Goal: Contribute content

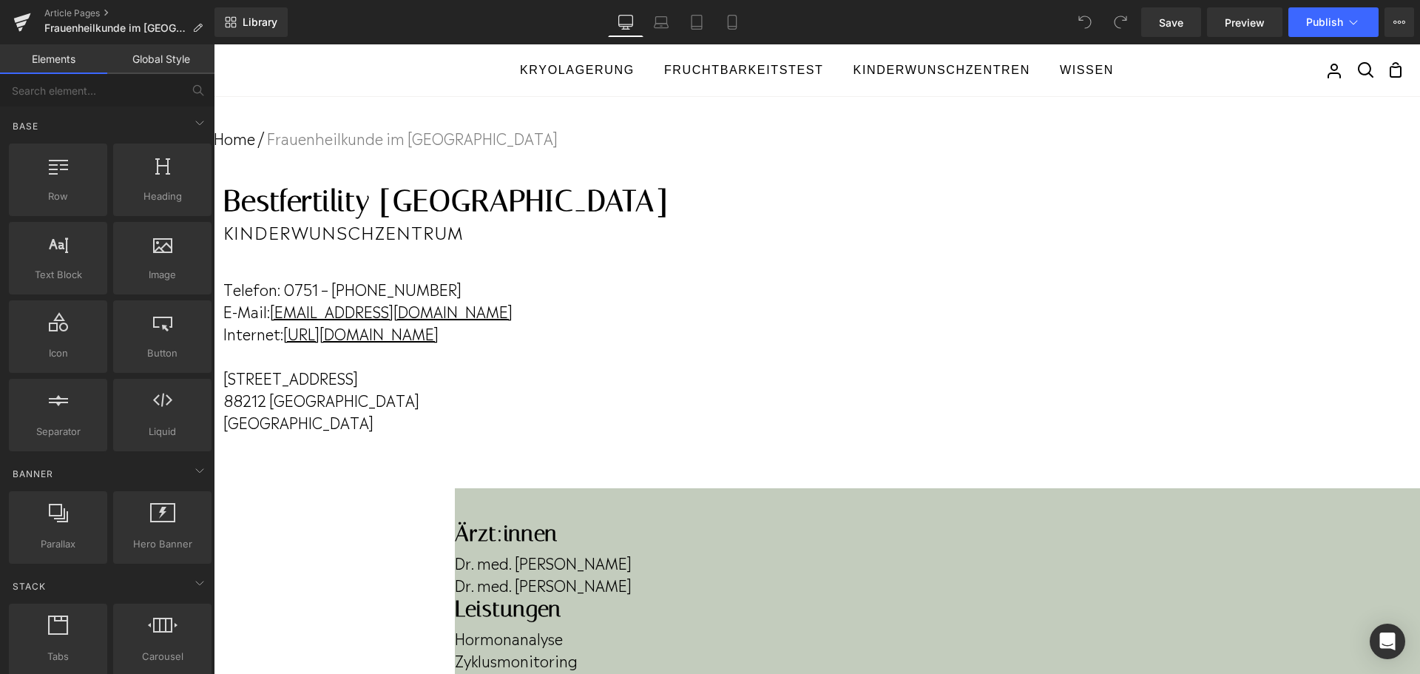
click at [668, 219] on h1 "Bestfertility [GEOGRAPHIC_DATA]" at bounding box center [445, 200] width 444 height 35
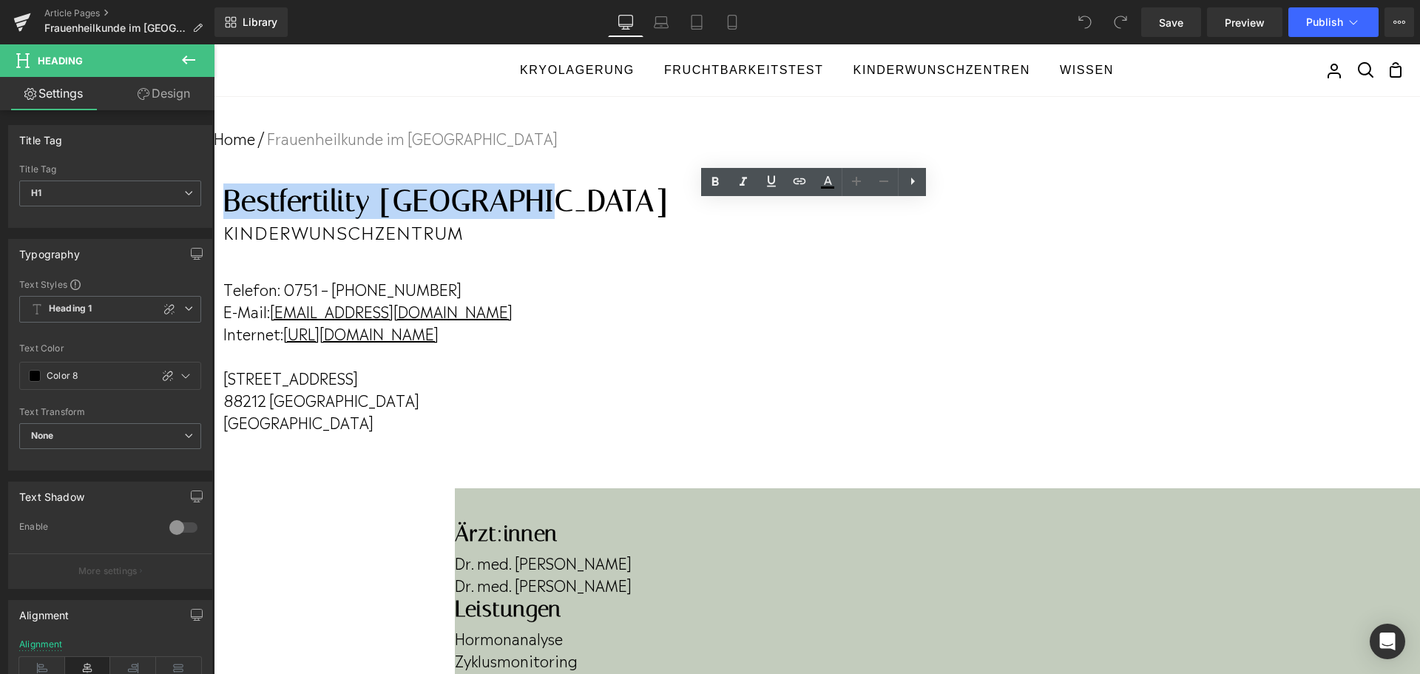
drag, startPoint x: 665, startPoint y: 220, endPoint x: 960, endPoint y: 224, distance: 295.0
click at [668, 219] on h1 "Bestfertility [GEOGRAPHIC_DATA]" at bounding box center [445, 200] width 444 height 35
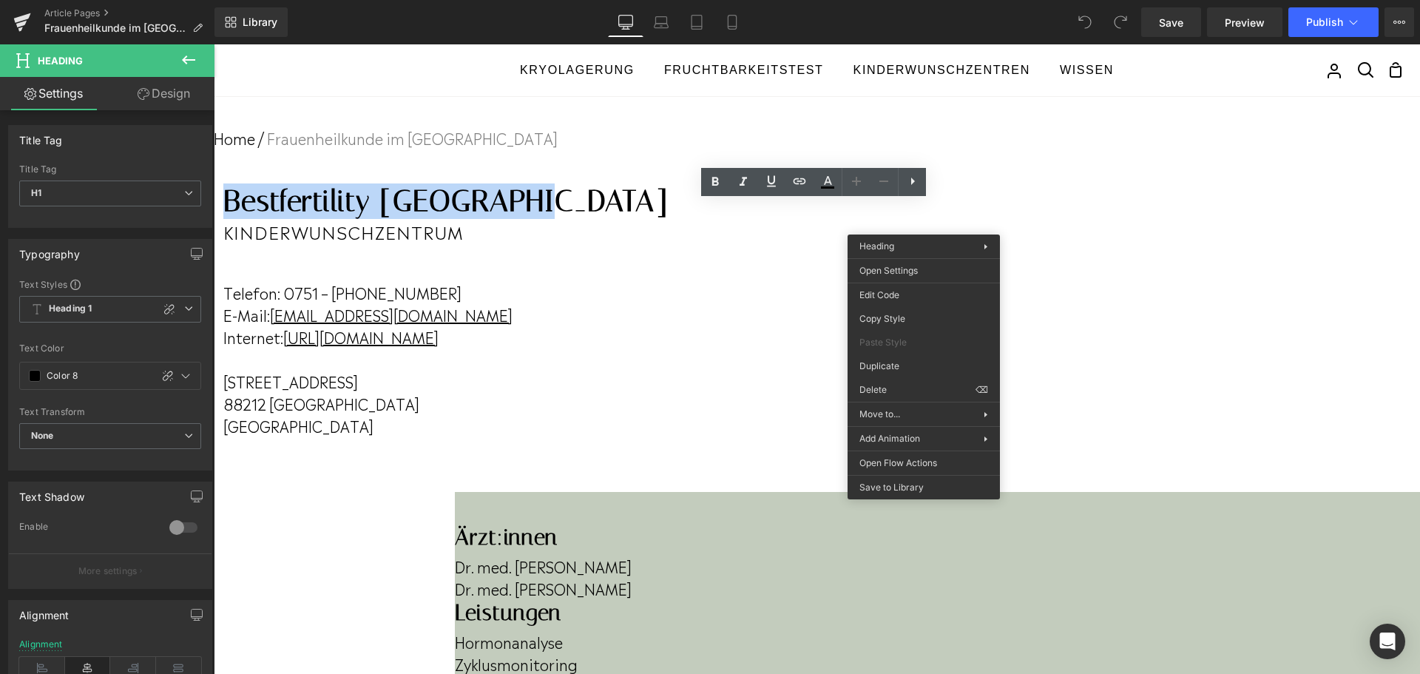
click at [668, 219] on h1 "Bestfertility [GEOGRAPHIC_DATA]" at bounding box center [445, 200] width 444 height 35
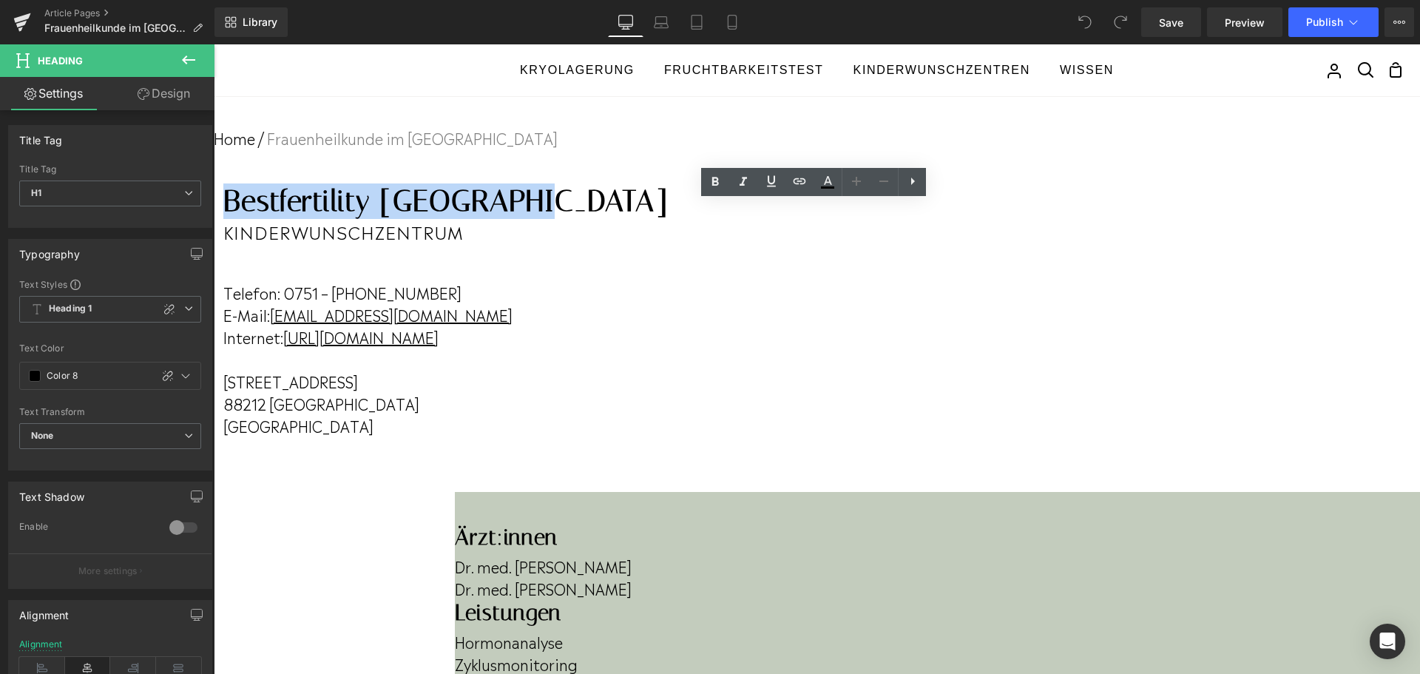
drag, startPoint x: 962, startPoint y: 223, endPoint x: 656, endPoint y: 223, distance: 306.1
click at [656, 219] on h1 "Bestfertility [GEOGRAPHIC_DATA]" at bounding box center [445, 200] width 444 height 35
paste div
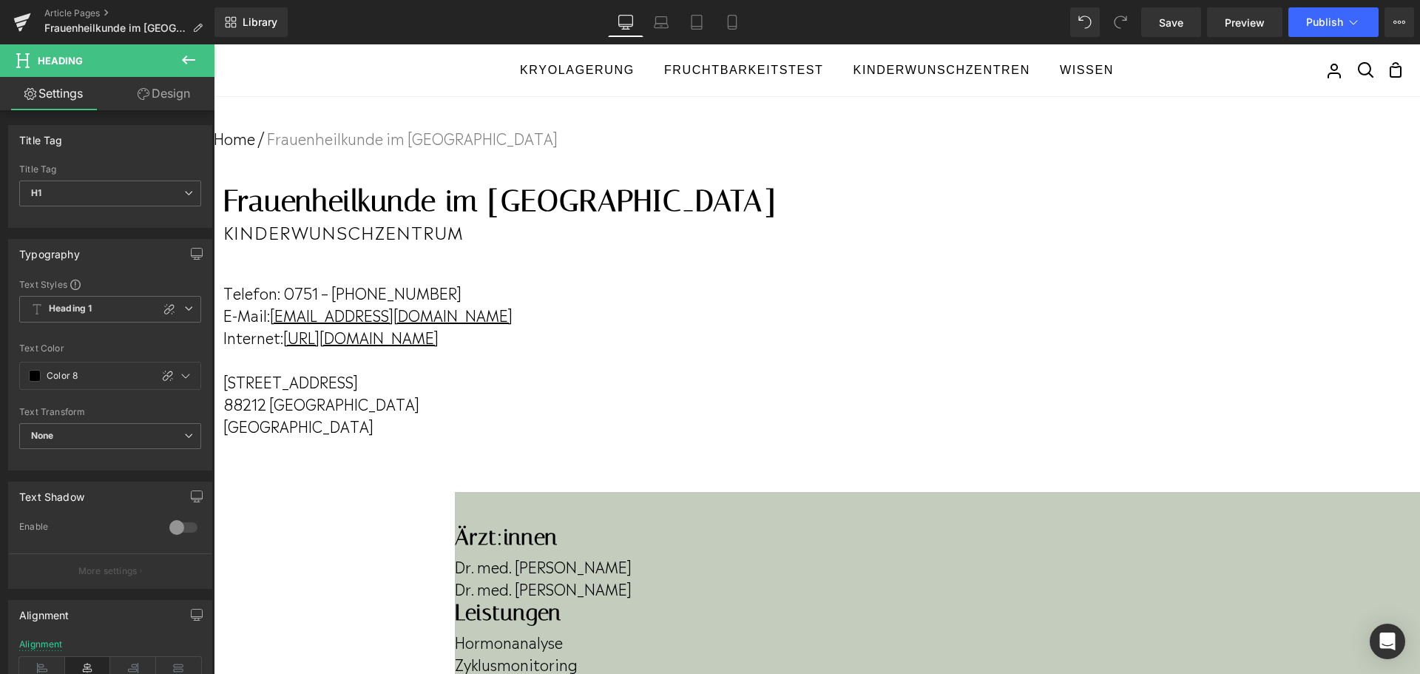
click at [464, 243] on span "KINderwunschzentrum" at bounding box center [343, 231] width 240 height 24
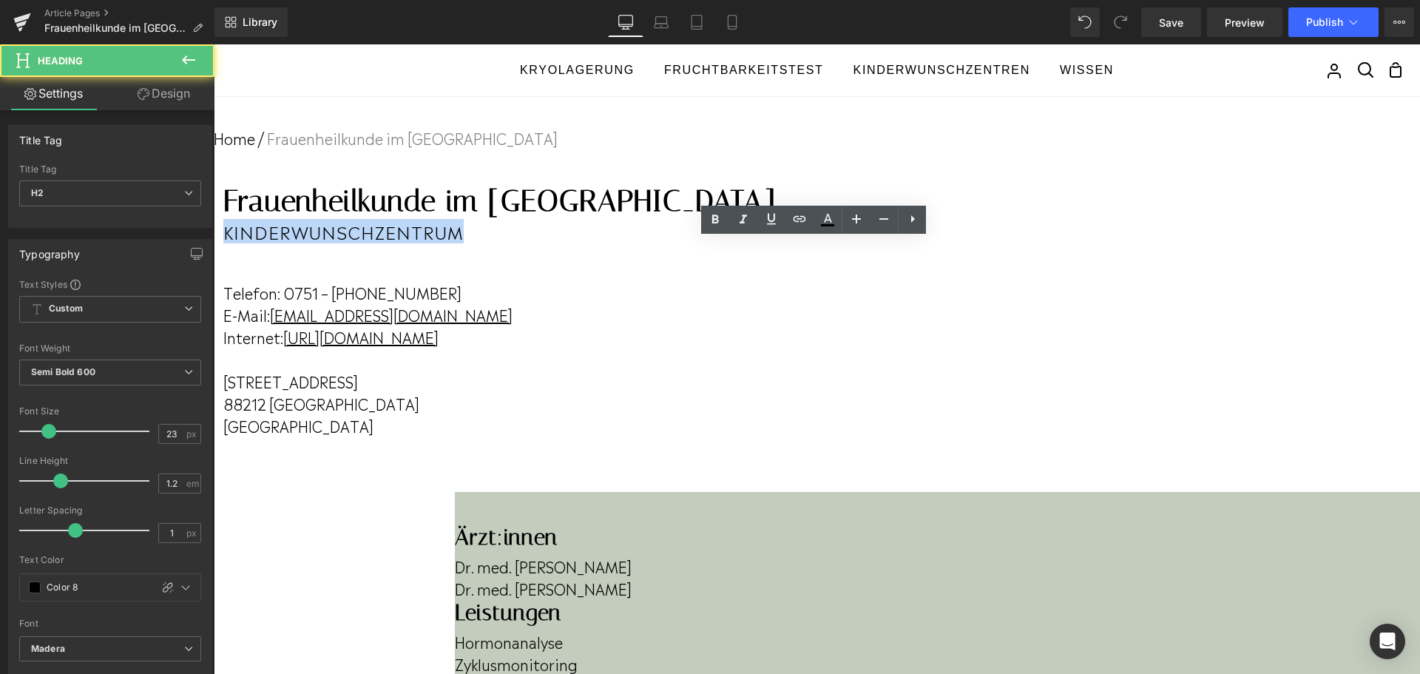
drag, startPoint x: 697, startPoint y: 251, endPoint x: 932, endPoint y: 252, distance: 234.4
click at [464, 243] on span "KINderwunschzentrum" at bounding box center [343, 231] width 240 height 24
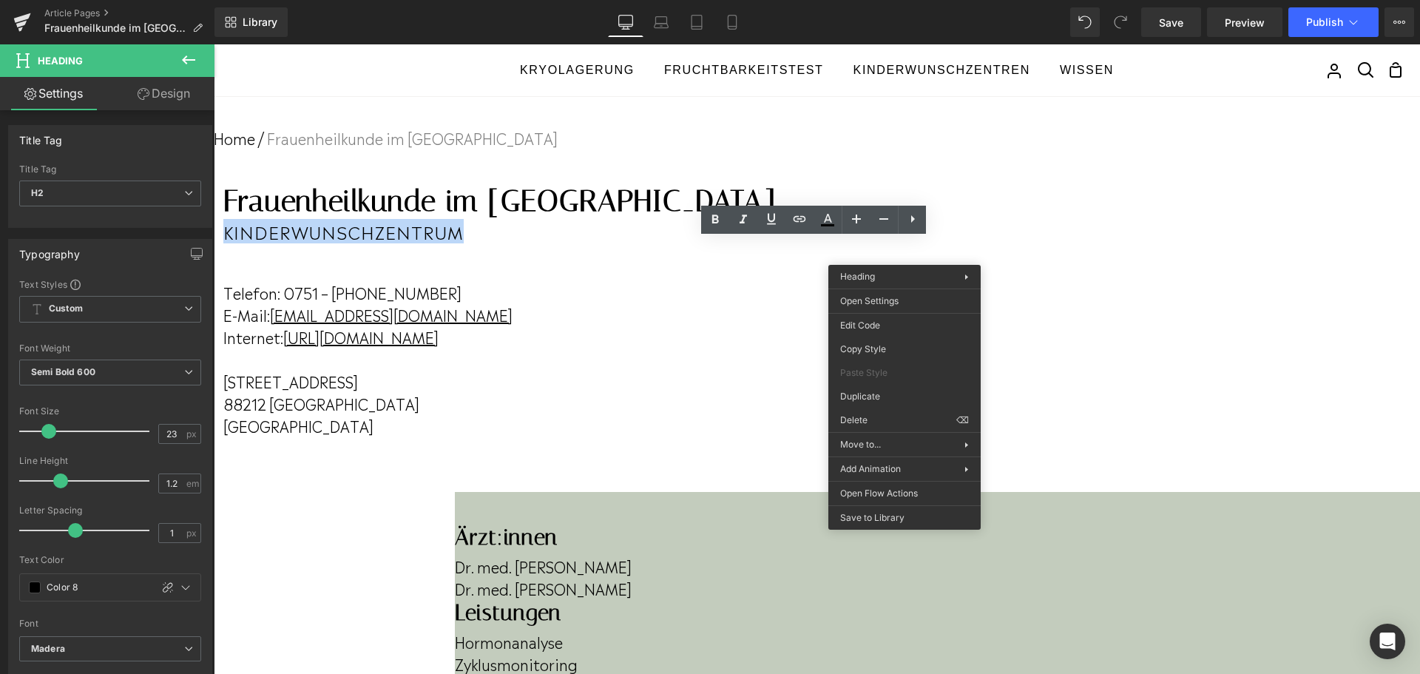
paste div
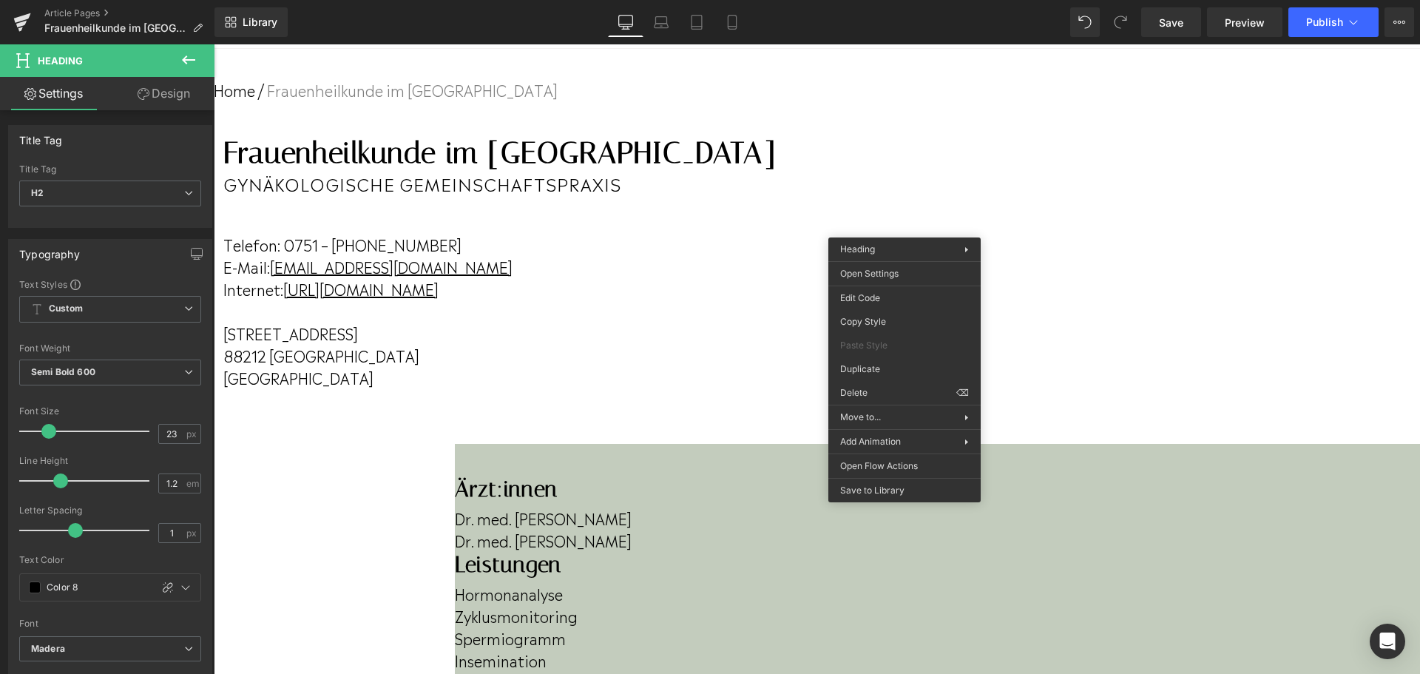
scroll to position [74, 0]
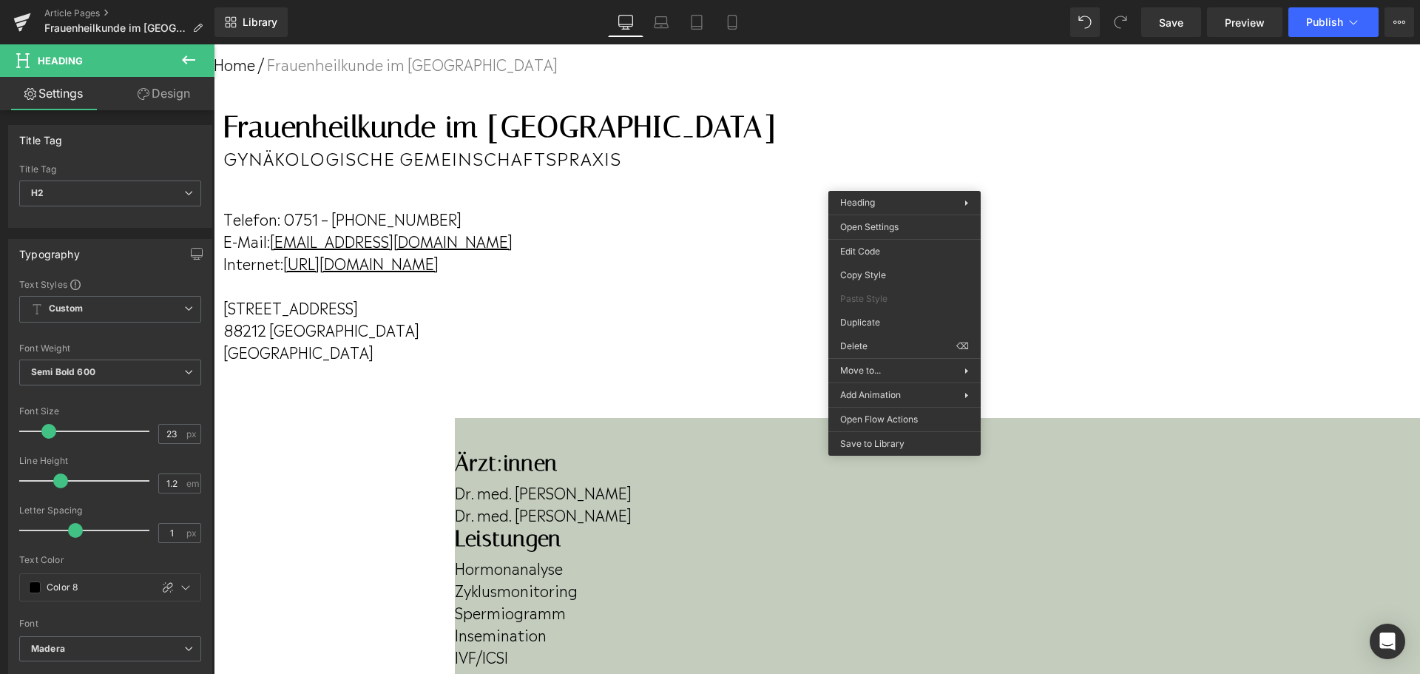
click at [776, 229] on p "Telefon: 0751 – [PHONE_NUMBER]" at bounding box center [499, 218] width 552 height 22
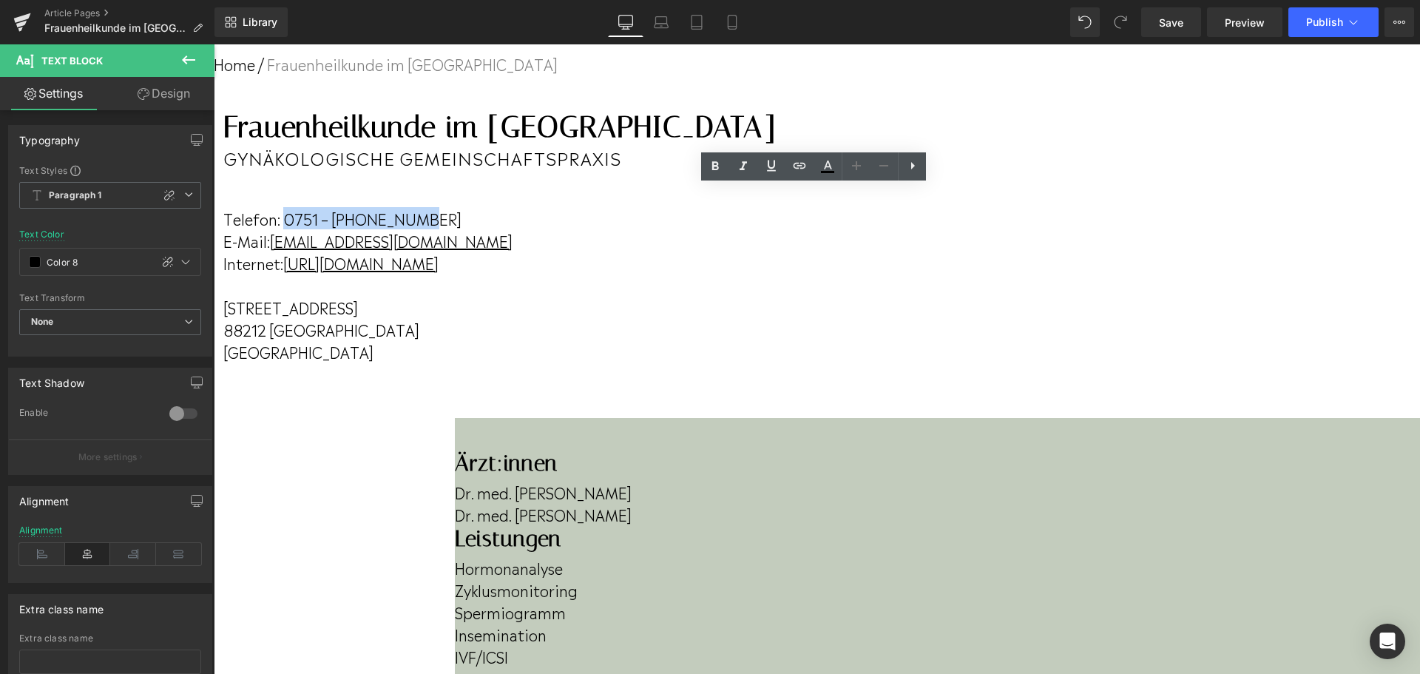
drag, startPoint x: 777, startPoint y: 230, endPoint x: 906, endPoint y: 230, distance: 128.6
click at [776, 229] on p "Telefon: 0751 – [PHONE_NUMBER]" at bounding box center [499, 218] width 552 height 22
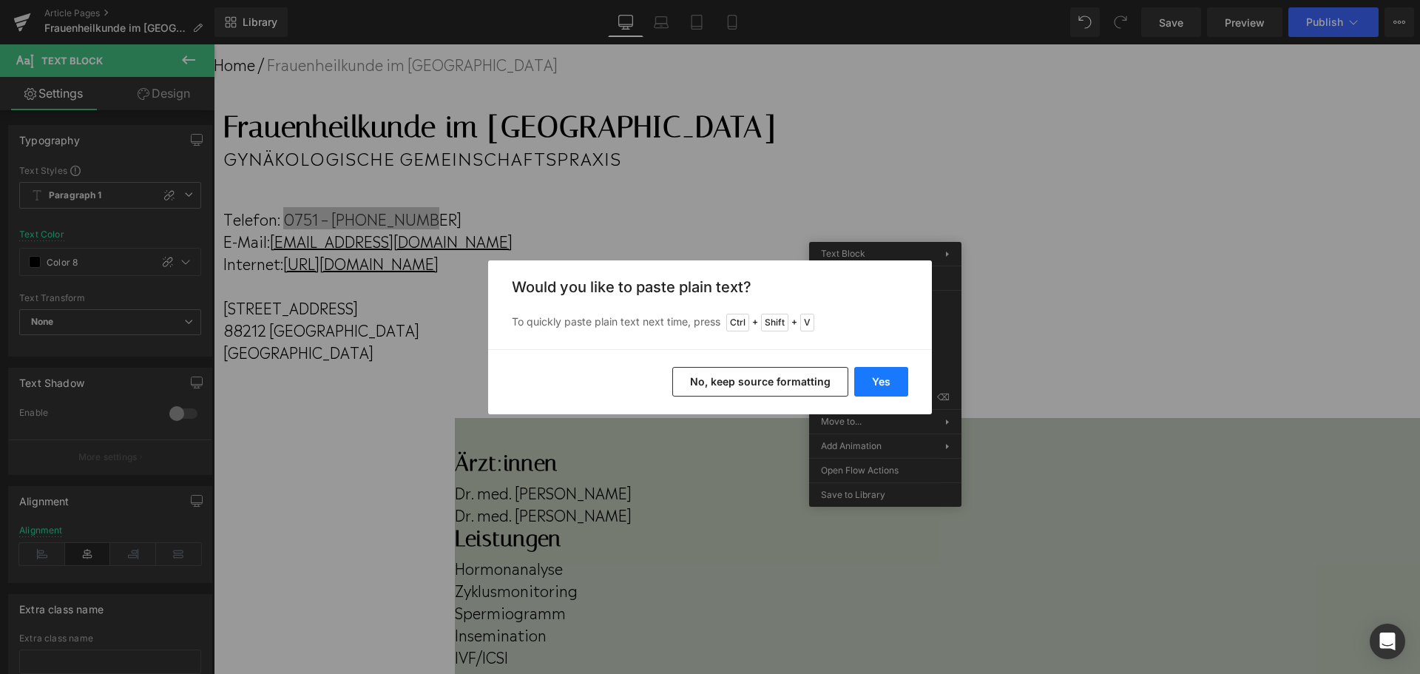
click at [897, 381] on button "Yes" at bounding box center [881, 382] width 54 height 30
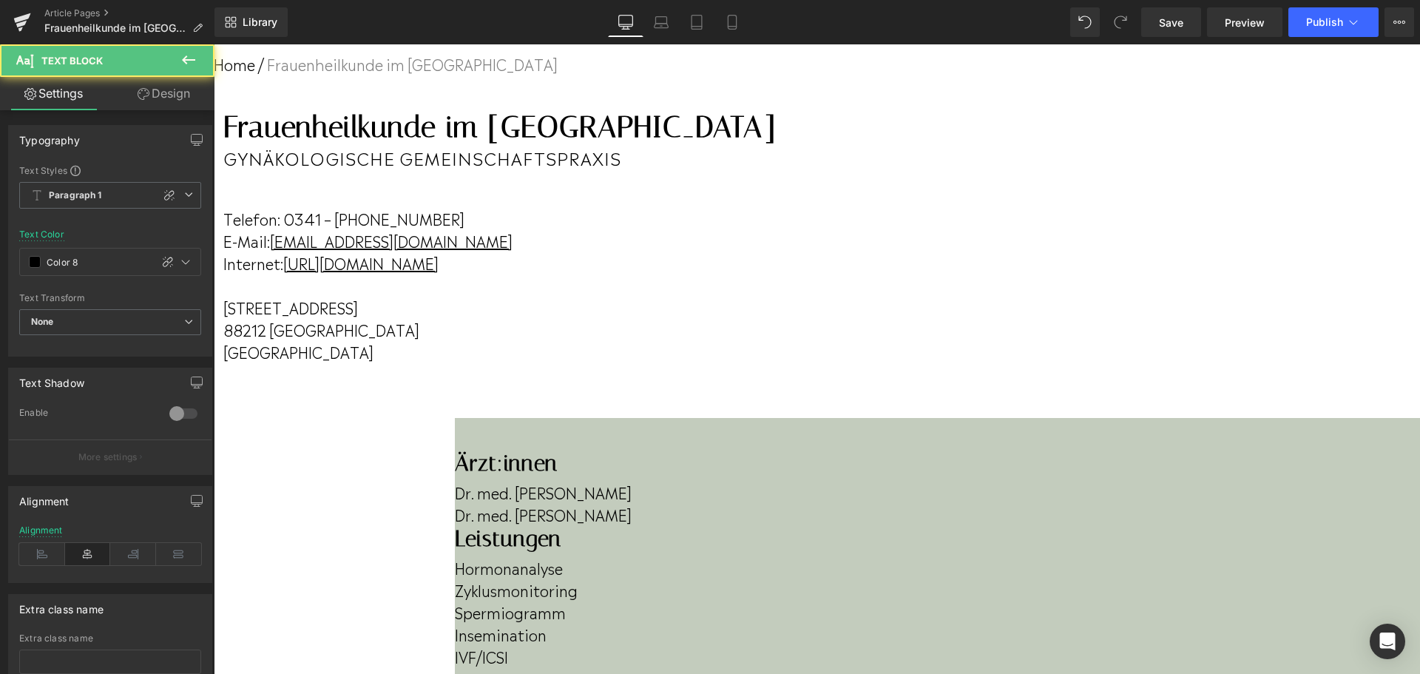
click at [776, 229] on p "Telefon: 0341 – [PHONE_NUMBER]" at bounding box center [499, 218] width 552 height 22
click at [438, 274] on link "[URL][DOMAIN_NAME]" at bounding box center [360, 262] width 155 height 22
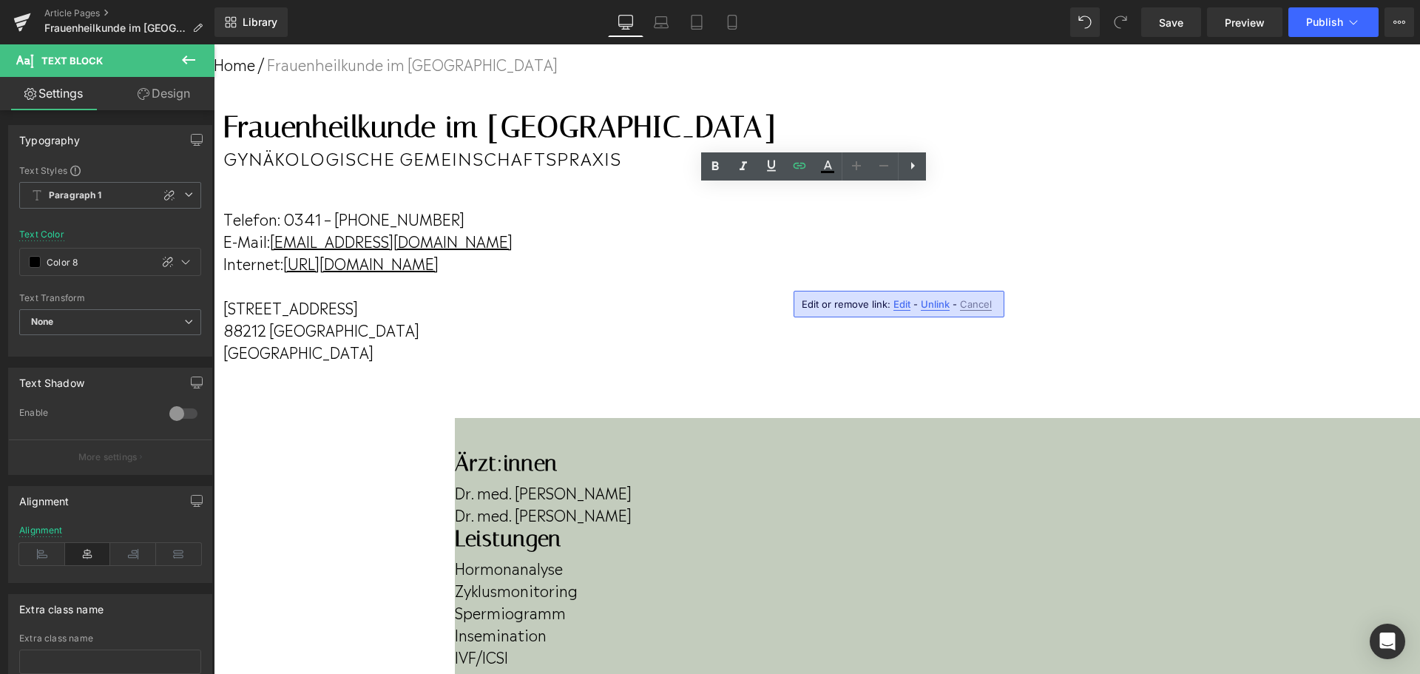
click at [906, 299] on span "Edit" at bounding box center [901, 304] width 17 height 13
drag, startPoint x: 783, startPoint y: 308, endPoint x: 1013, endPoint y: 314, distance: 230.0
click at [1013, 314] on div "[URL][DOMAIN_NAME]" at bounding box center [920, 309] width 296 height 37
drag, startPoint x: 1129, startPoint y: 335, endPoint x: 937, endPoint y: 257, distance: 206.9
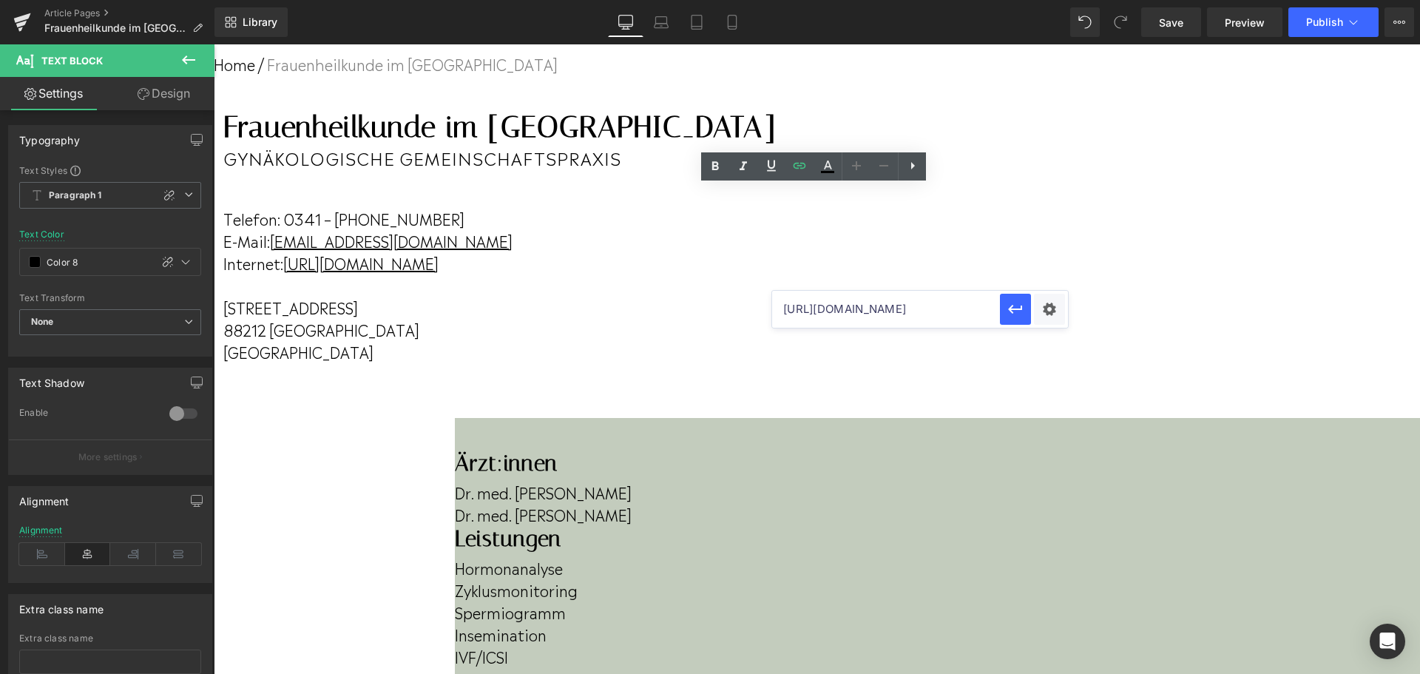
click at [512, 251] on u "[EMAIL_ADDRESS][DOMAIN_NAME]" at bounding box center [391, 240] width 243 height 22
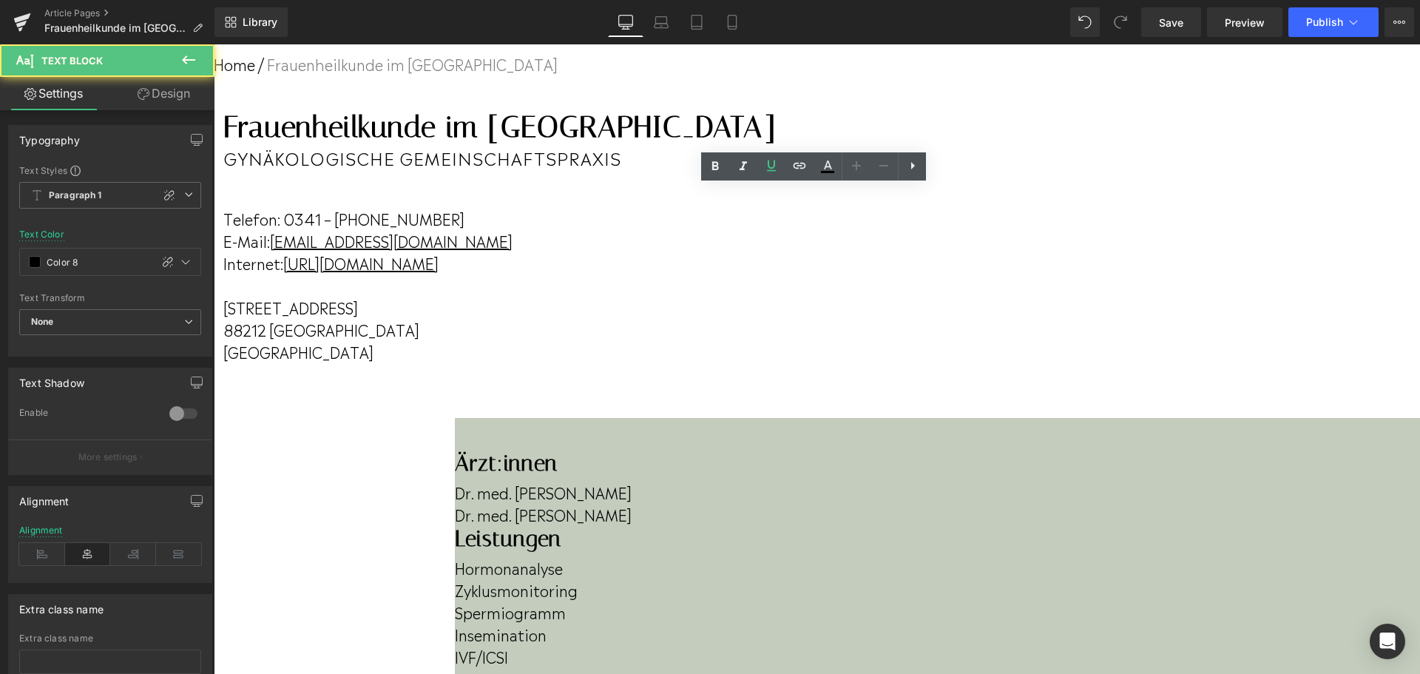
scroll to position [0, 0]
drag, startPoint x: 930, startPoint y: 276, endPoint x: 762, endPoint y: 277, distance: 167.8
click at [762, 274] on p "Internet: [URL][DOMAIN_NAME]" at bounding box center [499, 262] width 552 height 22
click at [438, 274] on link "[URL][DOMAIN_NAME]" at bounding box center [360, 262] width 155 height 22
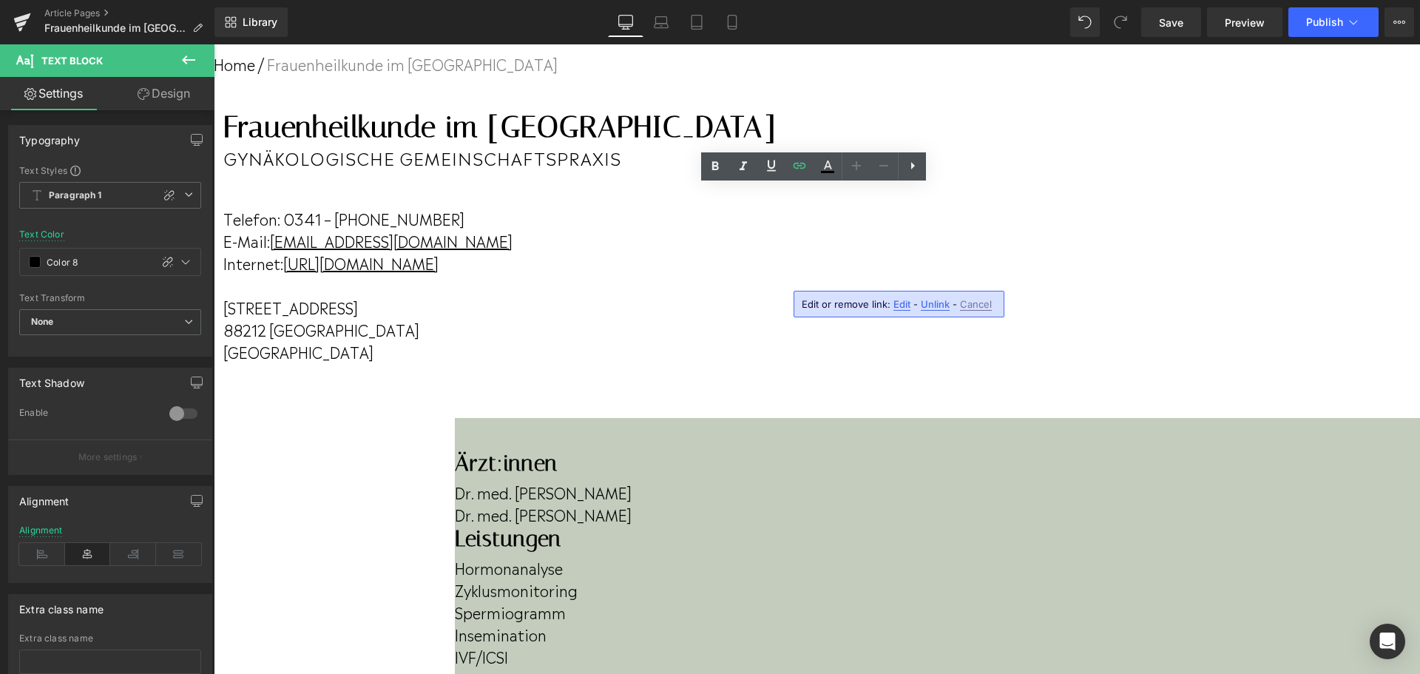
click at [906, 305] on span "Edit" at bounding box center [901, 304] width 17 height 13
click at [787, 310] on input "[URL][DOMAIN_NAME]" at bounding box center [886, 309] width 228 height 37
drag, startPoint x: 783, startPoint y: 308, endPoint x: 1023, endPoint y: 319, distance: 239.8
click at [1023, 319] on div "[URL][DOMAIN_NAME]" at bounding box center [920, 309] width 296 height 37
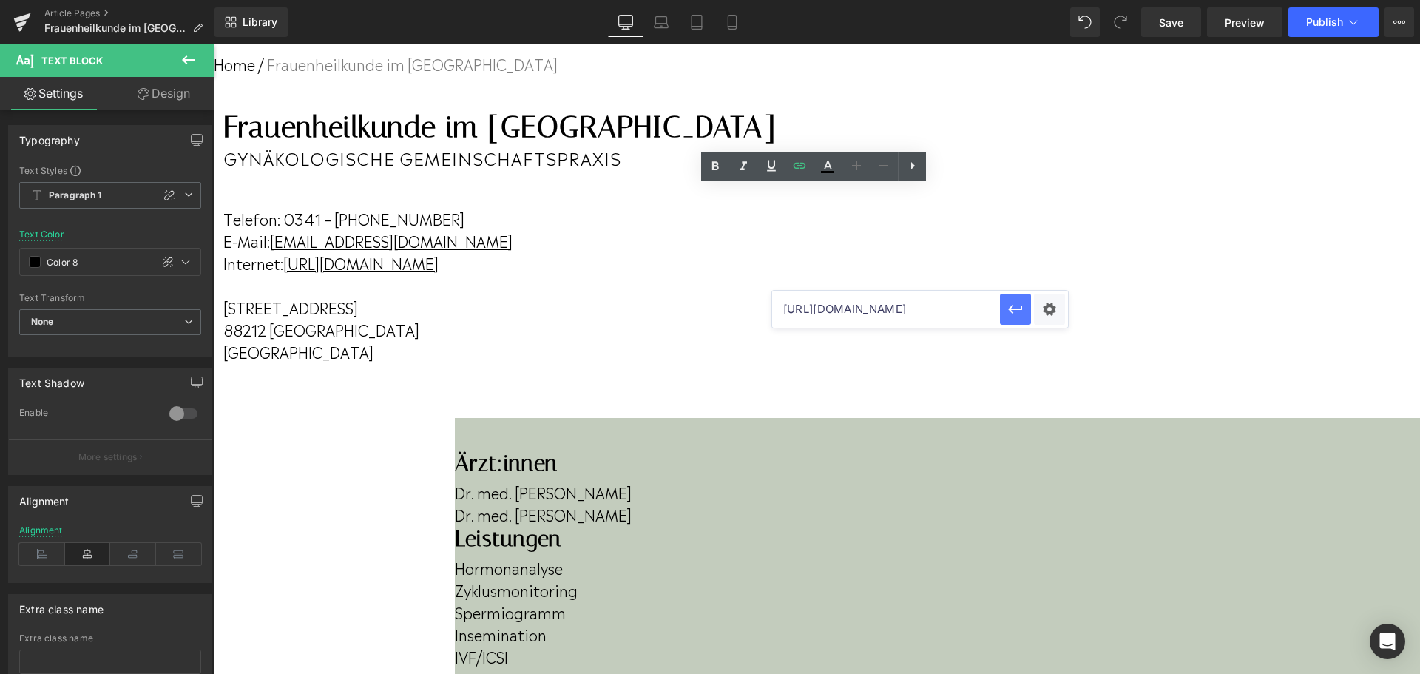
paste input "[DOMAIN_NAME][URL]"
click at [1026, 315] on button "button" at bounding box center [1015, 309] width 31 height 31
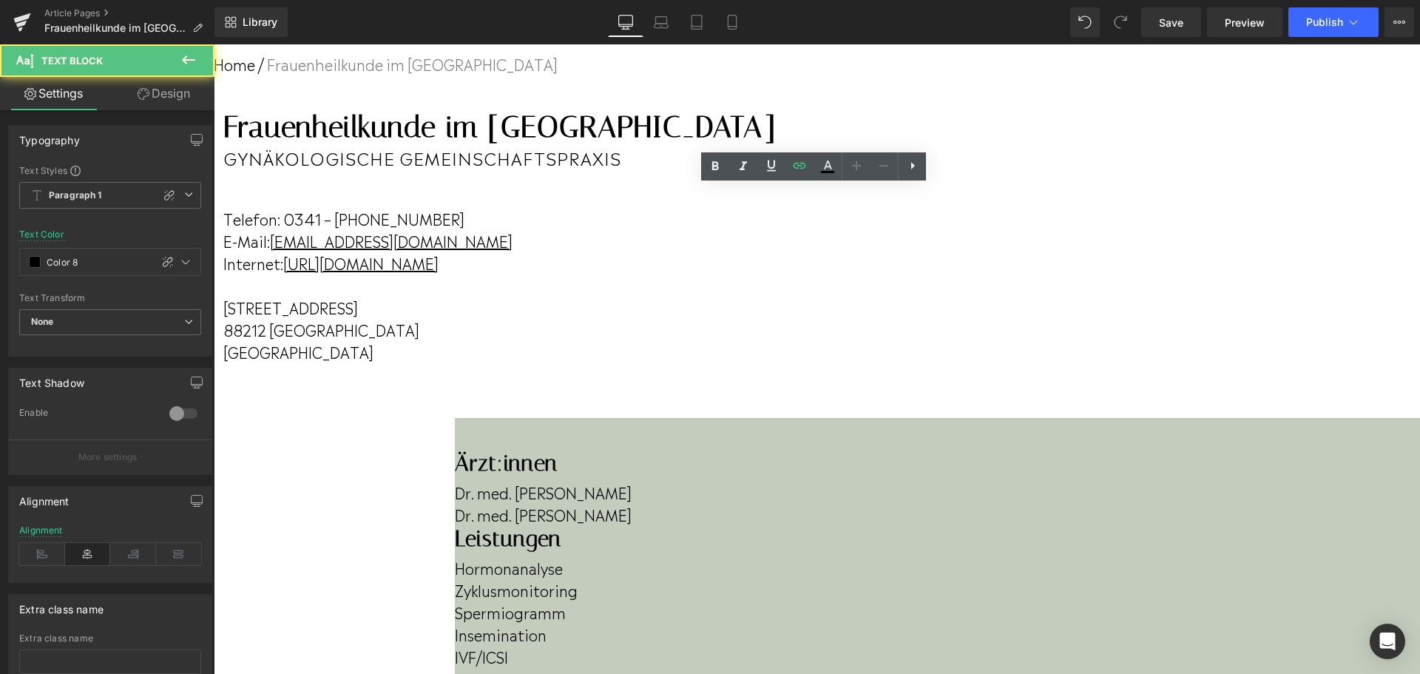
click at [776, 308] on p "[STREET_ADDRESS]" at bounding box center [499, 307] width 552 height 22
click at [438, 274] on link "[URL][DOMAIN_NAME]" at bounding box center [360, 262] width 155 height 22
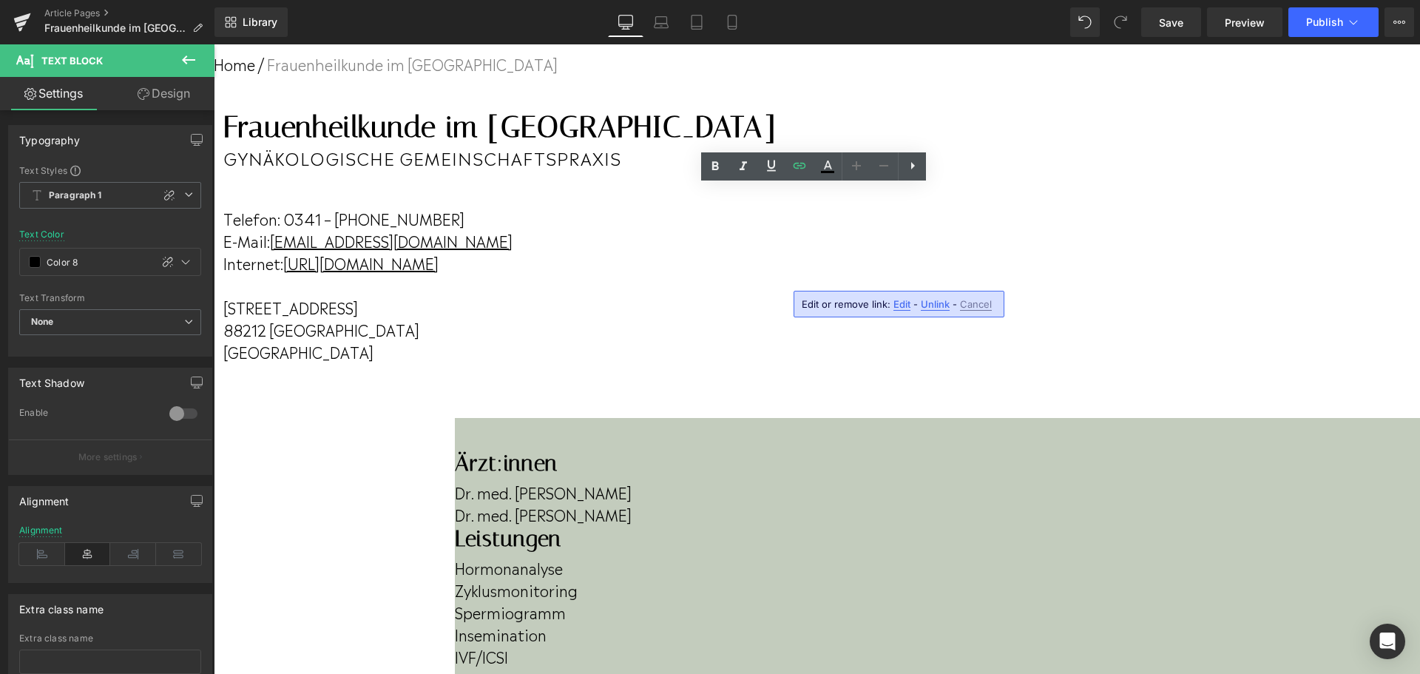
click at [901, 310] on span "Edit" at bounding box center [901, 304] width 17 height 13
type input "[URL][DOMAIN_NAME]"
click at [1019, 308] on icon "button" at bounding box center [1015, 309] width 18 height 18
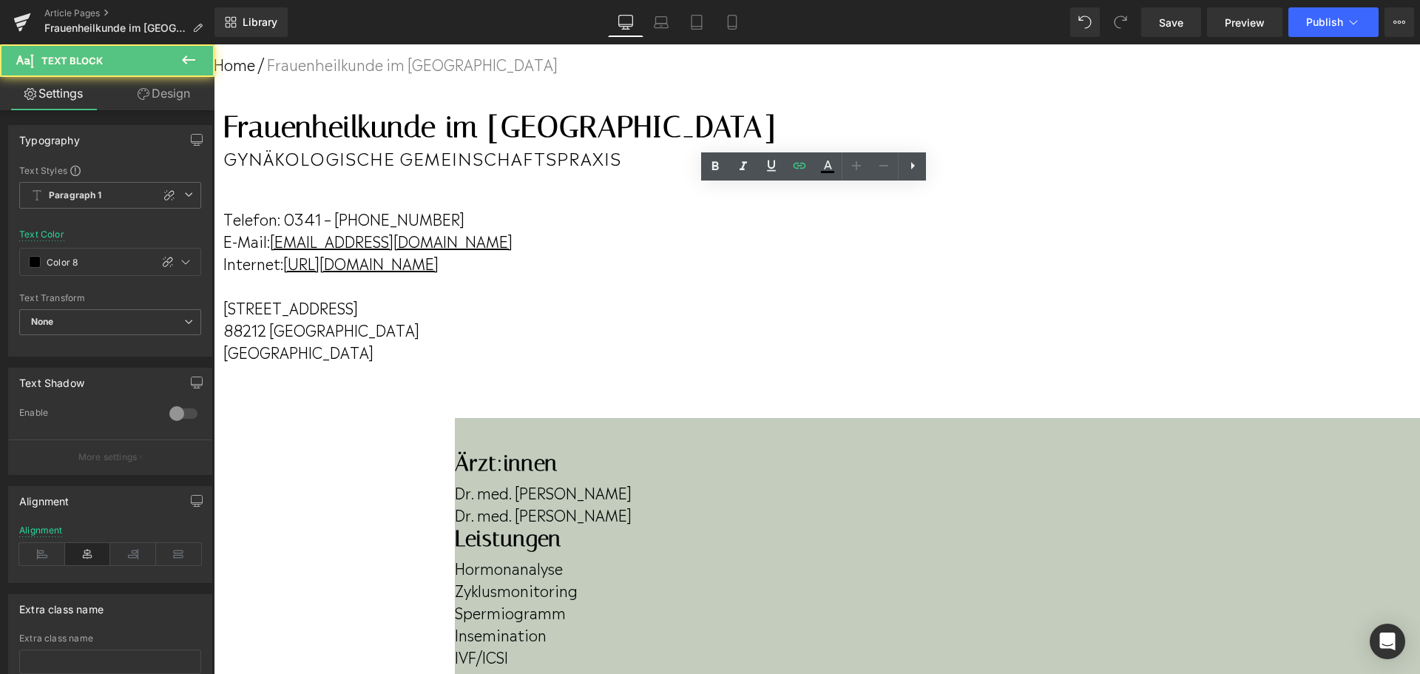
click at [512, 251] on u "[EMAIL_ADDRESS][DOMAIN_NAME]" at bounding box center [391, 240] width 243 height 22
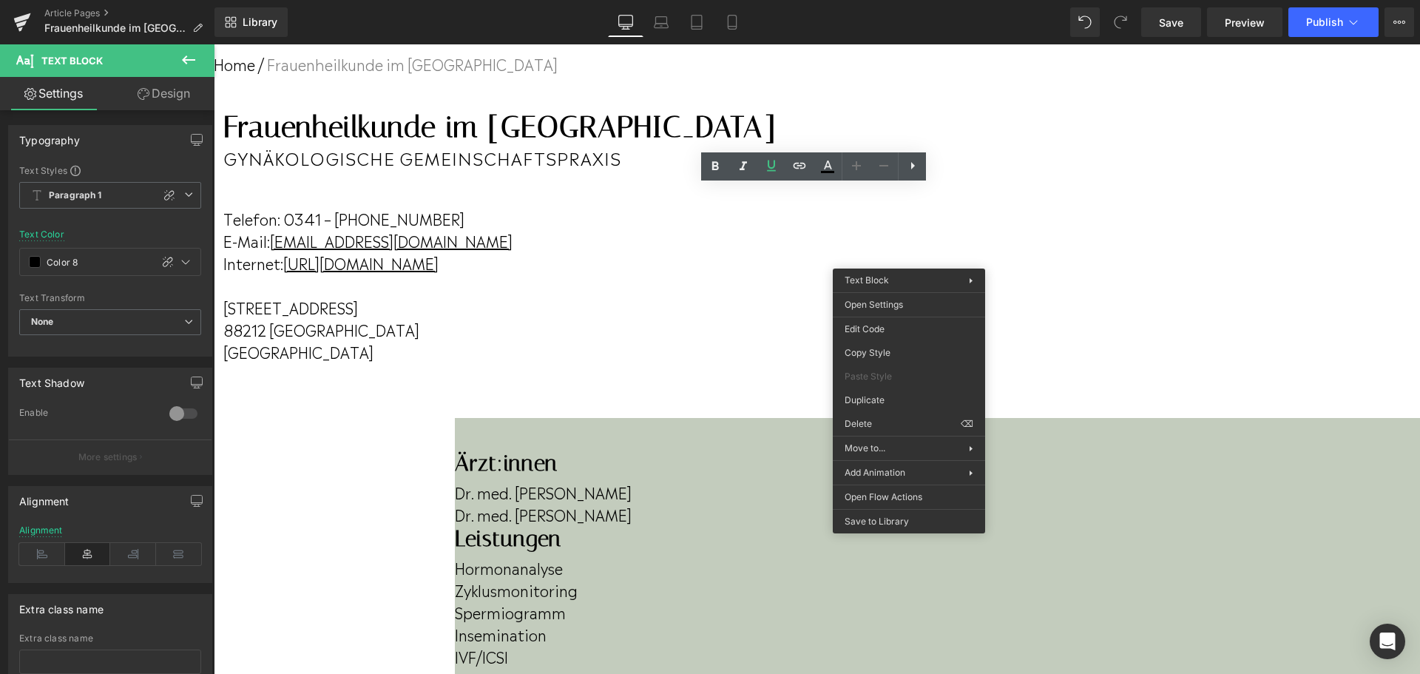
click at [512, 251] on u "[EMAIL_ADDRESS][DOMAIN_NAME]" at bounding box center [391, 240] width 243 height 22
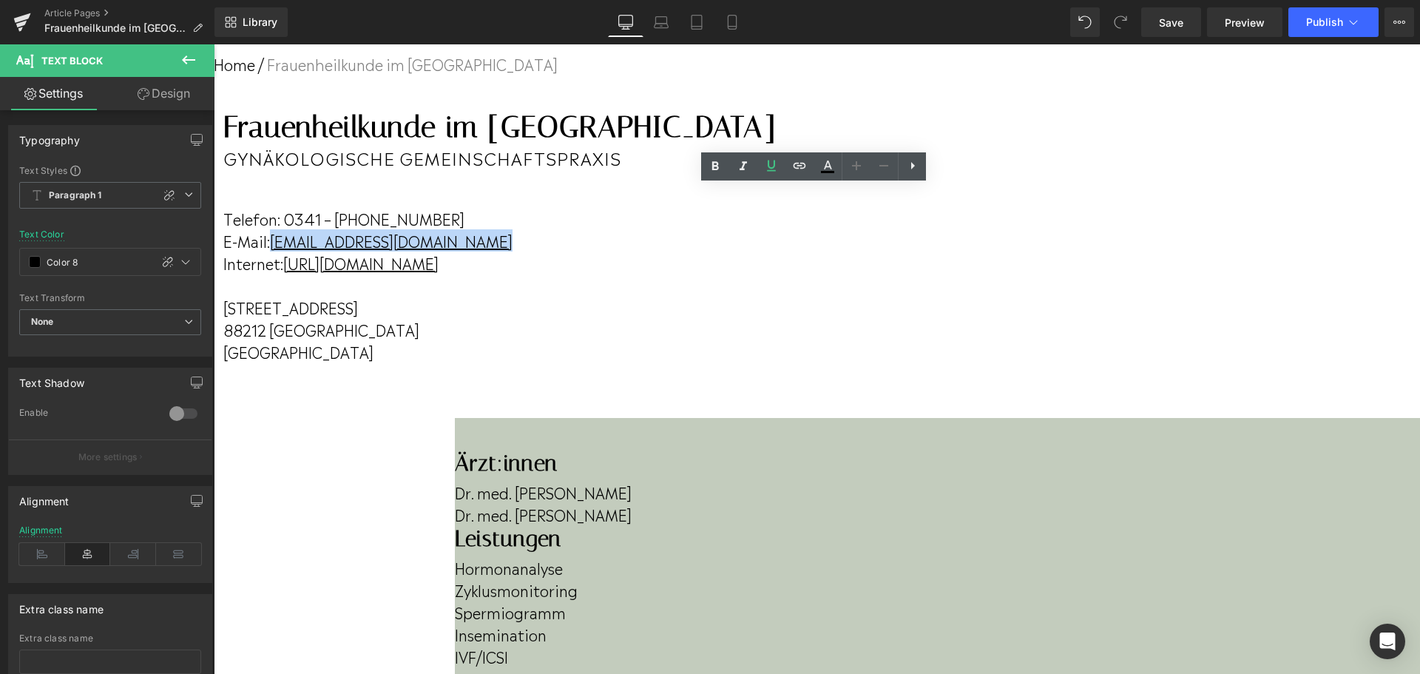
drag, startPoint x: 942, startPoint y: 257, endPoint x: 735, endPoint y: 257, distance: 207.0
click at [735, 251] on p "E-Mail: [EMAIL_ADDRESS][DOMAIN_NAME]" at bounding box center [499, 240] width 552 height 22
click at [512, 248] on u "[EMAIL_ADDRESS][DOMAIN_NAME]" at bounding box center [391, 240] width 243 height 22
click at [512, 251] on u "[EMAIL_ADDRESS][DOMAIN_NAME]" at bounding box center [391, 240] width 243 height 22
click at [807, 170] on icon at bounding box center [799, 166] width 18 height 18
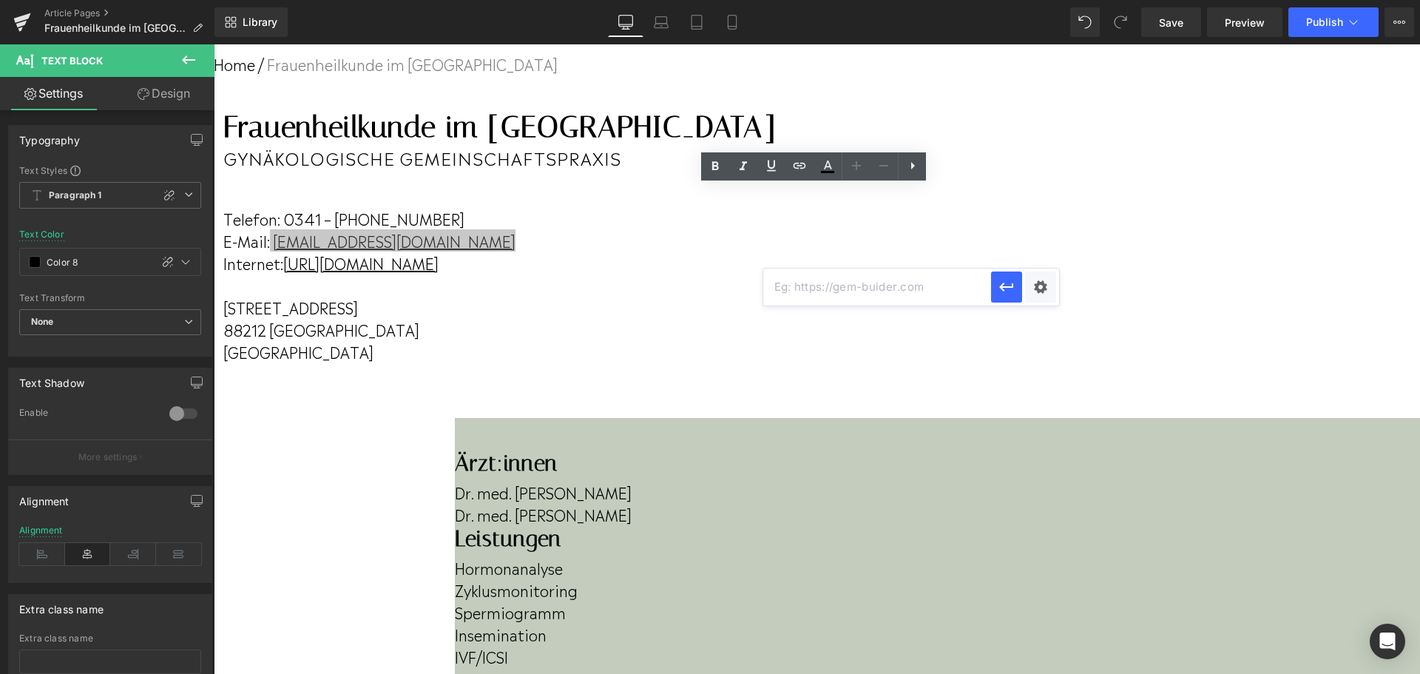
click at [850, 279] on input "text" at bounding box center [877, 286] width 228 height 37
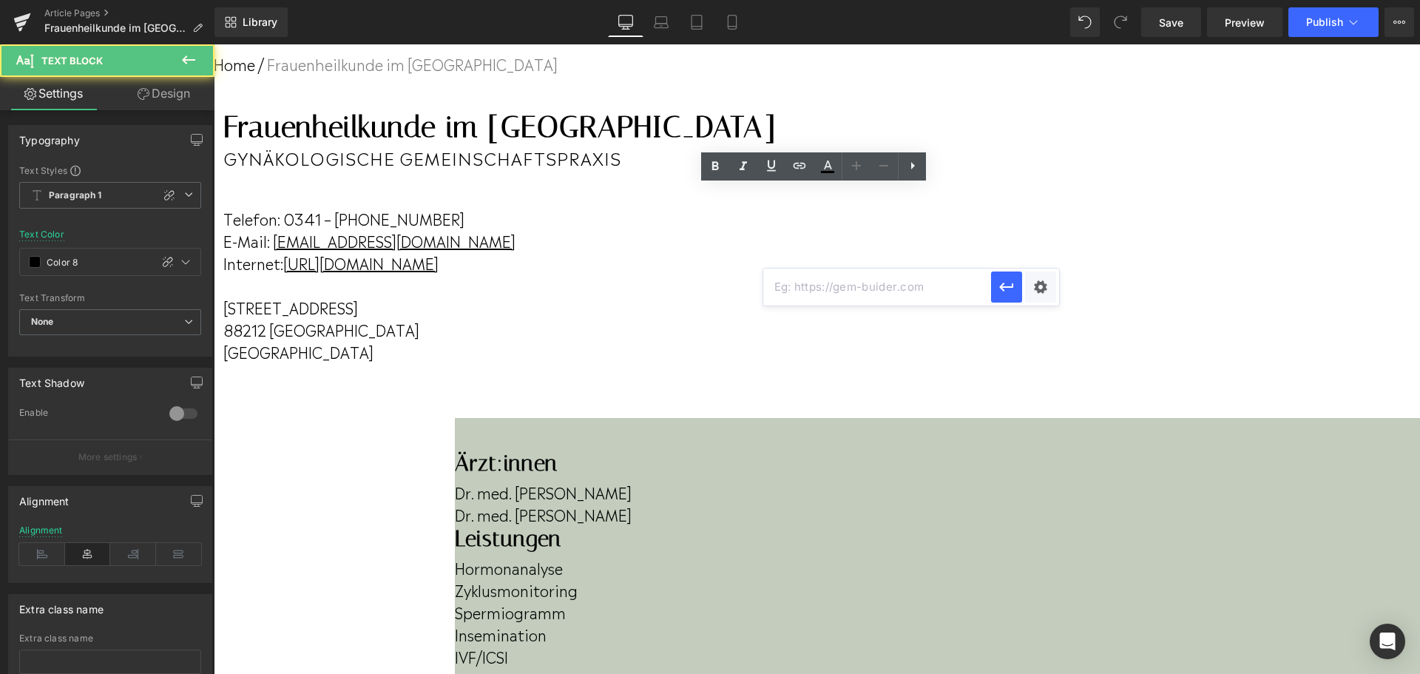
click at [776, 229] on p "Telefon: 0341 – [PHONE_NUMBER]" at bounding box center [499, 218] width 552 height 22
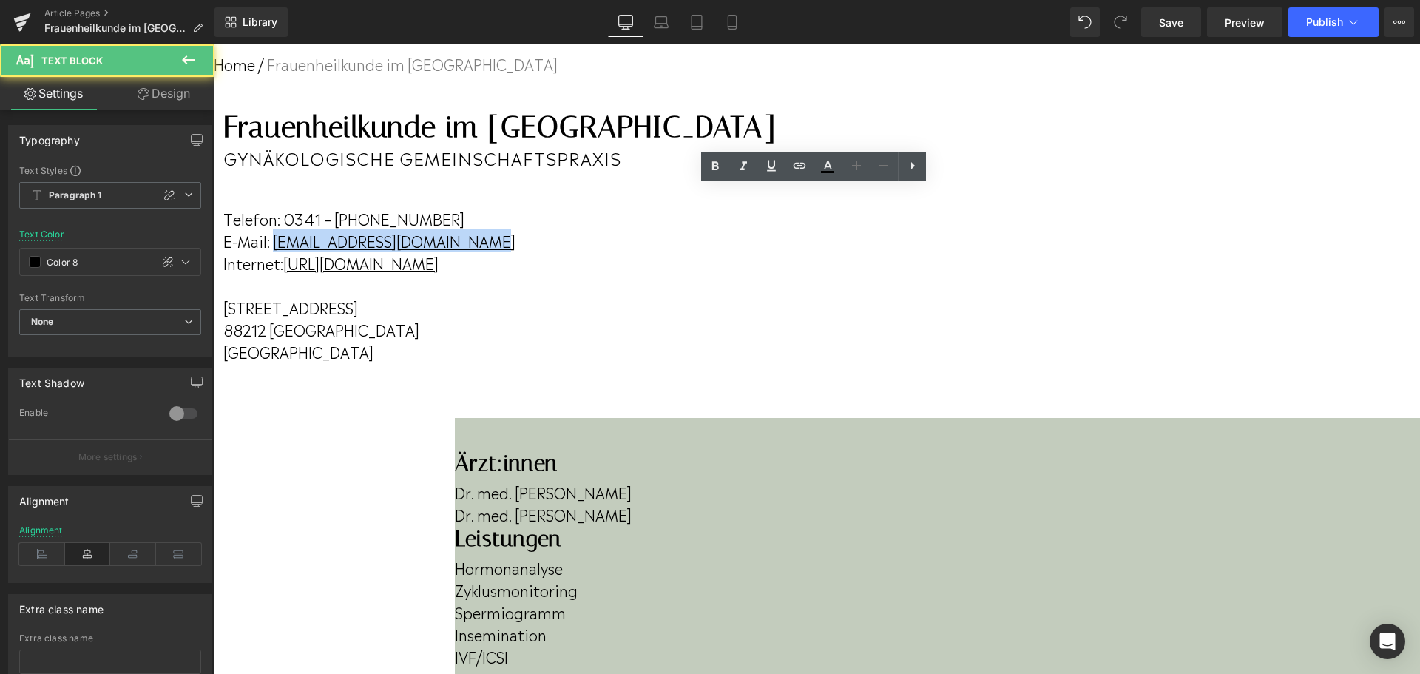
drag, startPoint x: 937, startPoint y: 253, endPoint x: 736, endPoint y: 255, distance: 201.1
click at [736, 251] on p "E-Mail: [EMAIL_ADDRESS][DOMAIN_NAME]" at bounding box center [499, 240] width 552 height 22
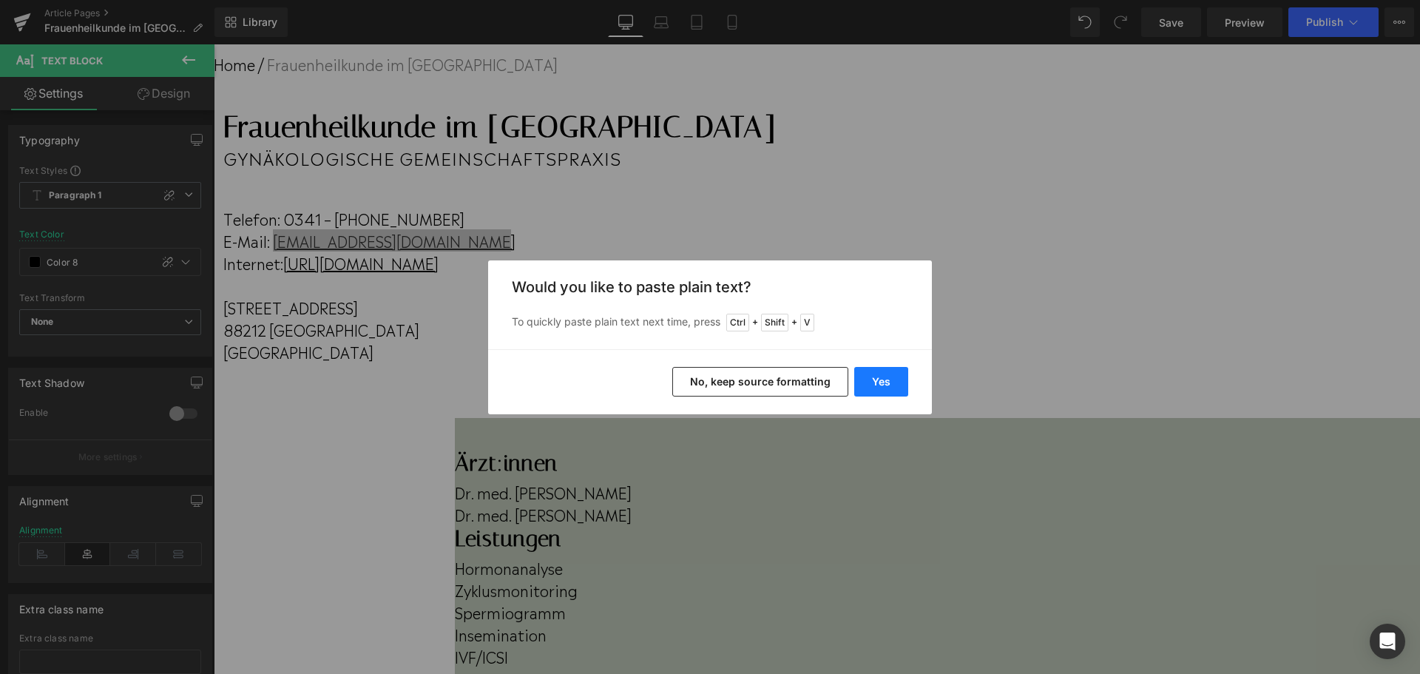
click at [875, 382] on button "Yes" at bounding box center [881, 382] width 54 height 30
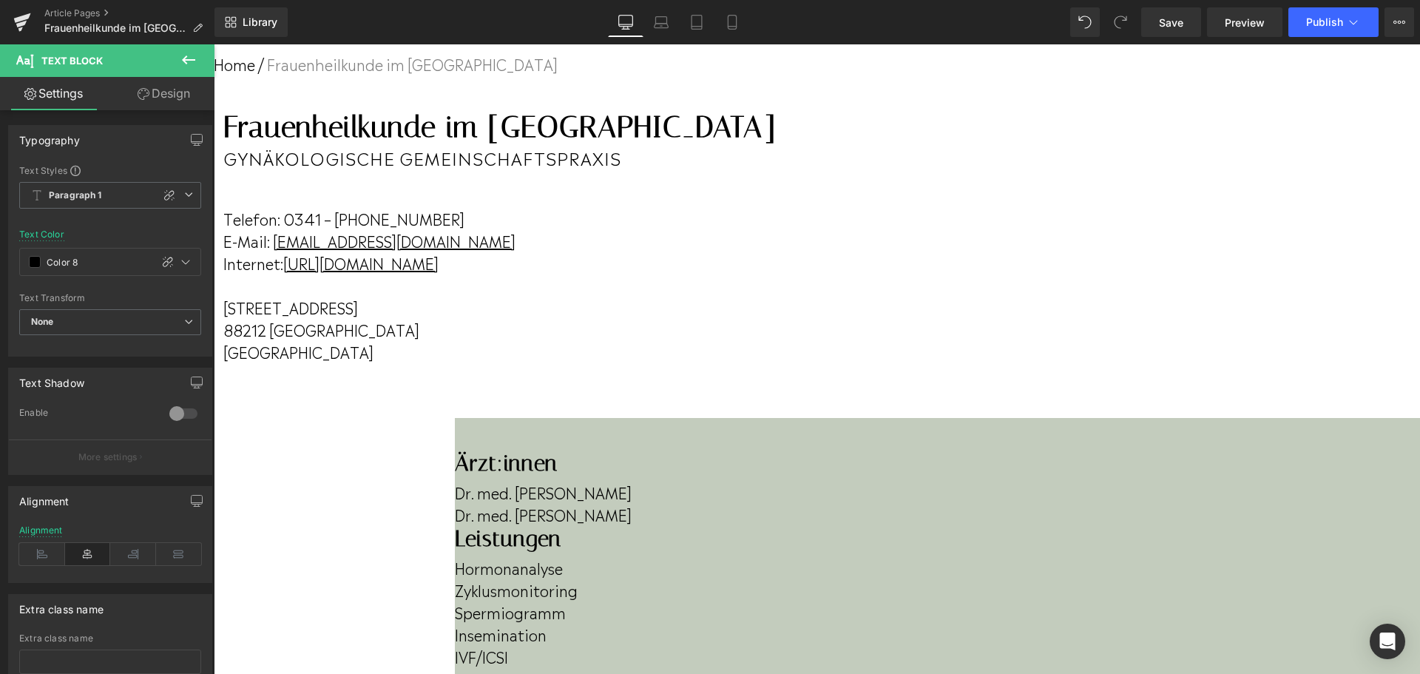
click at [515, 251] on u "[EMAIL_ADDRESS][DOMAIN_NAME]" at bounding box center [394, 240] width 243 height 22
drag, startPoint x: 993, startPoint y: 251, endPoint x: 689, endPoint y: 254, distance: 303.9
click at [689, 251] on p "E-Mail: [EMAIL_ADDRESS][DOMAIN_NAME]" at bounding box center [499, 240] width 552 height 22
click at [515, 251] on u "[EMAIL_ADDRESS][DOMAIN_NAME]" at bounding box center [394, 240] width 243 height 22
drag, startPoint x: 691, startPoint y: 254, endPoint x: 986, endPoint y: 251, distance: 294.3
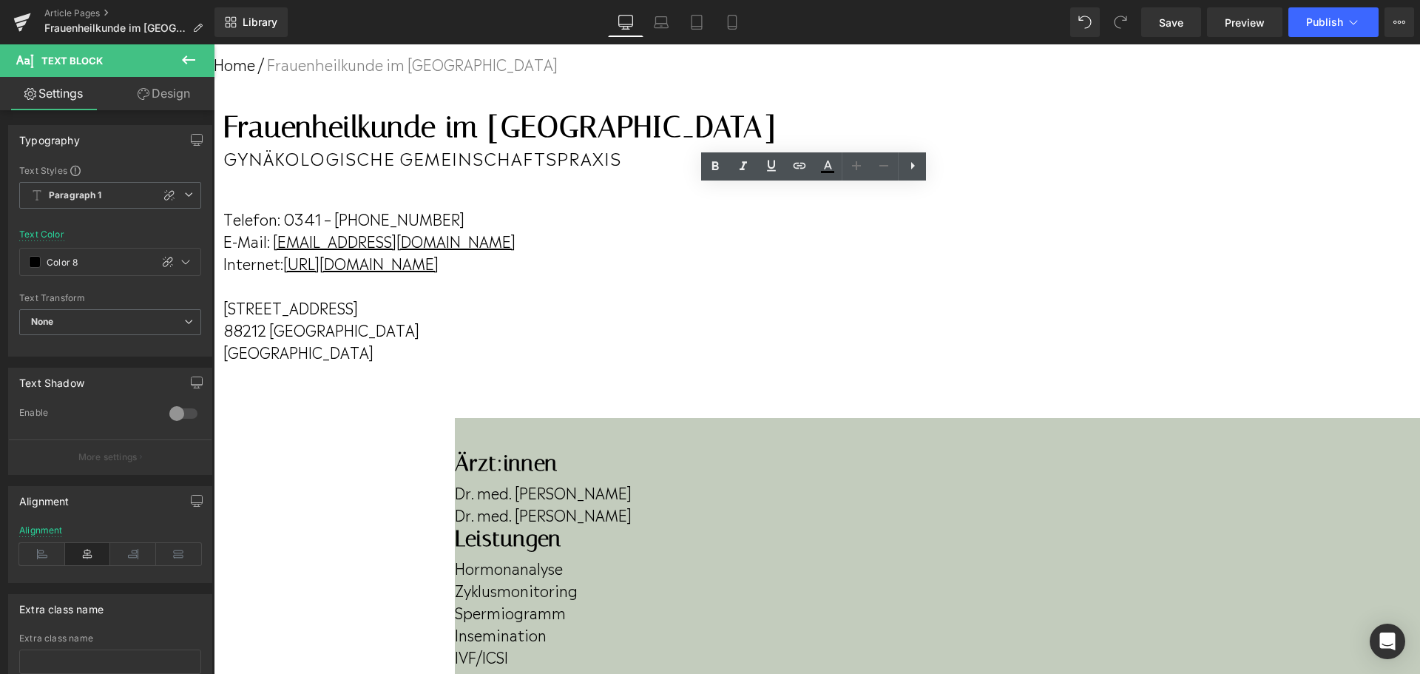
click at [515, 251] on u "[EMAIL_ADDRESS][DOMAIN_NAME]" at bounding box center [394, 240] width 243 height 22
click at [767, 166] on icon at bounding box center [771, 166] width 18 height 18
click at [791, 165] on icon at bounding box center [799, 166] width 18 height 18
click at [824, 288] on input "text" at bounding box center [878, 286] width 228 height 37
paste input "[EMAIL_ADDRESS][DOMAIN_NAME]"
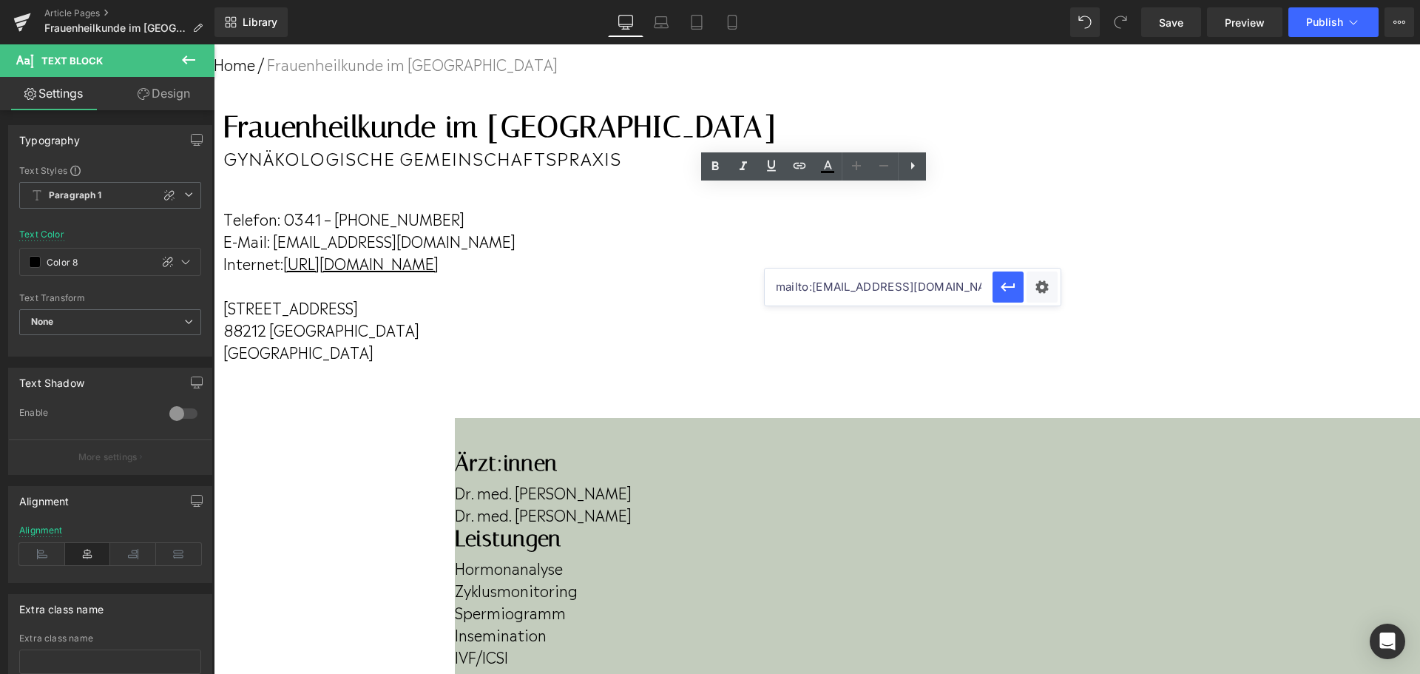
scroll to position [0, 57]
type input "mailto:[EMAIL_ADDRESS][DOMAIN_NAME]"
click at [1014, 288] on icon "button" at bounding box center [1008, 287] width 18 height 18
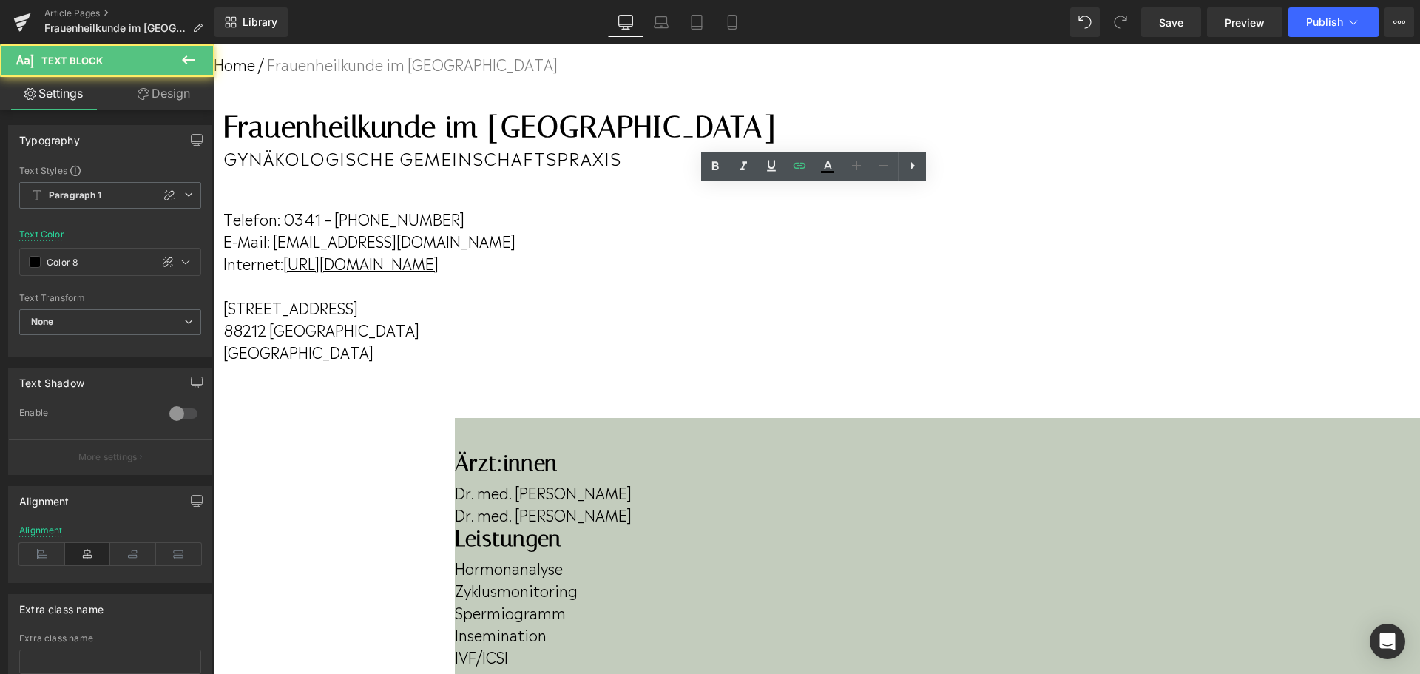
click at [776, 251] on p "E-Mail: [EMAIL_ADDRESS][DOMAIN_NAME]" at bounding box center [499, 240] width 552 height 22
drag, startPoint x: 982, startPoint y: 254, endPoint x: 693, endPoint y: 255, distance: 289.1
click at [515, 251] on link "[EMAIL_ADDRESS][DOMAIN_NAME]" at bounding box center [394, 240] width 243 height 22
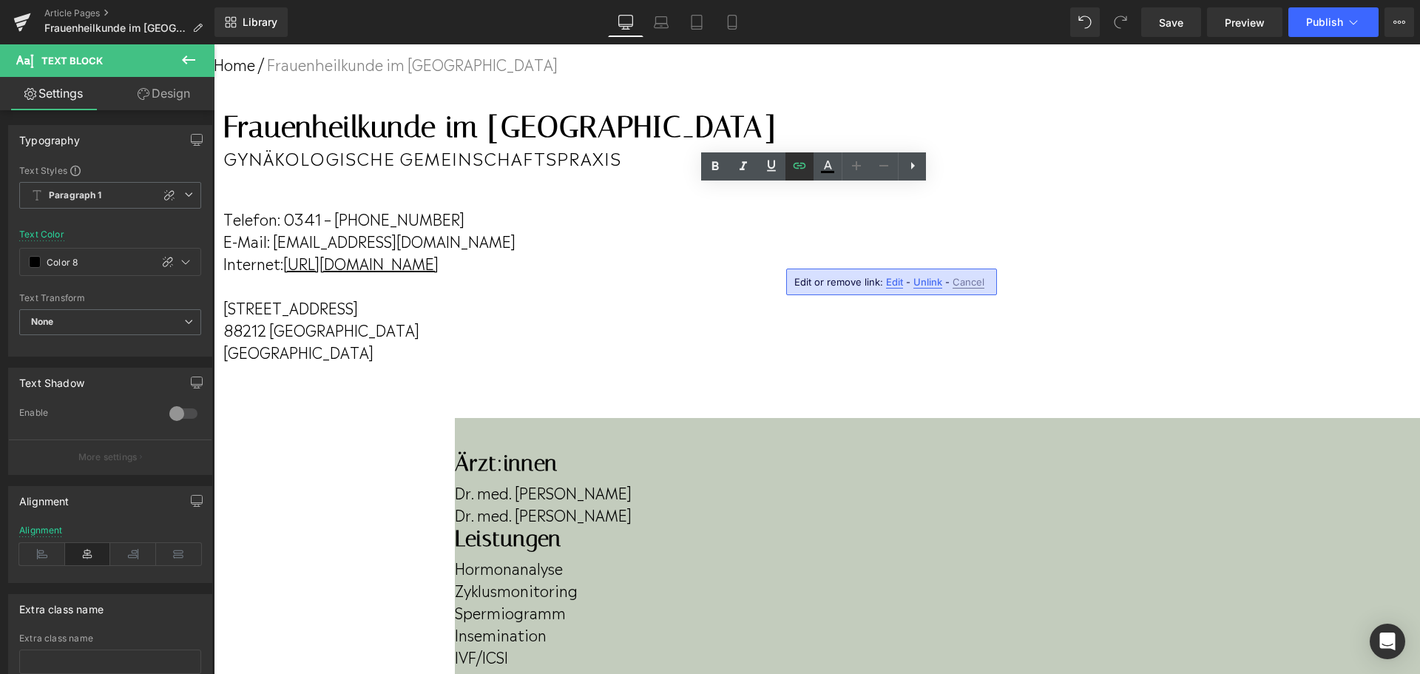
click at [798, 172] on icon at bounding box center [799, 166] width 18 height 18
click at [999, 285] on icon "button" at bounding box center [1008, 287] width 18 height 18
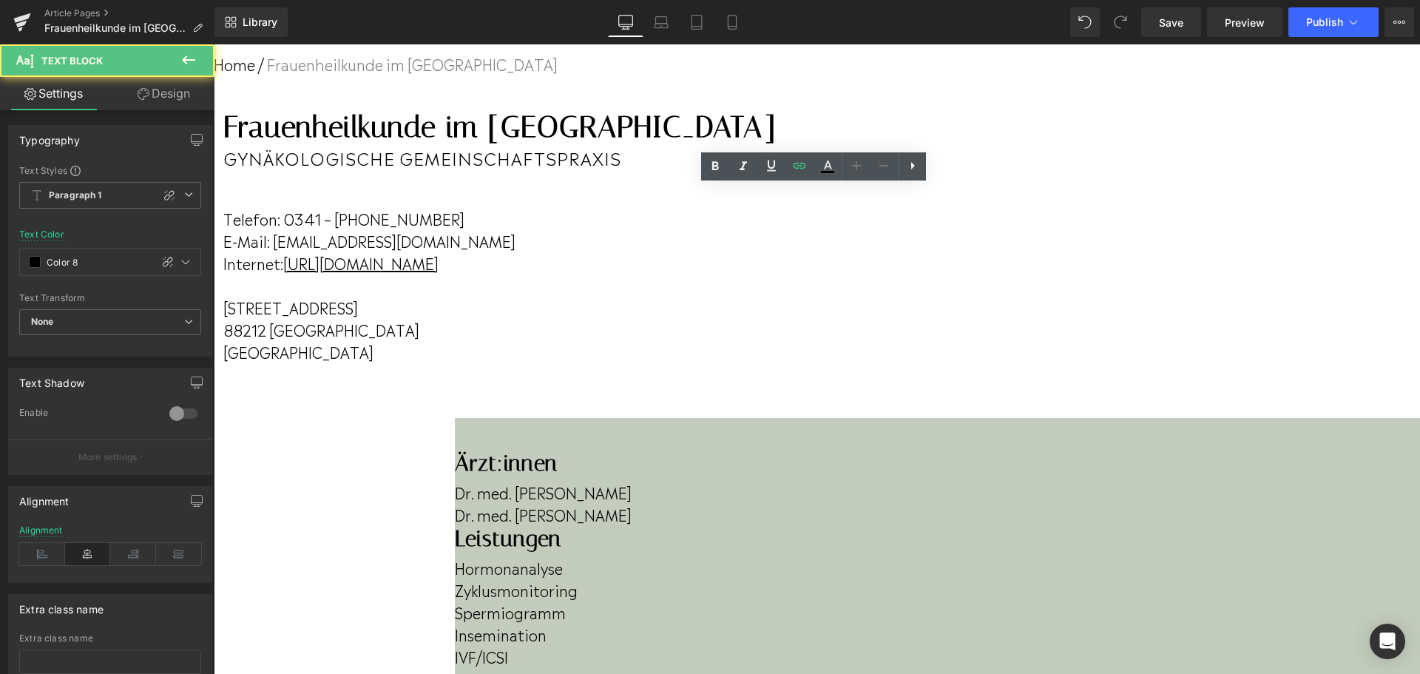
click at [776, 243] on p "E-Mail: [EMAIL_ADDRESS][DOMAIN_NAME]" at bounding box center [499, 240] width 552 height 22
drag, startPoint x: 983, startPoint y: 252, endPoint x: 693, endPoint y: 252, distance: 289.8
click at [515, 251] on link "[EMAIL_ADDRESS][DOMAIN_NAME]" at bounding box center [394, 240] width 243 height 22
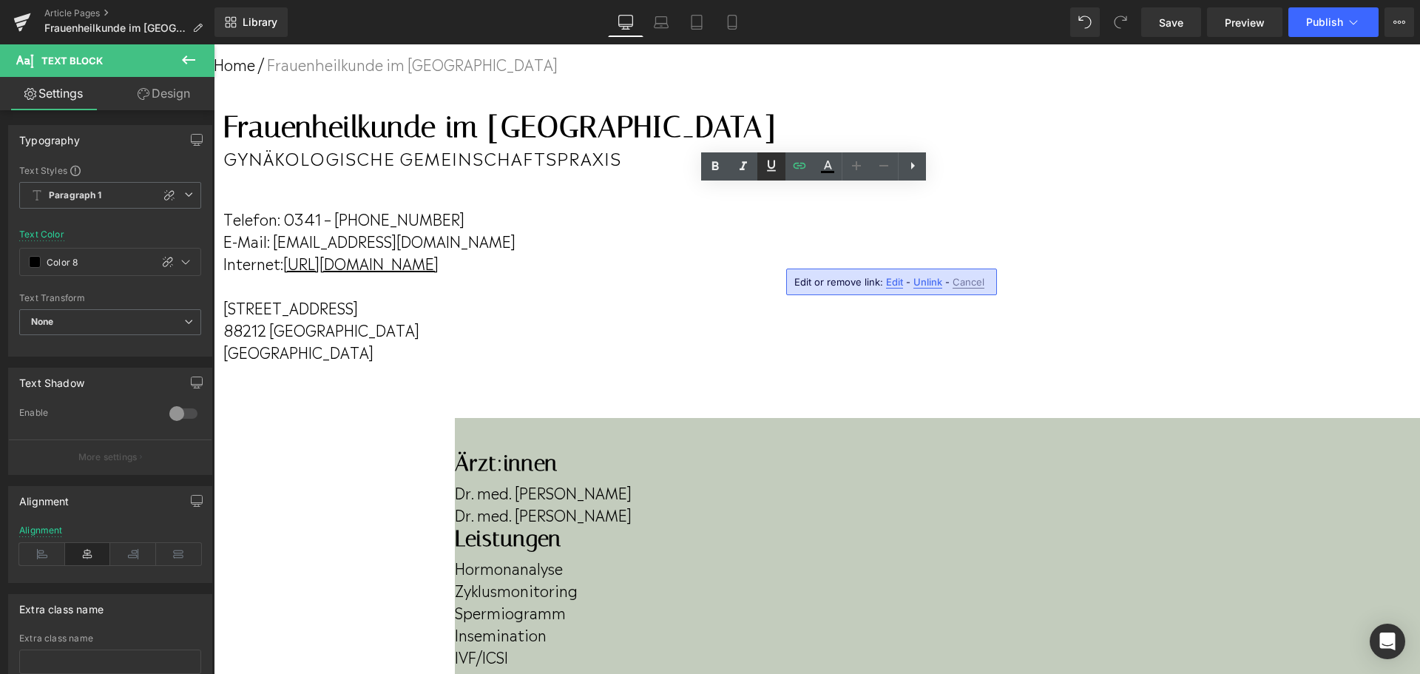
click at [772, 173] on icon at bounding box center [771, 166] width 18 height 18
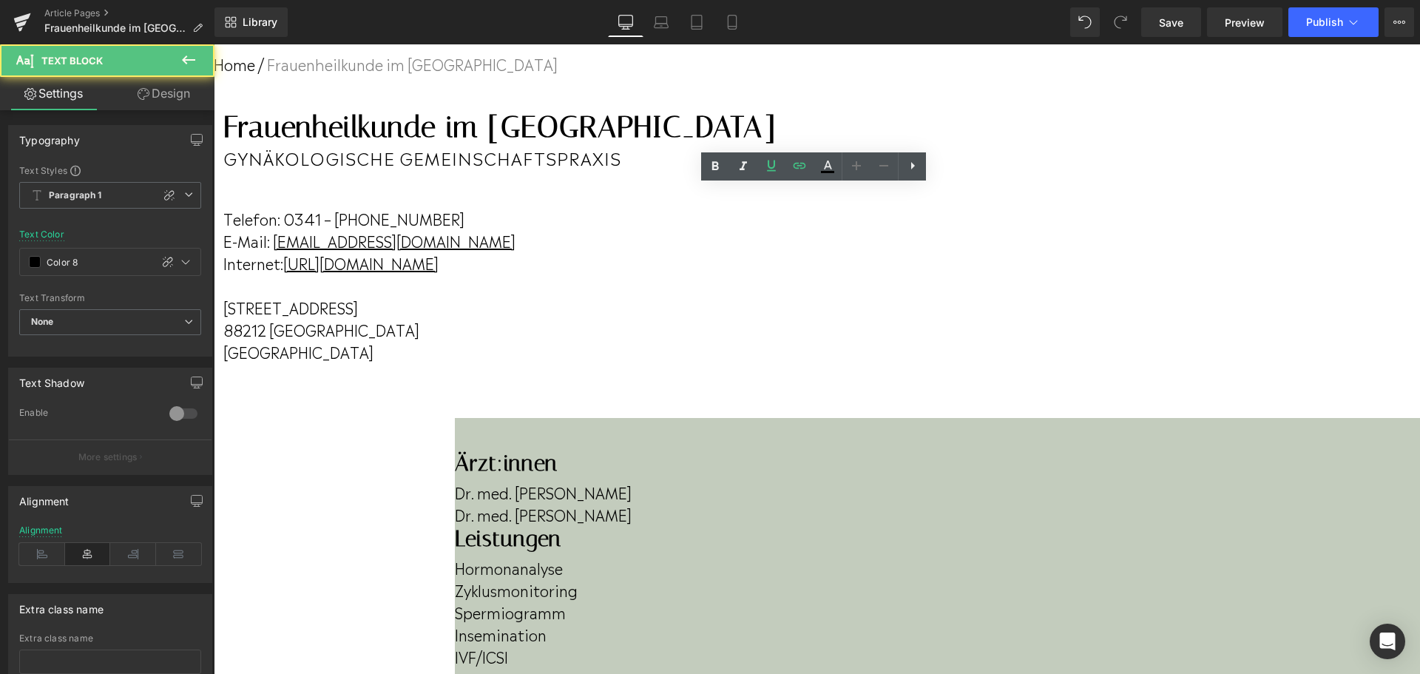
click at [776, 188] on div "Telefon: 0341 – [PHONE_NUMBER] E-Mail: [EMAIL_ADDRESS][DOMAIN_NAME] Internet: […" at bounding box center [499, 268] width 552 height 187
click at [515, 251] on u "[EMAIL_ADDRESS][DOMAIN_NAME]" at bounding box center [394, 240] width 243 height 22
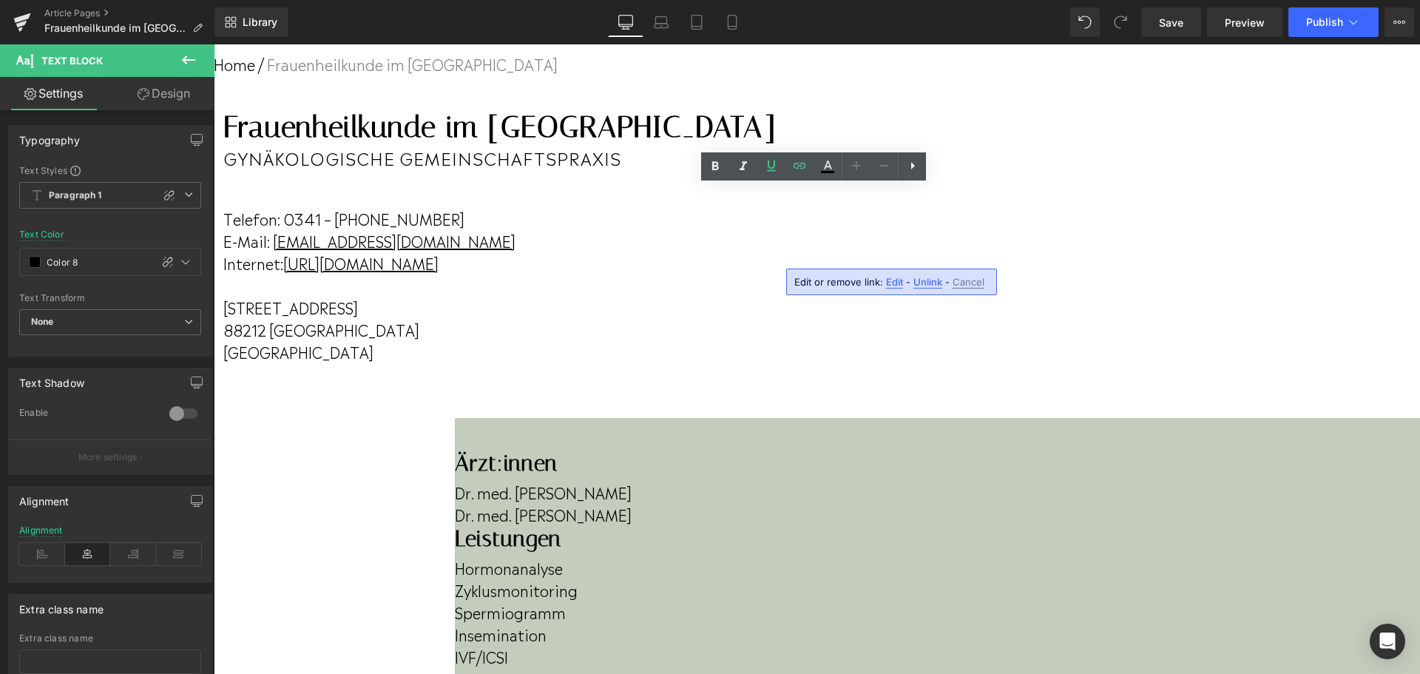
click at [892, 280] on span "Edit" at bounding box center [894, 282] width 17 height 13
click at [1010, 285] on icon "button" at bounding box center [1008, 287] width 18 height 18
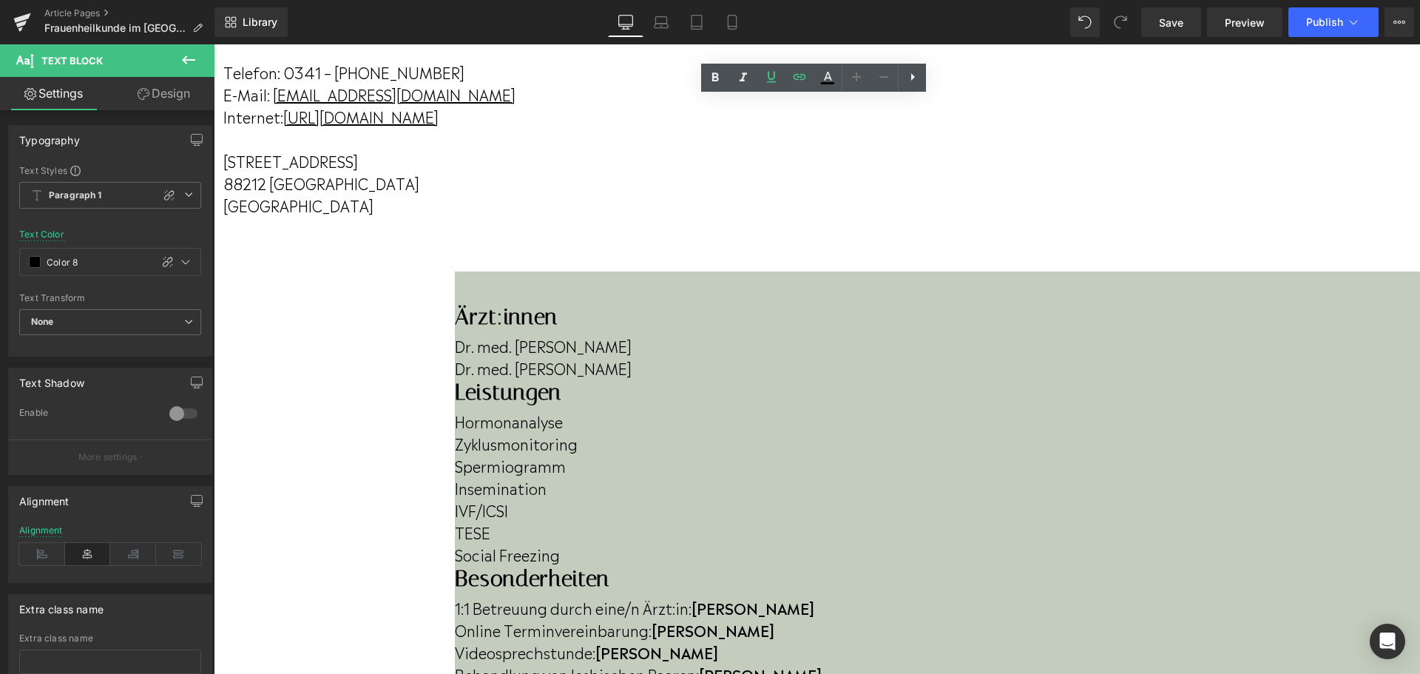
scroll to position [222, 0]
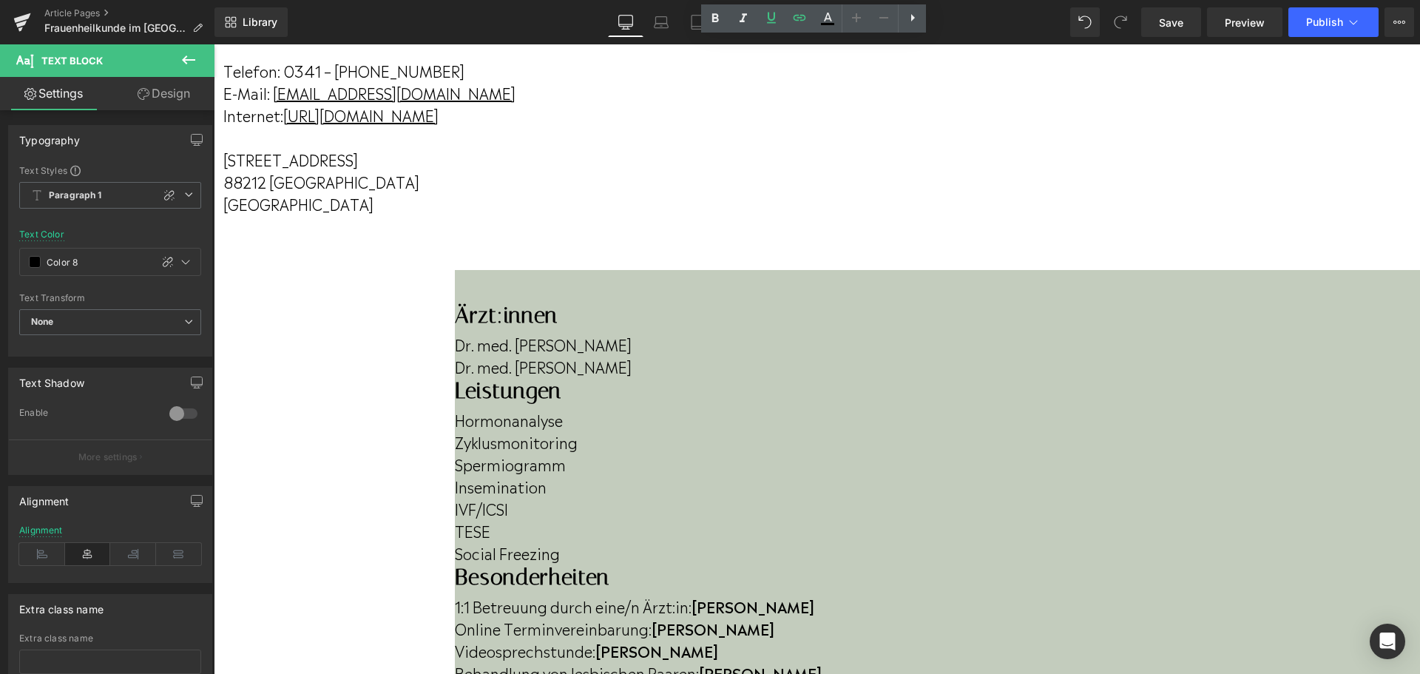
click at [455, 377] on div at bounding box center [457, 377] width 4 height 0
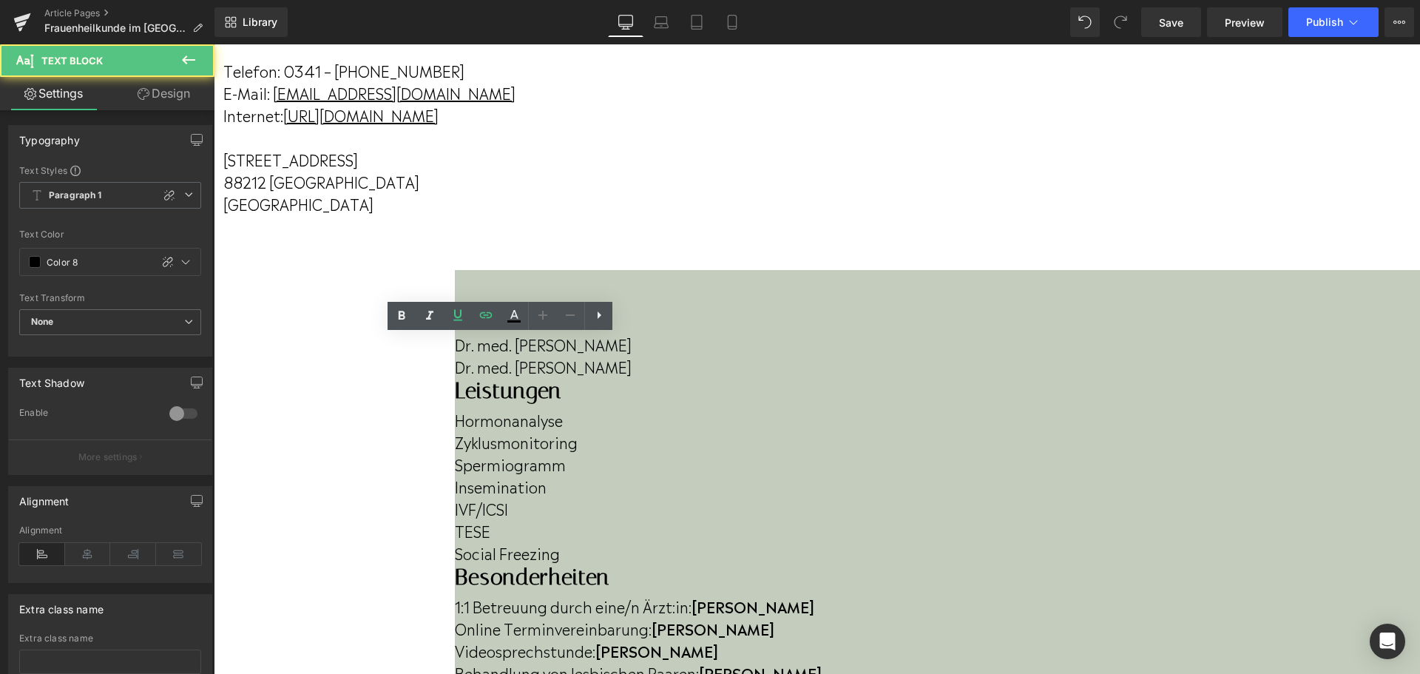
click at [455, 353] on p "Dr. med. [PERSON_NAME]" at bounding box center [937, 344] width 965 height 22
drag, startPoint x: 359, startPoint y: 353, endPoint x: 561, endPoint y: 356, distance: 202.6
click at [561, 355] on p "Dr. med. [PERSON_NAME]" at bounding box center [937, 344] width 965 height 22
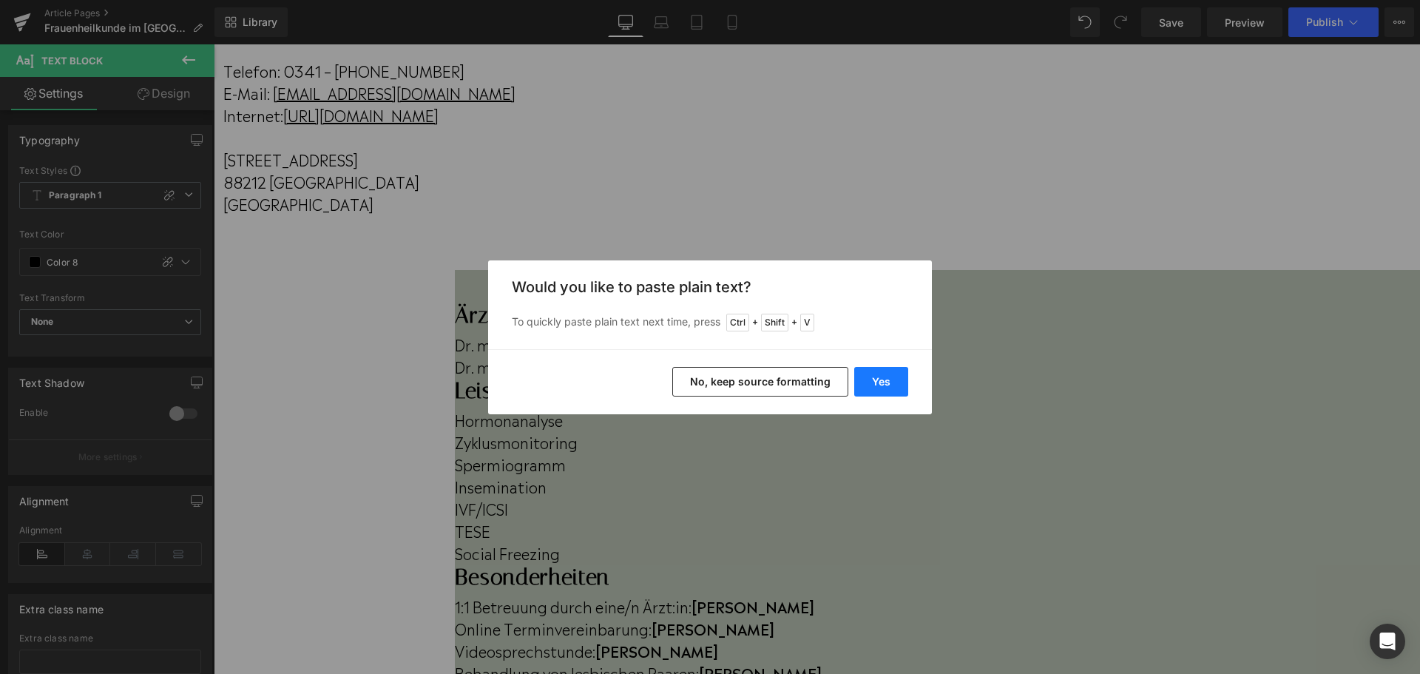
click at [869, 382] on button "Yes" at bounding box center [881, 382] width 54 height 30
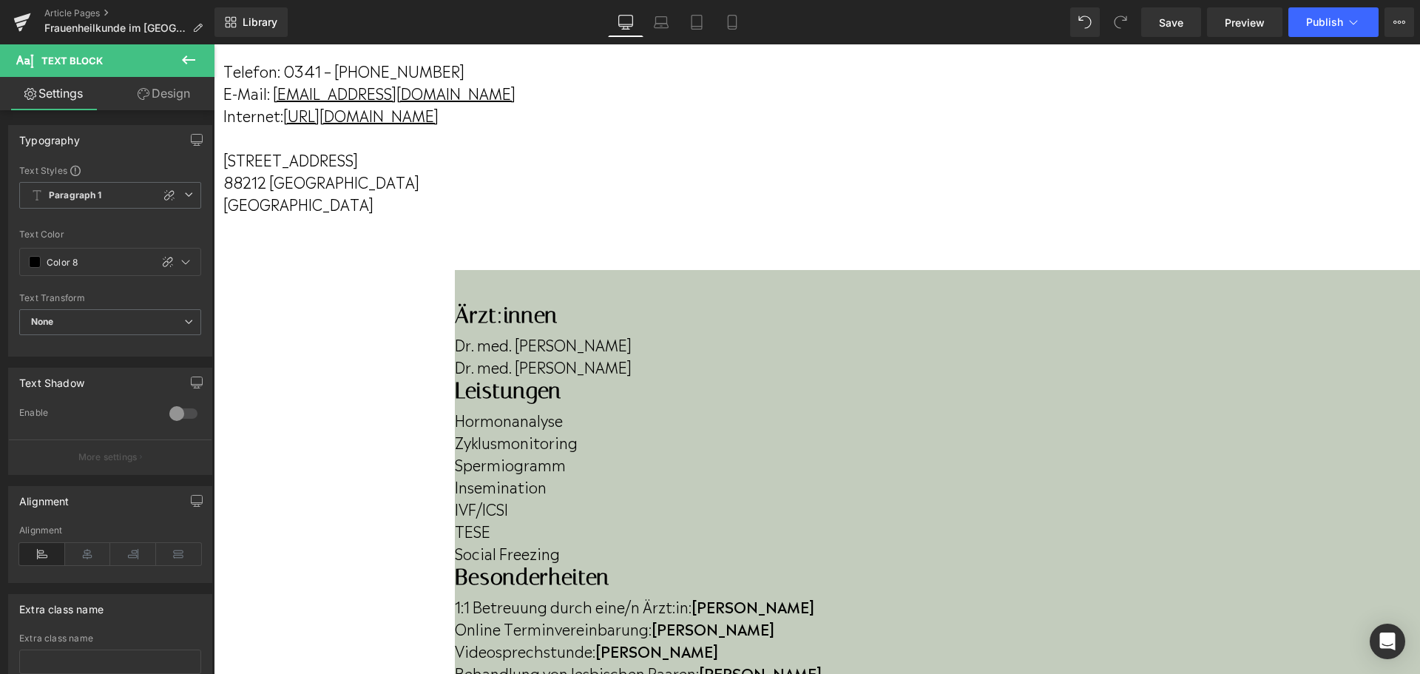
click at [455, 377] on p "Dr. med. [PERSON_NAME]" at bounding box center [937, 366] width 965 height 22
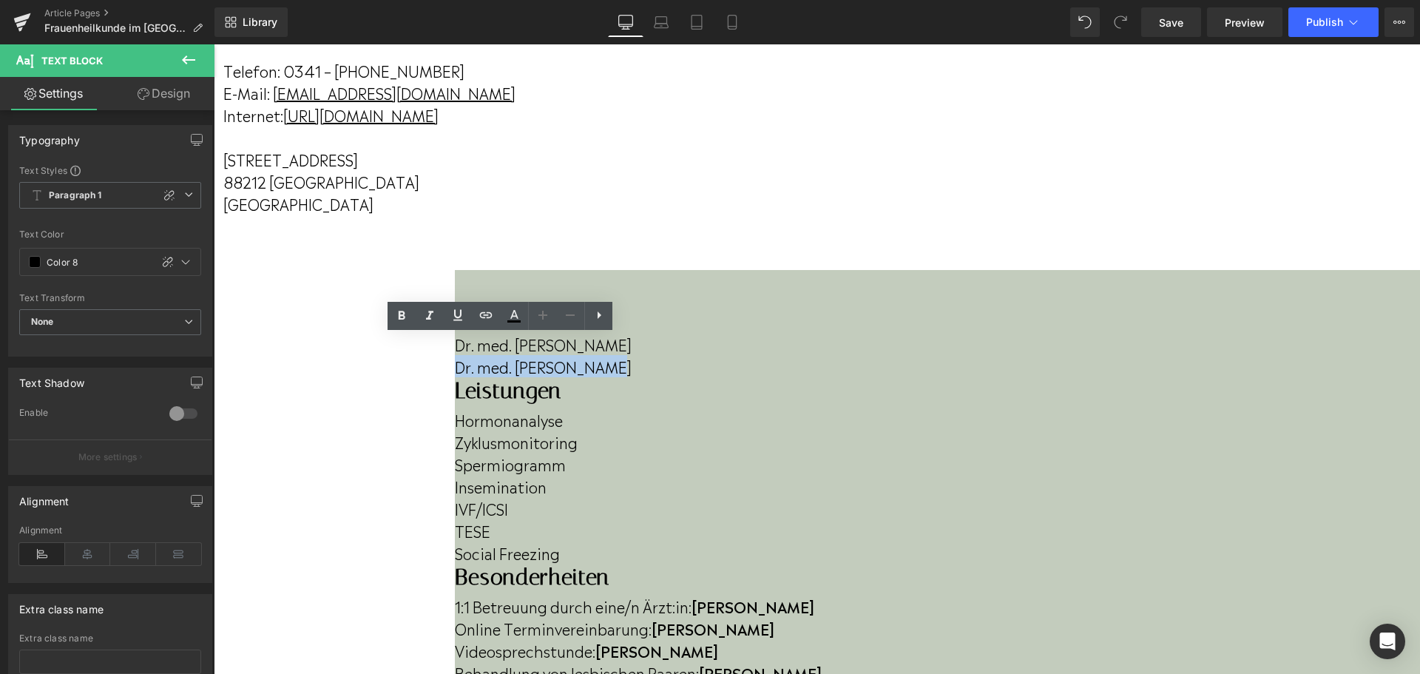
drag, startPoint x: 359, startPoint y: 376, endPoint x: 495, endPoint y: 379, distance: 135.3
click at [495, 377] on p "Dr. med. [PERSON_NAME]" at bounding box center [937, 366] width 965 height 22
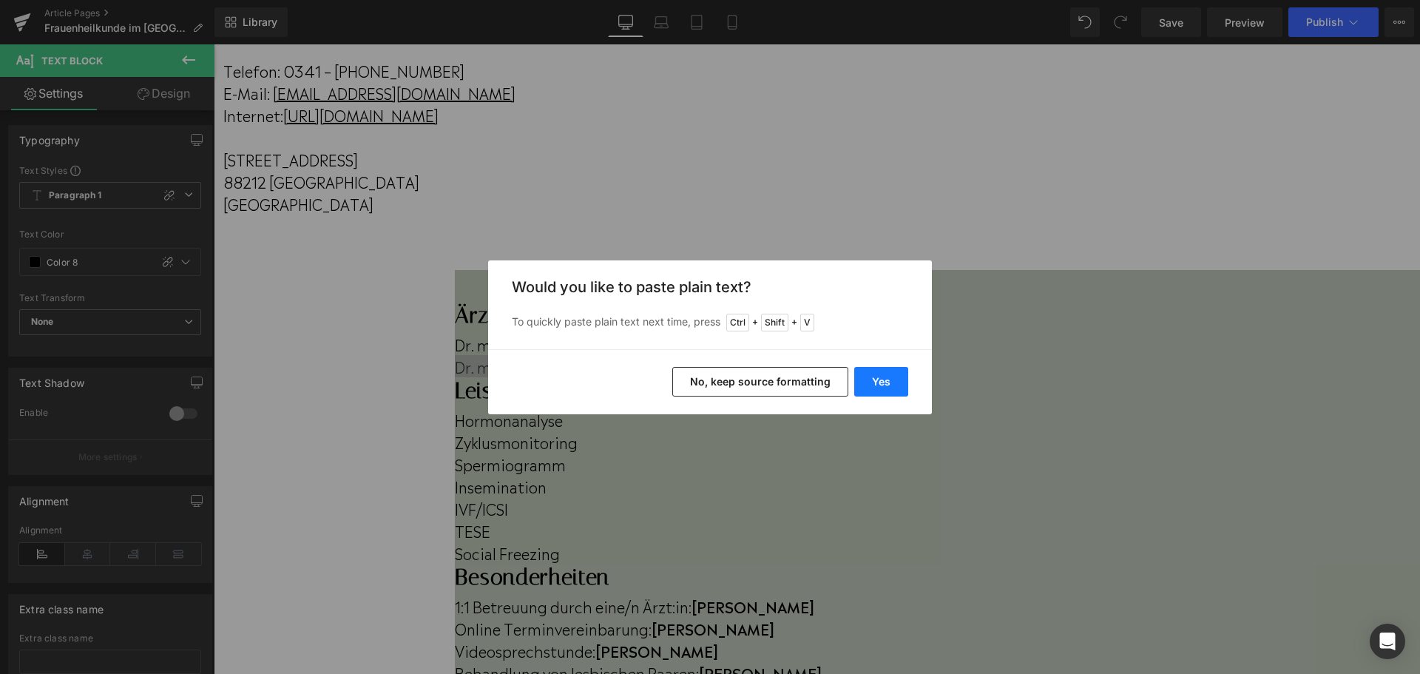
click at [887, 380] on button "Yes" at bounding box center [881, 382] width 54 height 30
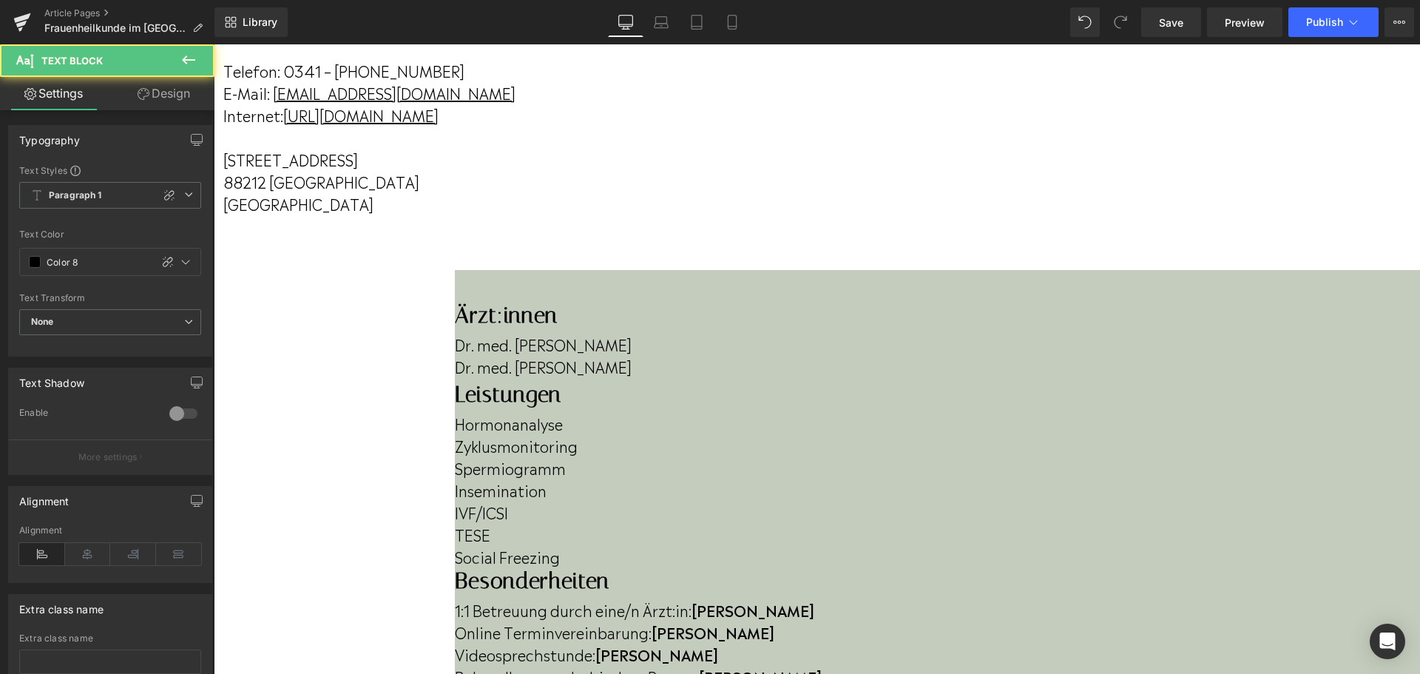
drag, startPoint x: 509, startPoint y: 372, endPoint x: 515, endPoint y: 378, distance: 7.9
click at [509, 372] on p "Dr. med. [PERSON_NAME]" at bounding box center [937, 366] width 965 height 22
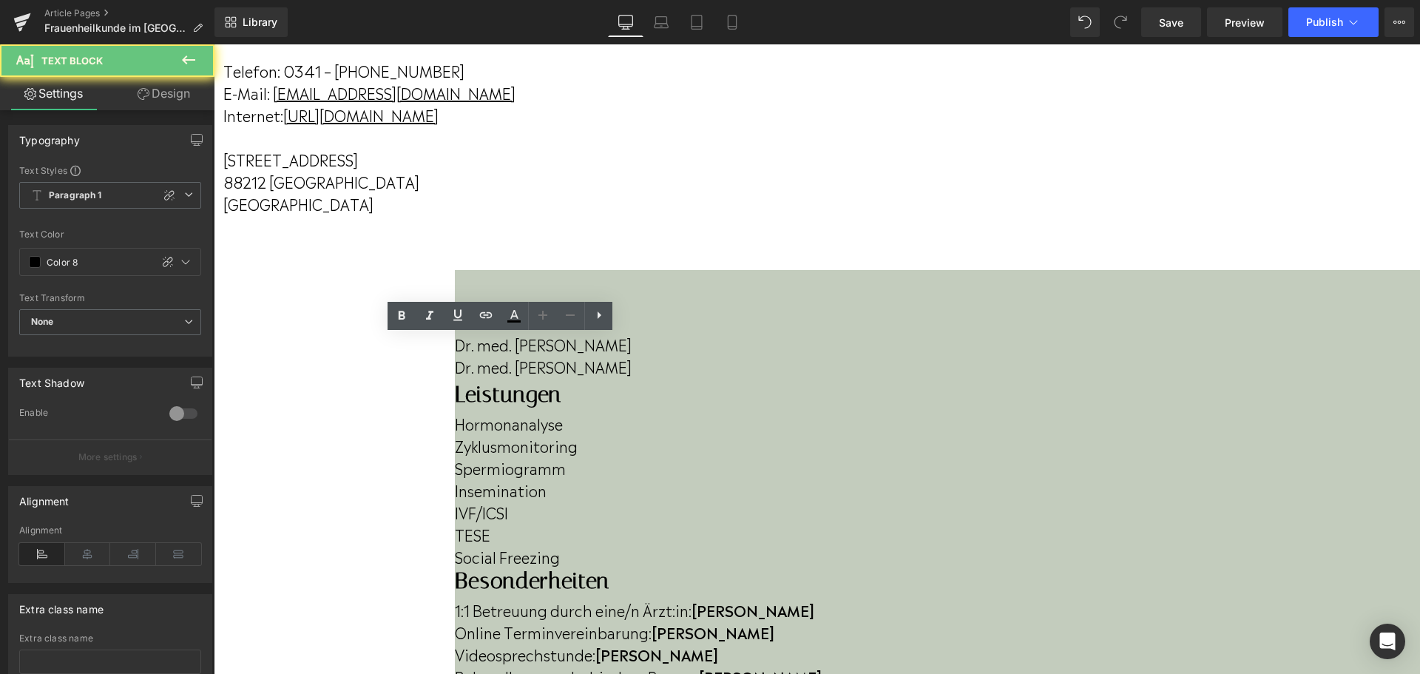
click at [515, 377] on p "Dr. med. [PERSON_NAME]" at bounding box center [937, 366] width 965 height 22
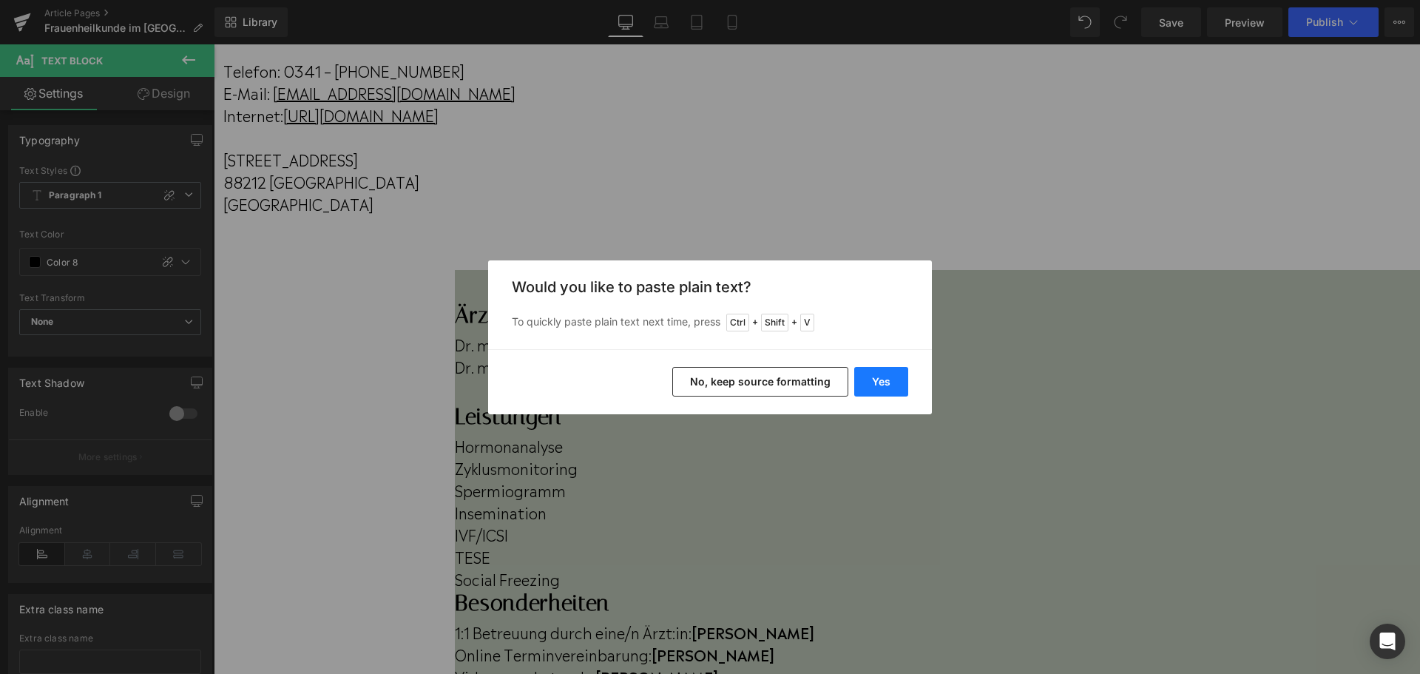
click at [899, 373] on button "Yes" at bounding box center [881, 382] width 54 height 30
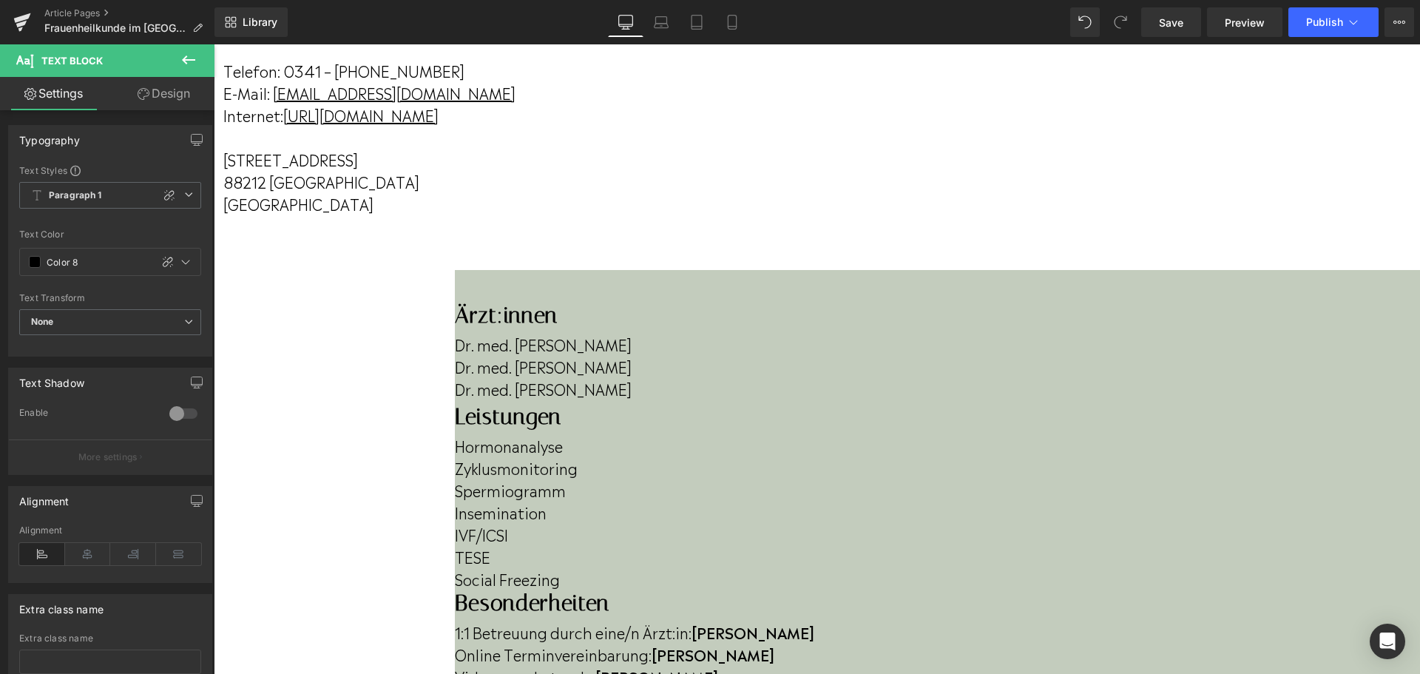
click at [589, 399] on p "Dr. med. [PERSON_NAME]" at bounding box center [937, 388] width 965 height 22
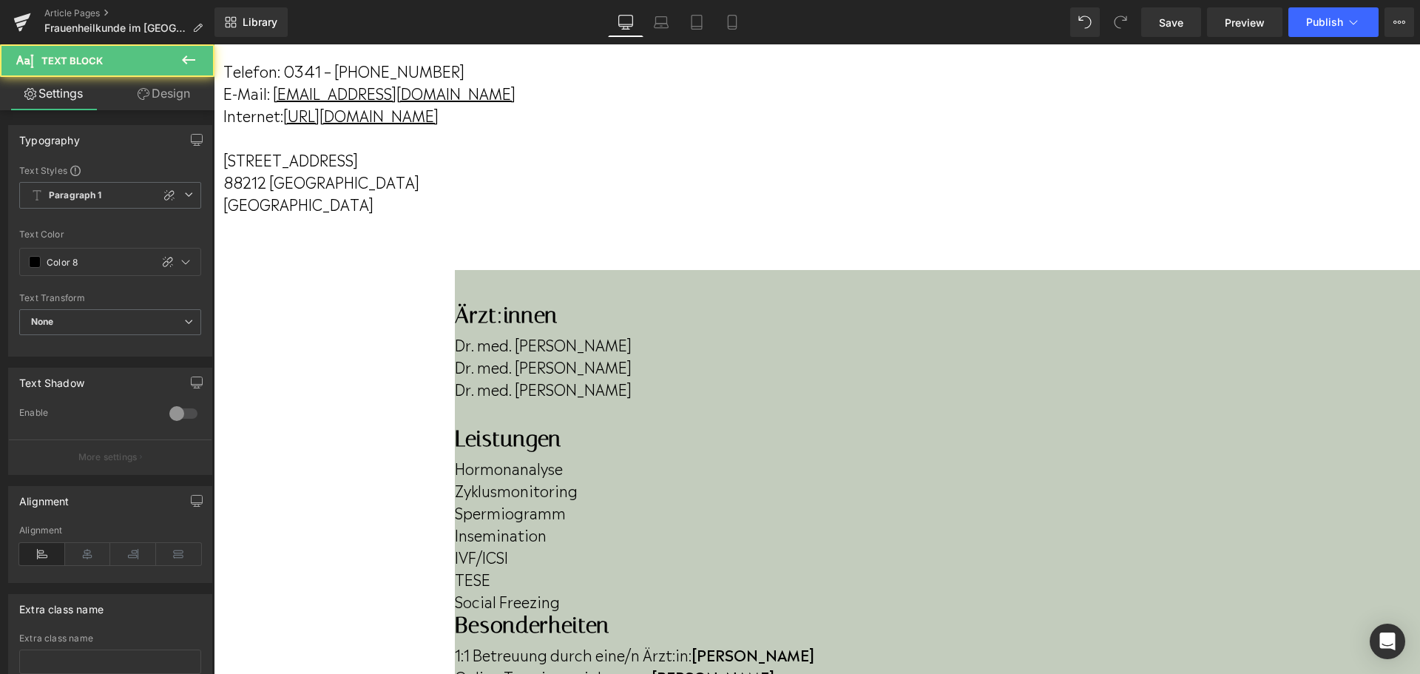
click at [542, 399] on p "Dr. med. [PERSON_NAME]" at bounding box center [937, 388] width 965 height 22
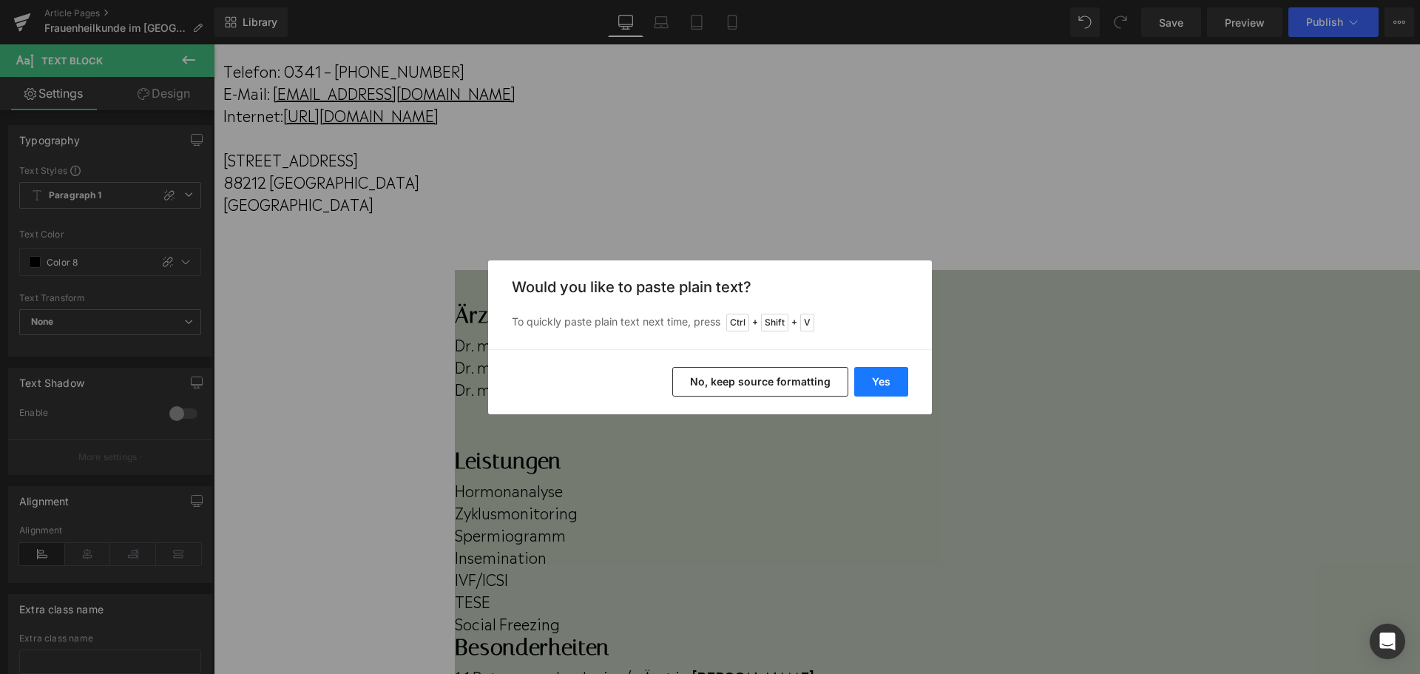
click at [879, 381] on button "Yes" at bounding box center [881, 382] width 54 height 30
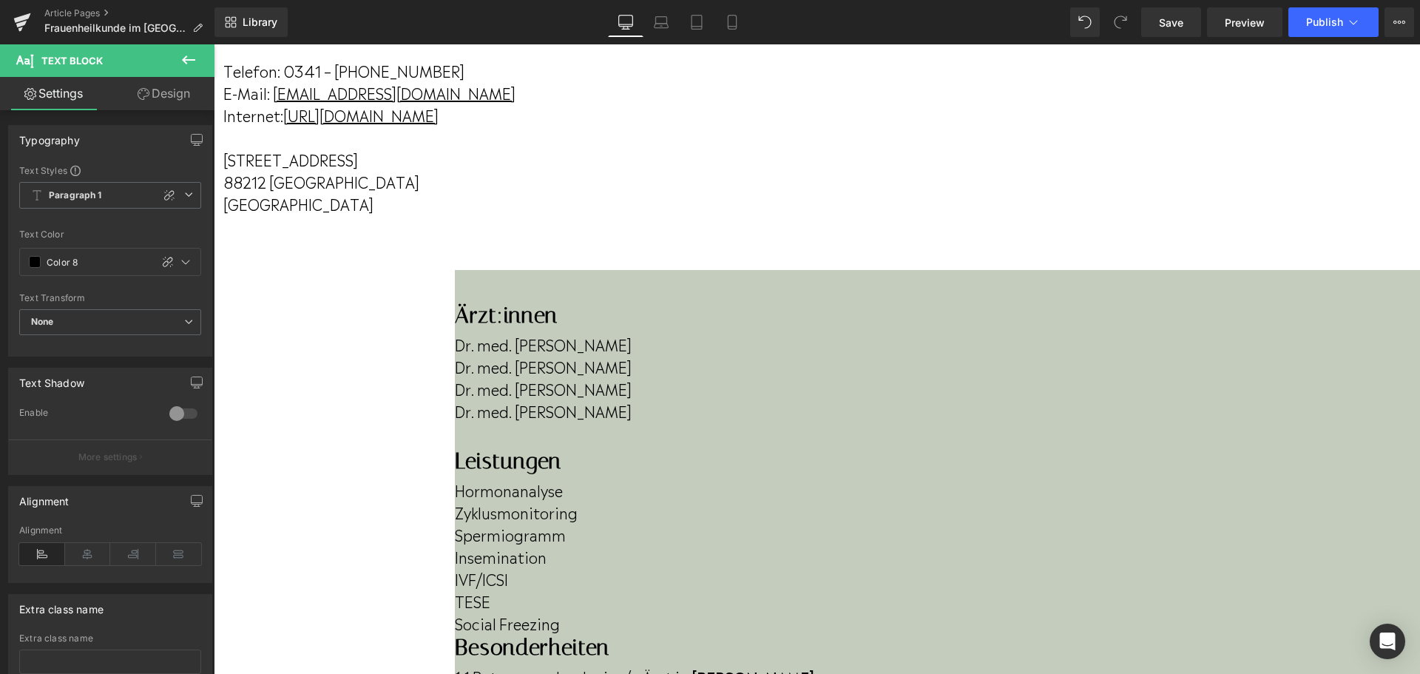
drag, startPoint x: 721, startPoint y: 376, endPoint x: 693, endPoint y: 377, distance: 28.1
click at [721, 501] on p "Zyklusmonitoring" at bounding box center [937, 512] width 965 height 22
drag, startPoint x: 693, startPoint y: 377, endPoint x: 669, endPoint y: 374, distance: 23.8
click at [669, 501] on p "Zyklusmonitoring" at bounding box center [937, 512] width 965 height 22
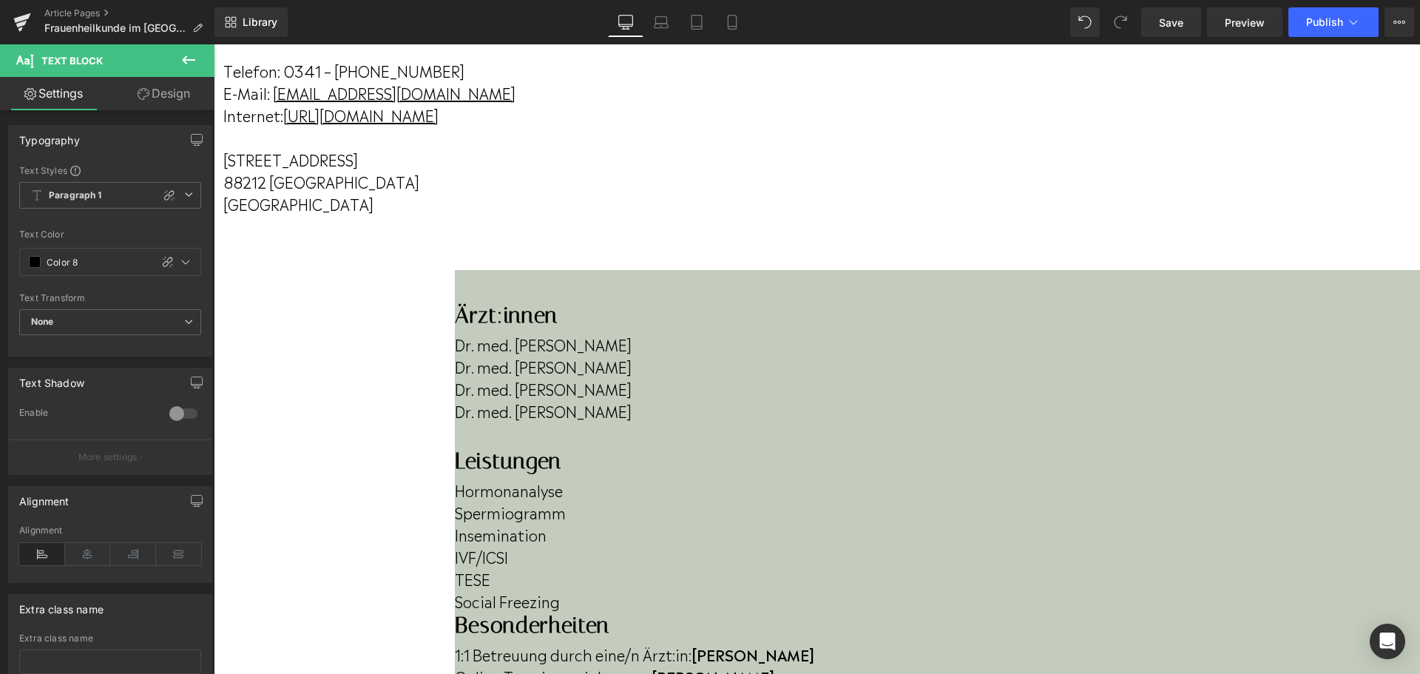
click at [675, 523] on p "Insemination" at bounding box center [937, 534] width 965 height 22
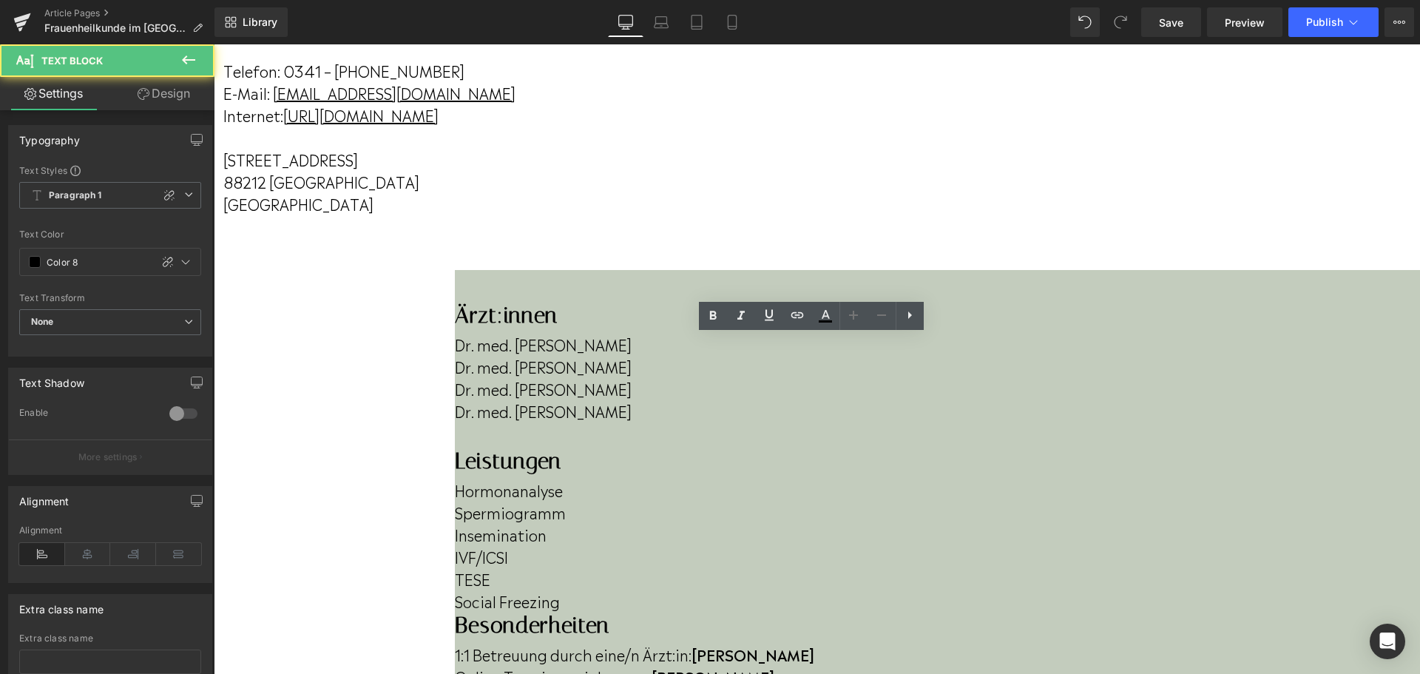
click at [671, 523] on p "Insemination" at bounding box center [937, 534] width 965 height 22
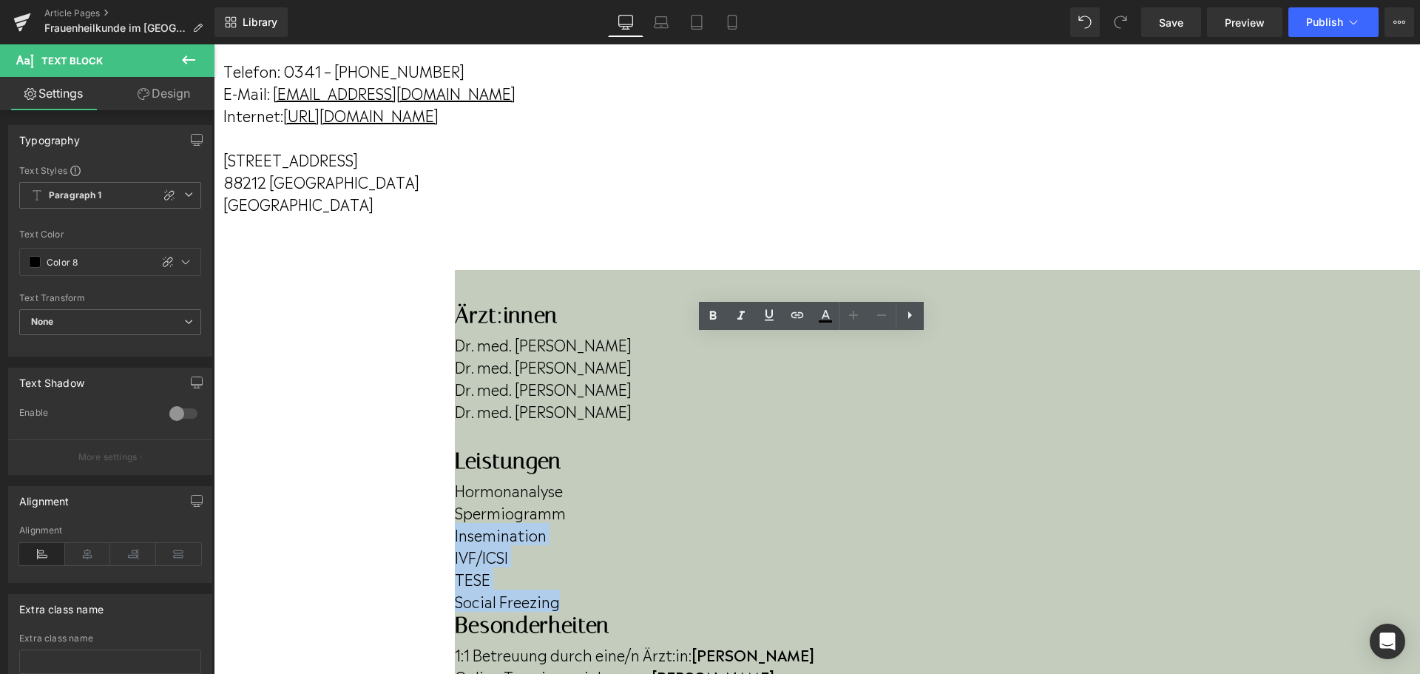
drag, startPoint x: 668, startPoint y: 396, endPoint x: 770, endPoint y: 464, distance: 121.6
click at [770, 474] on div "Hormonanalyse Spermiogramm Insemination IVF/ICSI TESE Social Freezing" at bounding box center [937, 543] width 965 height 138
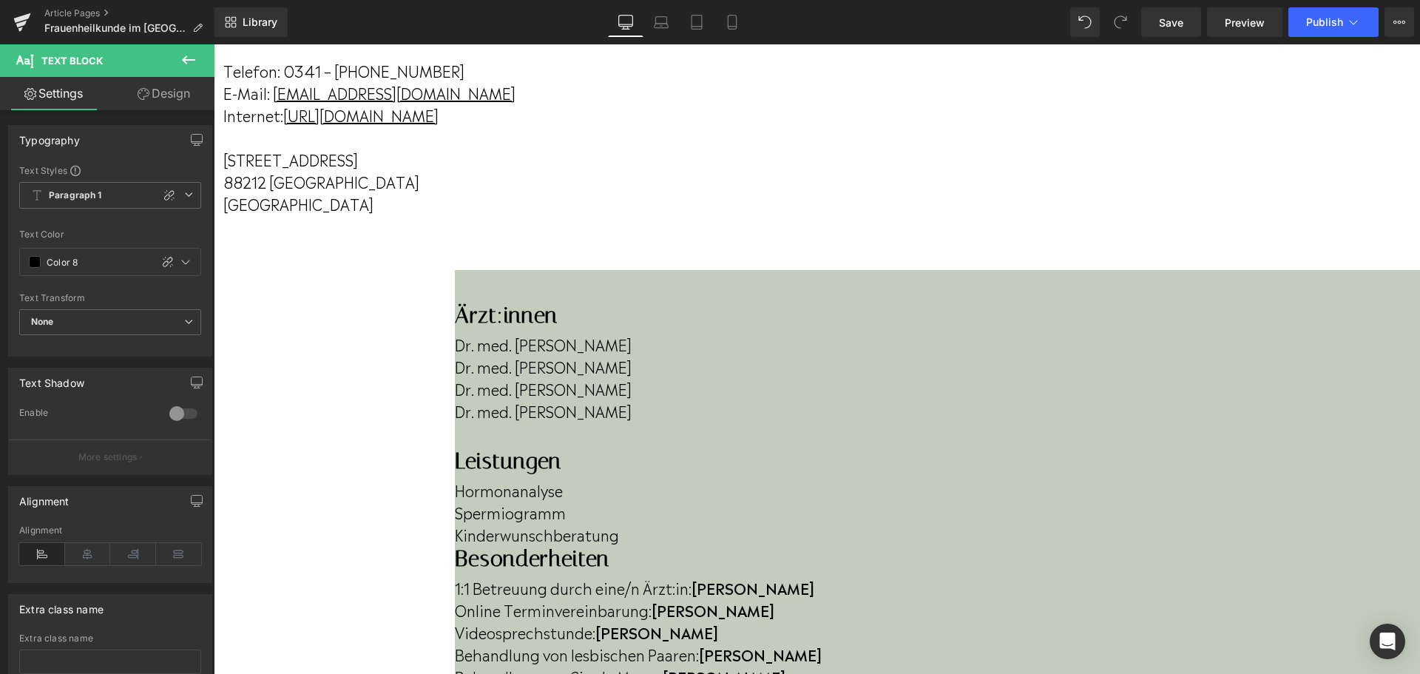
click at [747, 523] on p "Kinderwunschberatung" at bounding box center [937, 534] width 965 height 22
drag, startPoint x: 832, startPoint y: 400, endPoint x: 767, endPoint y: 399, distance: 65.1
click at [767, 523] on p "Kinderwunschberatung" at bounding box center [937, 534] width 965 height 22
click at [765, 523] on p "Kinderwunsch" at bounding box center [937, 534] width 965 height 22
click at [1132, 598] on p "Online Terminvereinbarung: Ja" at bounding box center [937, 609] width 965 height 22
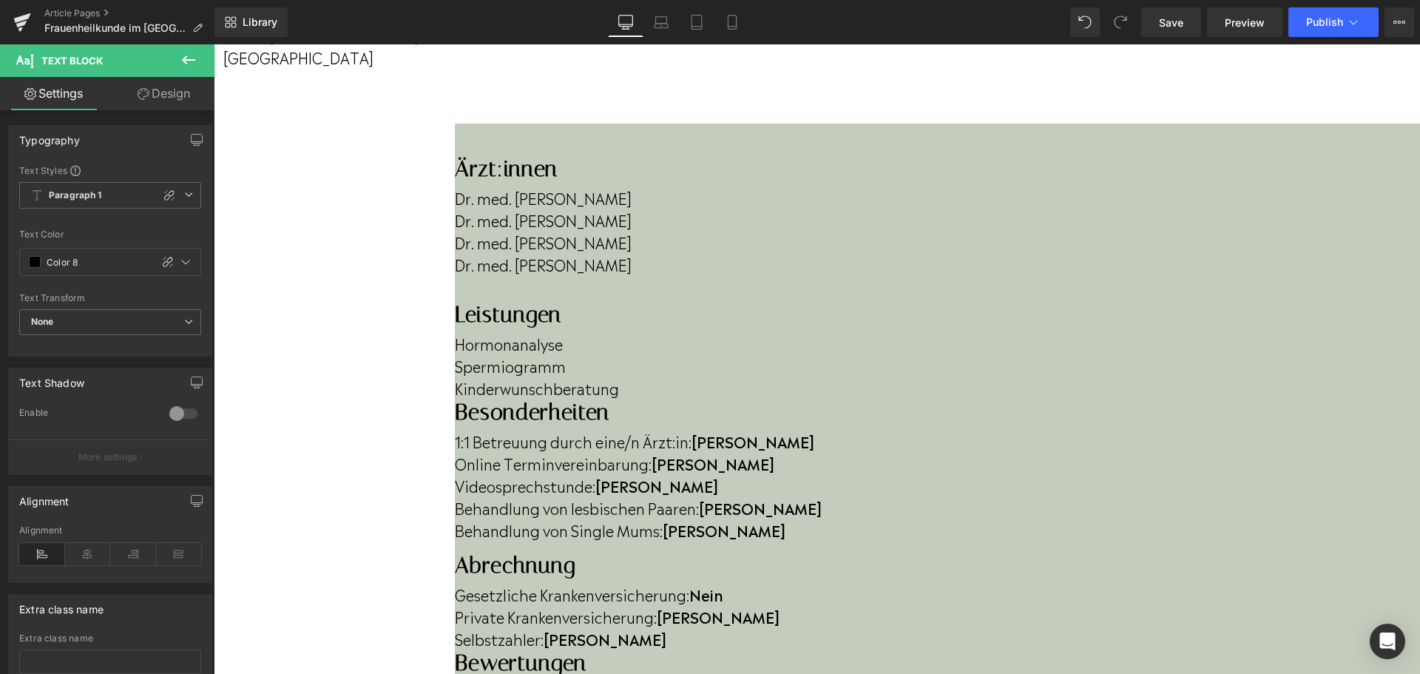
scroll to position [370, 0]
drag, startPoint x: 600, startPoint y: 378, endPoint x: 610, endPoint y: 377, distance: 10.4
click at [689, 581] on b "Nein" at bounding box center [706, 592] width 34 height 22
drag, startPoint x: 610, startPoint y: 377, endPoint x: 626, endPoint y: 377, distance: 16.3
click at [689, 581] on b "Nein" at bounding box center [706, 592] width 34 height 22
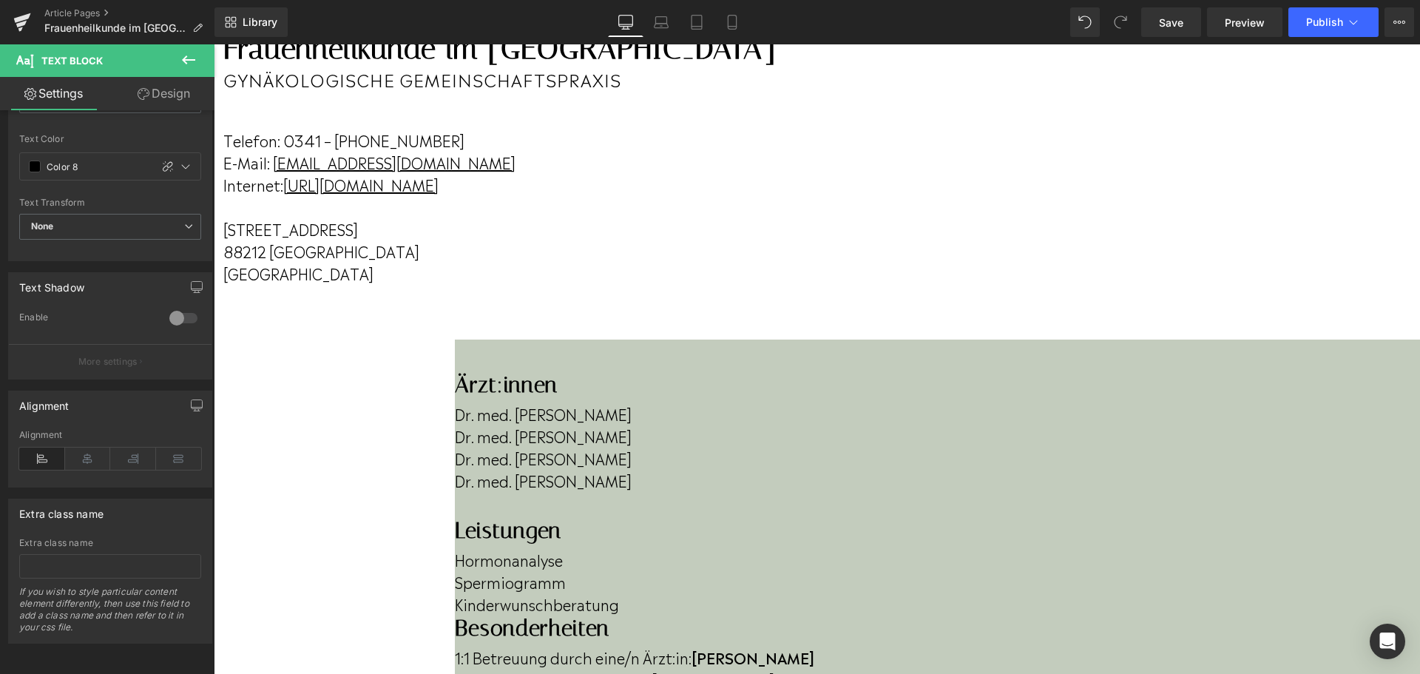
scroll to position [444, 0]
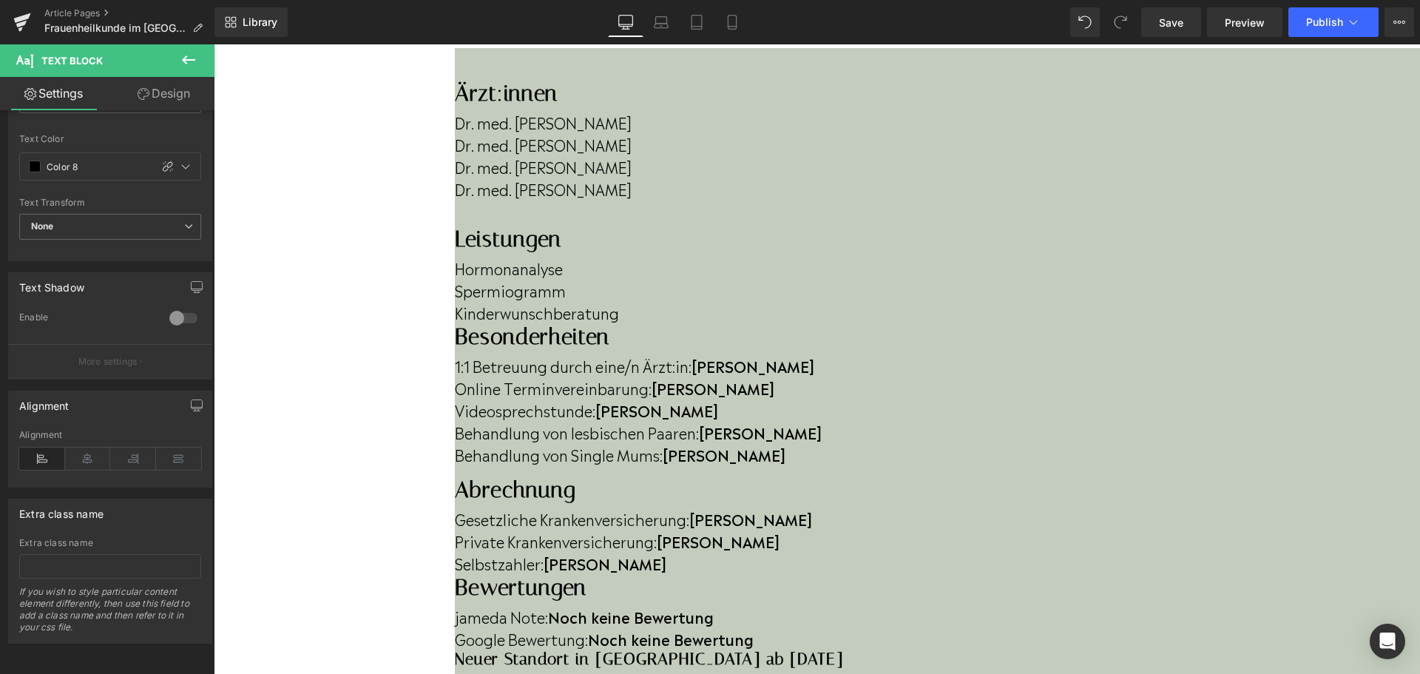
drag, startPoint x: 878, startPoint y: 325, endPoint x: 867, endPoint y: 330, distance: 11.9
click at [753, 627] on strong "Noch keine Bewertung" at bounding box center [671, 638] width 166 height 22
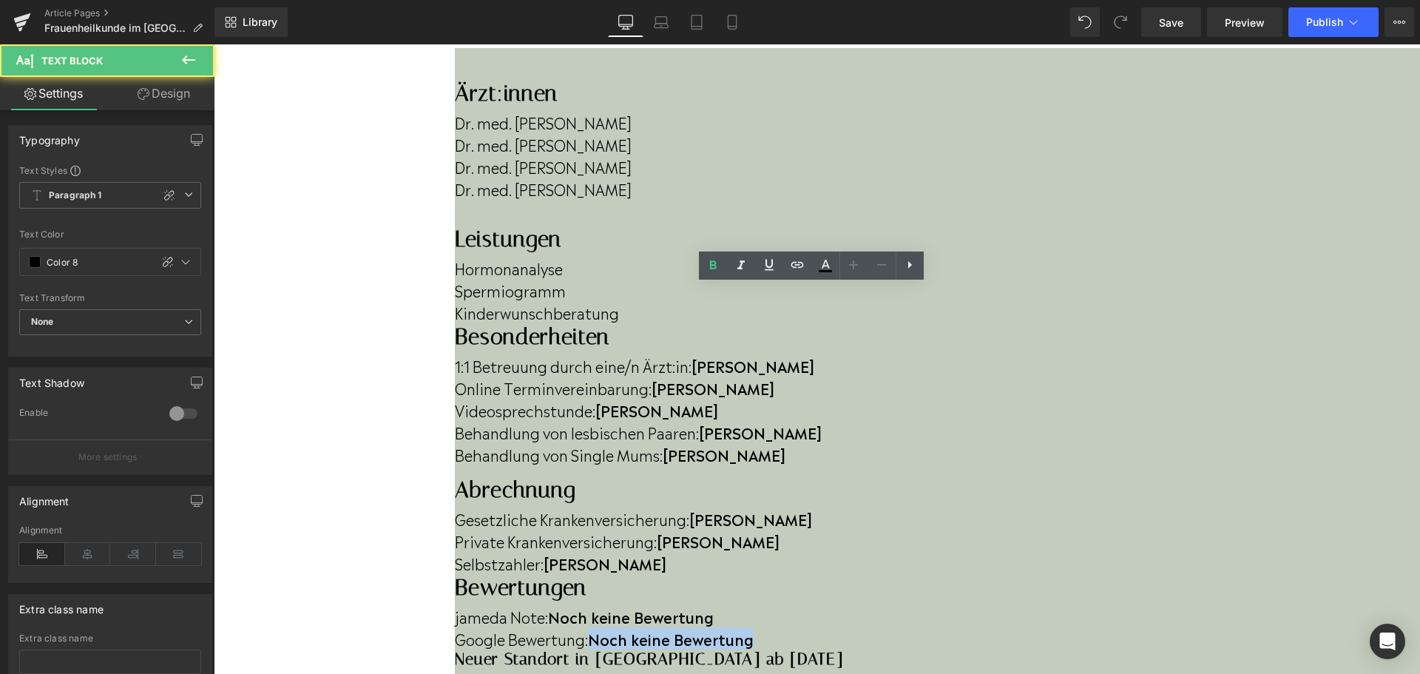
drag, startPoint x: 805, startPoint y: 325, endPoint x: 818, endPoint y: 334, distance: 15.8
click at [818, 627] on p "Google Bewertung: Noch keine Bewertung" at bounding box center [937, 638] width 965 height 22
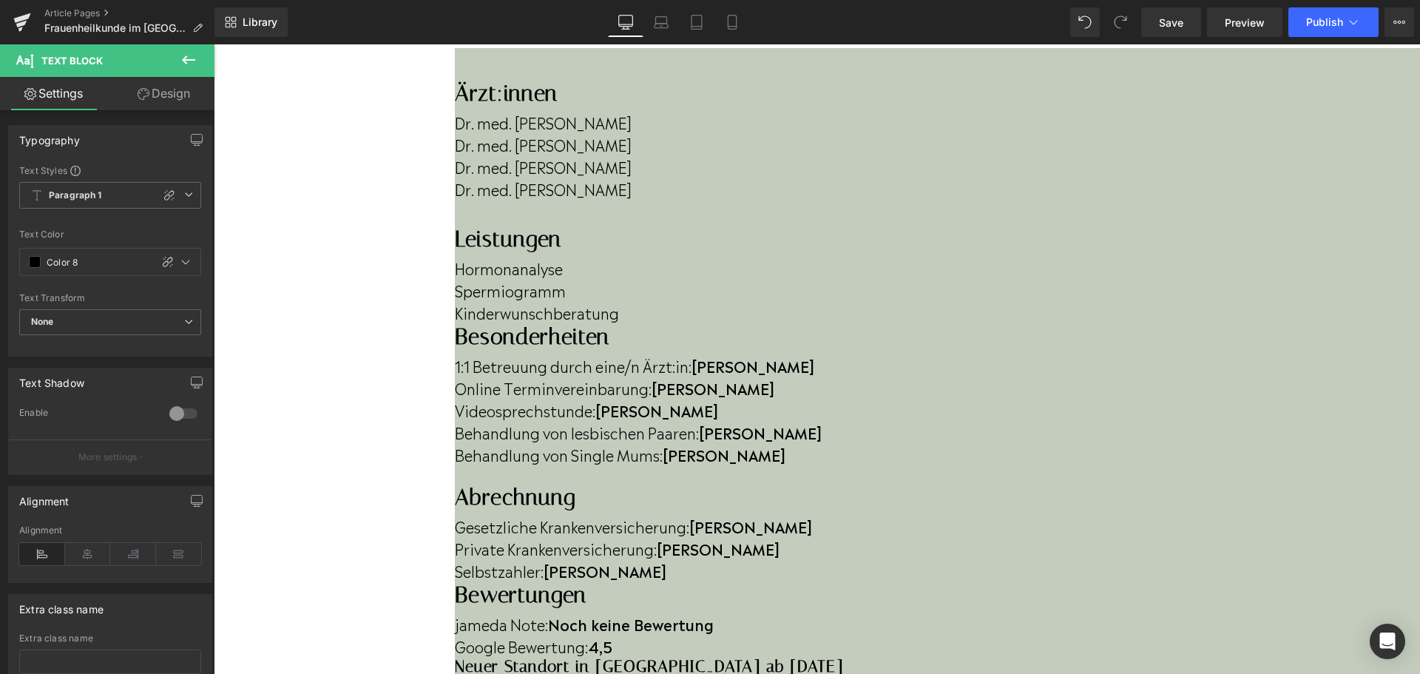
click at [1000, 657] on h3 "Neuer Standort in [GEOGRAPHIC_DATA] ab [DATE]" at bounding box center [937, 666] width 965 height 19
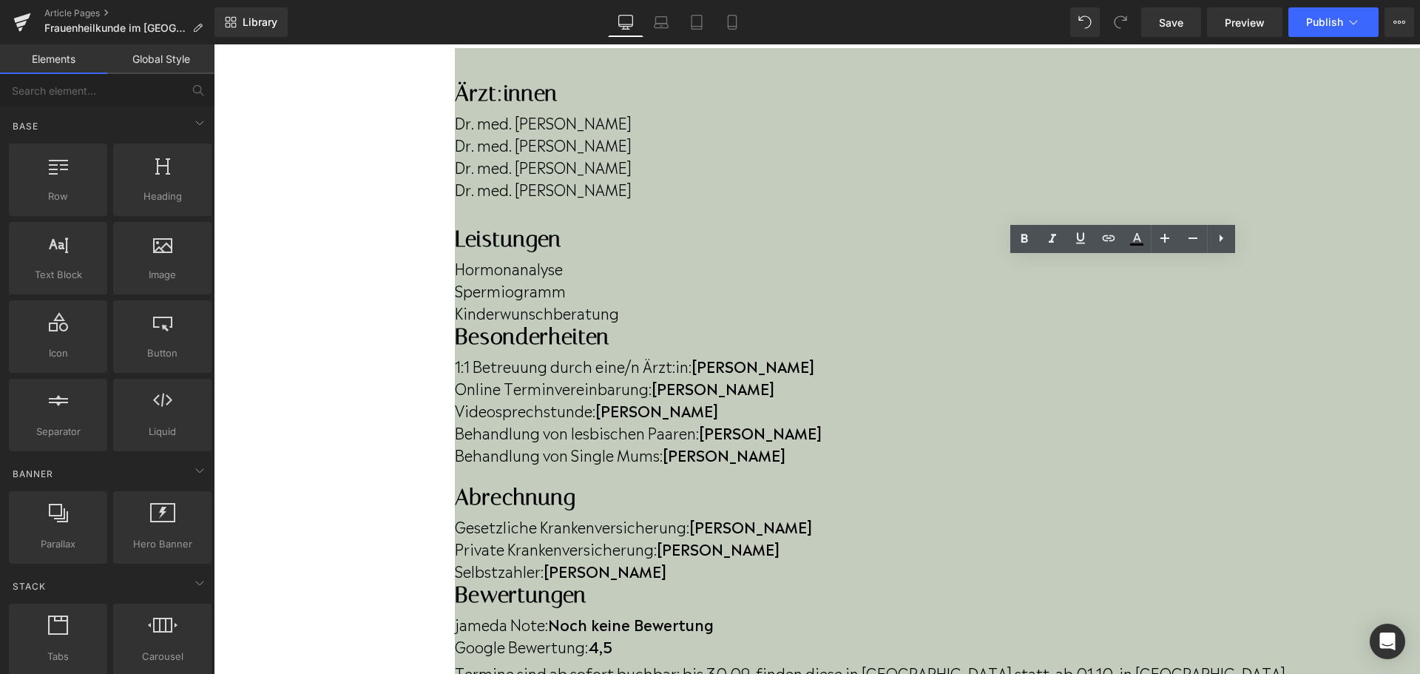
click at [1045, 661] on p "Termine sind ab sofort buchbar; bis 30.09. finden diese in [GEOGRAPHIC_DATA] st…" at bounding box center [937, 672] width 965 height 22
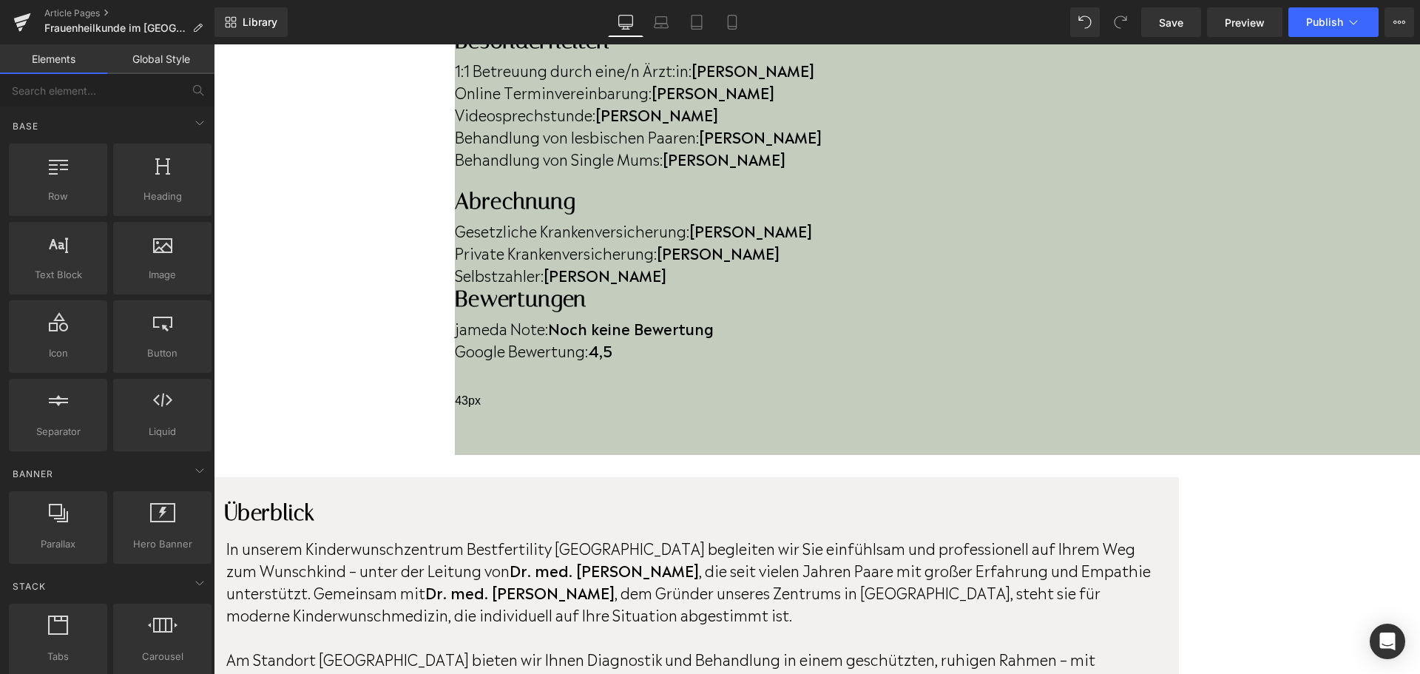
scroll to position [518, 0]
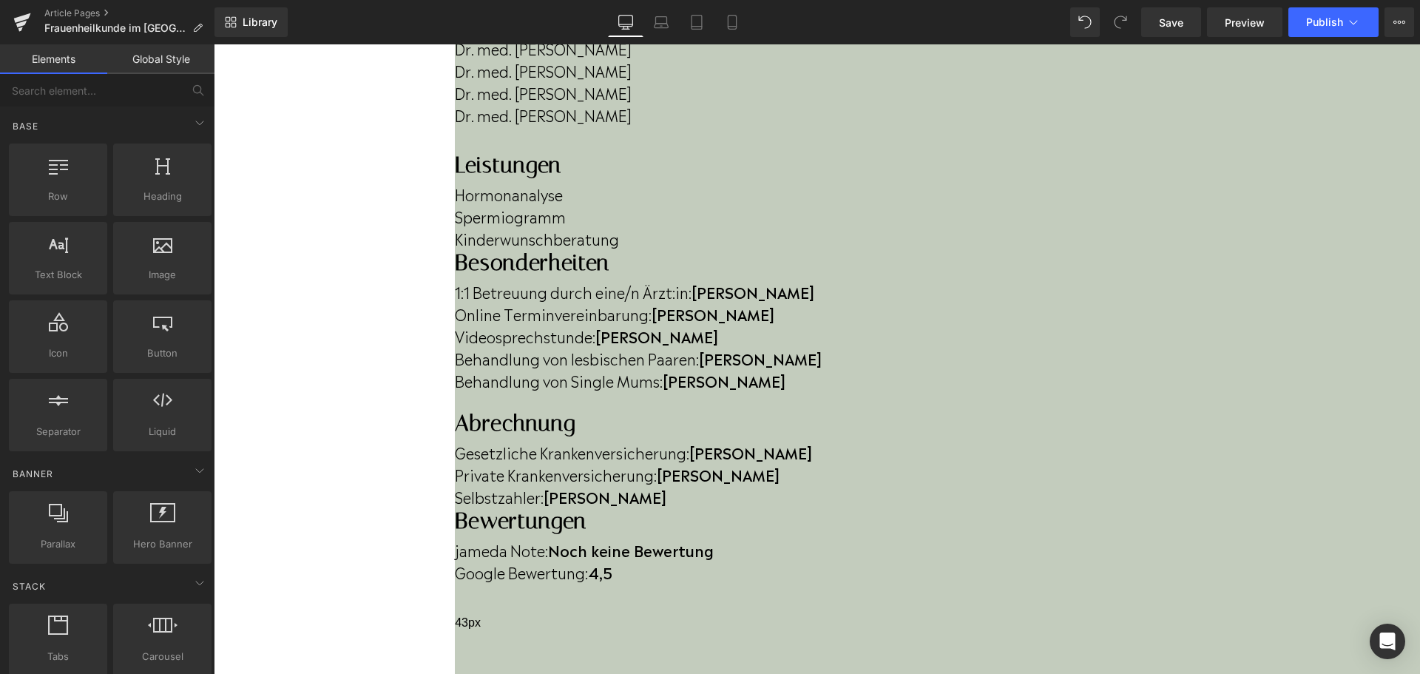
click at [833, 560] on p "Google Bewertung: 4,5" at bounding box center [937, 571] width 965 height 22
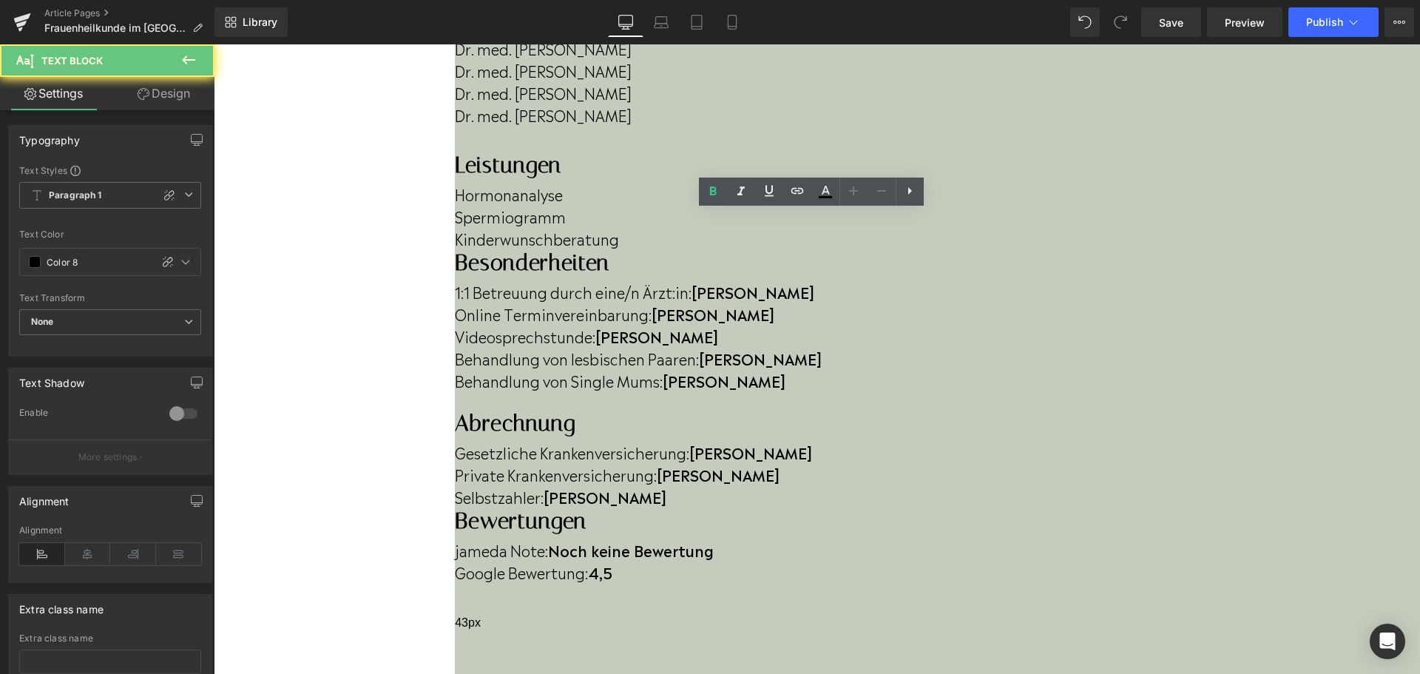
click at [835, 560] on p "Google Bewertung: 4,5" at bounding box center [937, 571] width 965 height 22
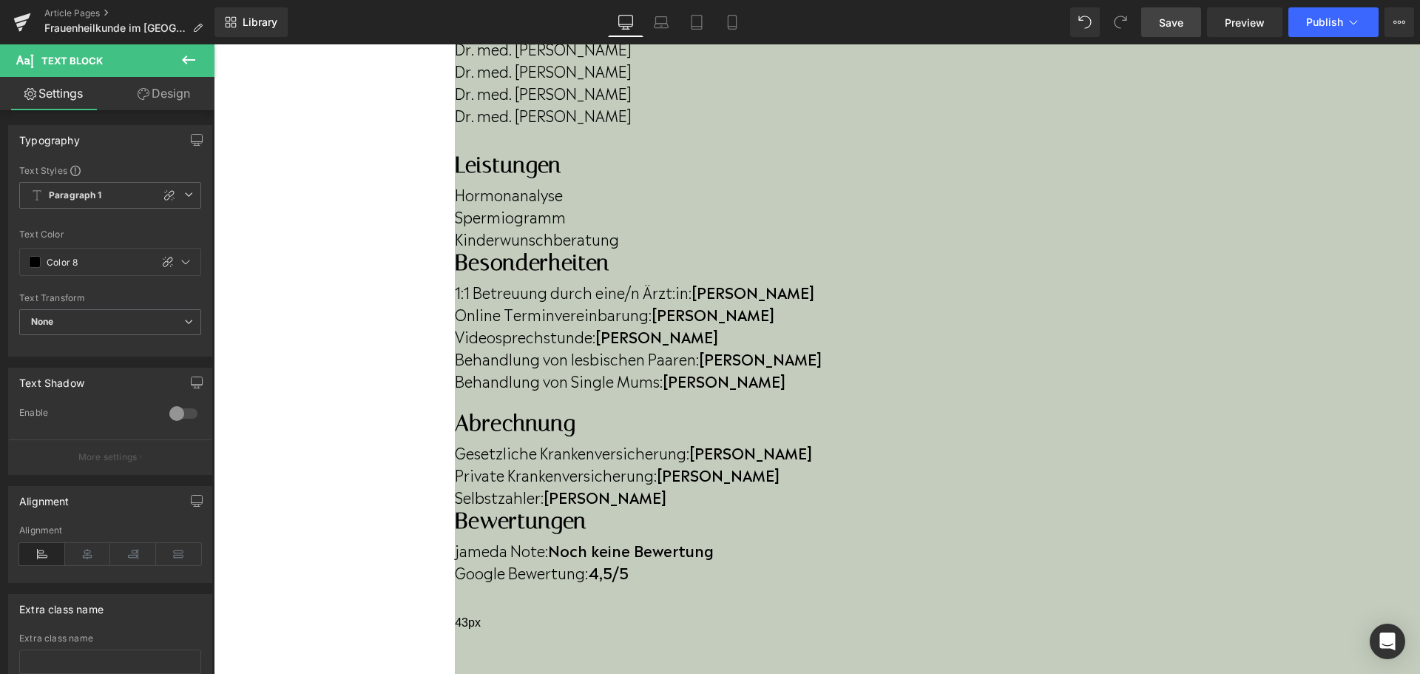
click at [1179, 22] on span "Save" at bounding box center [1171, 23] width 24 height 16
drag, startPoint x: 425, startPoint y: 431, endPoint x: 654, endPoint y: 414, distance: 229.8
drag, startPoint x: 654, startPoint y: 414, endPoint x: 775, endPoint y: 418, distance: 120.6
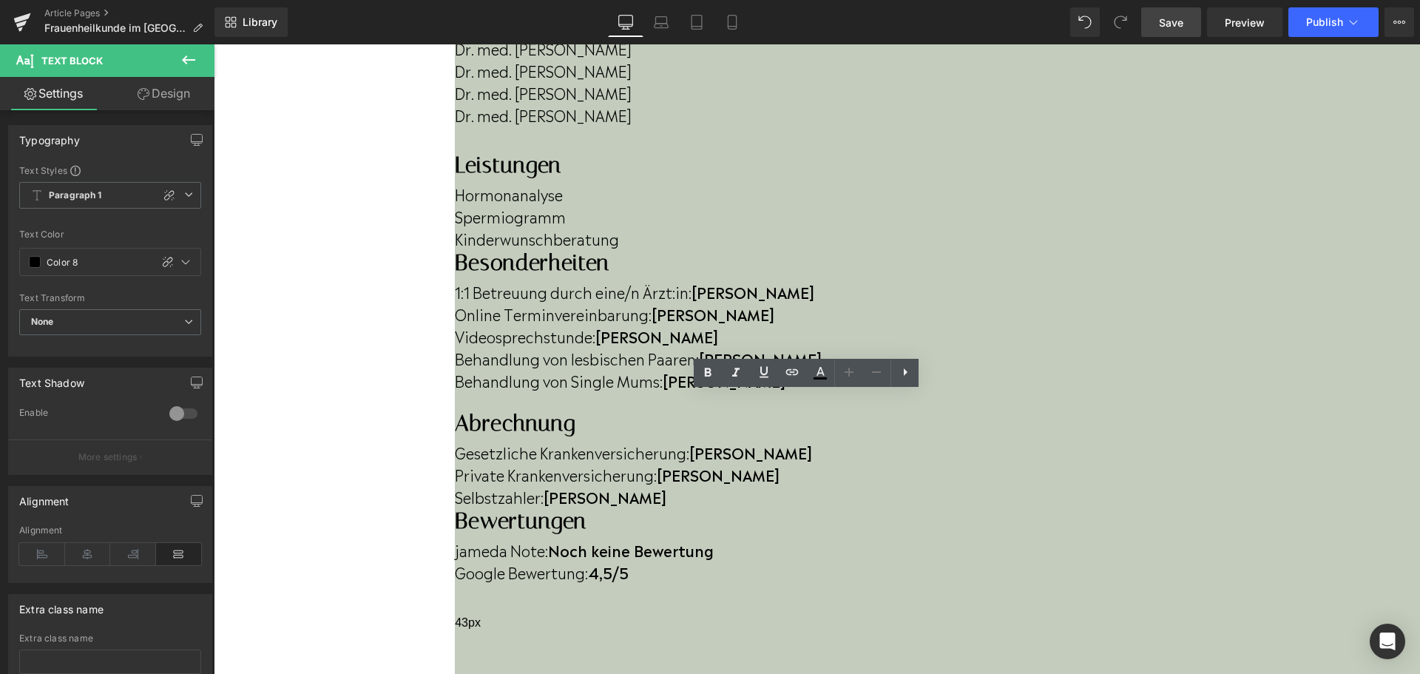
drag, startPoint x: 775, startPoint y: 413, endPoint x: 446, endPoint y: 412, distance: 329.0
drag, startPoint x: 446, startPoint y: 412, endPoint x: 771, endPoint y: 414, distance: 325.3
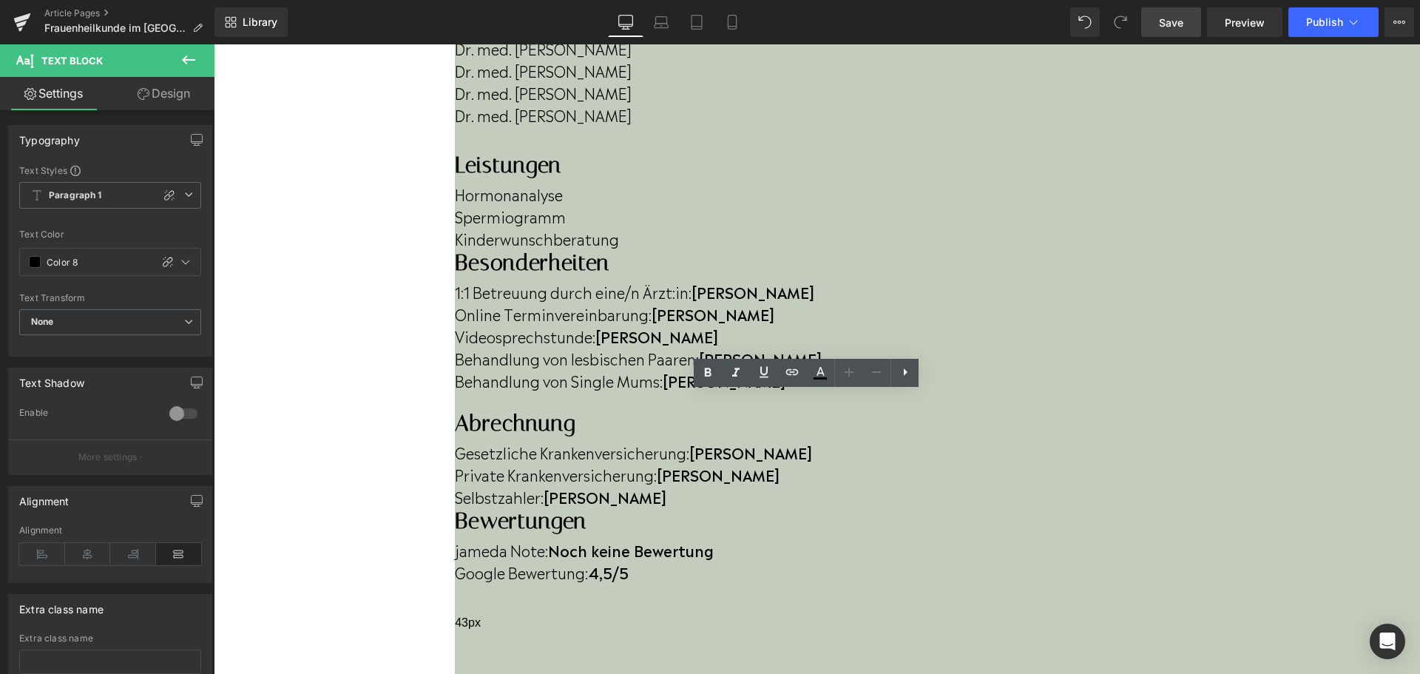
drag, startPoint x: 777, startPoint y: 414, endPoint x: 443, endPoint y: 413, distance: 334.2
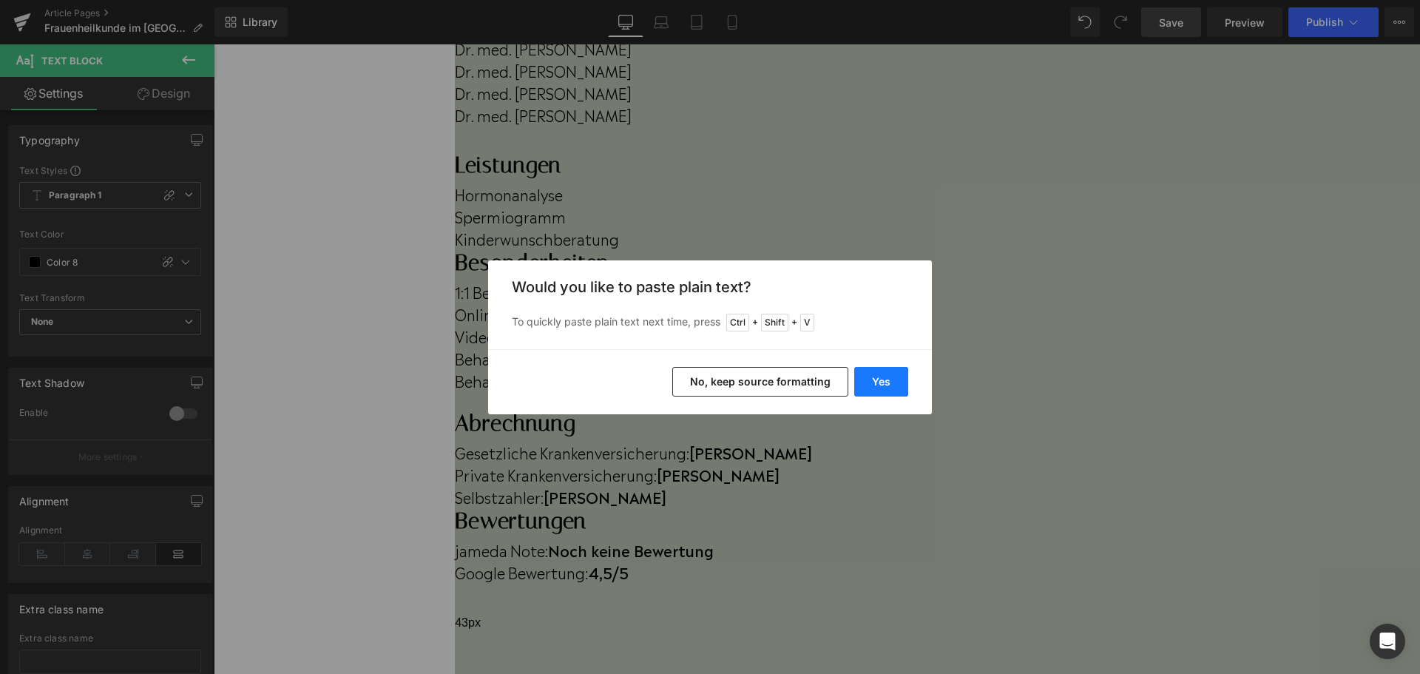
click at [862, 379] on button "Yes" at bounding box center [881, 382] width 54 height 30
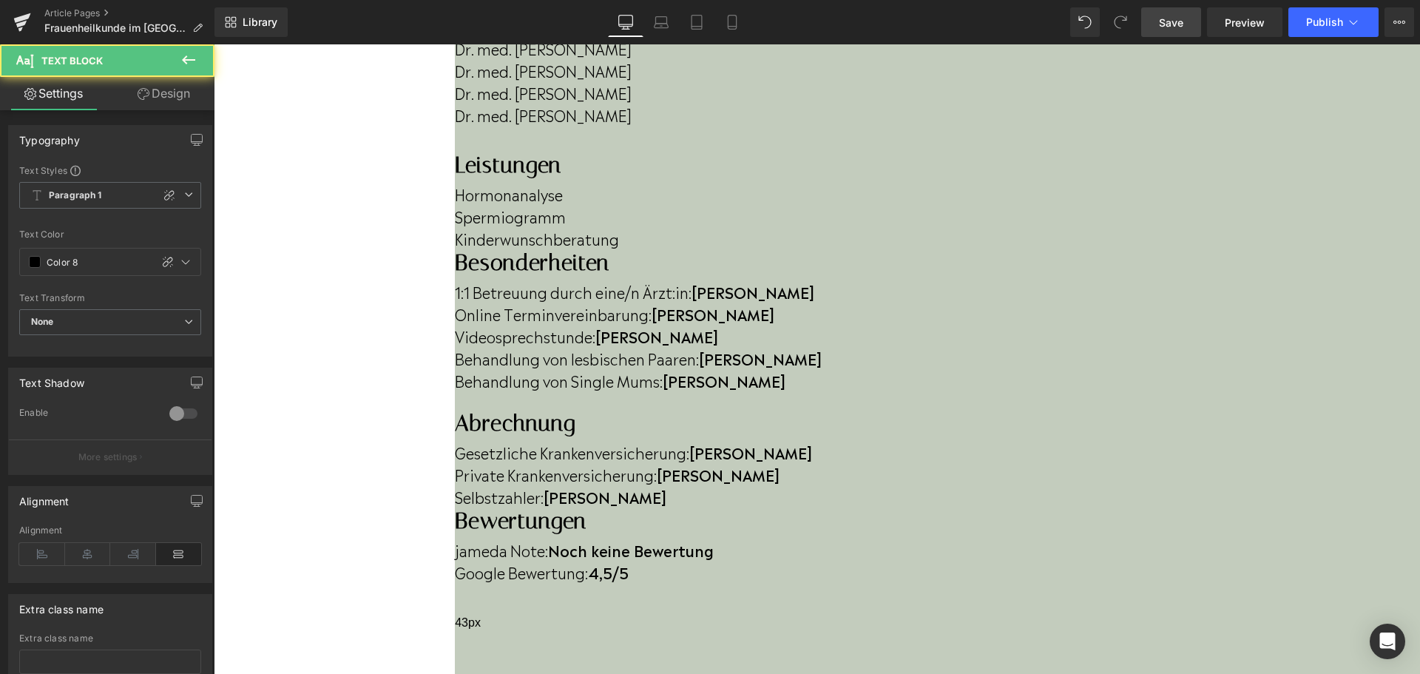
drag, startPoint x: 434, startPoint y: 413, endPoint x: 413, endPoint y: 413, distance: 21.4
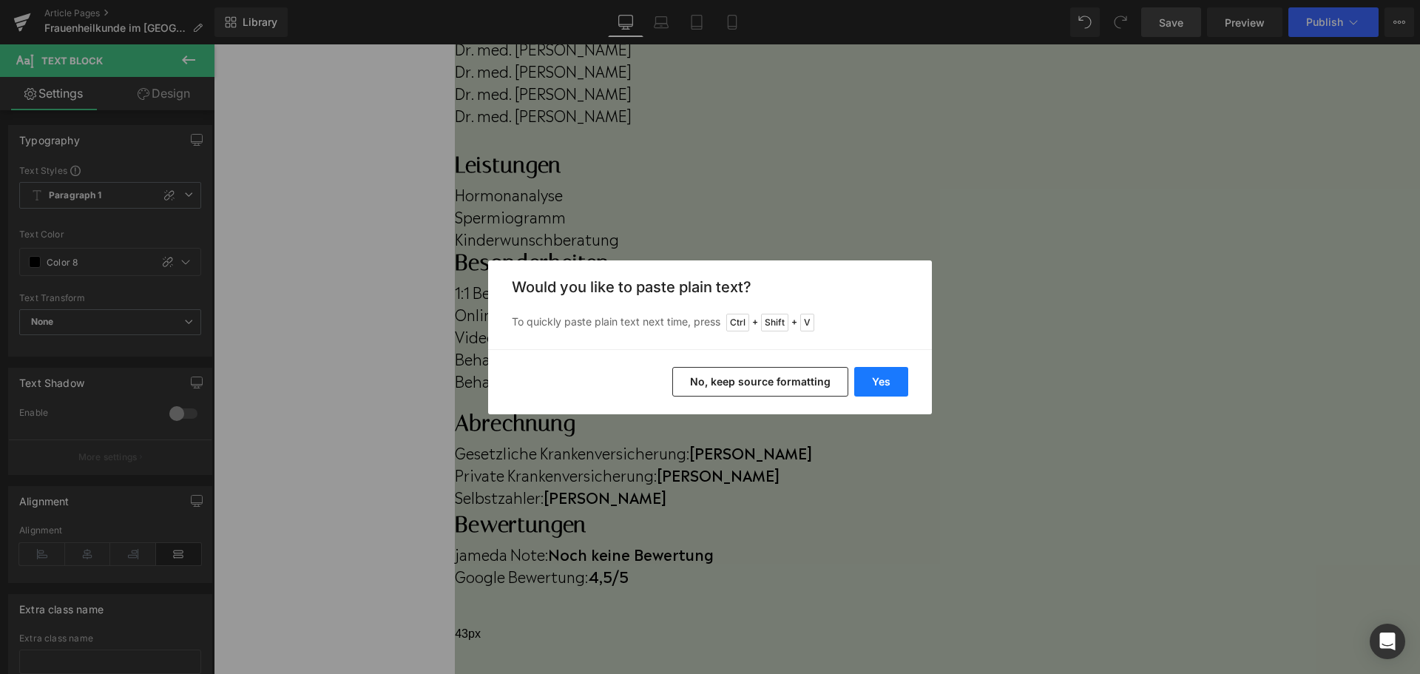
click at [885, 389] on button "Yes" at bounding box center [881, 382] width 54 height 30
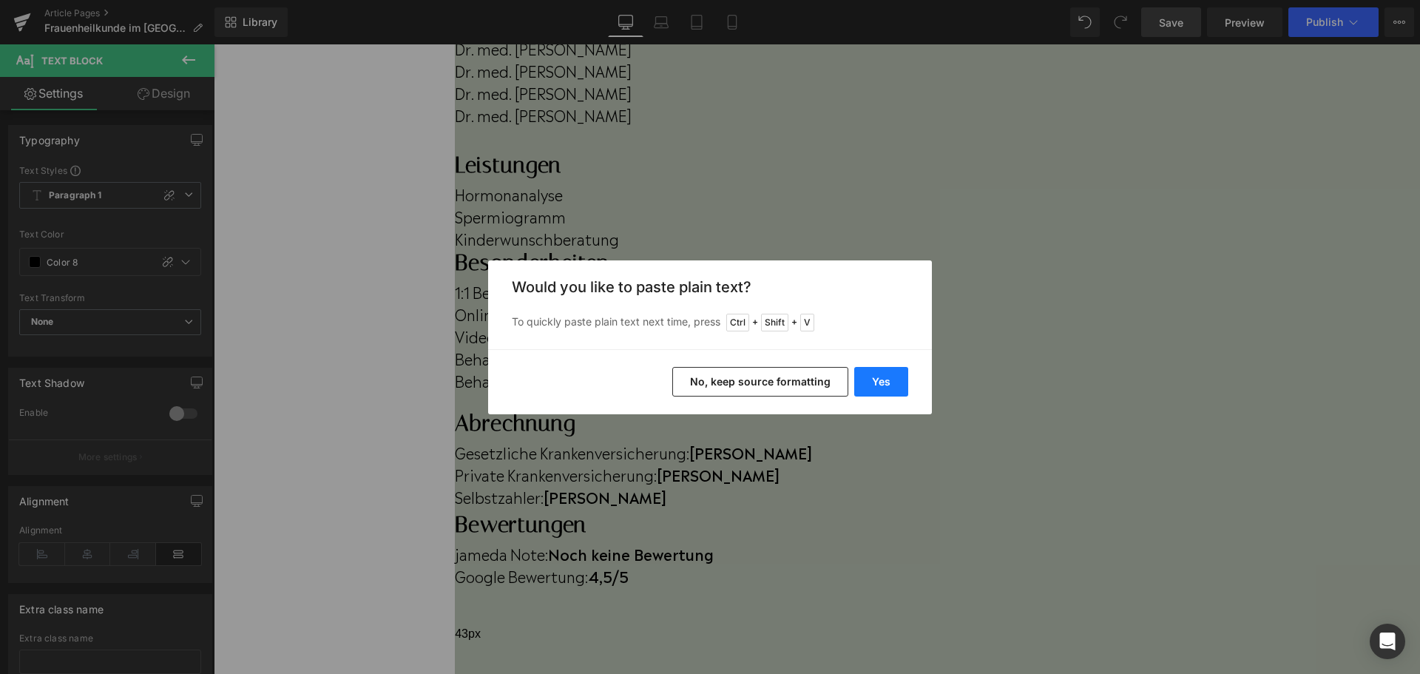
click at [902, 388] on button "Yes" at bounding box center [881, 382] width 54 height 30
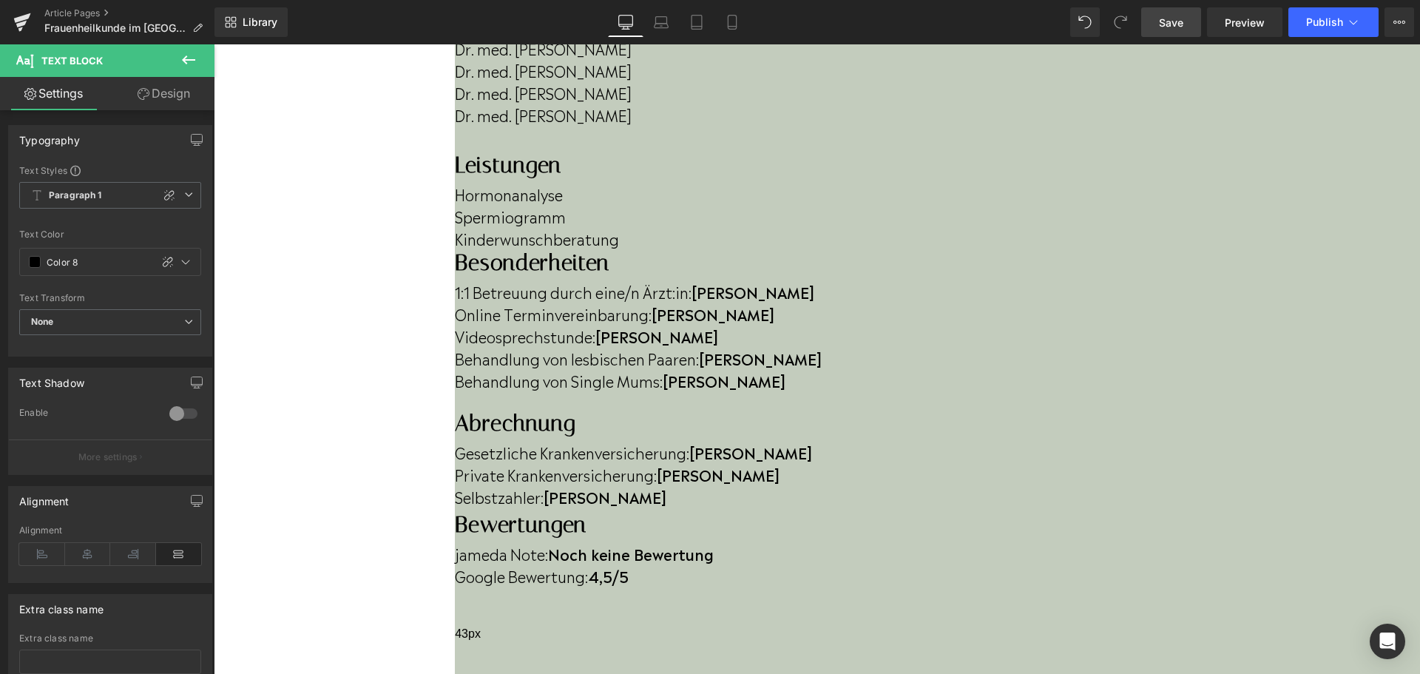
drag, startPoint x: 1172, startPoint y: 413, endPoint x: 1258, endPoint y: 413, distance: 86.5
drag, startPoint x: 1024, startPoint y: 438, endPoint x: 783, endPoint y: 435, distance: 241.0
drag, startPoint x: 892, startPoint y: 434, endPoint x: 988, endPoint y: 435, distance: 95.4
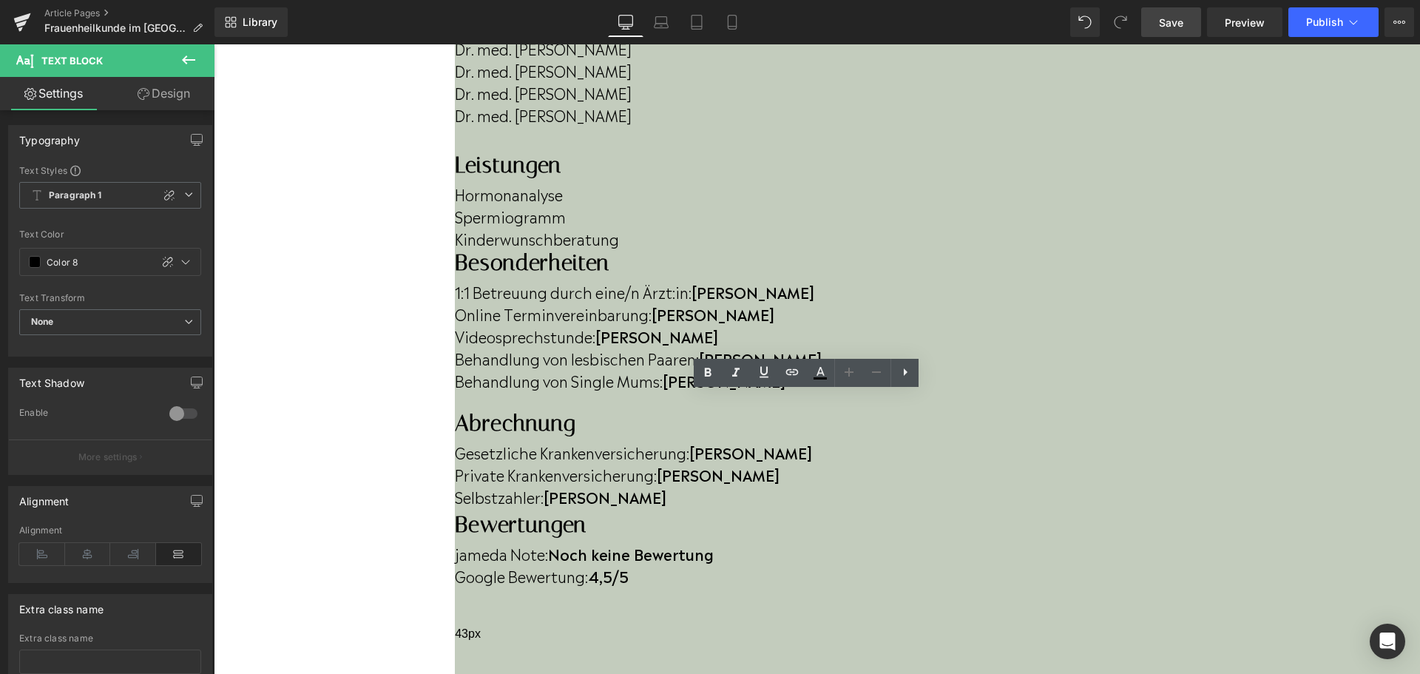
drag, startPoint x: 988, startPoint y: 435, endPoint x: 888, endPoint y: 434, distance: 100.6
drag, startPoint x: 954, startPoint y: 438, endPoint x: 1194, endPoint y: 438, distance: 240.3
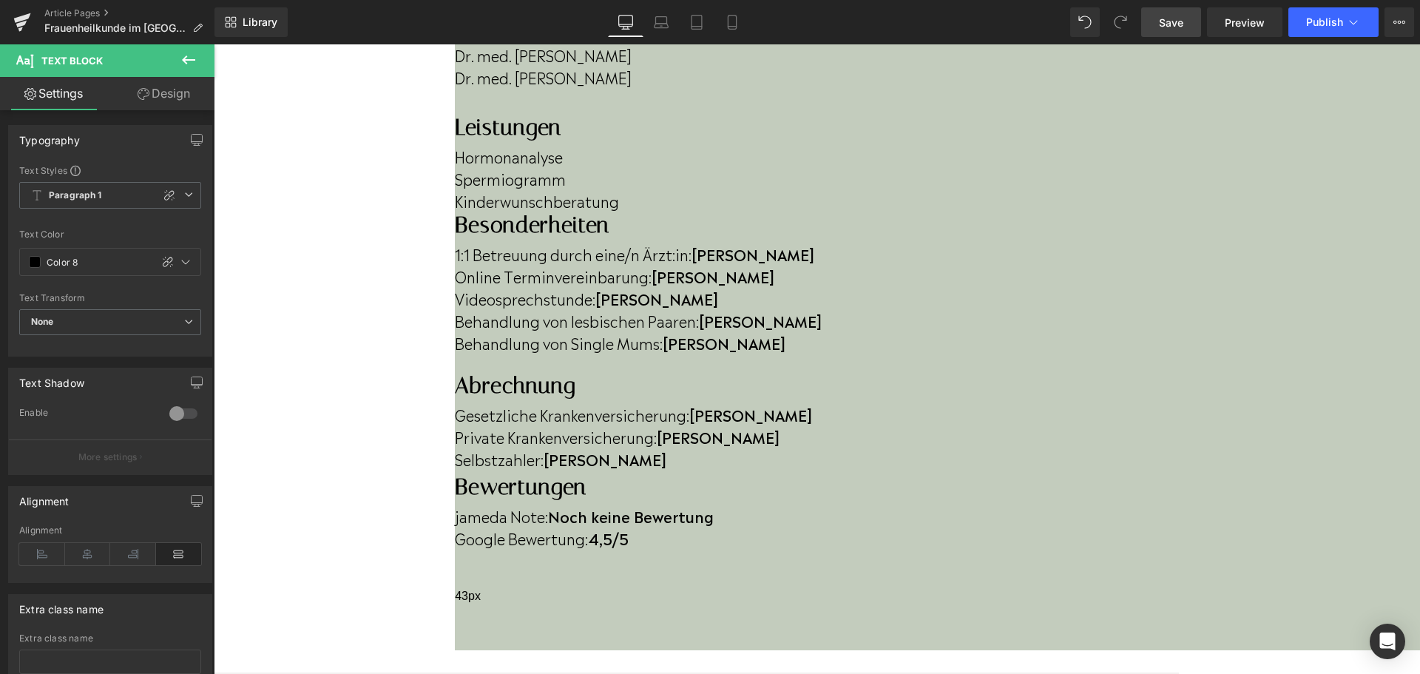
scroll to position [591, 0]
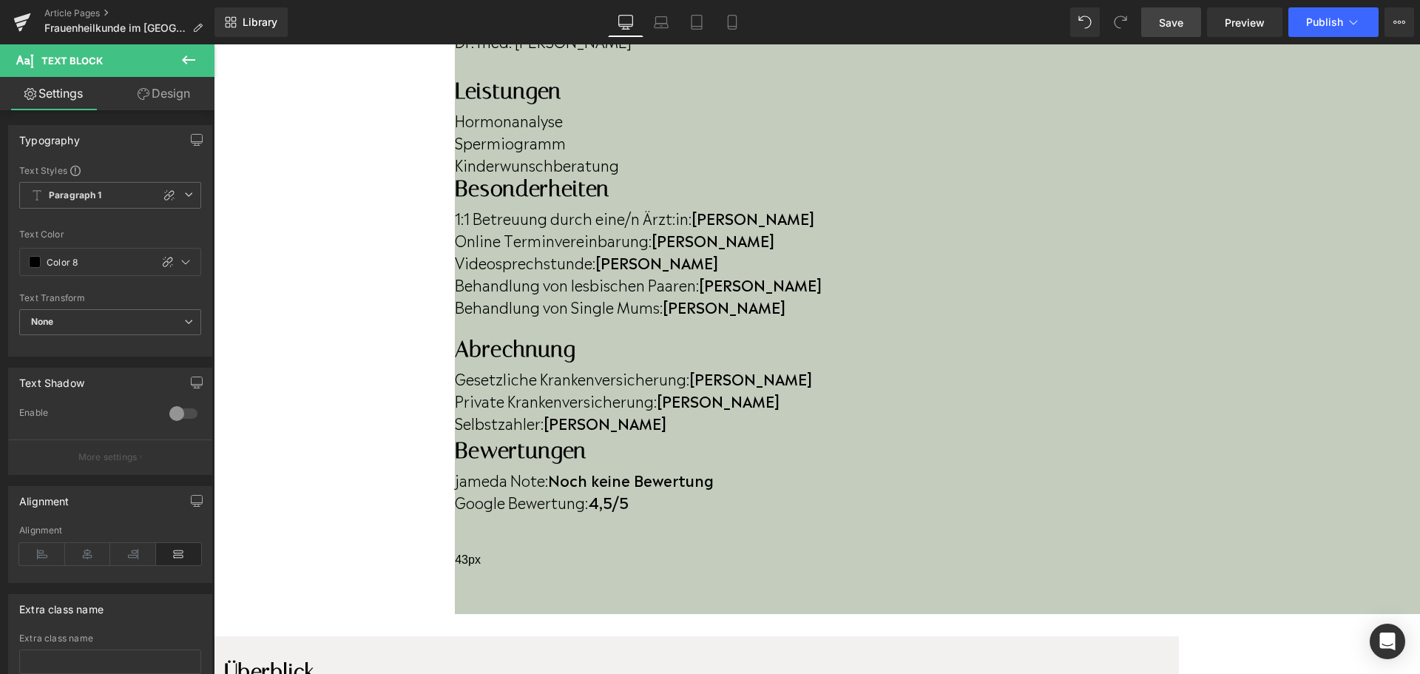
drag, startPoint x: 357, startPoint y: 379, endPoint x: 1266, endPoint y: 424, distance: 910.5
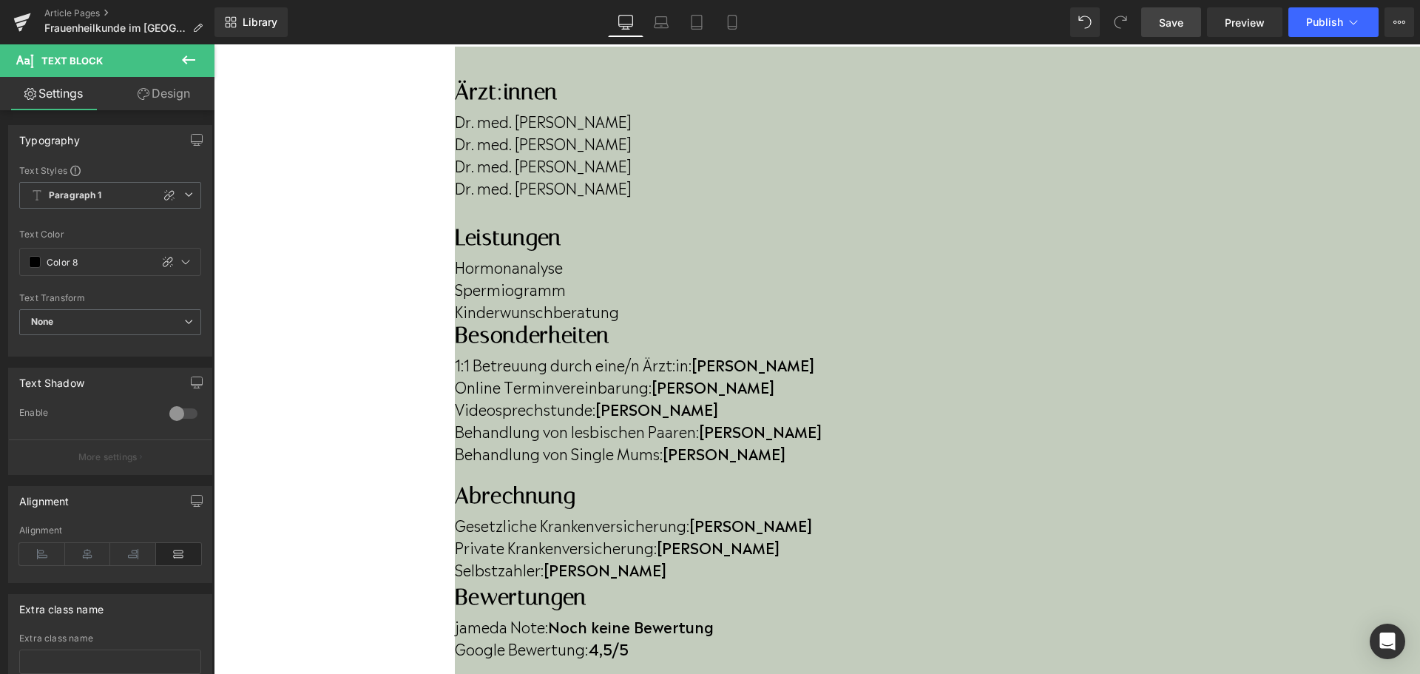
scroll to position [444, 0]
click at [456, 188] on p "Dr. med. [PERSON_NAME]" at bounding box center [937, 188] width 965 height 22
drag, startPoint x: 515, startPoint y: 197, endPoint x: 357, endPoint y: 136, distance: 168.7
click at [455, 136] on div "Dr. med. [PERSON_NAME] Dr. med. [PERSON_NAME] Dr. med. [PERSON_NAME] Dr. med. […" at bounding box center [937, 163] width 965 height 115
copy div "Dr. med. [PERSON_NAME] Dr. med. [PERSON_NAME] Dr. med. [PERSON_NAME] Dr. med. […"
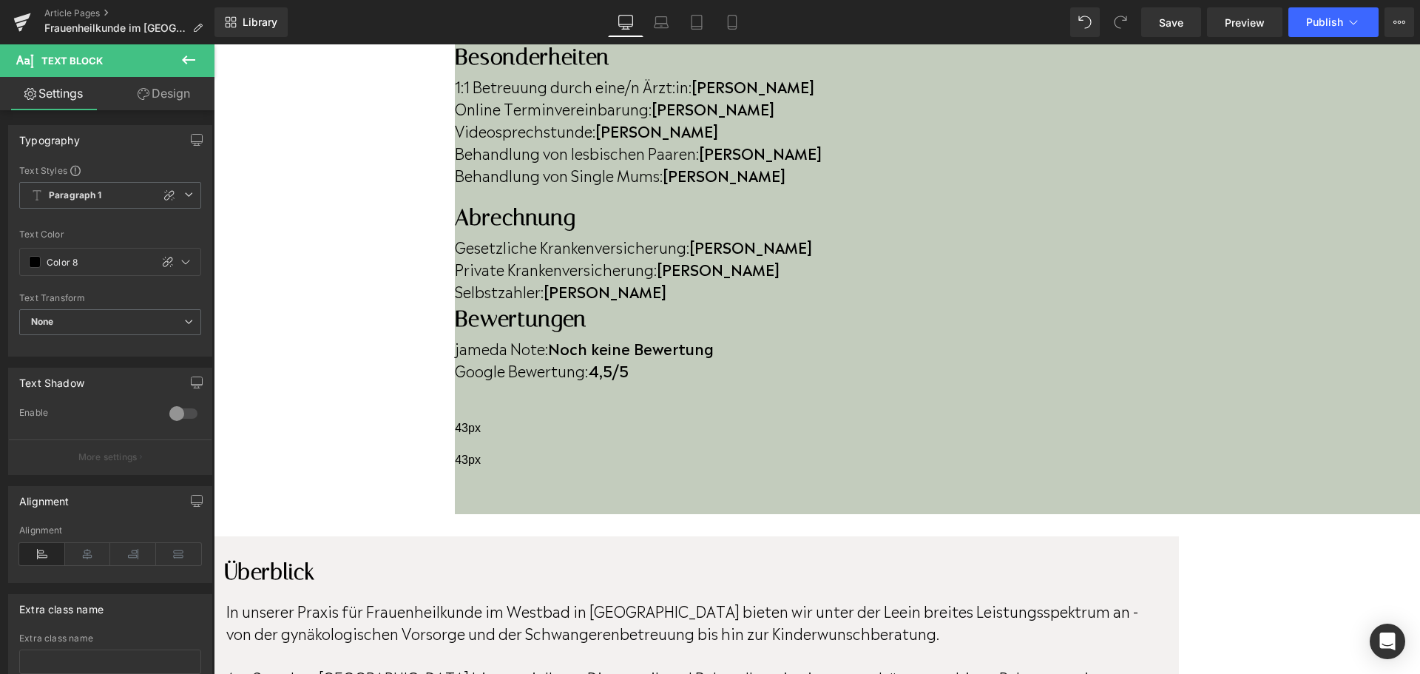
scroll to position [739, 0]
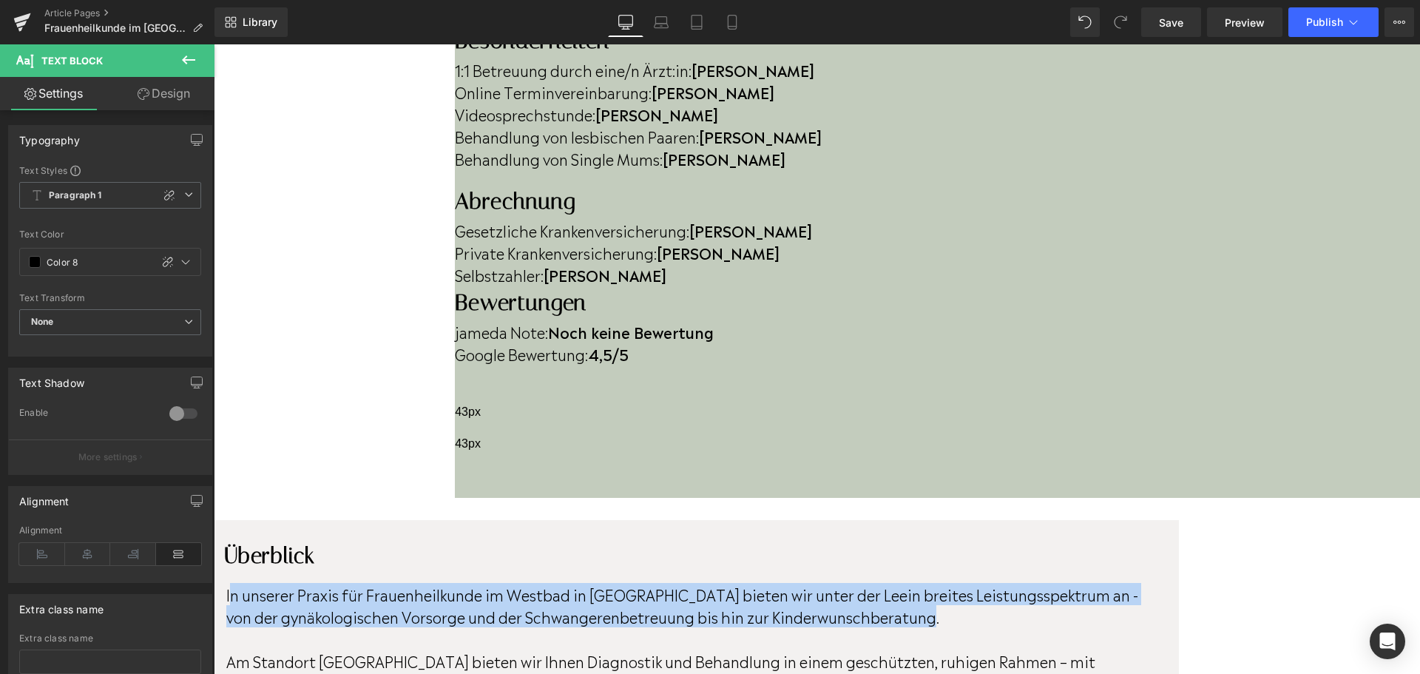
drag, startPoint x: 359, startPoint y: 189, endPoint x: 1078, endPoint y: 203, distance: 718.8
click at [1078, 583] on p "In unserer Praxis für Frauenheilkunde im Westbad in [GEOGRAPHIC_DATA] bieten wi…" at bounding box center [694, 605] width 937 height 44
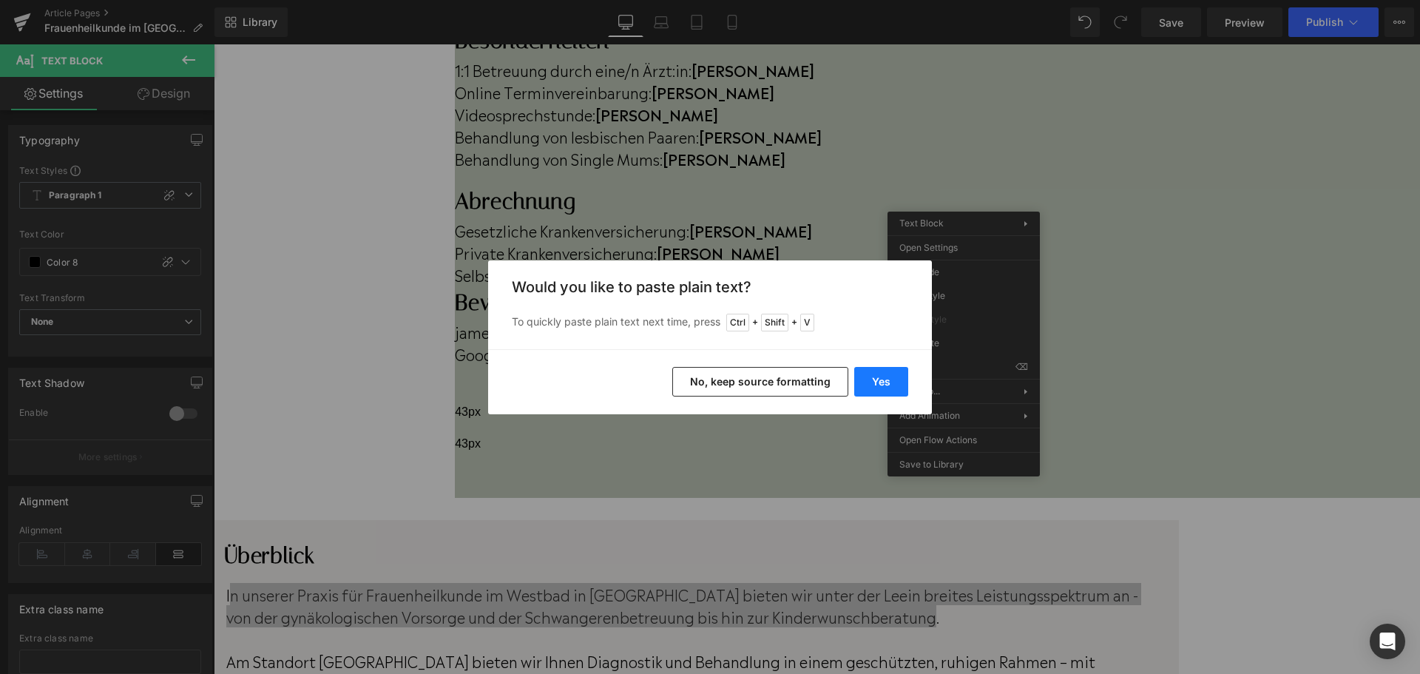
click at [871, 390] on button "Yes" at bounding box center [881, 382] width 54 height 30
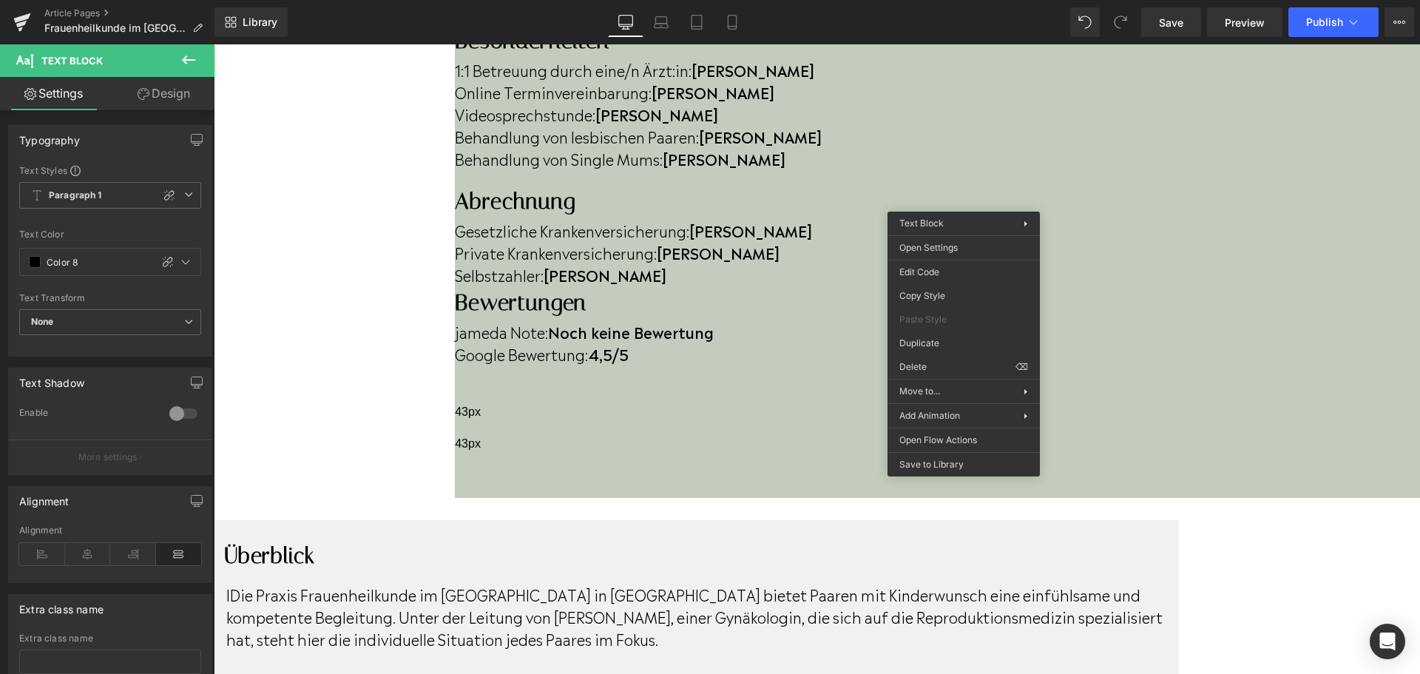
click at [359, 583] on p "IDie Praxis Frauenheilkunde im [GEOGRAPHIC_DATA] in [GEOGRAPHIC_DATA] bietet Pa…" at bounding box center [694, 616] width 937 height 67
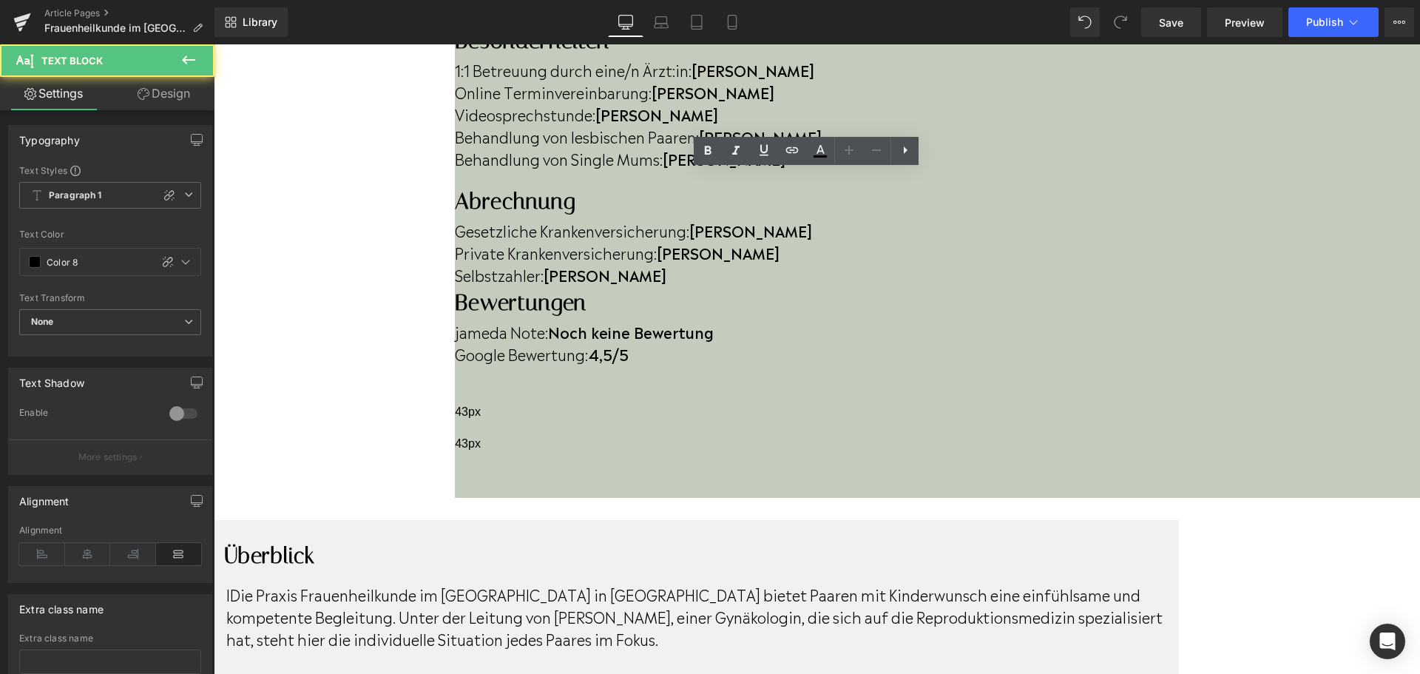
click at [360, 583] on p "IDie Praxis Frauenheilkunde im [GEOGRAPHIC_DATA] in [GEOGRAPHIC_DATA] bietet Pa…" at bounding box center [694, 616] width 937 height 67
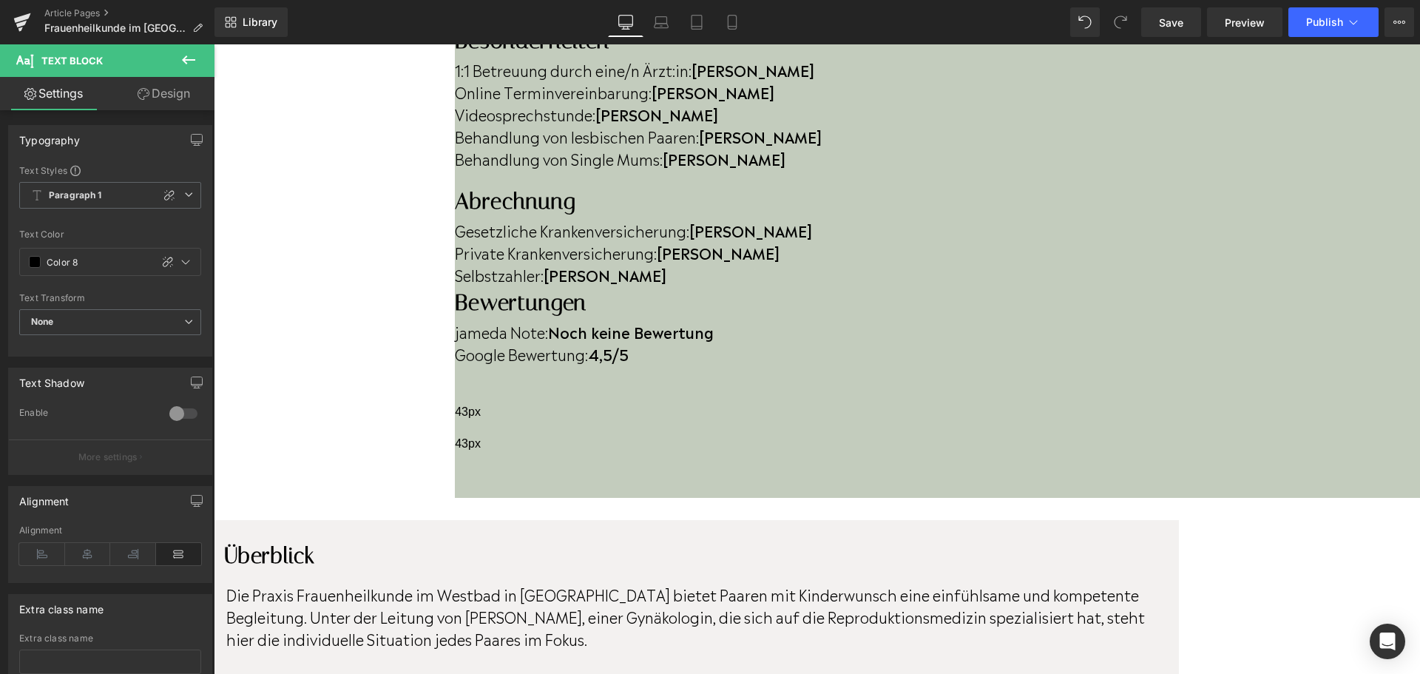
click at [428, 583] on p "Die Praxis Frauenheilkunde im Westbad in [GEOGRAPHIC_DATA] bietet Paaren mit Ki…" at bounding box center [694, 616] width 937 height 67
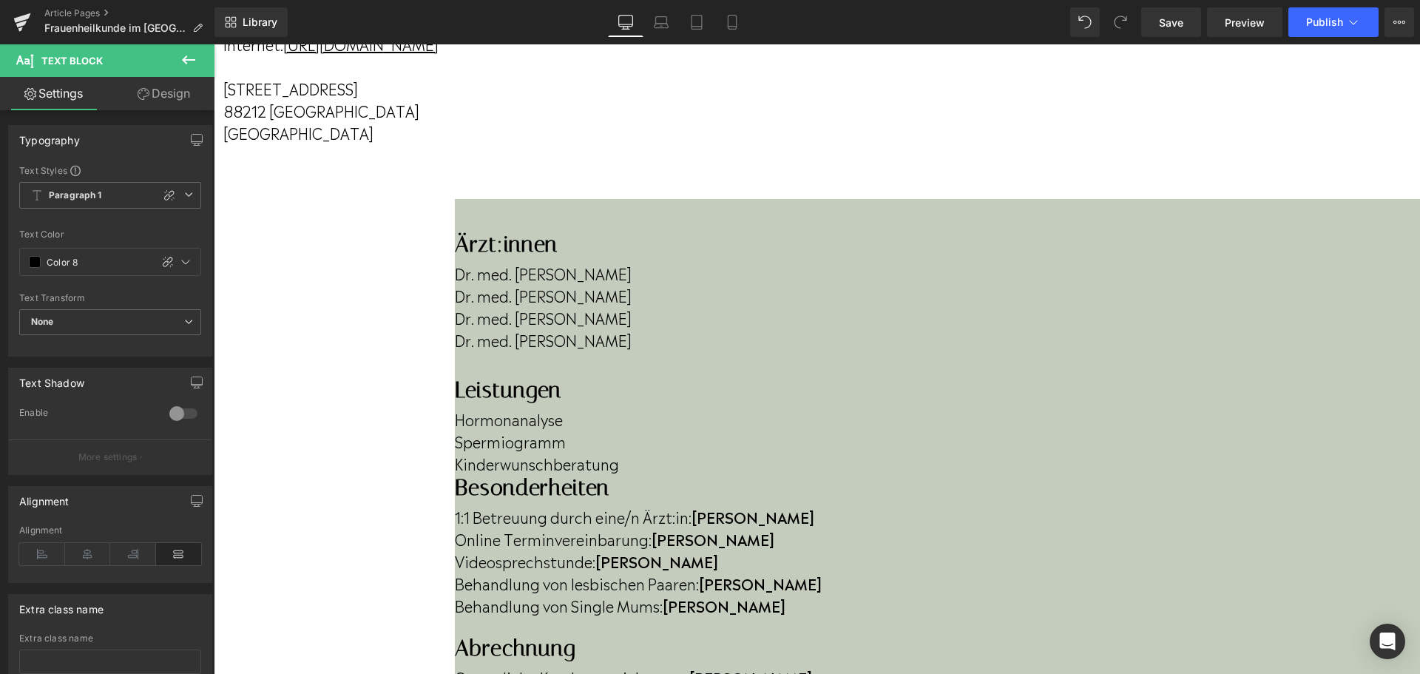
scroll to position [222, 0]
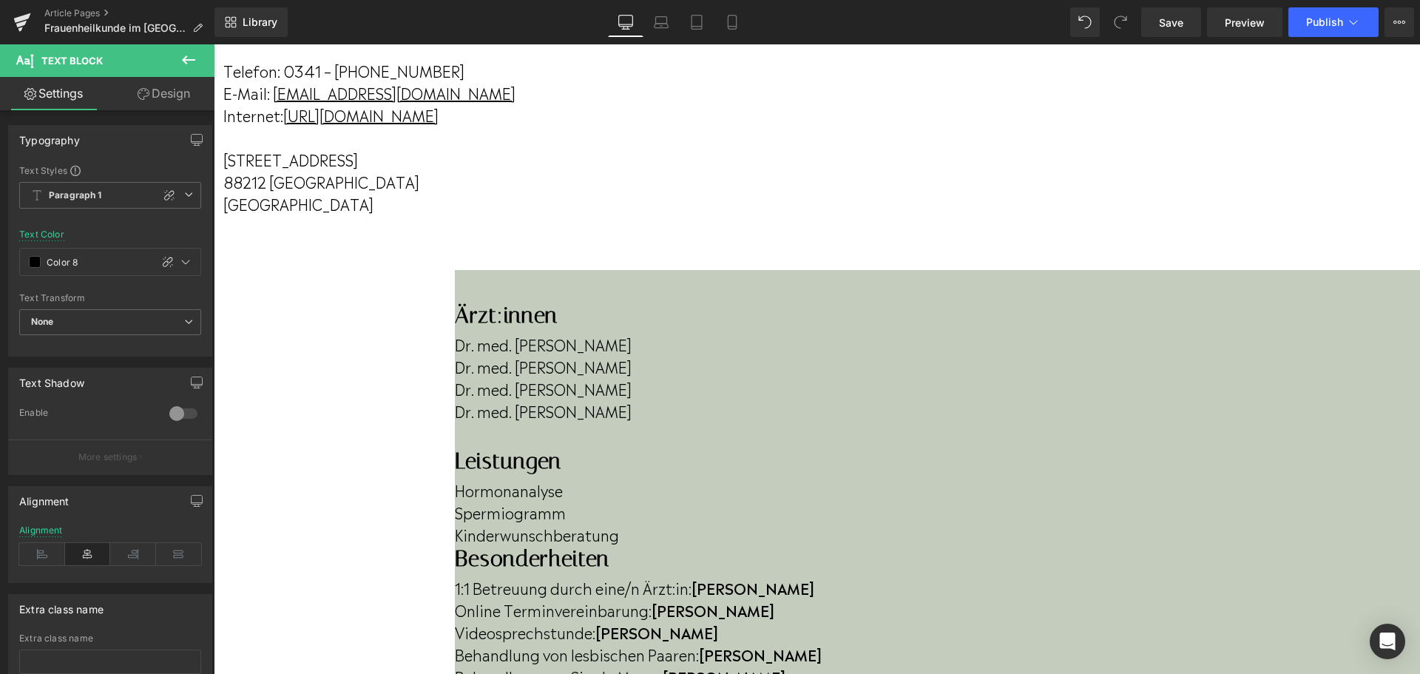
drag, startPoint x: 986, startPoint y: 126, endPoint x: 702, endPoint y: 128, distance: 283.9
click at [702, 126] on p "Internet: [URL][DOMAIN_NAME]" at bounding box center [499, 115] width 552 height 22
copy p "[URL][DOMAIN_NAME]"
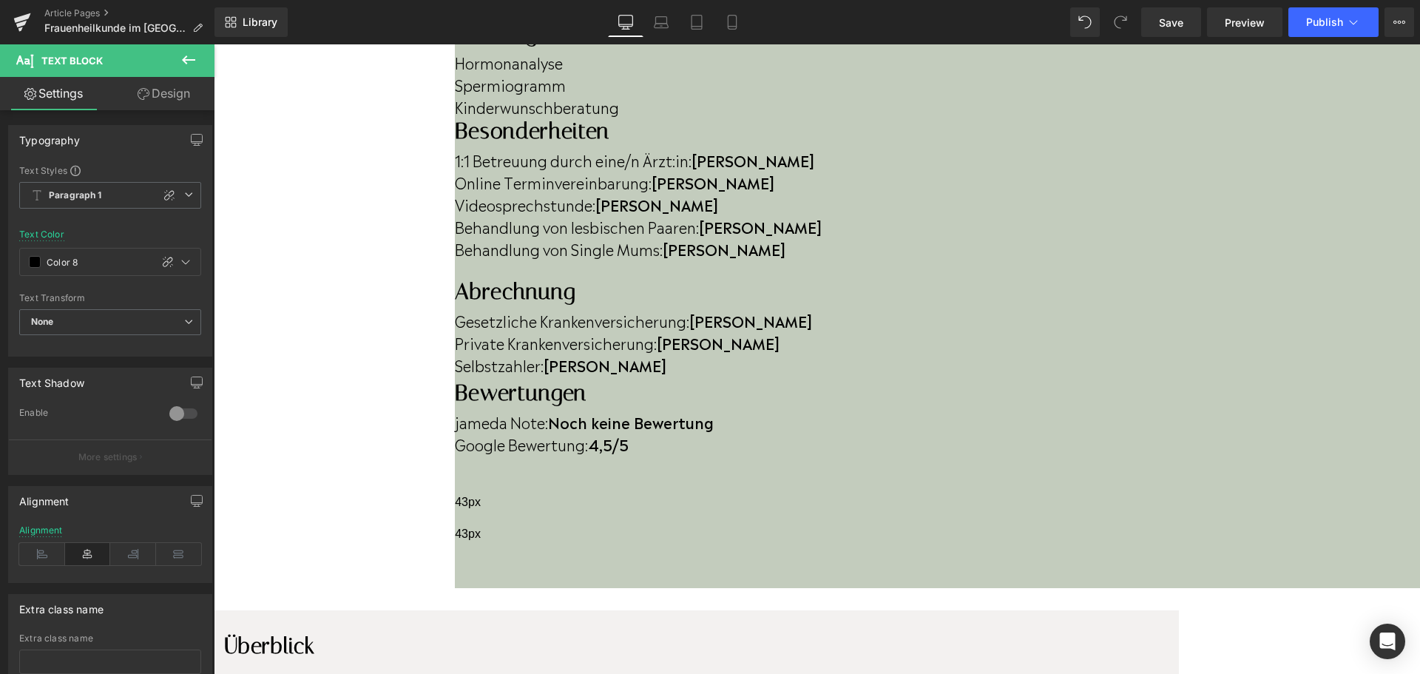
scroll to position [665, 0]
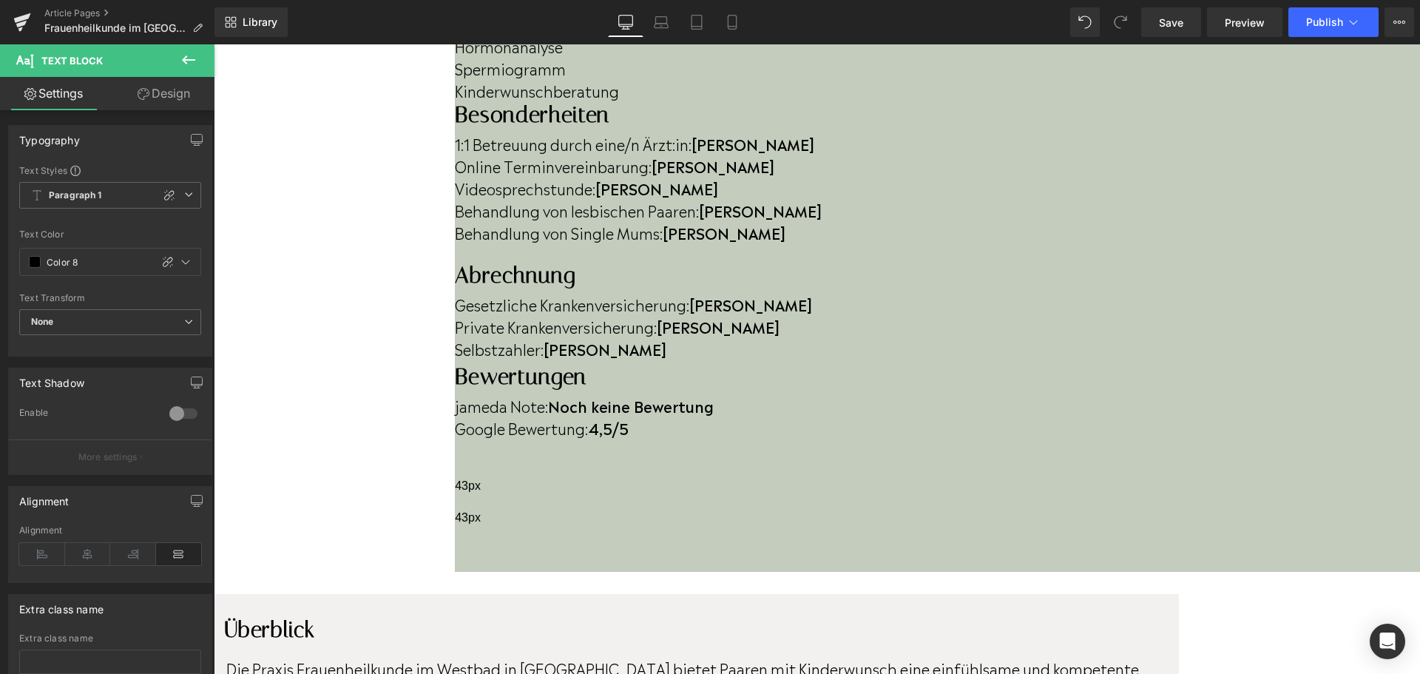
drag, startPoint x: 519, startPoint y: 288, endPoint x: 628, endPoint y: 290, distance: 108.7
copy p "[PERSON_NAME]"
drag, startPoint x: 522, startPoint y: 285, endPoint x: 627, endPoint y: 285, distance: 105.0
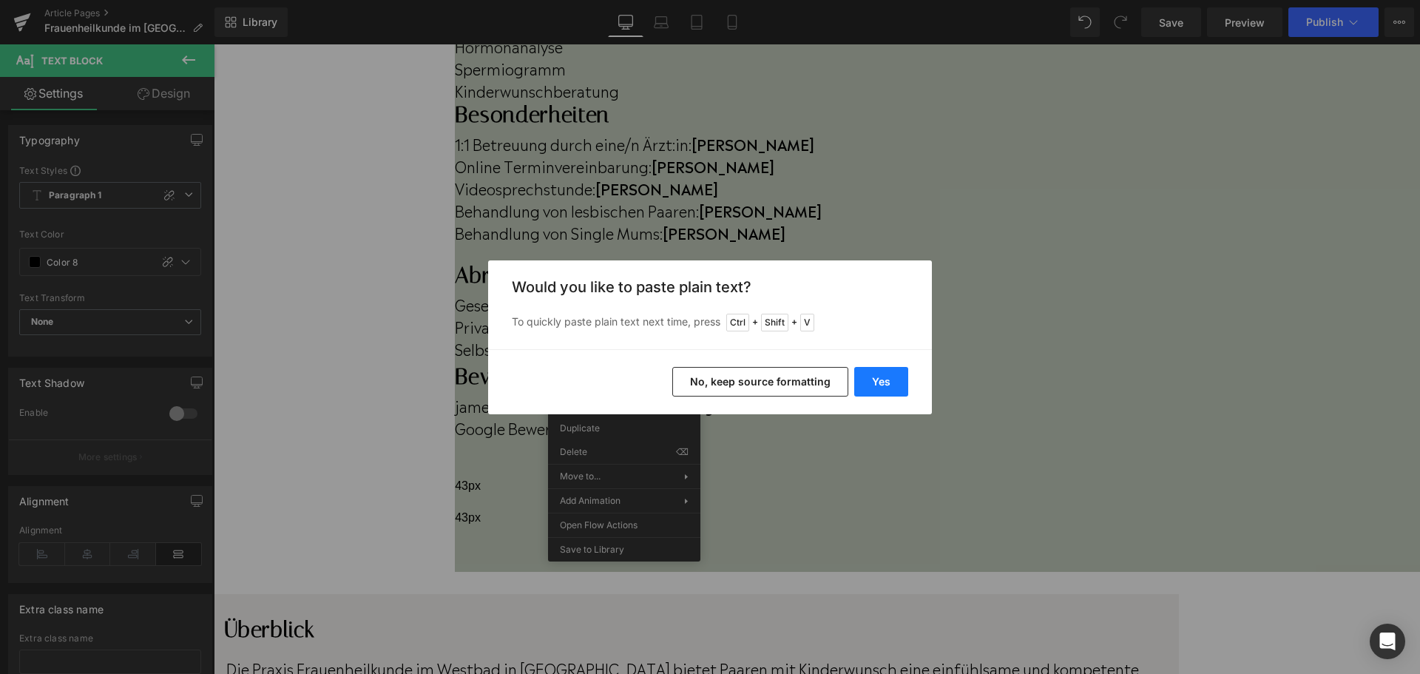
click at [869, 368] on button "Yes" at bounding box center [881, 382] width 54 height 30
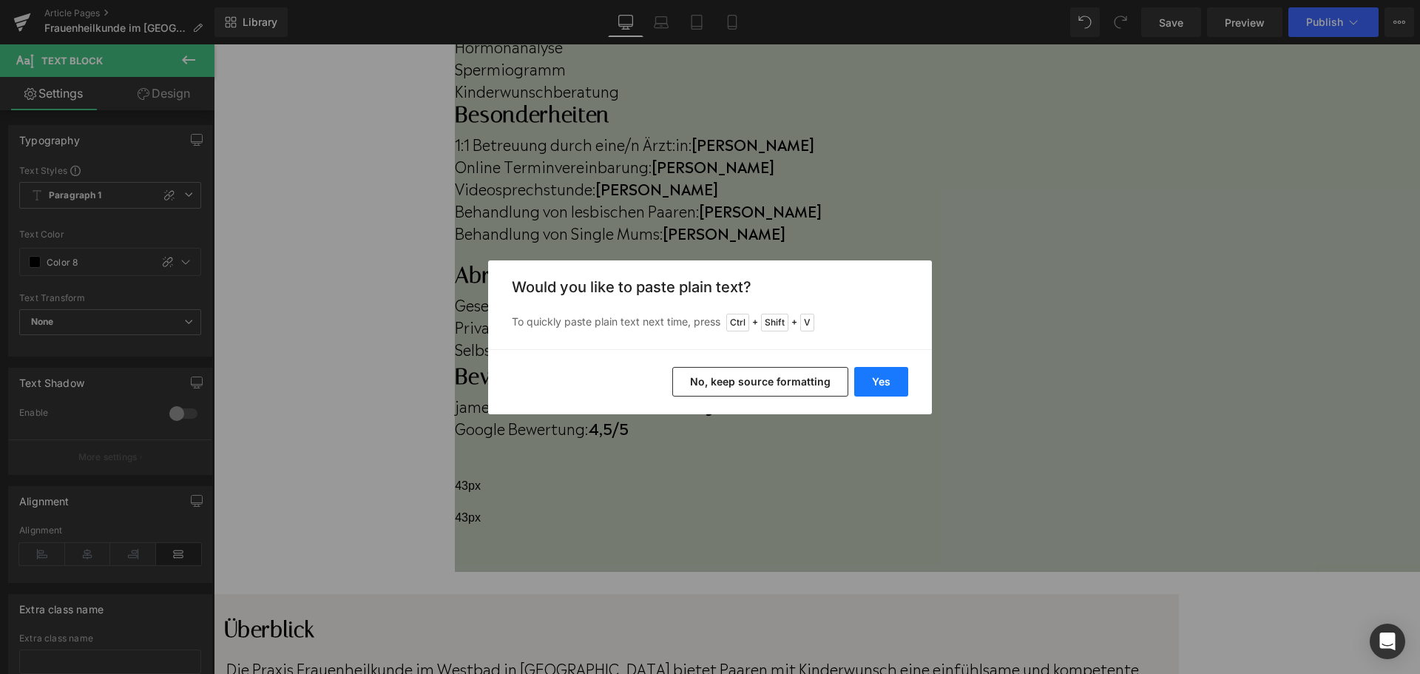
click at [866, 385] on button "Yes" at bounding box center [881, 382] width 54 height 30
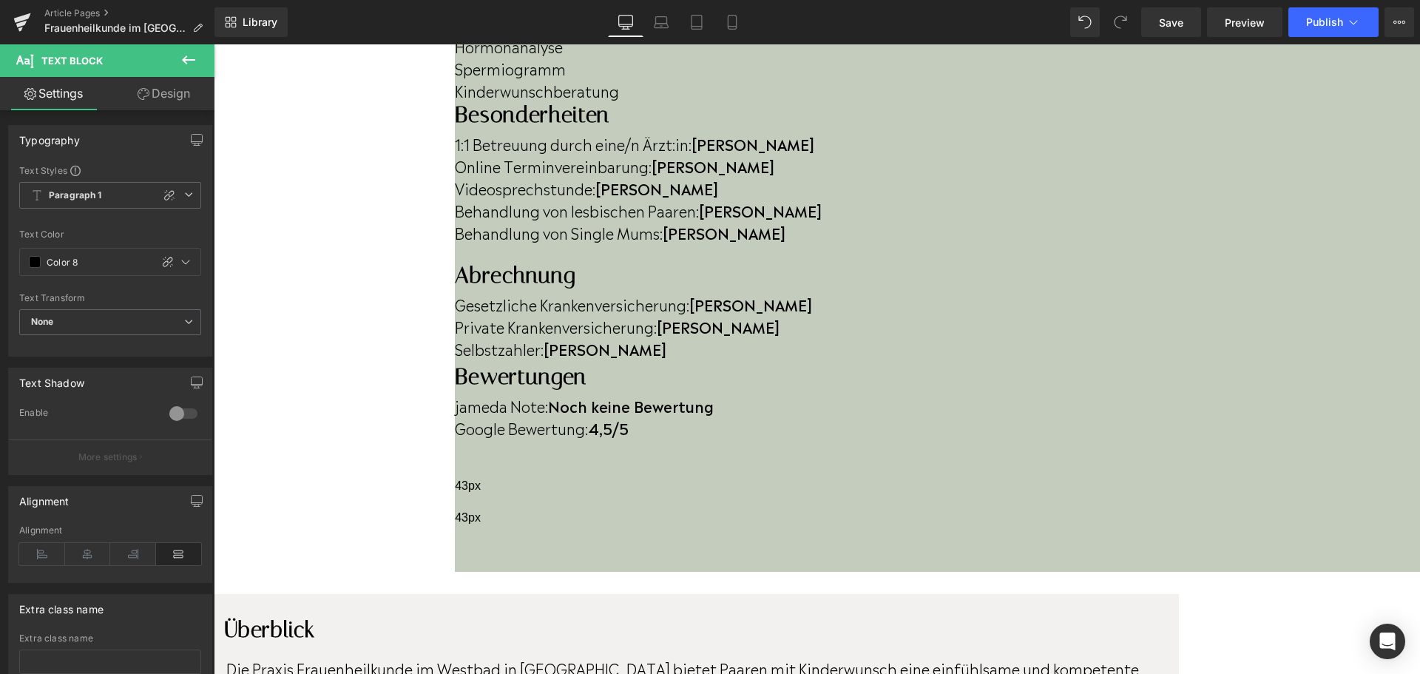
drag, startPoint x: 777, startPoint y: 285, endPoint x: 1032, endPoint y: 295, distance: 255.3
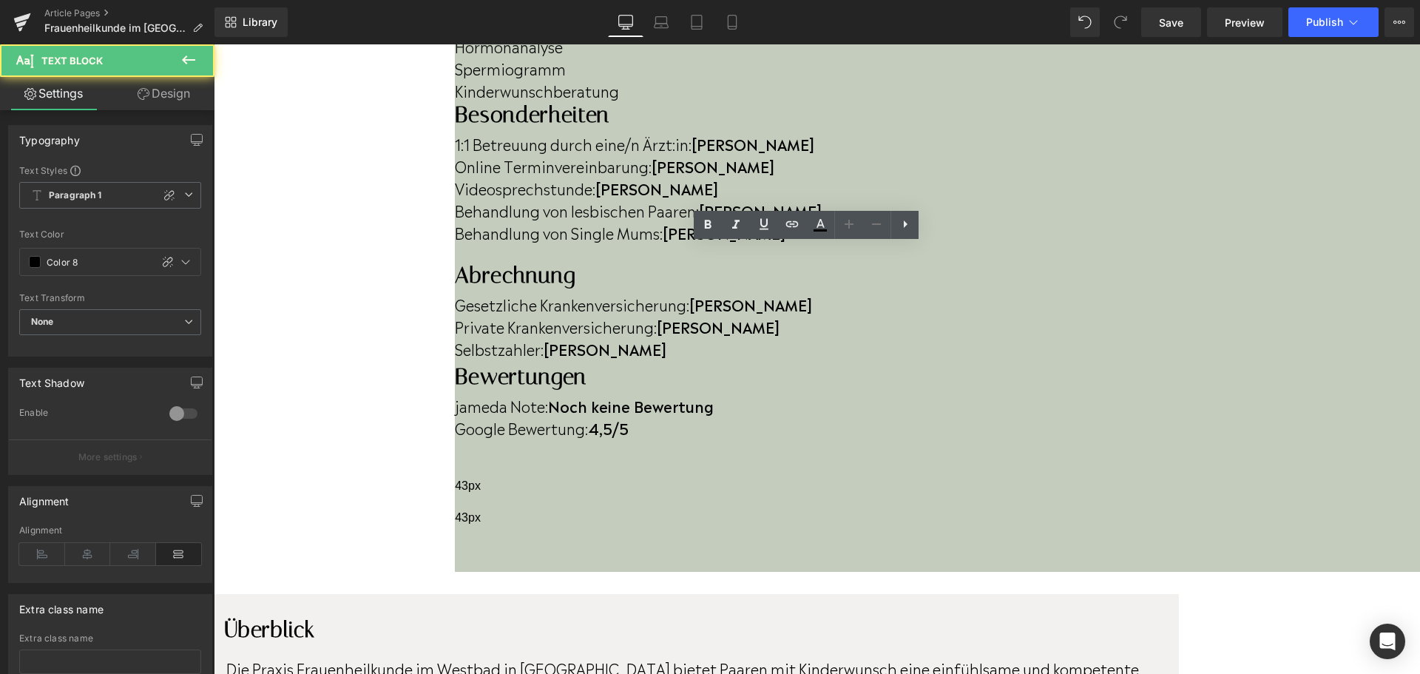
drag, startPoint x: 781, startPoint y: 286, endPoint x: 1031, endPoint y: 285, distance: 250.6
copy p "hier moderne Kinderwunschmedizin"
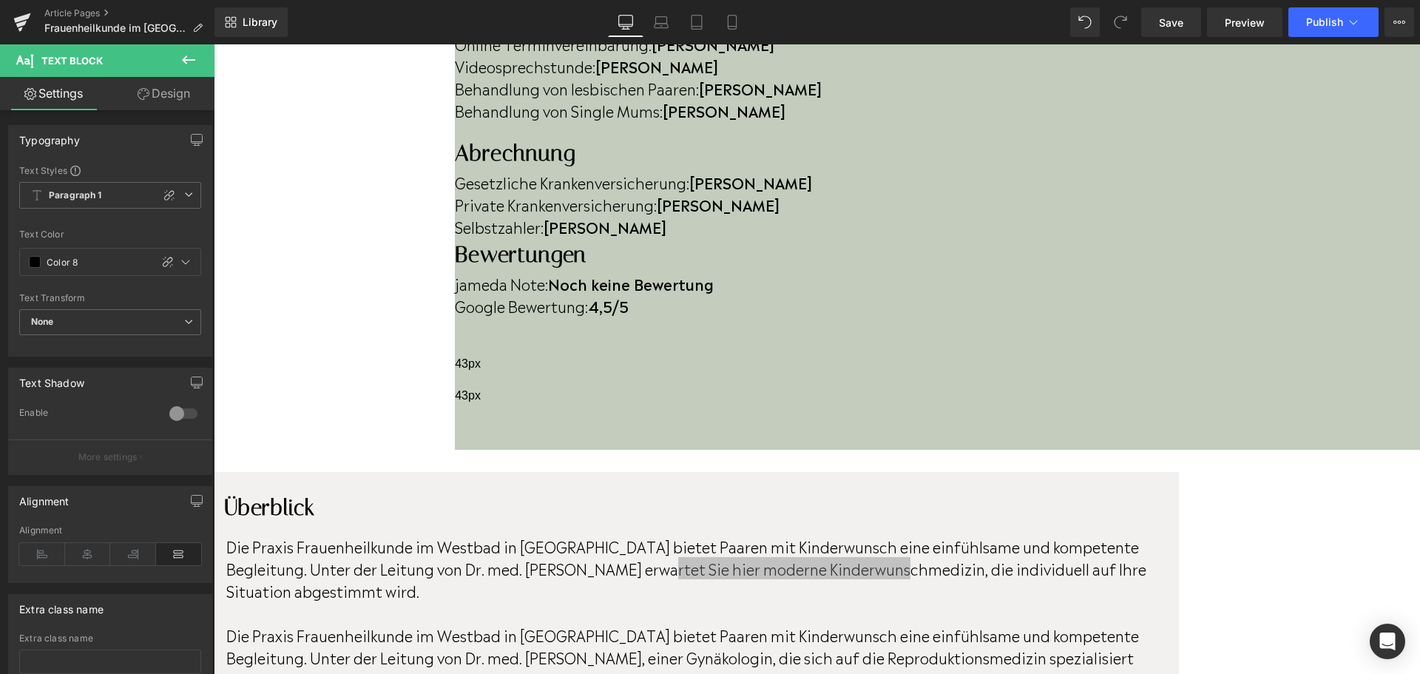
scroll to position [813, 0]
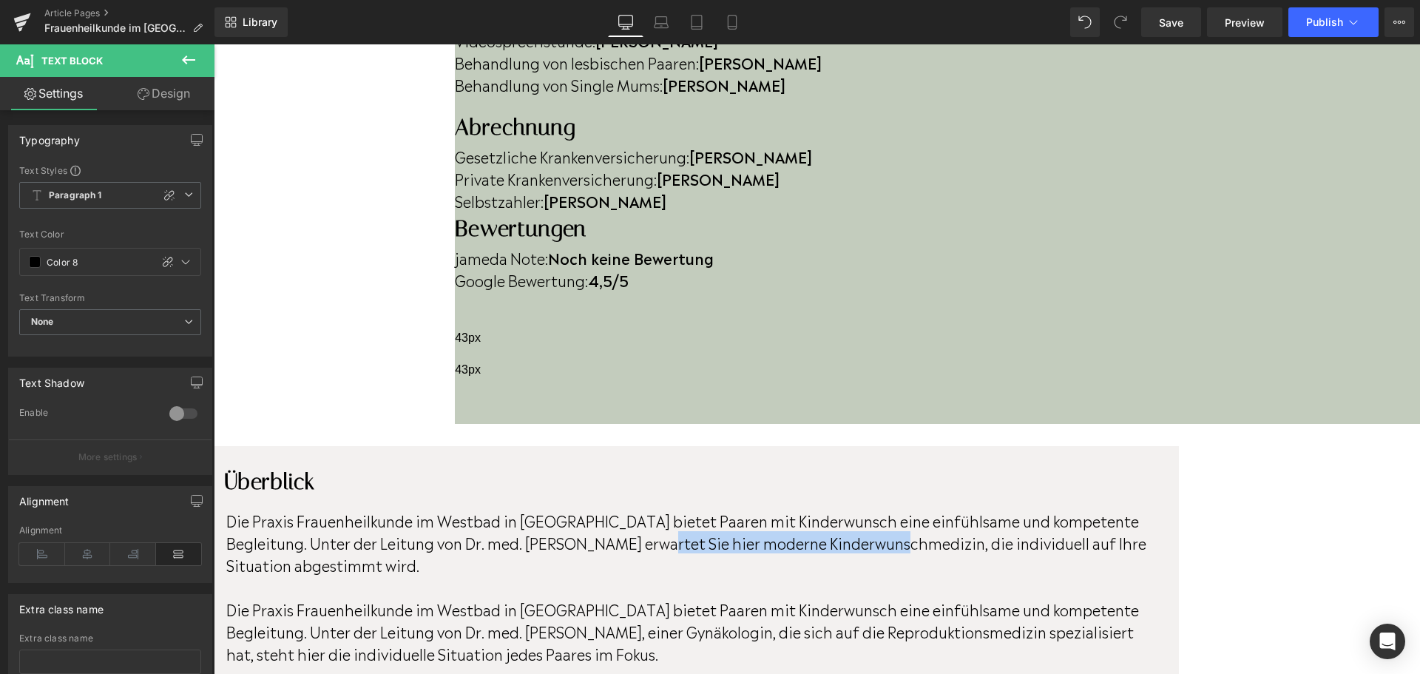
click at [858, 509] on p "Die Praxis Frauenheilkunde im Westbad in [GEOGRAPHIC_DATA] bietet Paaren mit Ki…" at bounding box center [694, 542] width 937 height 67
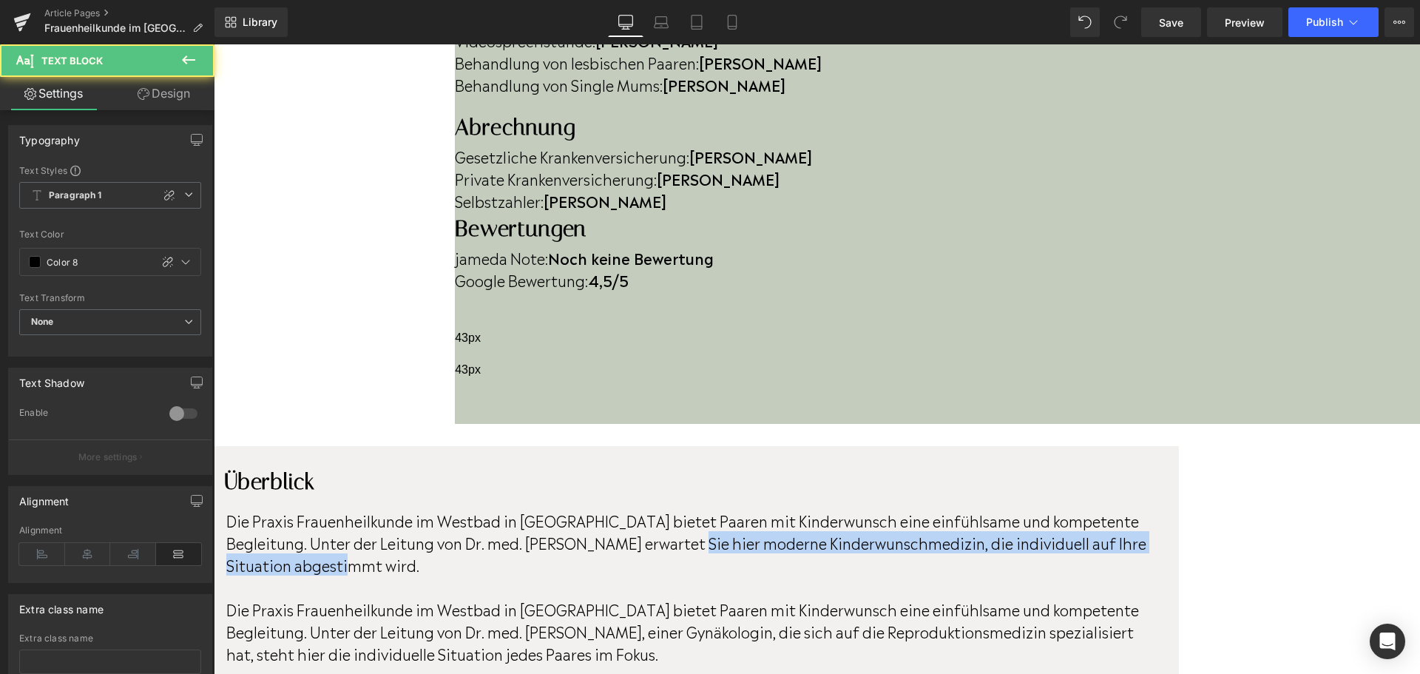
drag, startPoint x: 812, startPoint y: 140, endPoint x: 824, endPoint y: 150, distance: 15.7
click at [824, 509] on p "Die Praxis Frauenheilkunde im Westbad in [GEOGRAPHIC_DATA] bietet Paaren mit Ki…" at bounding box center [694, 542] width 937 height 67
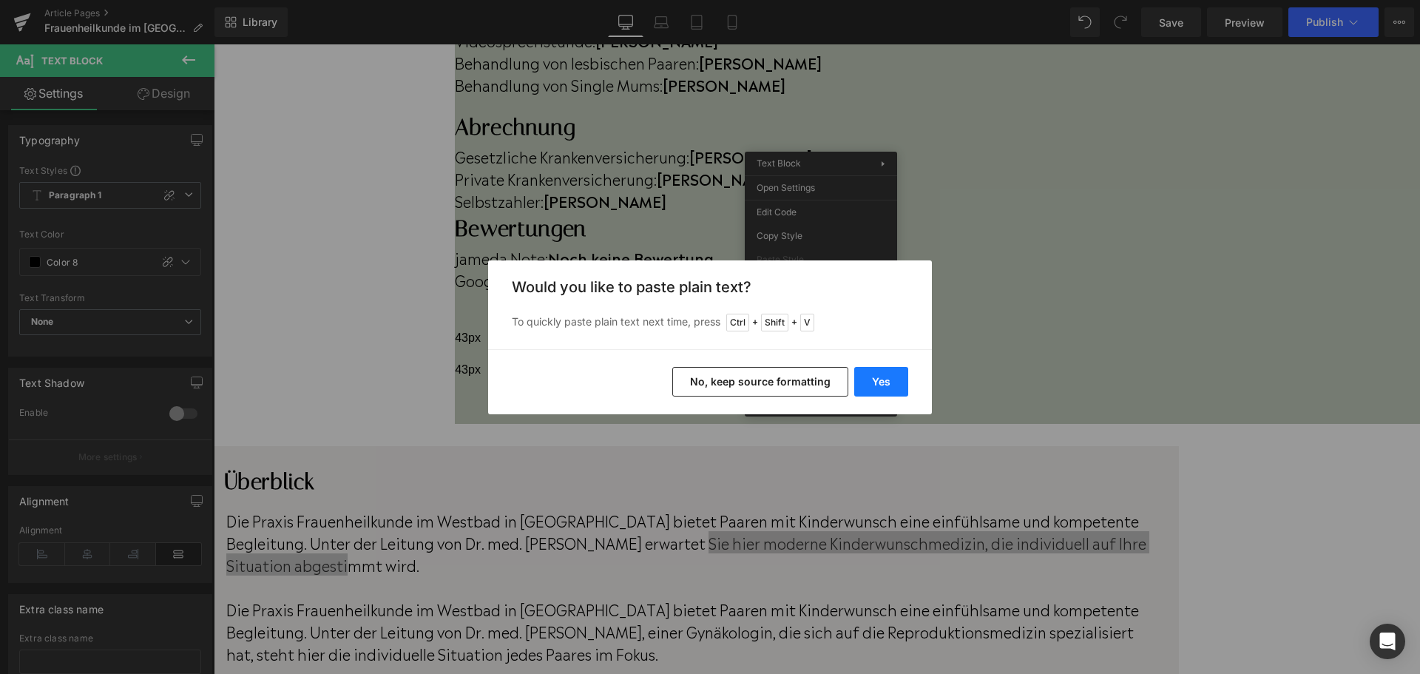
click at [875, 379] on button "Yes" at bounding box center [881, 382] width 54 height 30
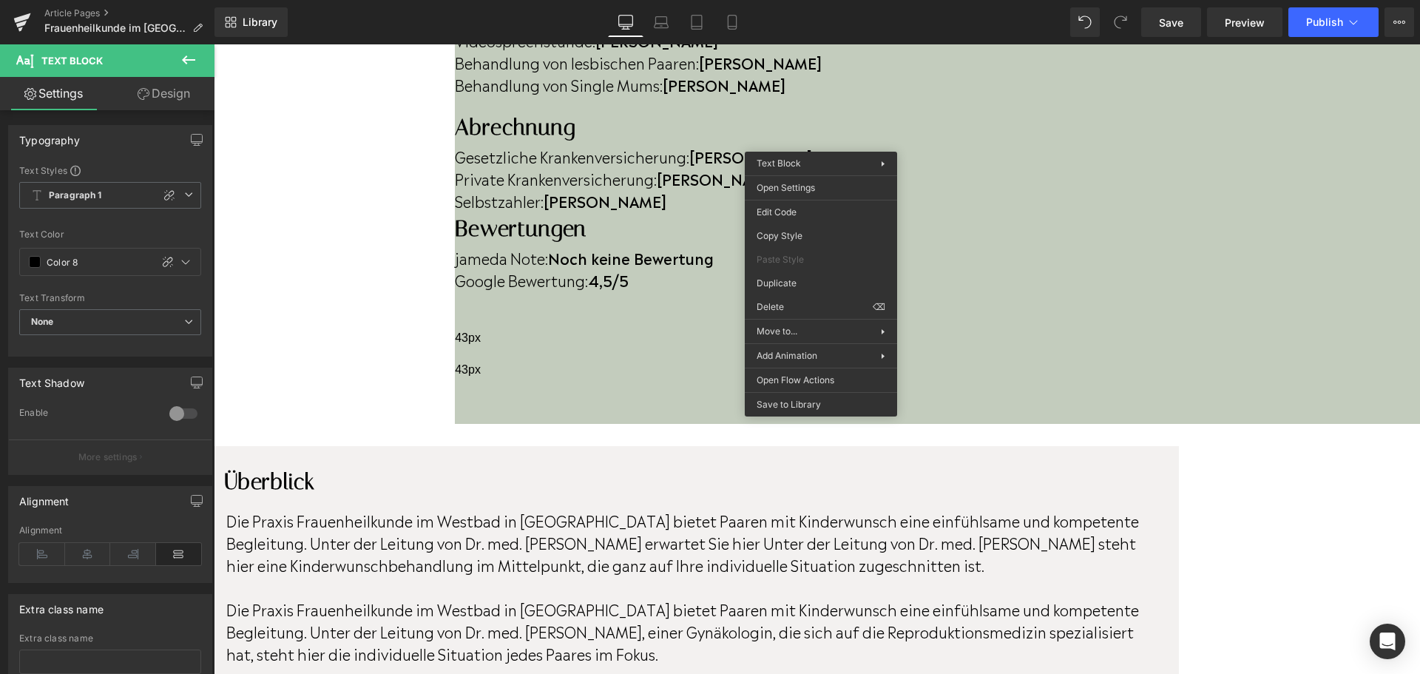
click at [591, 597] on p "Die Praxis Frauenheilkunde im Westbad in [GEOGRAPHIC_DATA] bietet Paaren mit Ki…" at bounding box center [694, 630] width 937 height 67
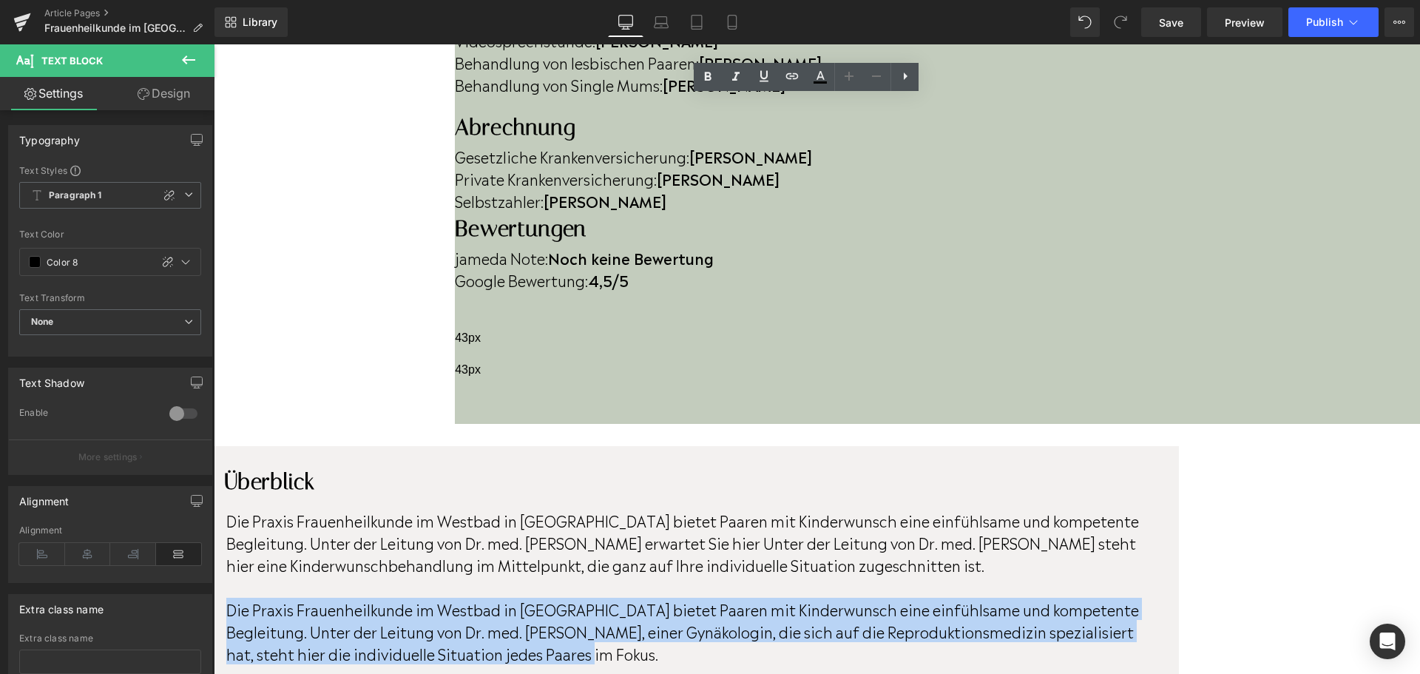
drag, startPoint x: 722, startPoint y: 249, endPoint x: 354, endPoint y: 203, distance: 370.4
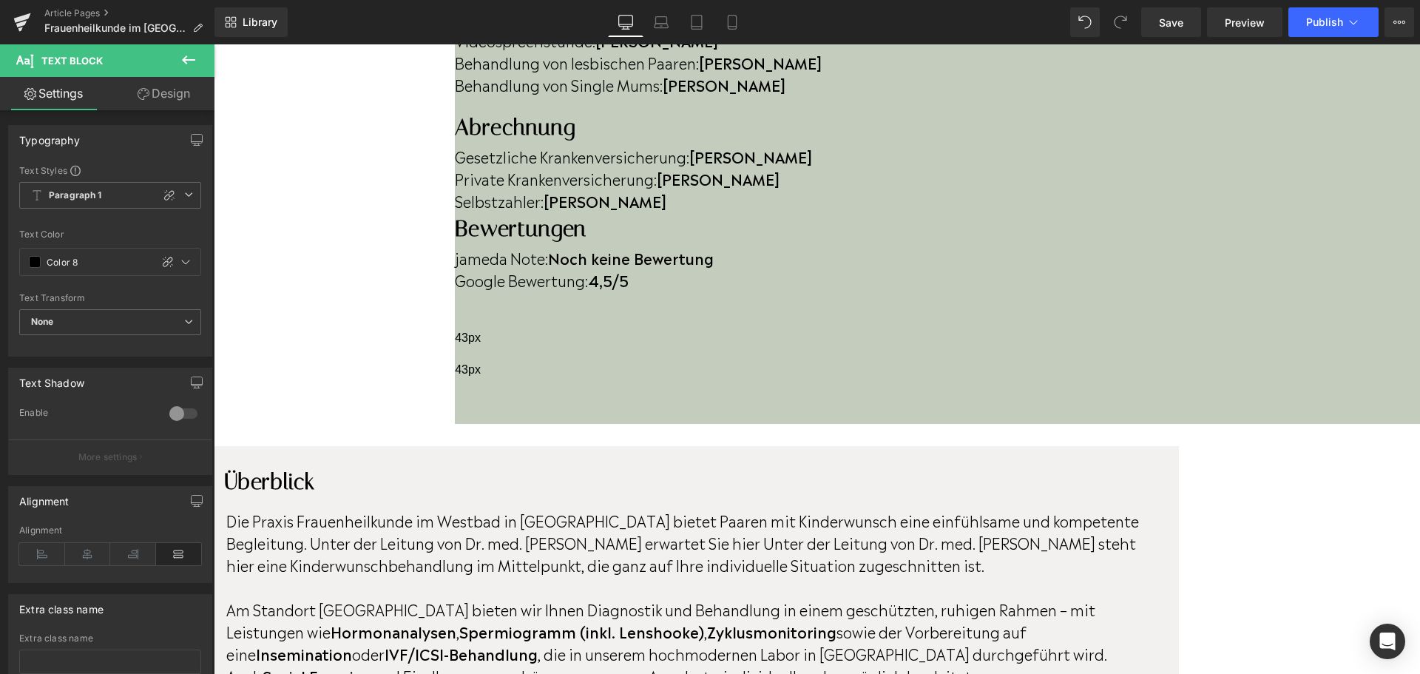
click at [789, 509] on p "Die Praxis Frauenheilkunde im Westbad in [GEOGRAPHIC_DATA] bietet Paaren mit Ki…" at bounding box center [694, 542] width 937 height 67
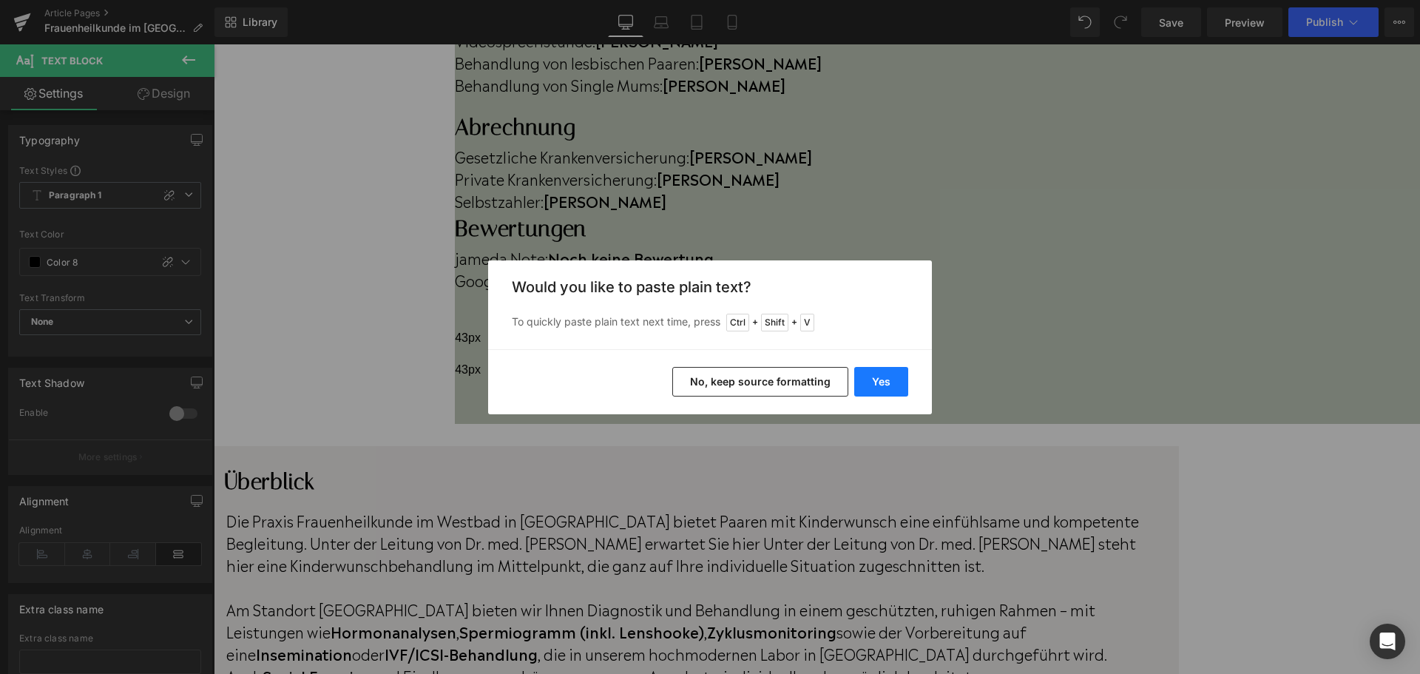
drag, startPoint x: 867, startPoint y: 373, endPoint x: 654, endPoint y: 330, distance: 217.9
click at [867, 373] on button "Yes" at bounding box center [881, 382] width 54 height 30
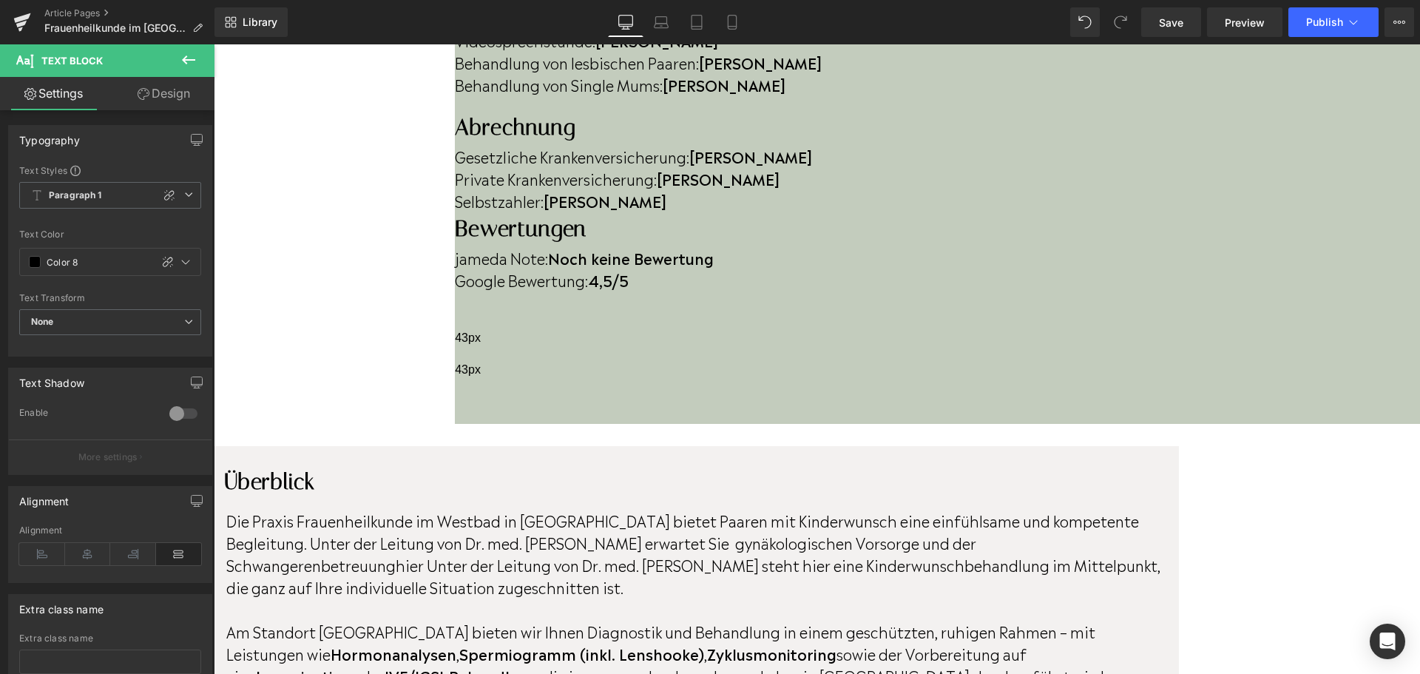
click at [810, 509] on p "Die Praxis Frauenheilkunde im Westbad in [GEOGRAPHIC_DATA] bietet Paaren mit Ki…" at bounding box center [694, 553] width 937 height 89
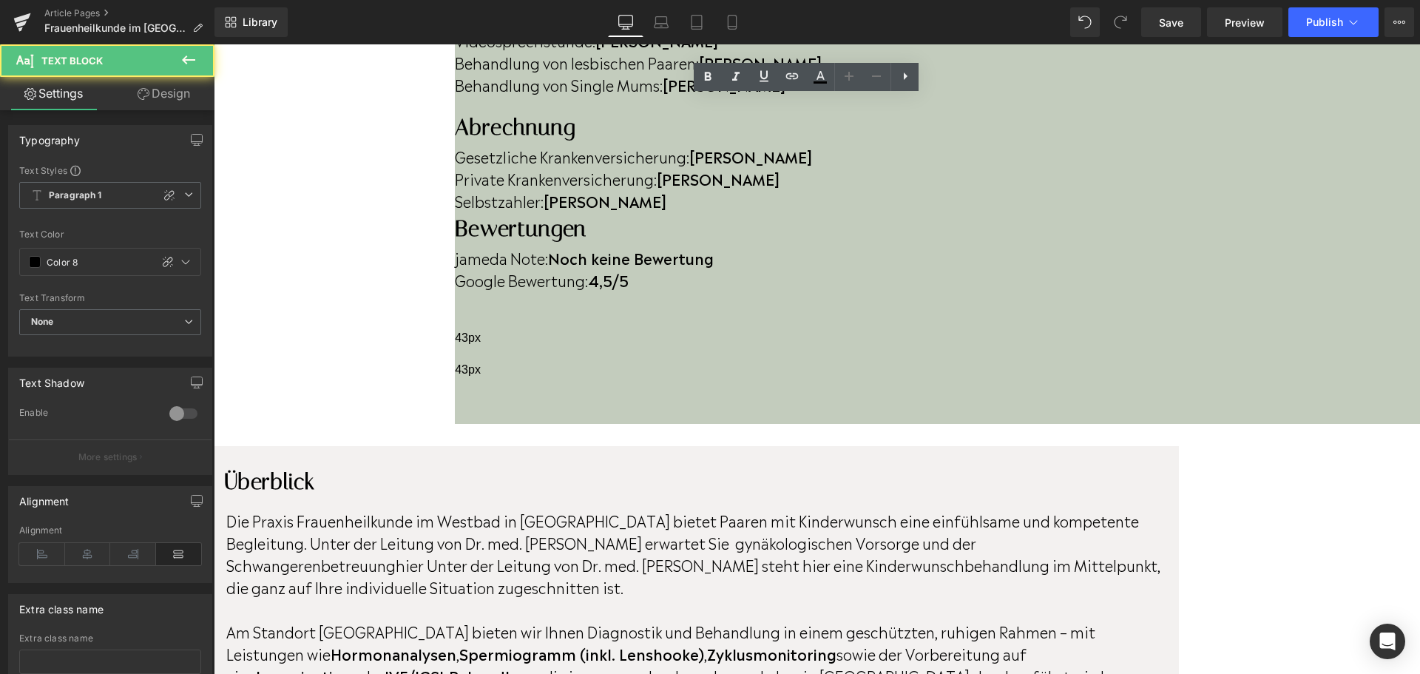
drag, startPoint x: 801, startPoint y: 139, endPoint x: 844, endPoint y: 140, distance: 42.1
click at [804, 509] on p "Die Praxis Frauenheilkunde im Westbad in [GEOGRAPHIC_DATA] bietet Paaren mit Ki…" at bounding box center [694, 553] width 937 height 89
drag, startPoint x: 1239, startPoint y: 139, endPoint x: 1256, endPoint y: 145, distance: 18.0
click at [1163, 509] on p "Die Praxis Frauenheilkunde im Westbad in [GEOGRAPHIC_DATA] bietet Paaren mit Ki…" at bounding box center [694, 553] width 937 height 89
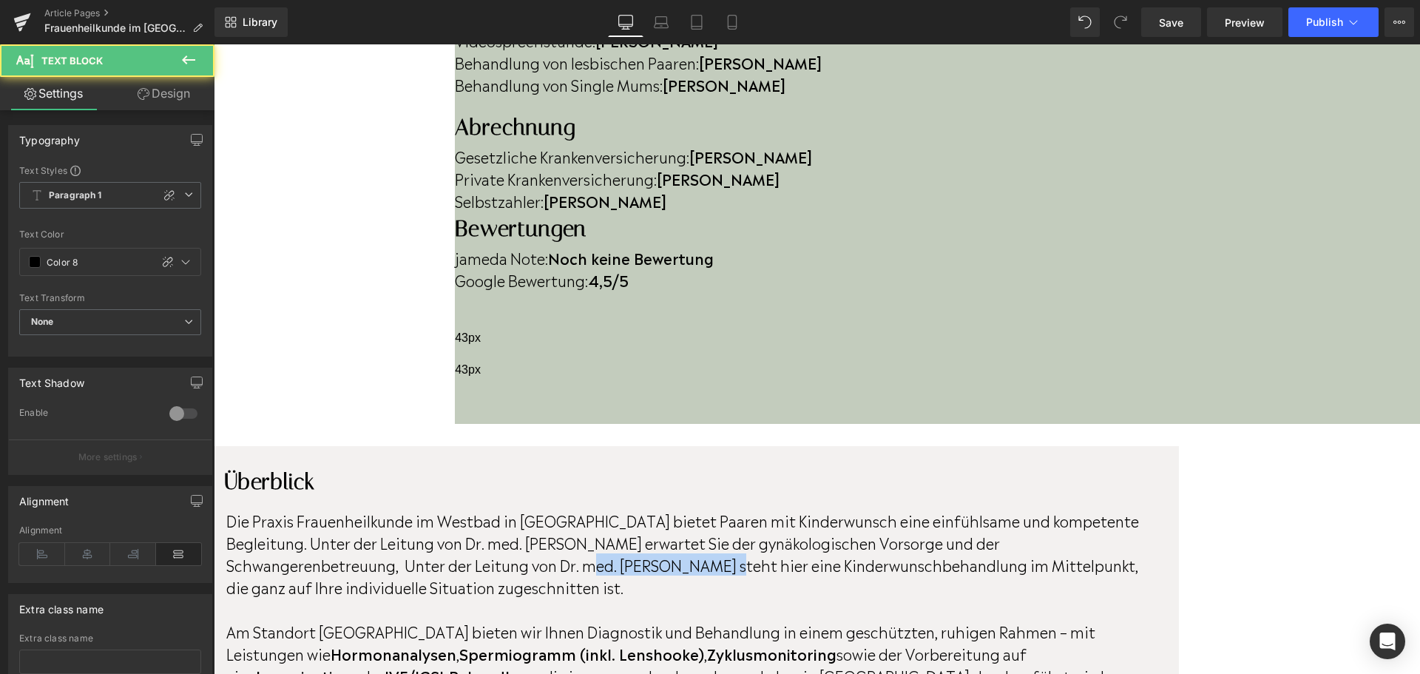
drag, startPoint x: 781, startPoint y: 160, endPoint x: 638, endPoint y: 161, distance: 143.4
click at [637, 509] on p "Die Praxis Frauenheilkunde im Westbad in [GEOGRAPHIC_DATA] bietet Paaren mit Ki…" at bounding box center [694, 553] width 937 height 89
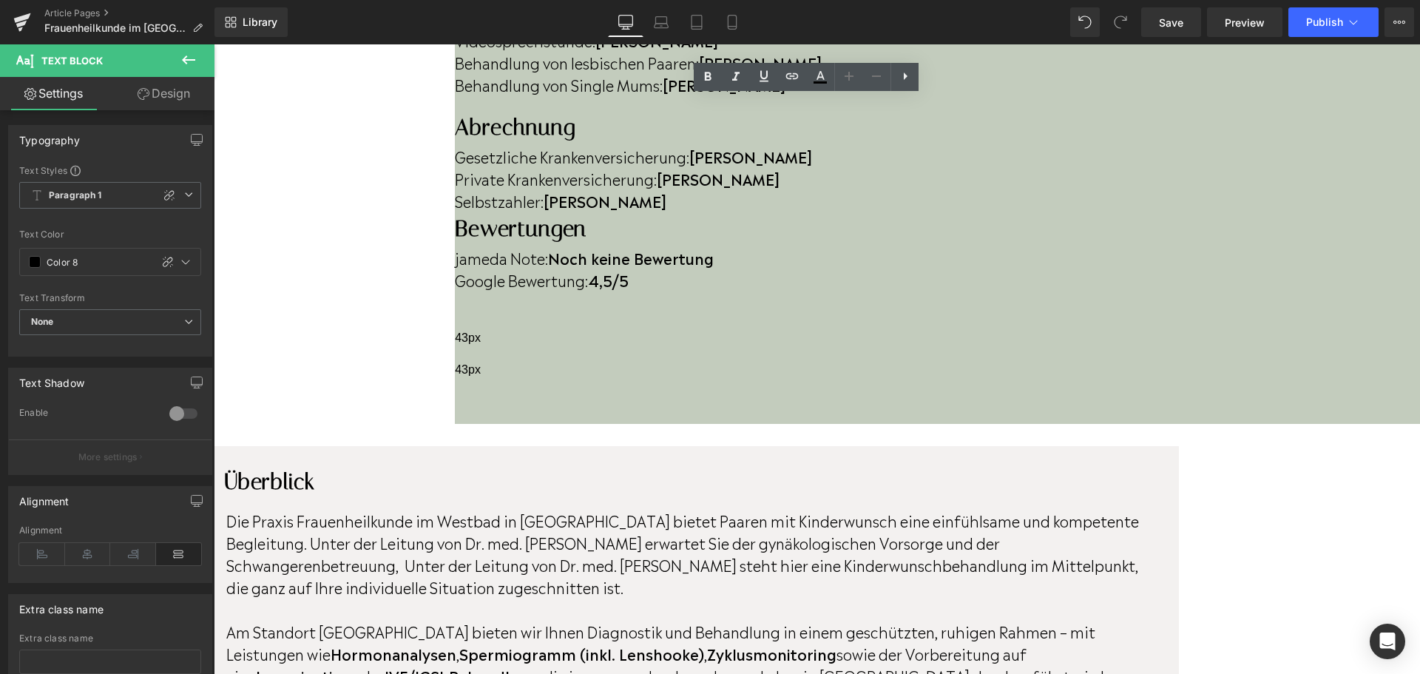
click at [801, 509] on p "Die Praxis Frauenheilkunde im Westbad in [GEOGRAPHIC_DATA] bietet Paaren mit Ki…" at bounding box center [694, 553] width 937 height 89
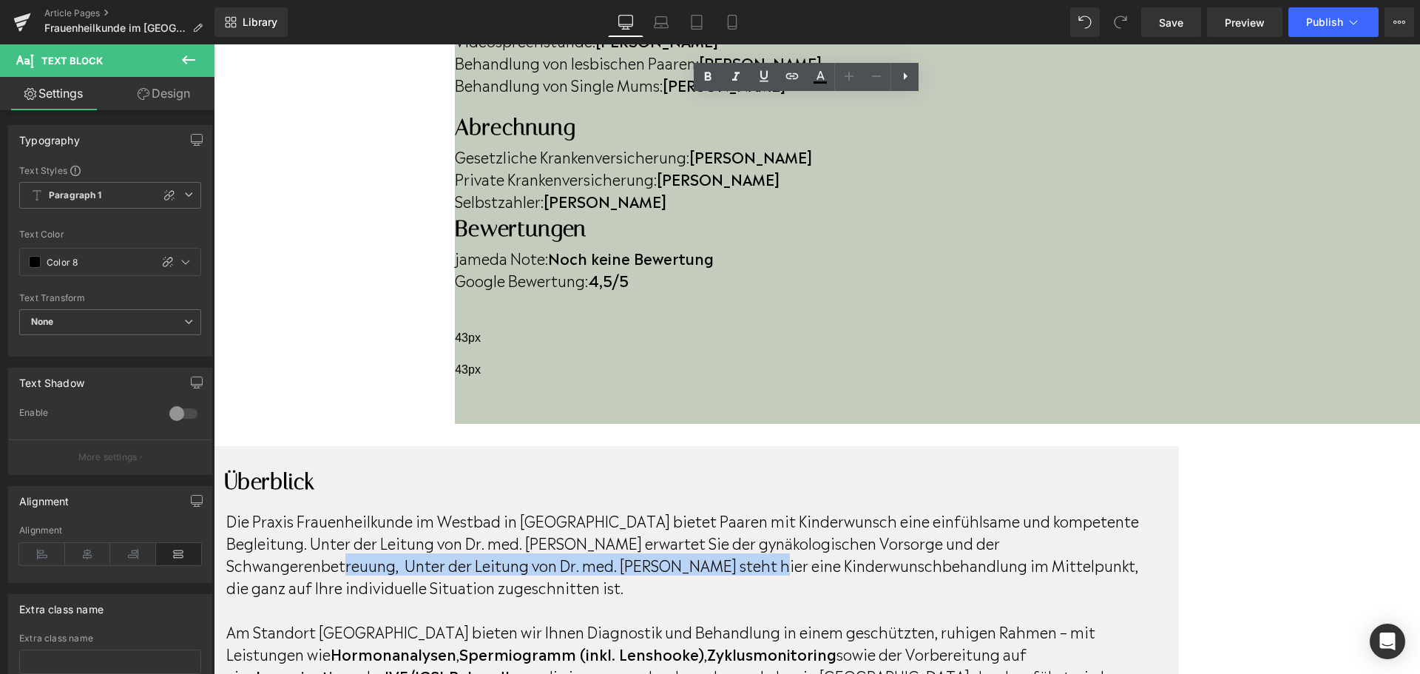
drag, startPoint x: 820, startPoint y: 162, endPoint x: 351, endPoint y: 164, distance: 468.7
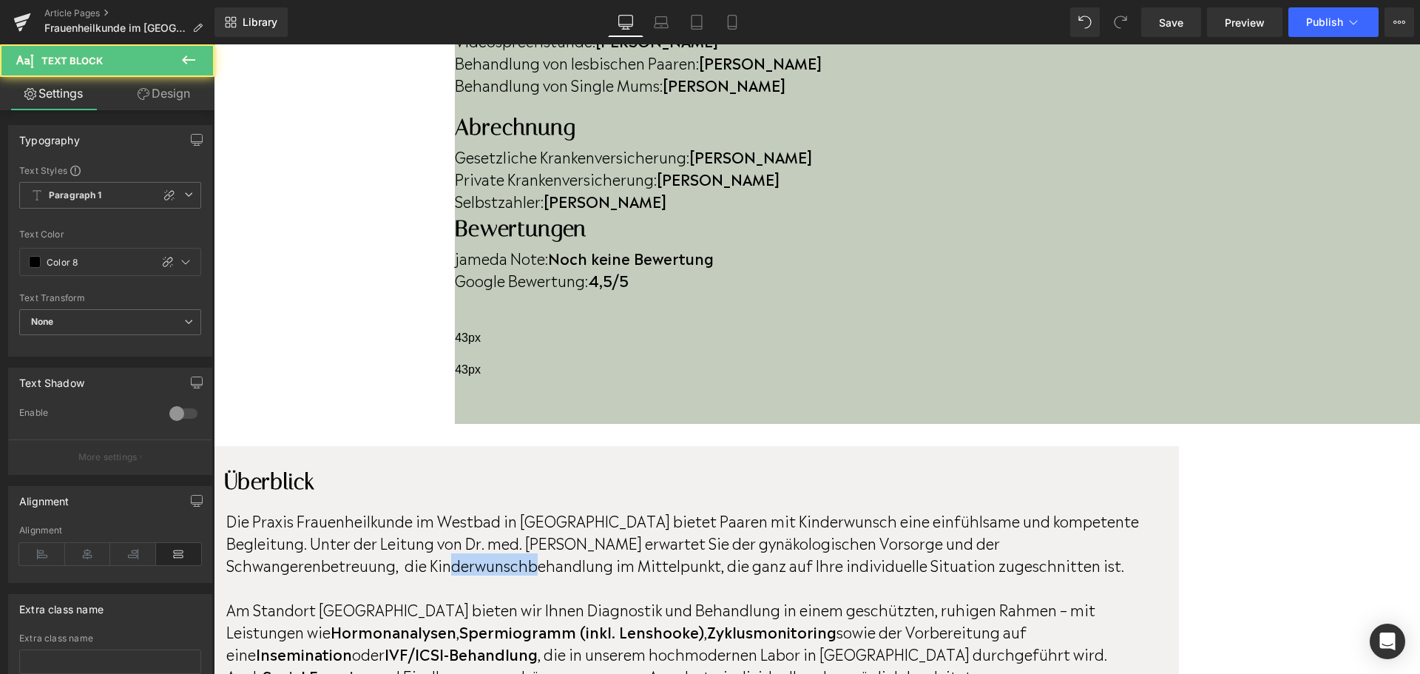
drag, startPoint x: 537, startPoint y: 160, endPoint x: 455, endPoint y: 160, distance: 81.3
click at [455, 509] on p "Die Praxis Frauenheilkunde im Westbad in [GEOGRAPHIC_DATA] bietet Paaren mit Ki…" at bounding box center [694, 542] width 937 height 67
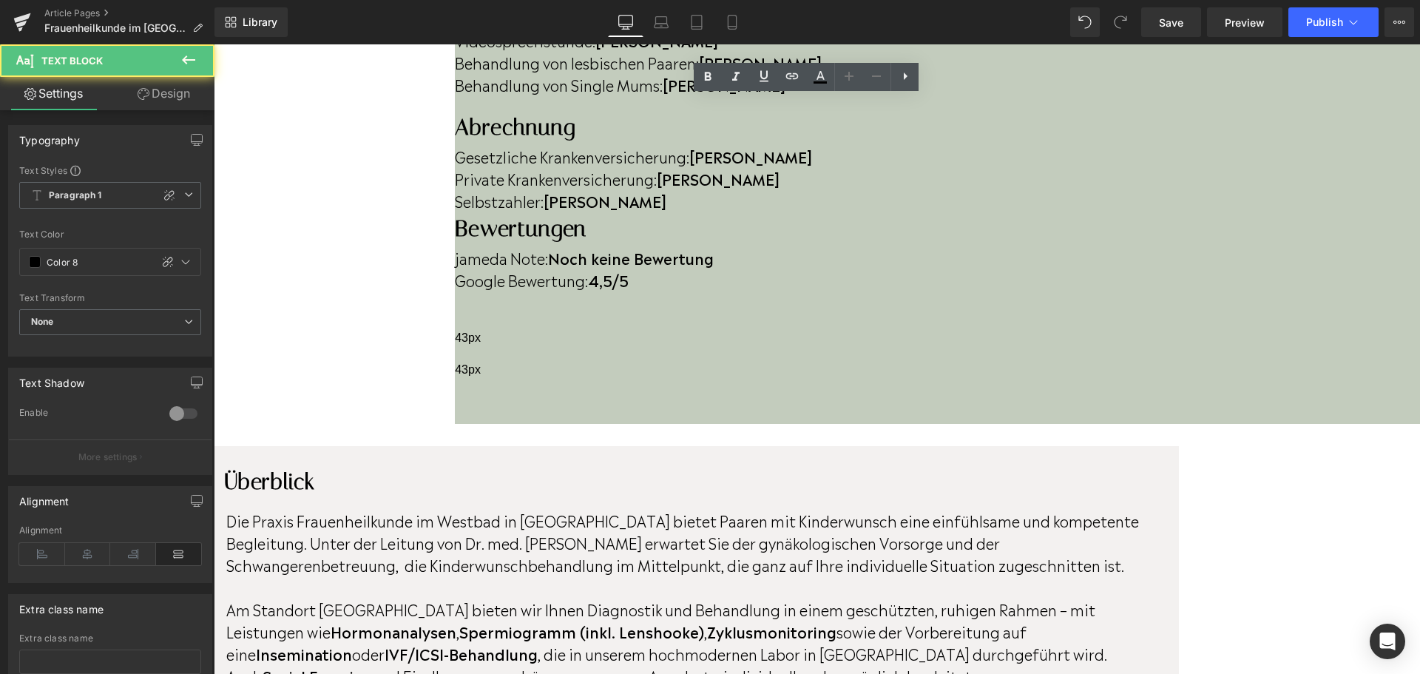
click at [682, 509] on p "Die Praxis Frauenheilkunde im Westbad in [GEOGRAPHIC_DATA] bietet Paaren mit Ki…" at bounding box center [694, 542] width 937 height 67
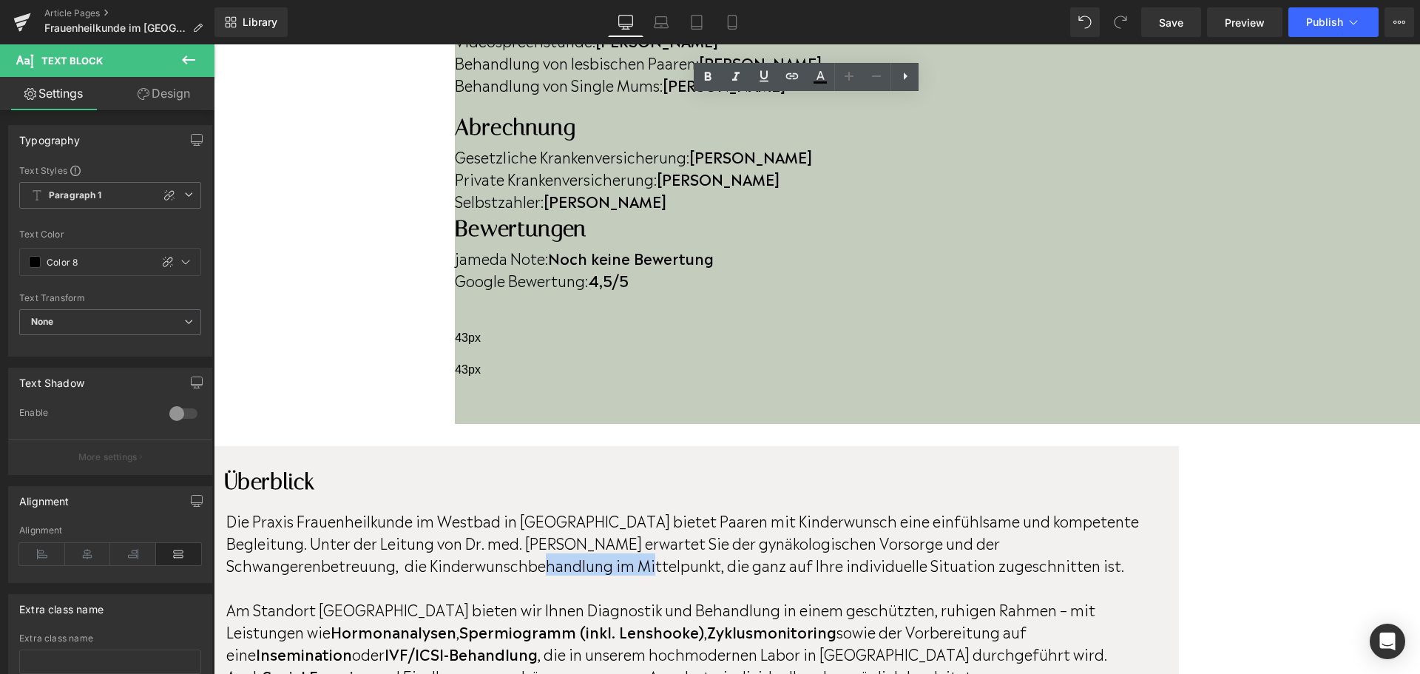
drag, startPoint x: 644, startPoint y: 158, endPoint x: 545, endPoint y: 159, distance: 99.1
click at [545, 509] on p "Die Praxis Frauenheilkunde im Westbad in [GEOGRAPHIC_DATA] bietet Paaren mit Ki…" at bounding box center [694, 542] width 937 height 67
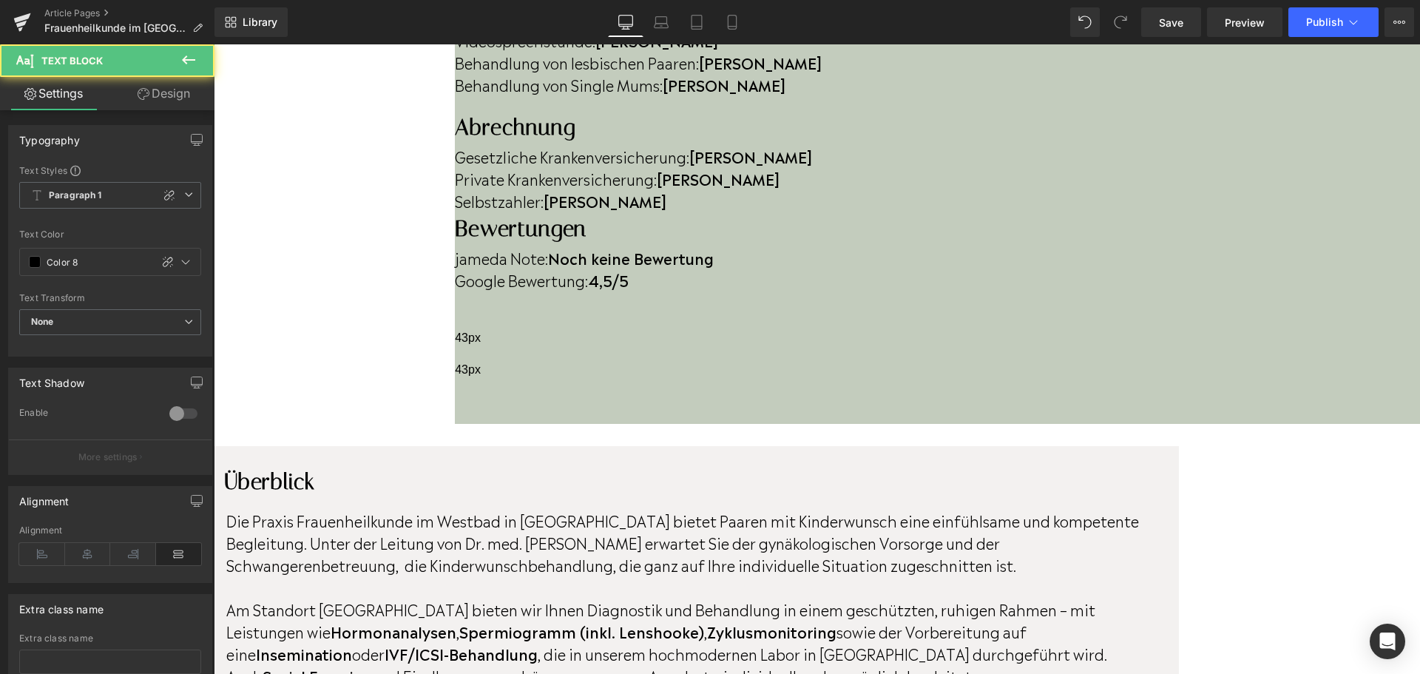
click at [800, 509] on p "Die Praxis Frauenheilkunde im Westbad in [GEOGRAPHIC_DATA] bietet Paaren mit Ki…" at bounding box center [694, 542] width 937 height 67
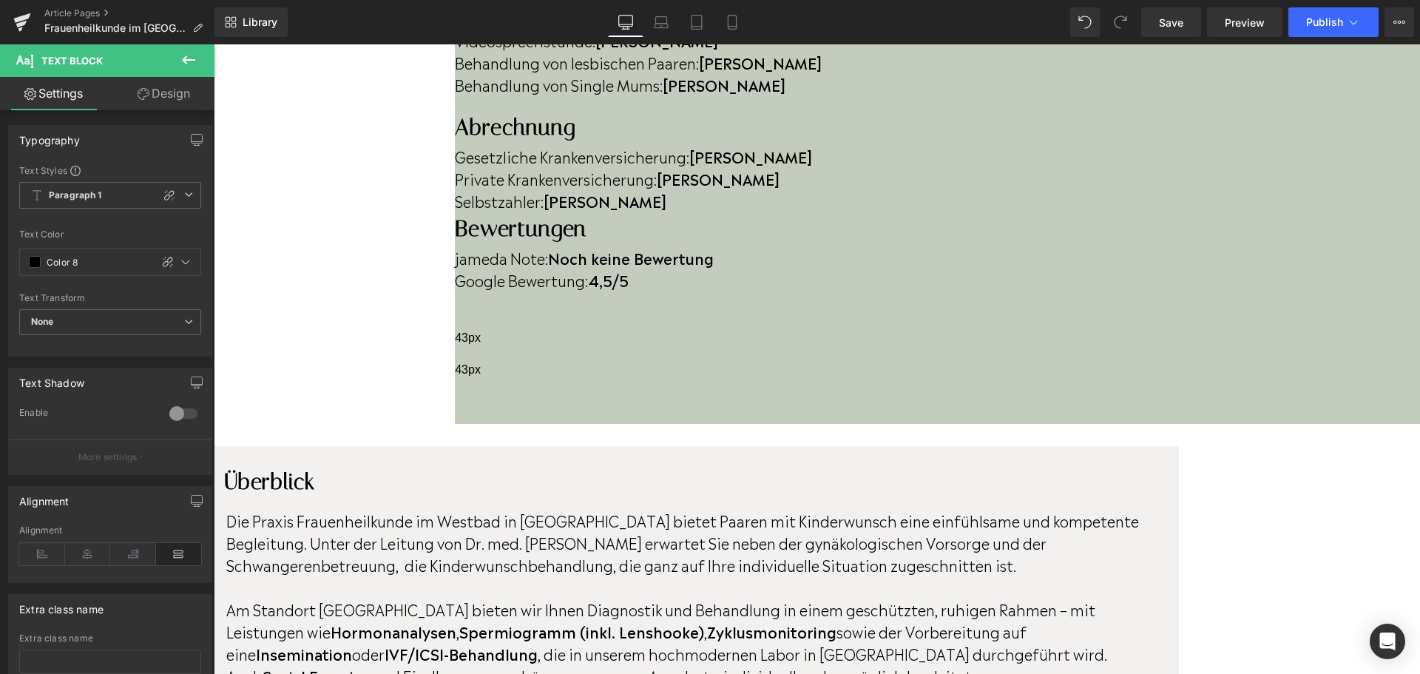
click at [557, 509] on p "Die Praxis Frauenheilkunde im Westbad in [GEOGRAPHIC_DATA] bietet Paaren mit Ki…" at bounding box center [694, 542] width 937 height 67
click at [753, 509] on p "Die Praxis Frauenheilkunde im Westbad in [GEOGRAPHIC_DATA] bietet Paaren mit Ki…" at bounding box center [694, 542] width 937 height 67
drag, startPoint x: 540, startPoint y: 160, endPoint x: 751, endPoint y: 162, distance: 210.7
click at [751, 509] on p "Die Praxis Frauenheilkunde im Westbad in [GEOGRAPHIC_DATA] bietet Paaren mit Ki…" at bounding box center [694, 542] width 937 height 67
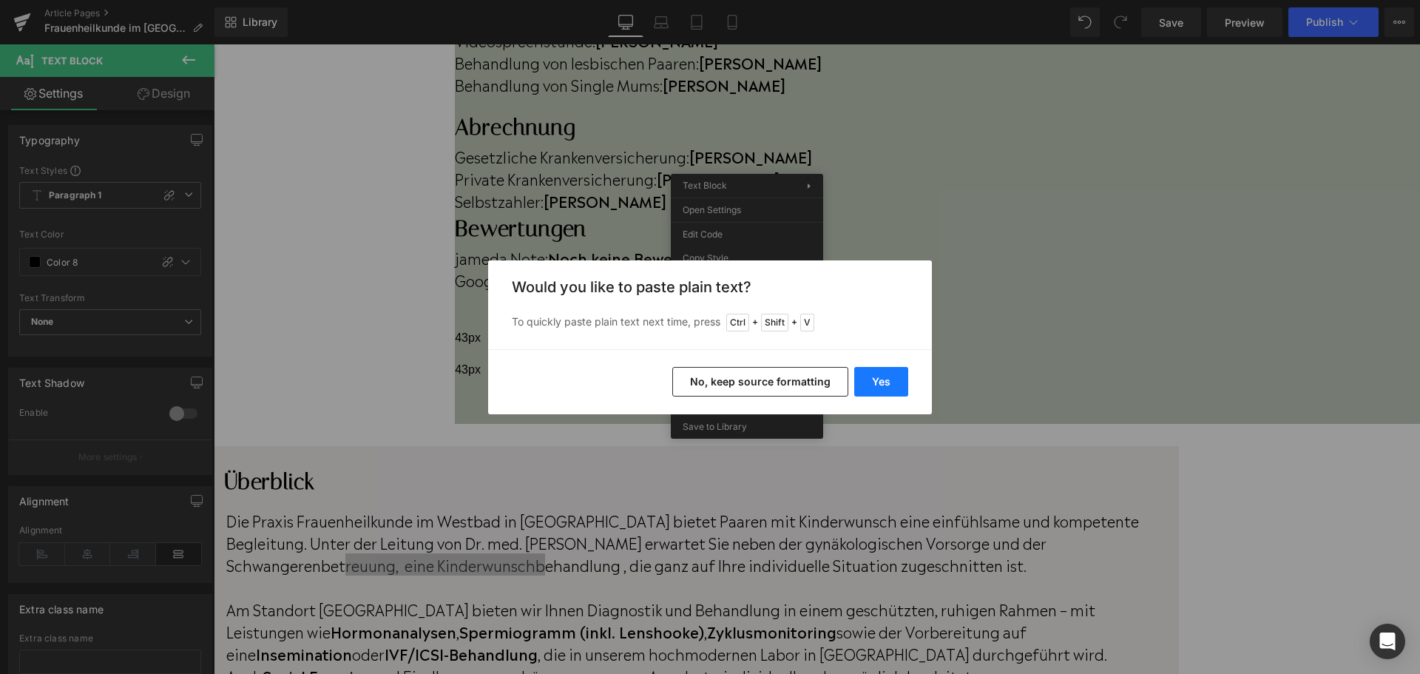
click at [881, 383] on button "Yes" at bounding box center [881, 382] width 54 height 30
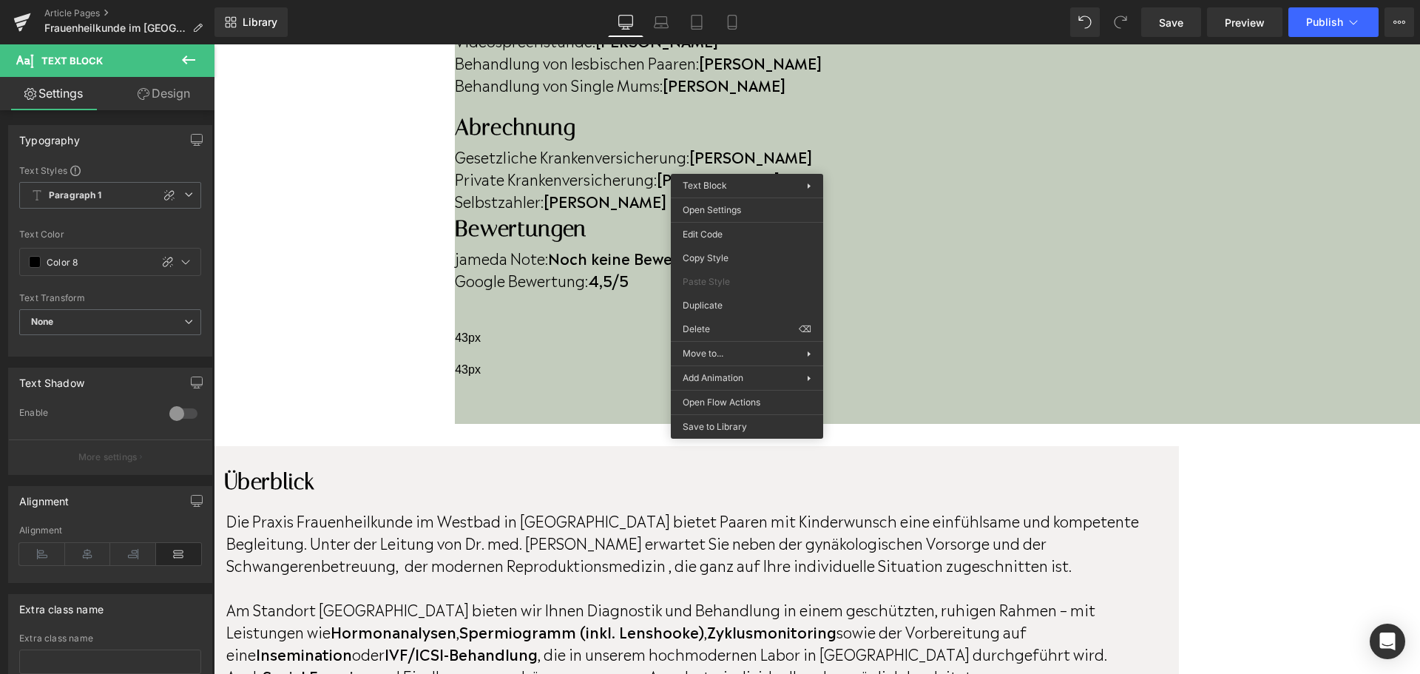
click at [841, 509] on p "Die Praxis Frauenheilkunde im Westbad in [GEOGRAPHIC_DATA] bietet Paaren mit Ki…" at bounding box center [694, 542] width 937 height 67
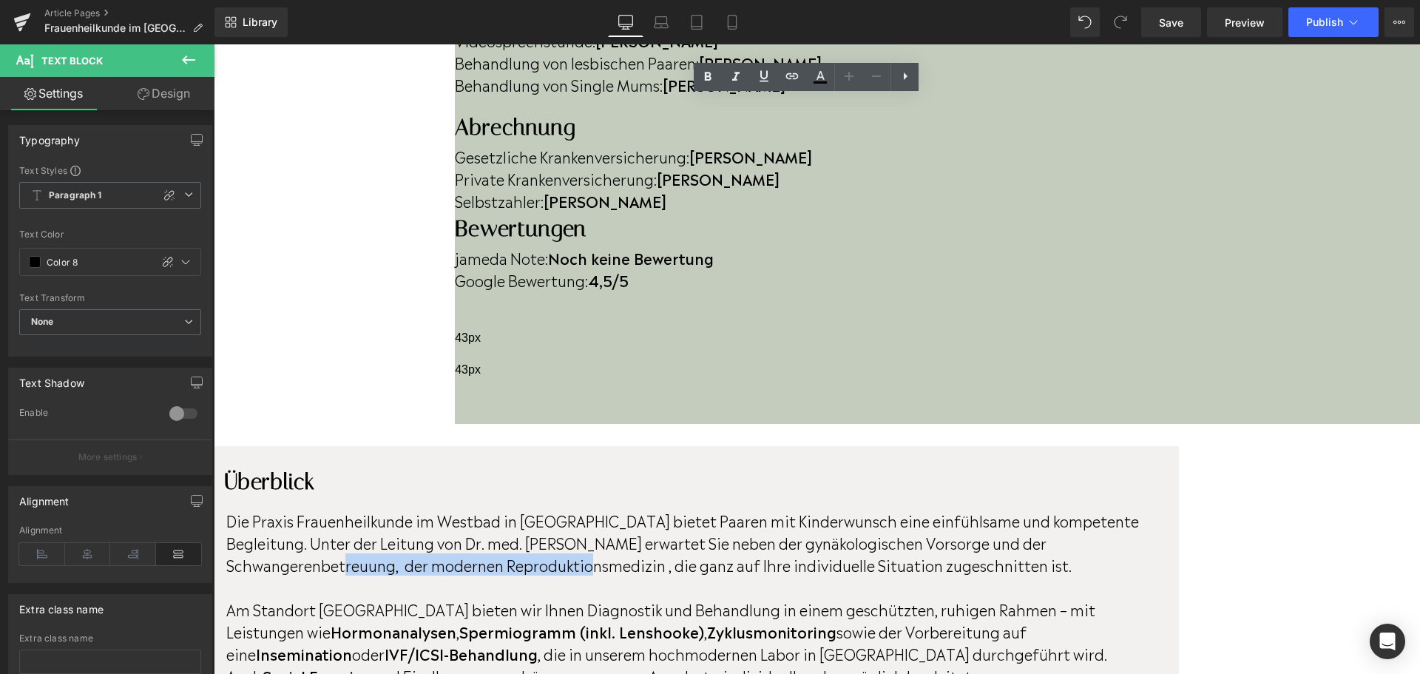
drag, startPoint x: 799, startPoint y: 160, endPoint x: 541, endPoint y: 161, distance: 258.0
click at [541, 509] on p "Die Praxis Frauenheilkunde im Westbad in [GEOGRAPHIC_DATA] bietet Paaren mit Ki…" at bounding box center [694, 542] width 937 height 67
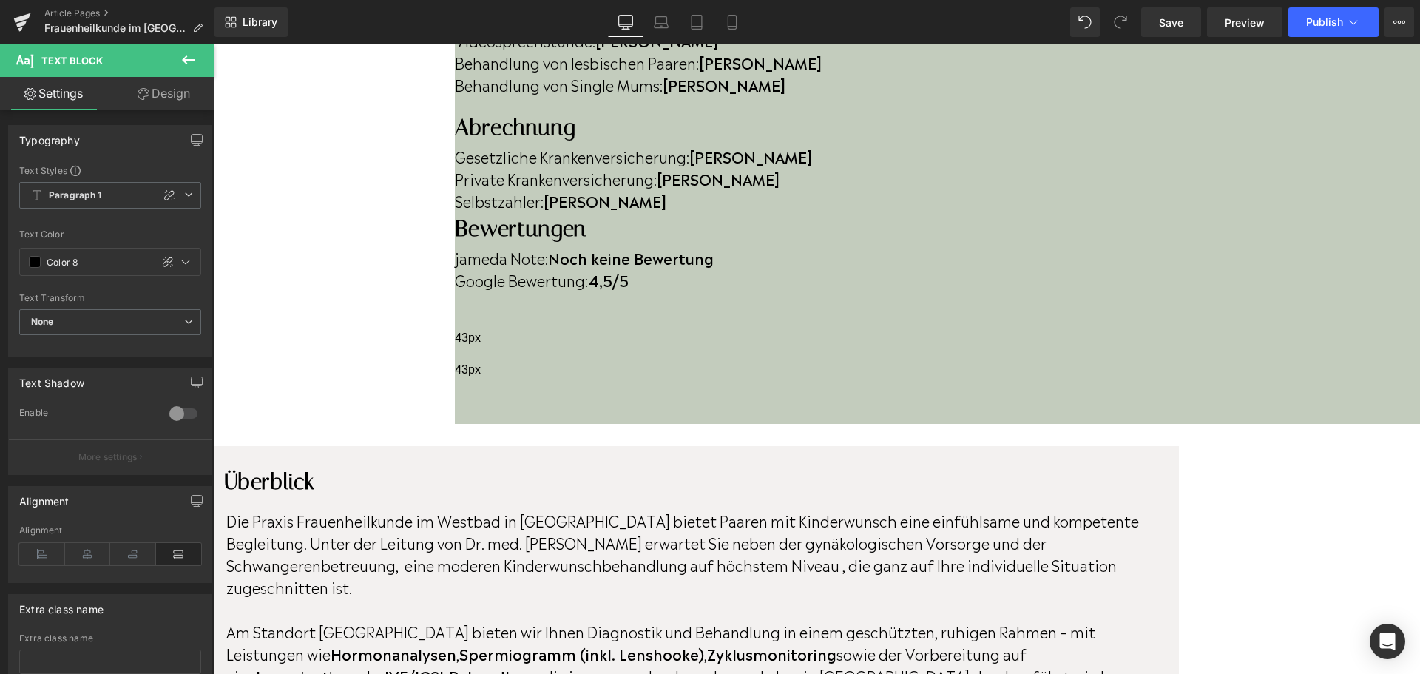
click at [634, 509] on p "Die Praxis Frauenheilkunde im Westbad in [GEOGRAPHIC_DATA] bietet Paaren mit Ki…" at bounding box center [694, 553] width 937 height 89
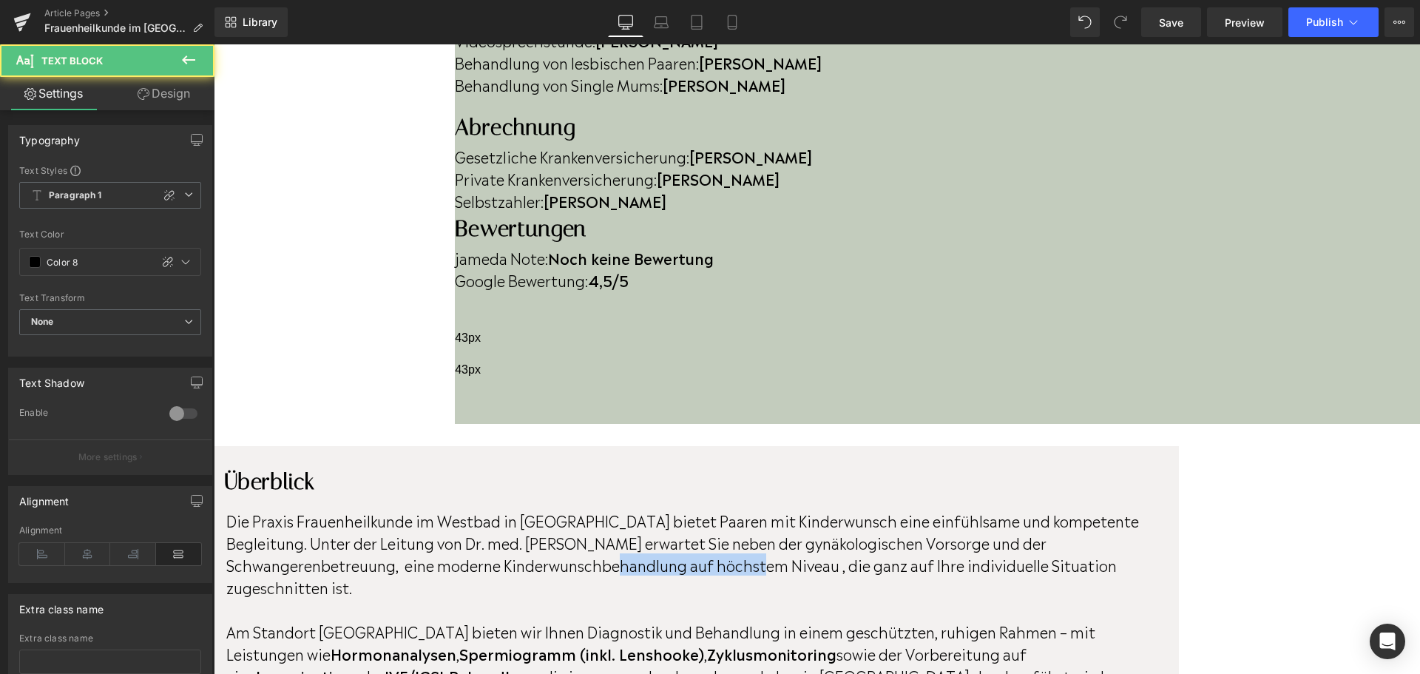
drag, startPoint x: 978, startPoint y: 166, endPoint x: 831, endPoint y: 164, distance: 147.1
click at [831, 509] on p "Die Praxis Frauenheilkunde im Westbad in [GEOGRAPHIC_DATA] bietet Paaren mit Ki…" at bounding box center [694, 553] width 937 height 89
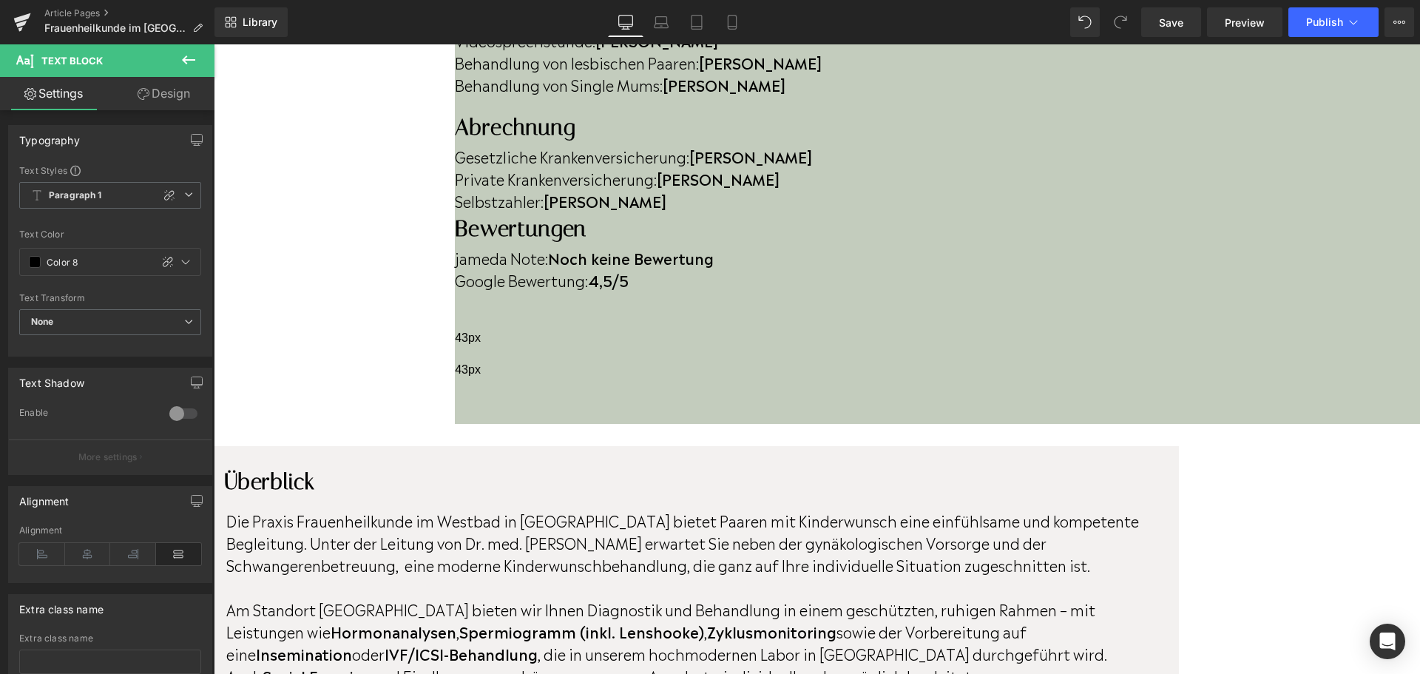
drag, startPoint x: 359, startPoint y: 206, endPoint x: 844, endPoint y: 273, distance: 489.7
click at [844, 597] on p "Am Standort [GEOGRAPHIC_DATA] bieten wir Ihnen Diagnostik und Behandlung in ein…" at bounding box center [694, 641] width 937 height 89
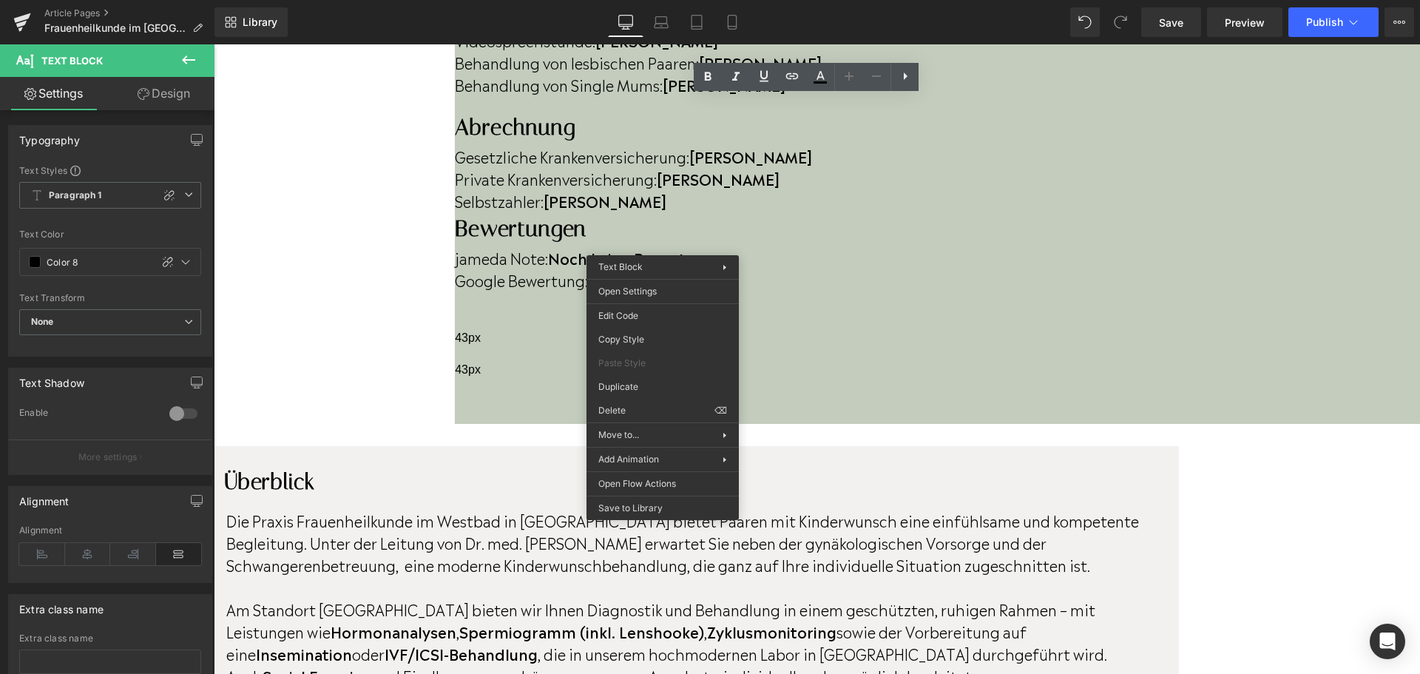
click at [522, 597] on p "Am Standort [GEOGRAPHIC_DATA] bieten wir Ihnen Diagnostik und Behandlung in ein…" at bounding box center [694, 641] width 937 height 89
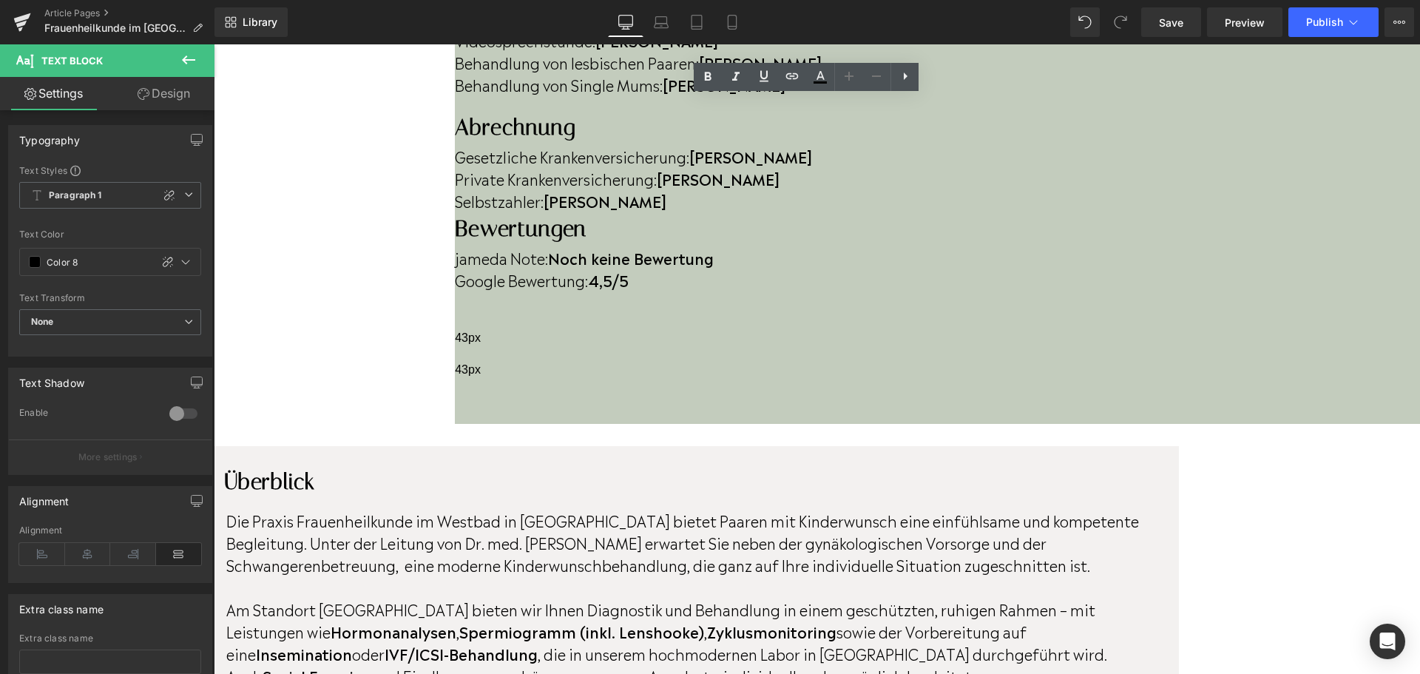
drag, startPoint x: 837, startPoint y: 271, endPoint x: 352, endPoint y: 206, distance: 489.4
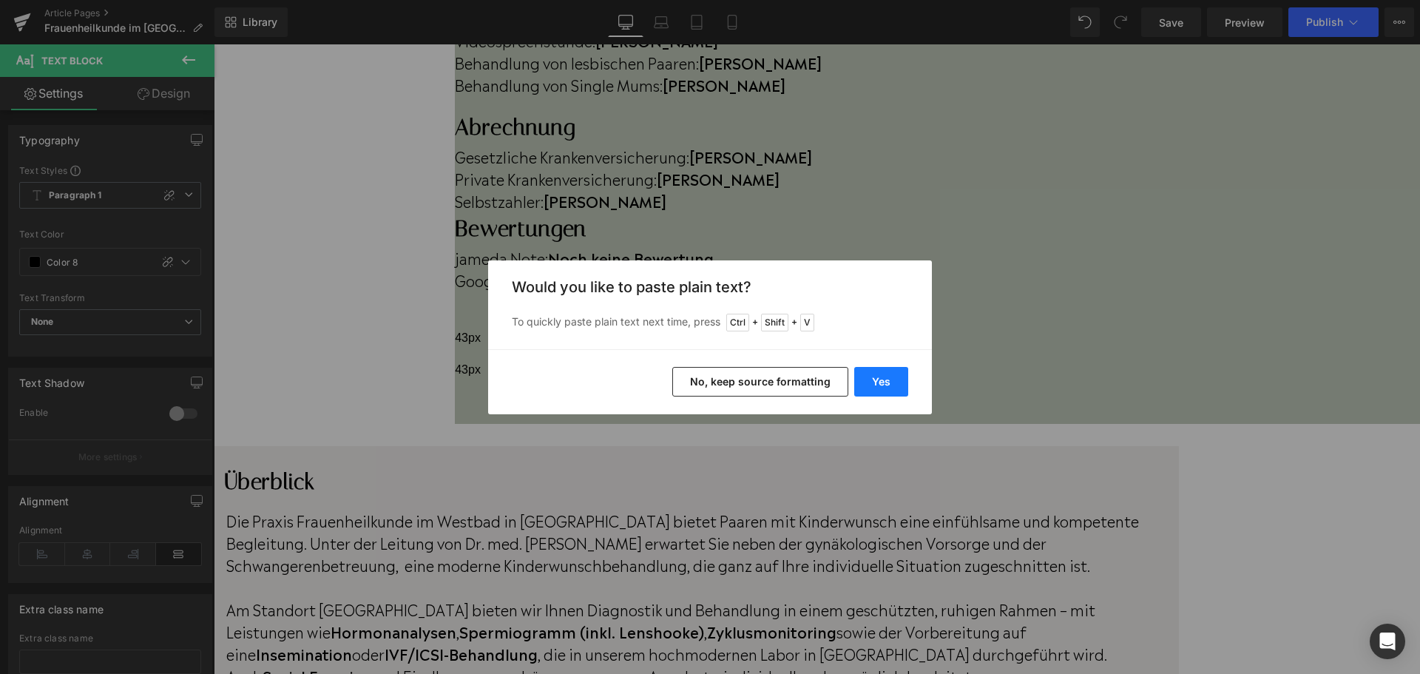
click at [881, 379] on button "Yes" at bounding box center [881, 382] width 54 height 30
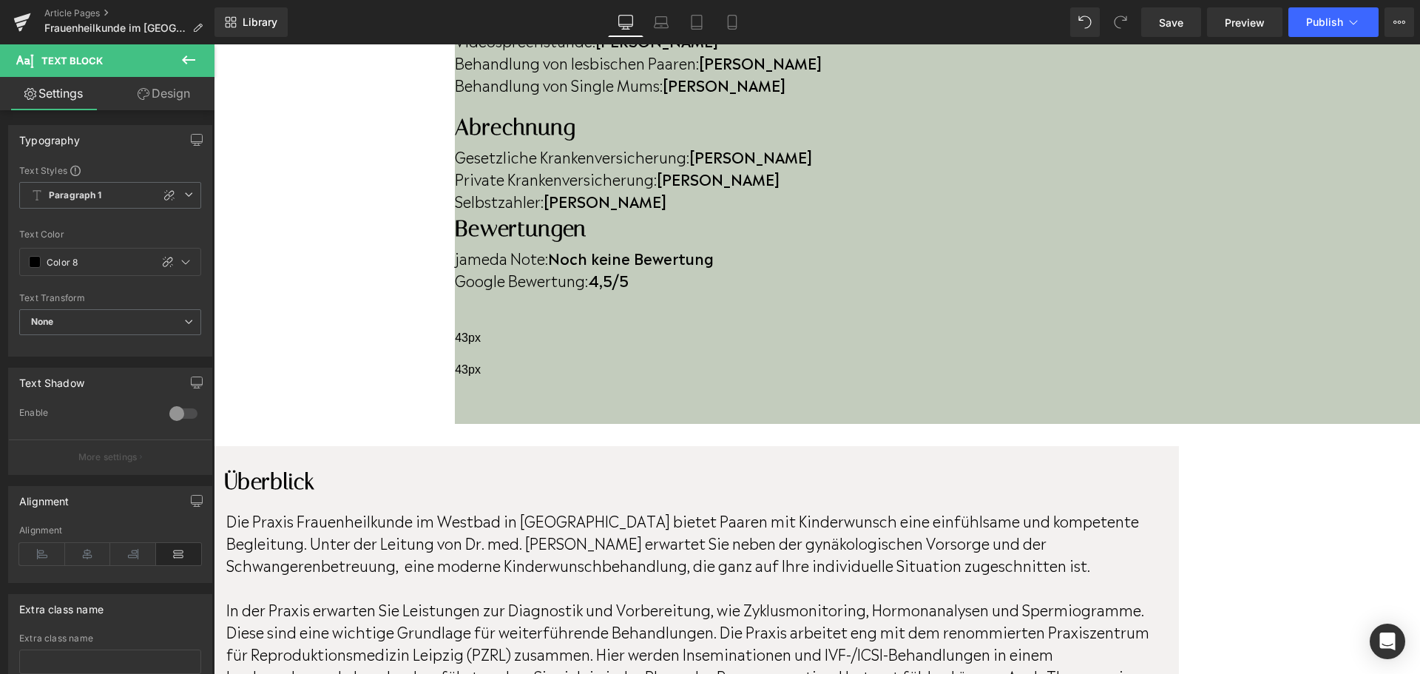
click at [0, 29] on div at bounding box center [0, 337] width 0 height 674
drag, startPoint x: 1046, startPoint y: 251, endPoint x: 1150, endPoint y: 250, distance: 103.5
click at [1150, 597] on p "In der Praxis erwarten Sie Leistungen zur Diagnostik und Vorbereitung, wie Zykl…" at bounding box center [694, 652] width 937 height 111
click at [929, 597] on p "In der Praxis erwarten Sie Leistungen zur Diagnostik und Vorbereitung, wie Zykl…" at bounding box center [694, 652] width 937 height 111
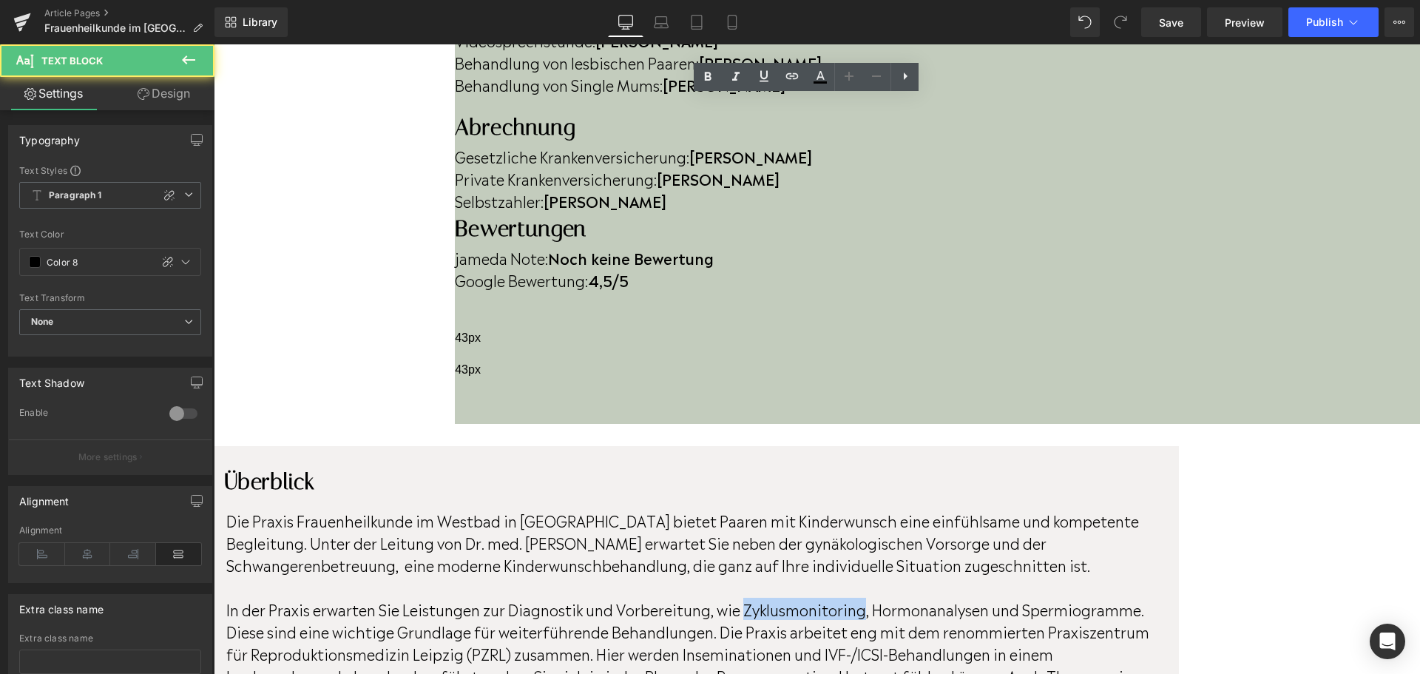
drag, startPoint x: 969, startPoint y: 206, endPoint x: 1086, endPoint y: 207, distance: 116.8
click at [1086, 597] on p "In der Praxis erwarten Sie Leistungen zur Diagnostik und Vorbereitung, wie Zykl…" at bounding box center [694, 652] width 937 height 111
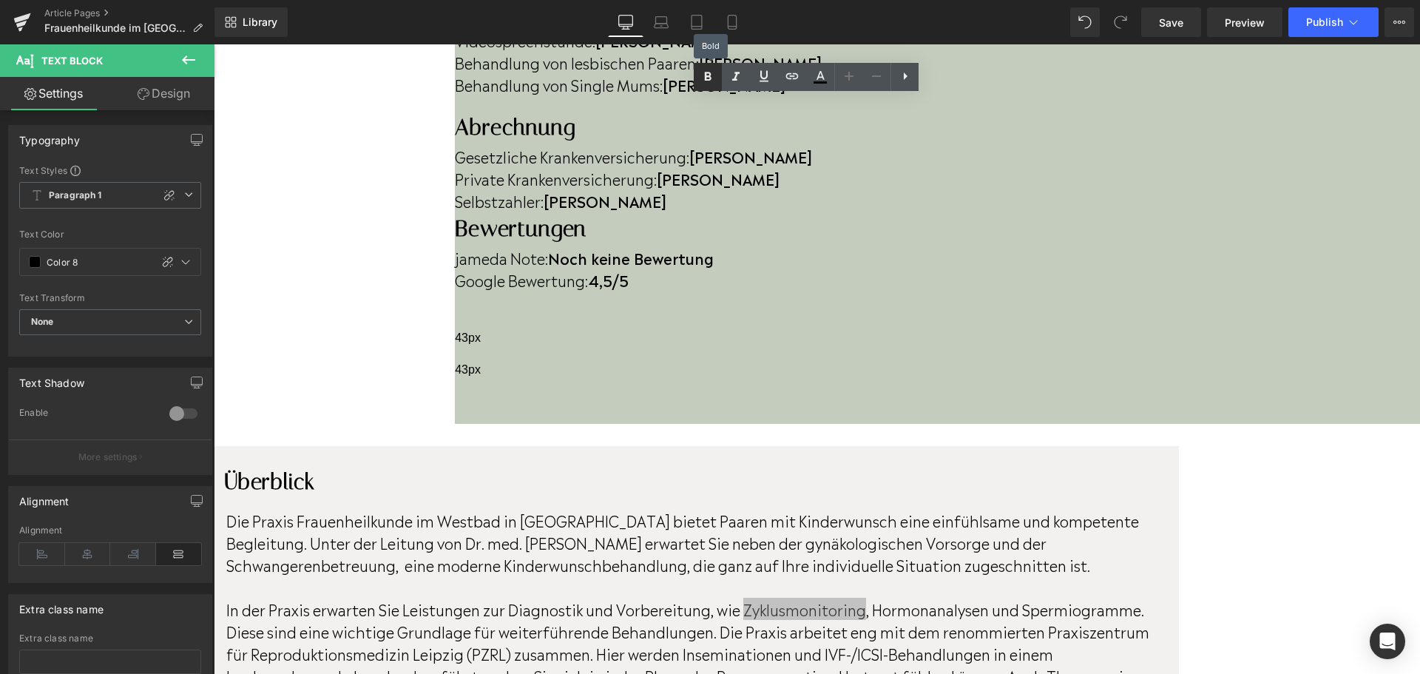
drag, startPoint x: 704, startPoint y: 77, endPoint x: 718, endPoint y: 84, distance: 15.5
click at [704, 77] on icon at bounding box center [708, 77] width 18 height 18
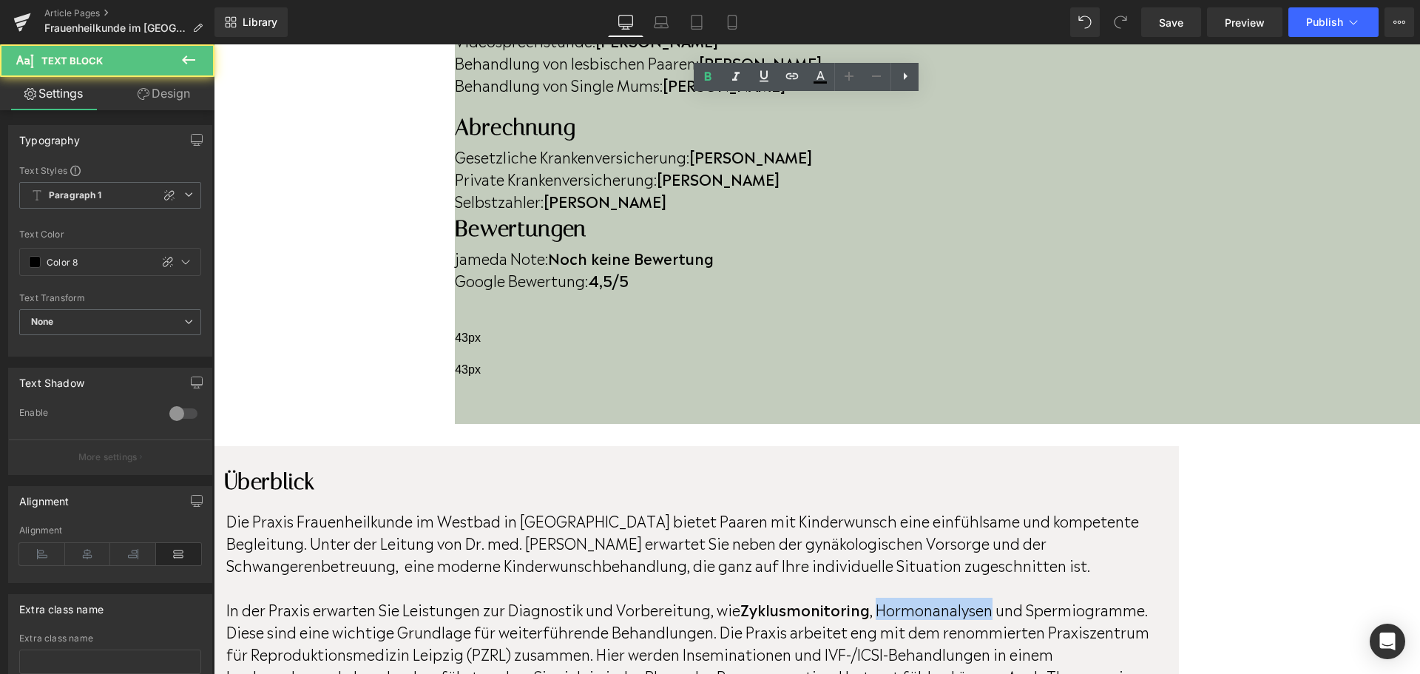
drag, startPoint x: 1107, startPoint y: 206, endPoint x: 1222, endPoint y: 210, distance: 115.4
click at [1163, 597] on p "In der Praxis erwarten Sie Leistungen zur Diagnostik und Vorbereitung, wie Zykl…" at bounding box center [694, 652] width 937 height 111
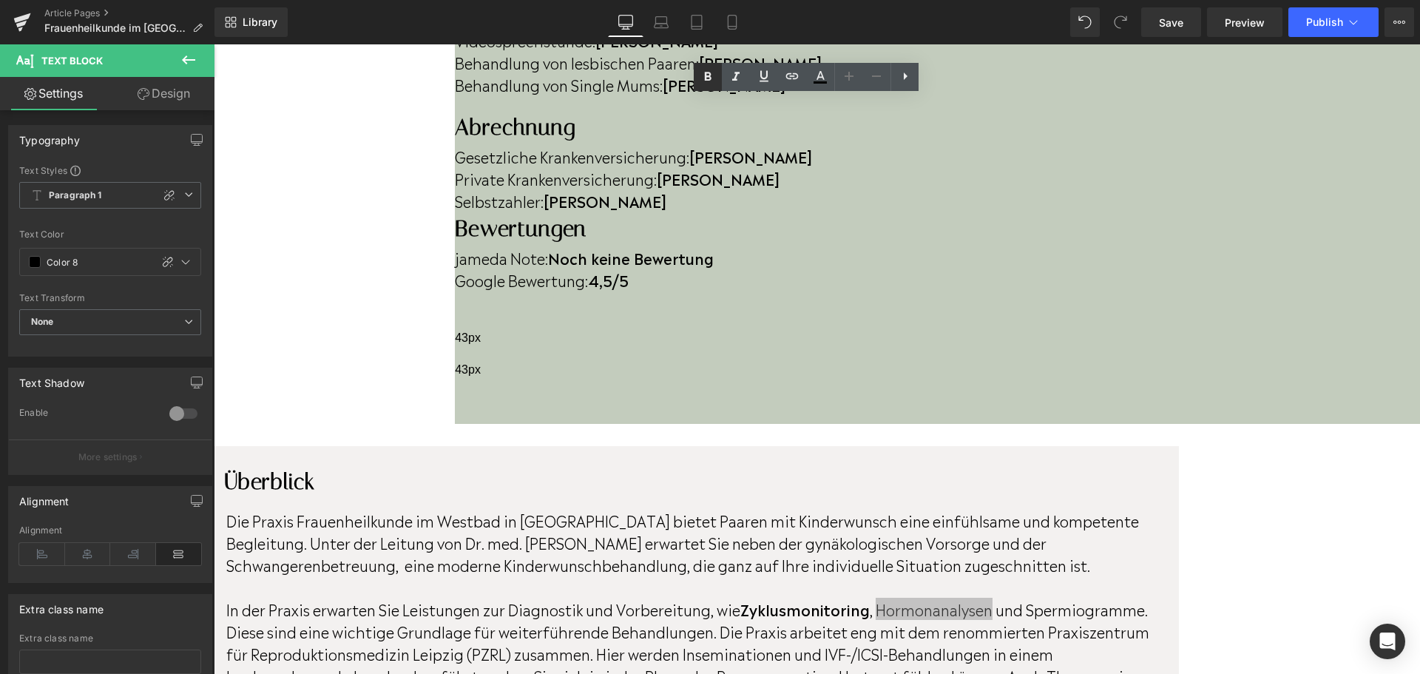
click at [713, 72] on icon at bounding box center [708, 77] width 18 height 18
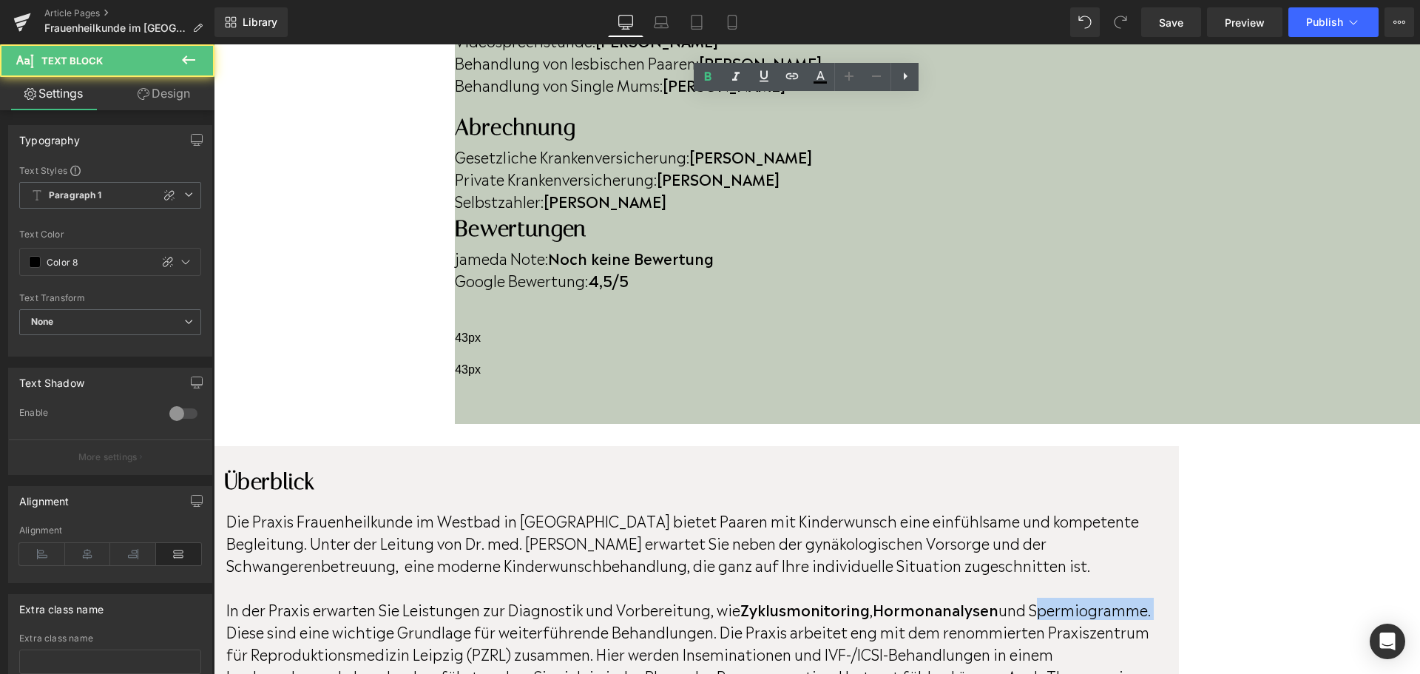
drag, startPoint x: 354, startPoint y: 227, endPoint x: 478, endPoint y: 227, distance: 124.2
click at [502, 597] on p "In der Praxis erwarten Sie Leistungen zur Diagnostik und Vorbereitung, wie Zykl…" at bounding box center [694, 652] width 937 height 111
drag, startPoint x: 477, startPoint y: 228, endPoint x: 358, endPoint y: 223, distance: 119.2
click at [358, 597] on p "In der Praxis erwarten Sie Leistungen zur Diagnostik und Vorbereitung, wie Zykl…" at bounding box center [694, 652] width 937 height 111
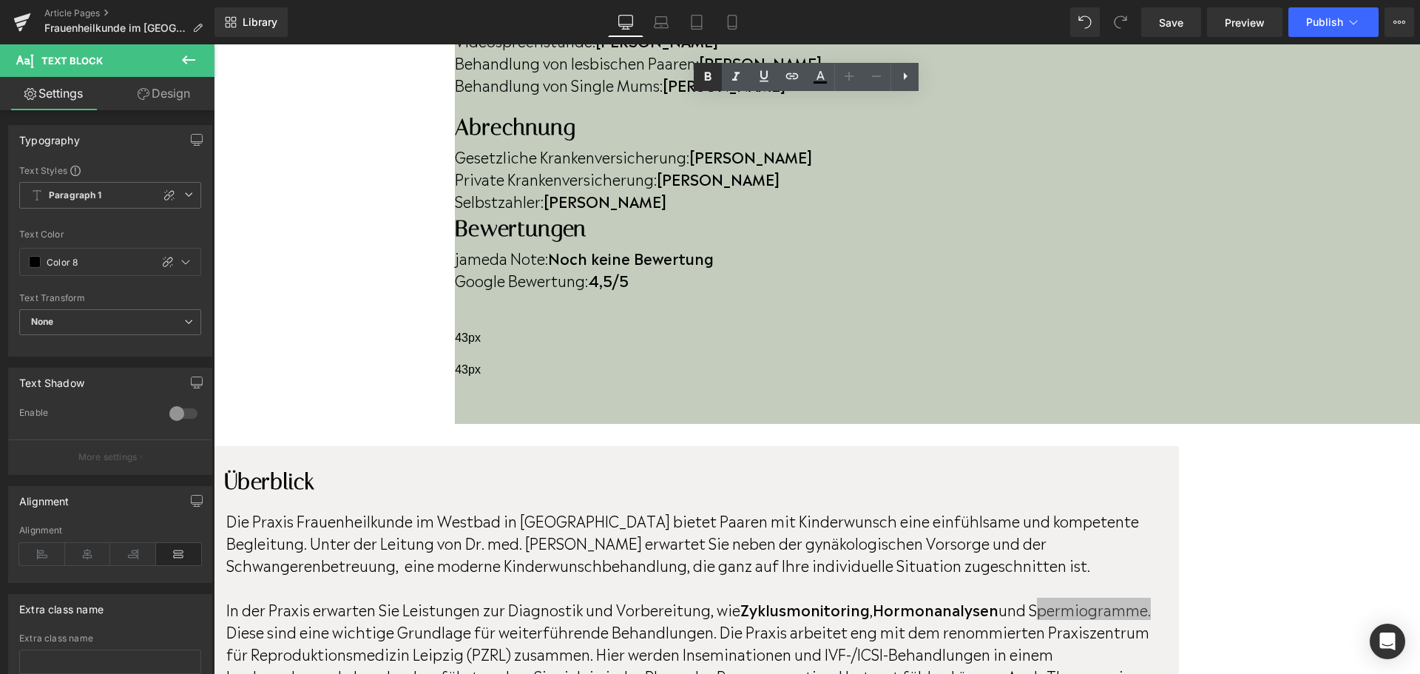
click at [716, 81] on icon at bounding box center [708, 77] width 18 height 18
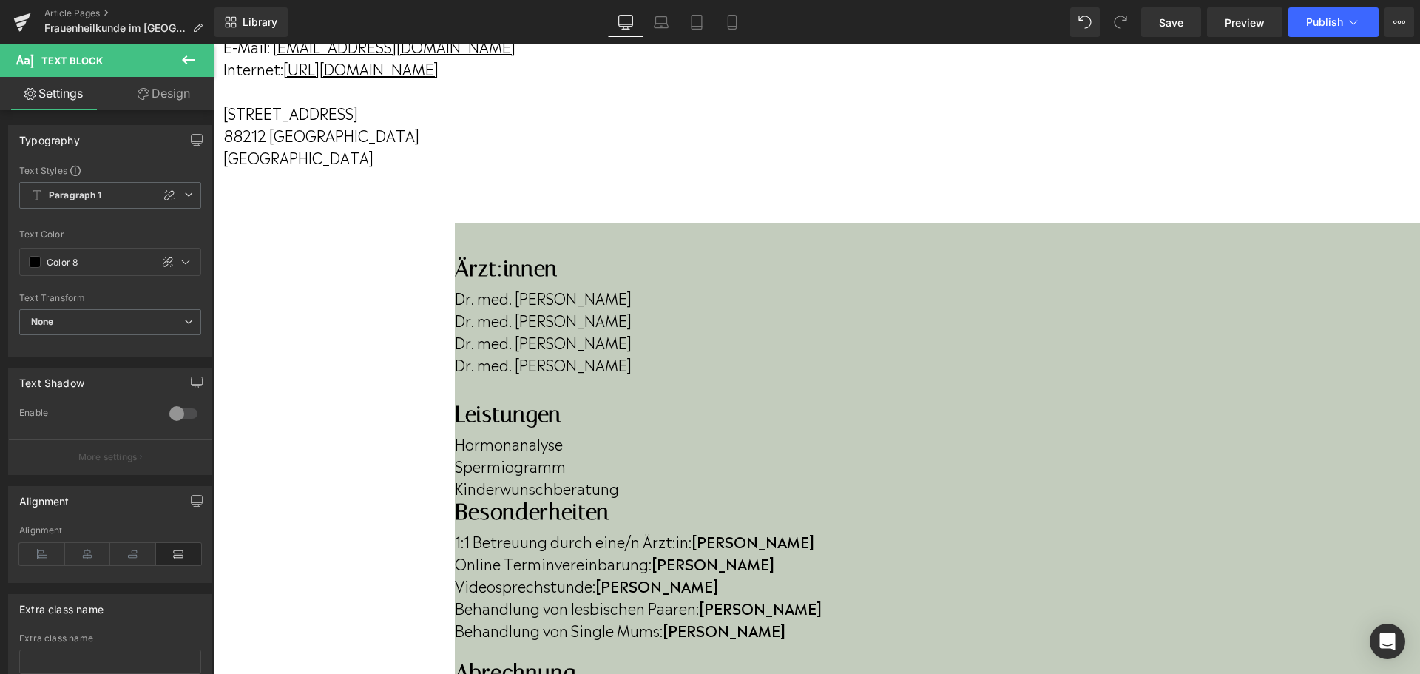
scroll to position [148, 0]
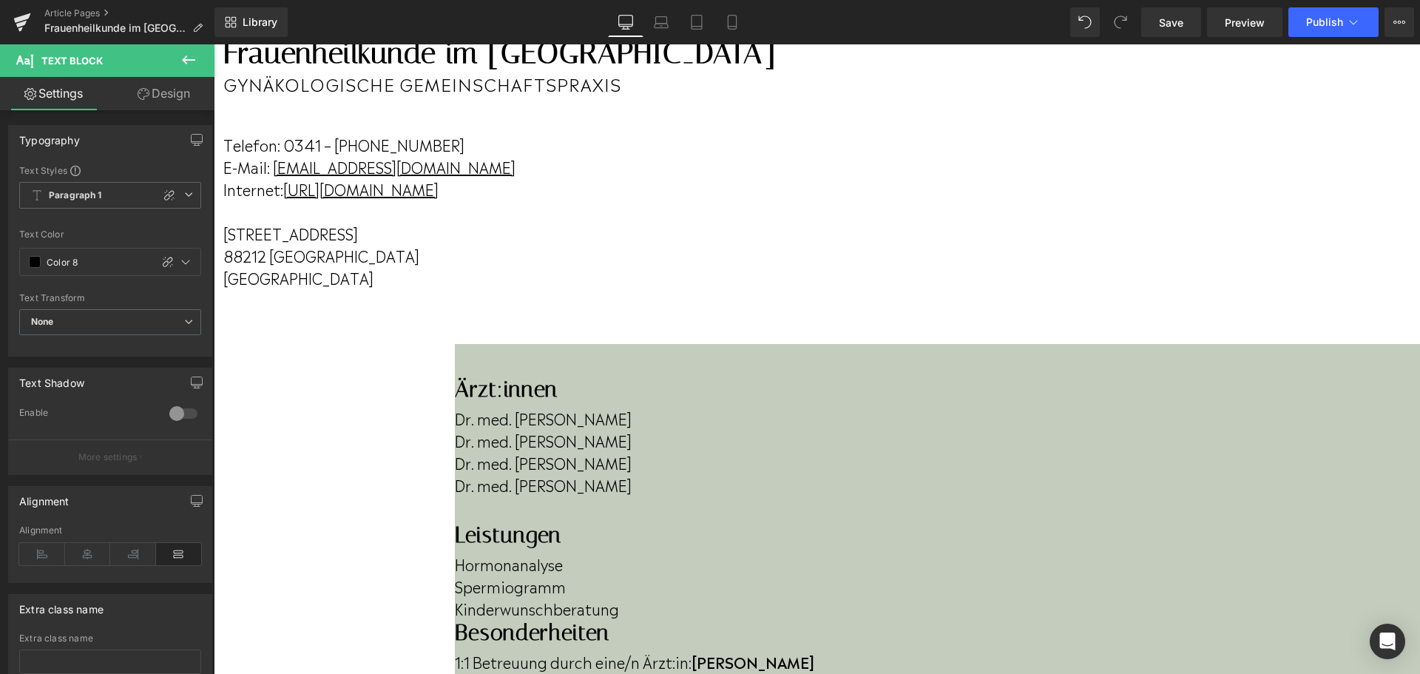
click at [784, 552] on p "Hormonanalyse" at bounding box center [937, 563] width 965 height 22
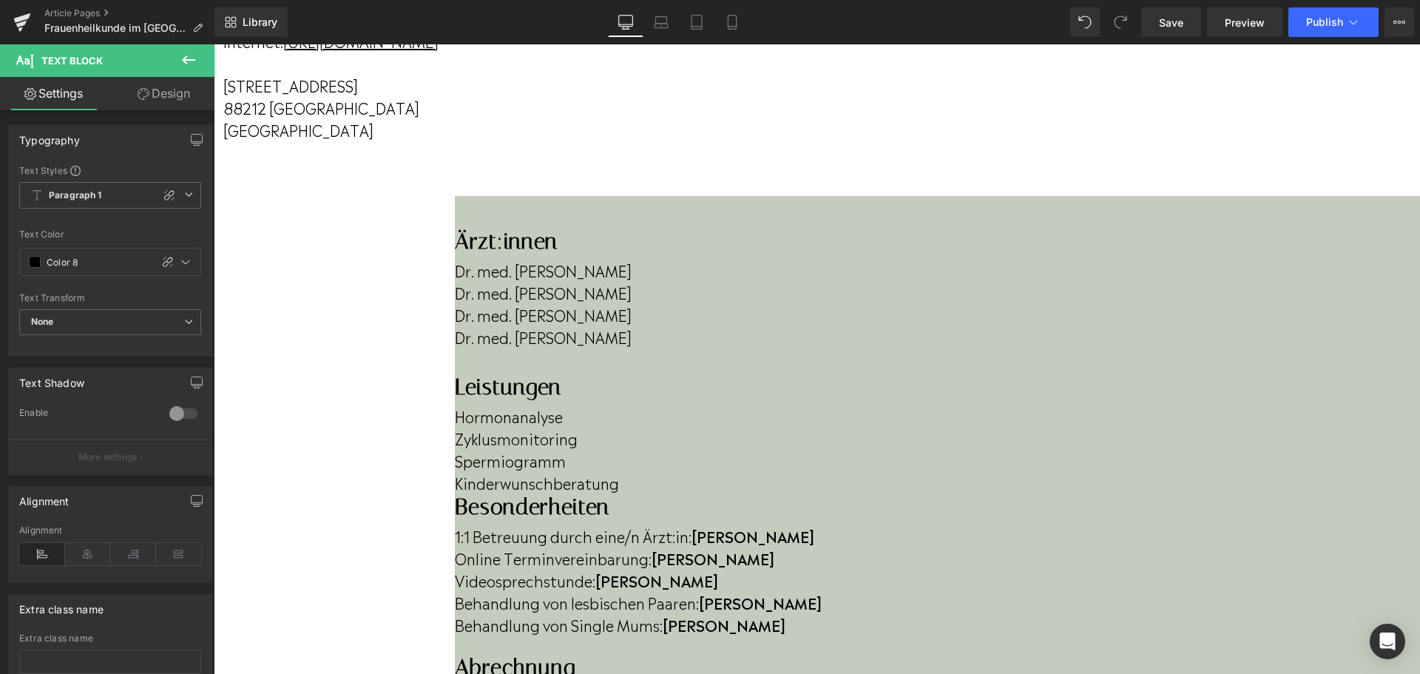
scroll to position [444, 0]
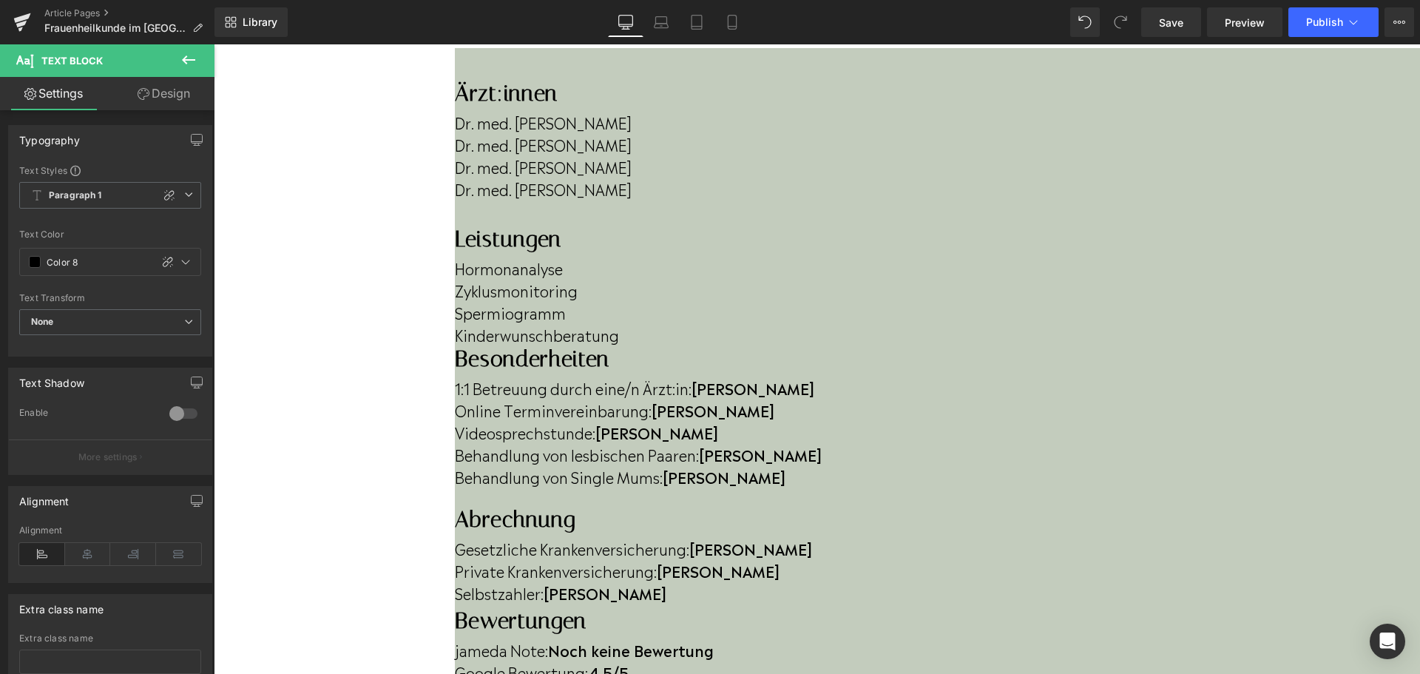
drag, startPoint x: 833, startPoint y: 200, endPoint x: 767, endPoint y: 202, distance: 66.6
click at [767, 323] on p "Kinderwunschberatung" at bounding box center [937, 334] width 965 height 22
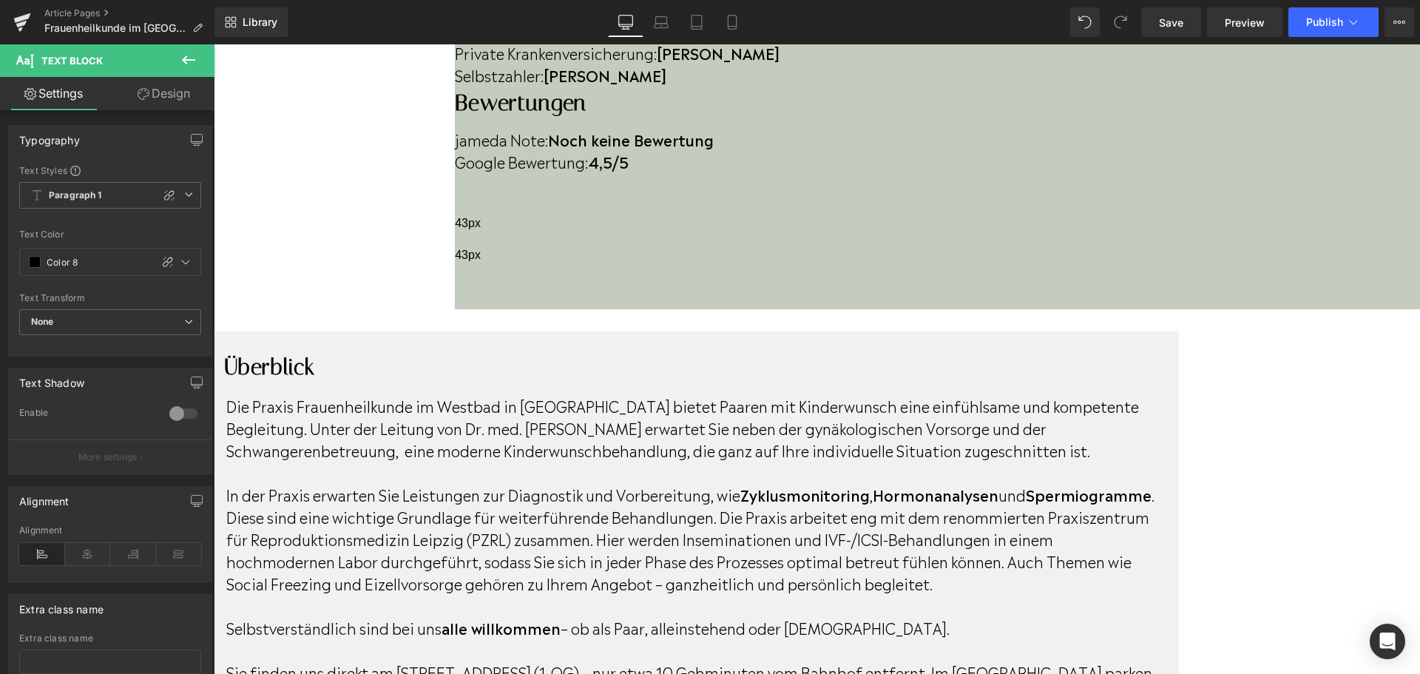
scroll to position [813, 0]
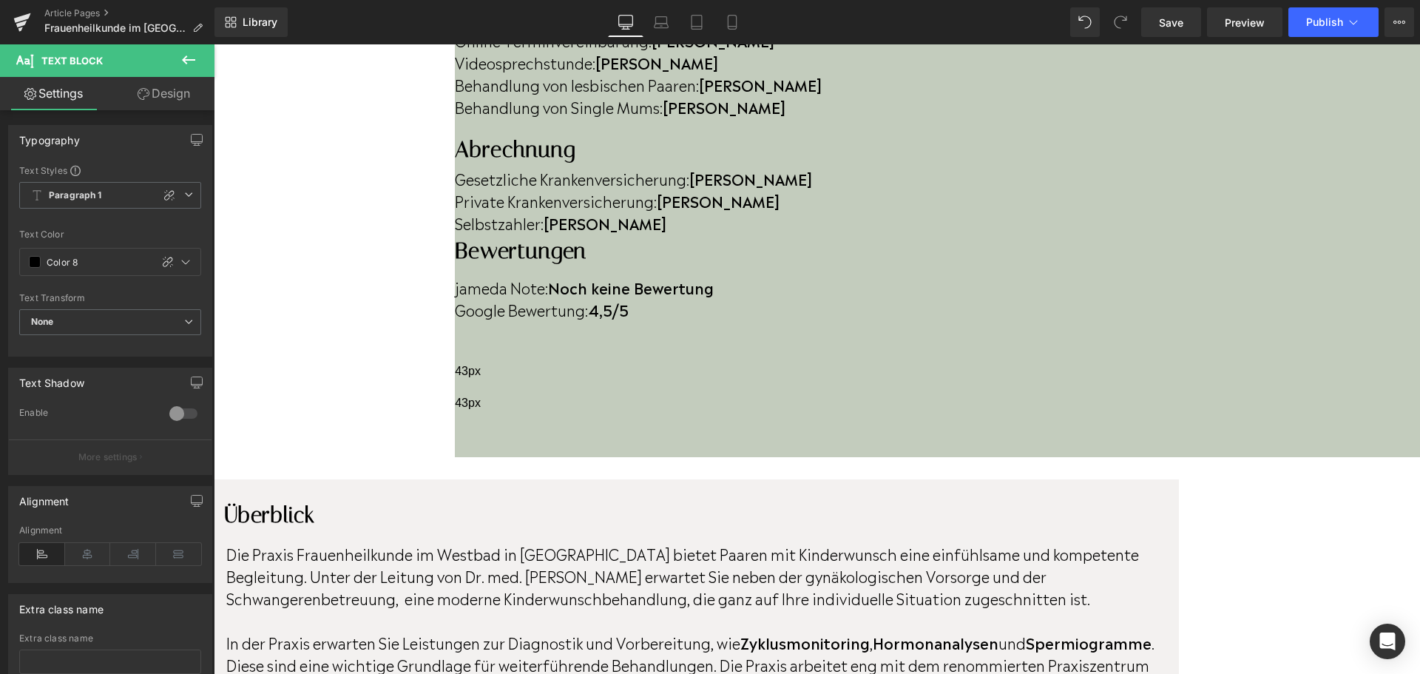
click at [779, 631] on p "In der Praxis erwarten Sie Leistungen zur Diagnostik und Vorbereitung, wie Zykl…" at bounding box center [694, 686] width 937 height 111
click at [807, 631] on p "In der Praxis erwarten Sie Leistungen zur Diagnostik und Vorbereitung, wie Zykl…" at bounding box center [694, 686] width 937 height 111
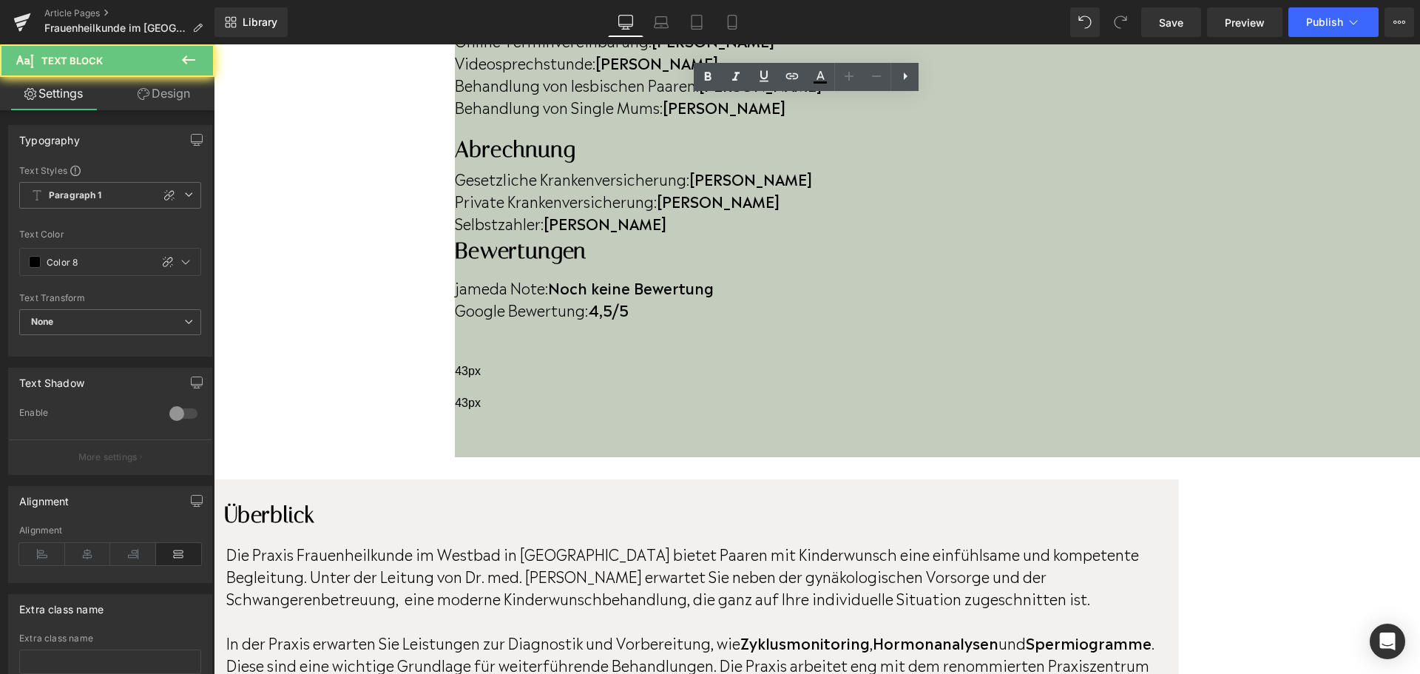
drag, startPoint x: 807, startPoint y: 251, endPoint x: 466, endPoint y: 245, distance: 341.6
click at [466, 631] on p "In der Praxis erwarten Sie Leistungen zur Diagnostik und Vorbereitung, wie Zykl…" at bounding box center [694, 686] width 937 height 111
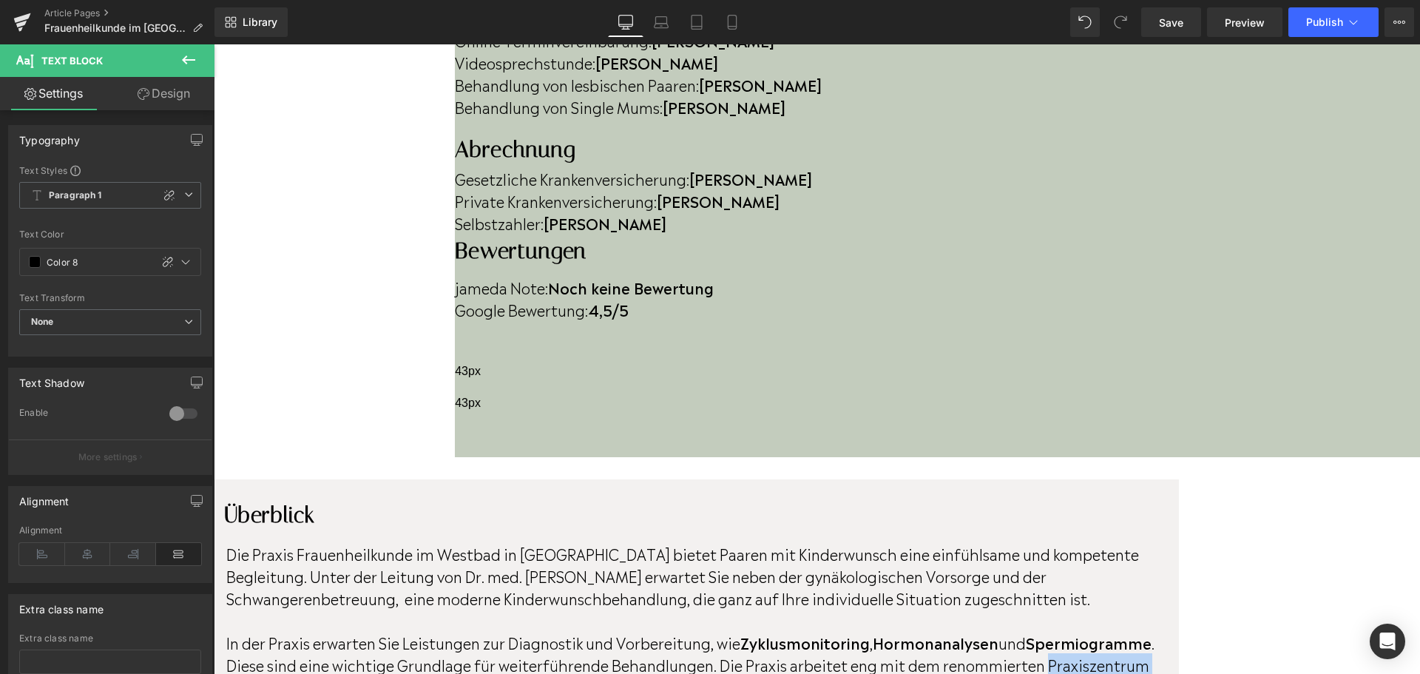
click at [1163, 631] on p "In der Praxis erwarten Sie Leistungen zur Diagnostik und Vorbereitung, wie Zykl…" at bounding box center [694, 686] width 937 height 111
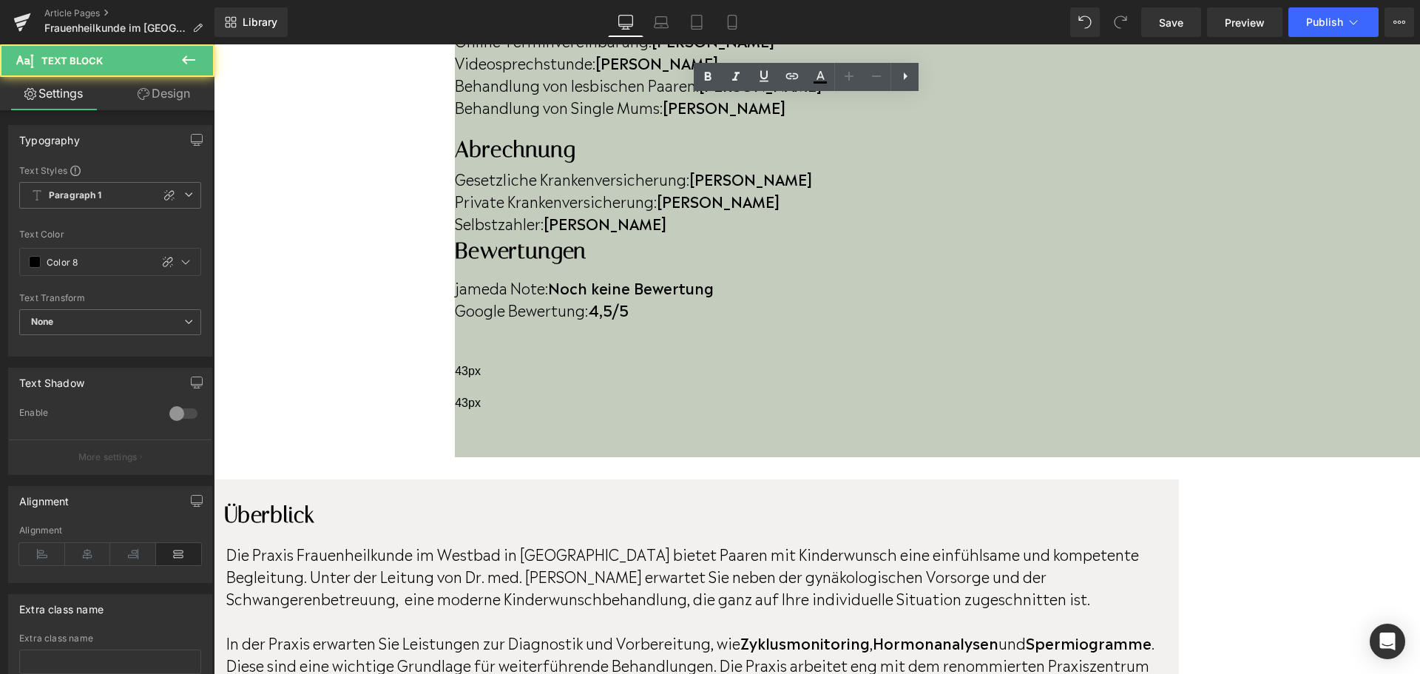
click at [1163, 631] on p "In der Praxis erwarten Sie Leistungen zur Diagnostik und Vorbereitung, wie Zykl…" at bounding box center [694, 686] width 937 height 111
drag, startPoint x: 659, startPoint y: 336, endPoint x: 359, endPoint y: 336, distance: 299.4
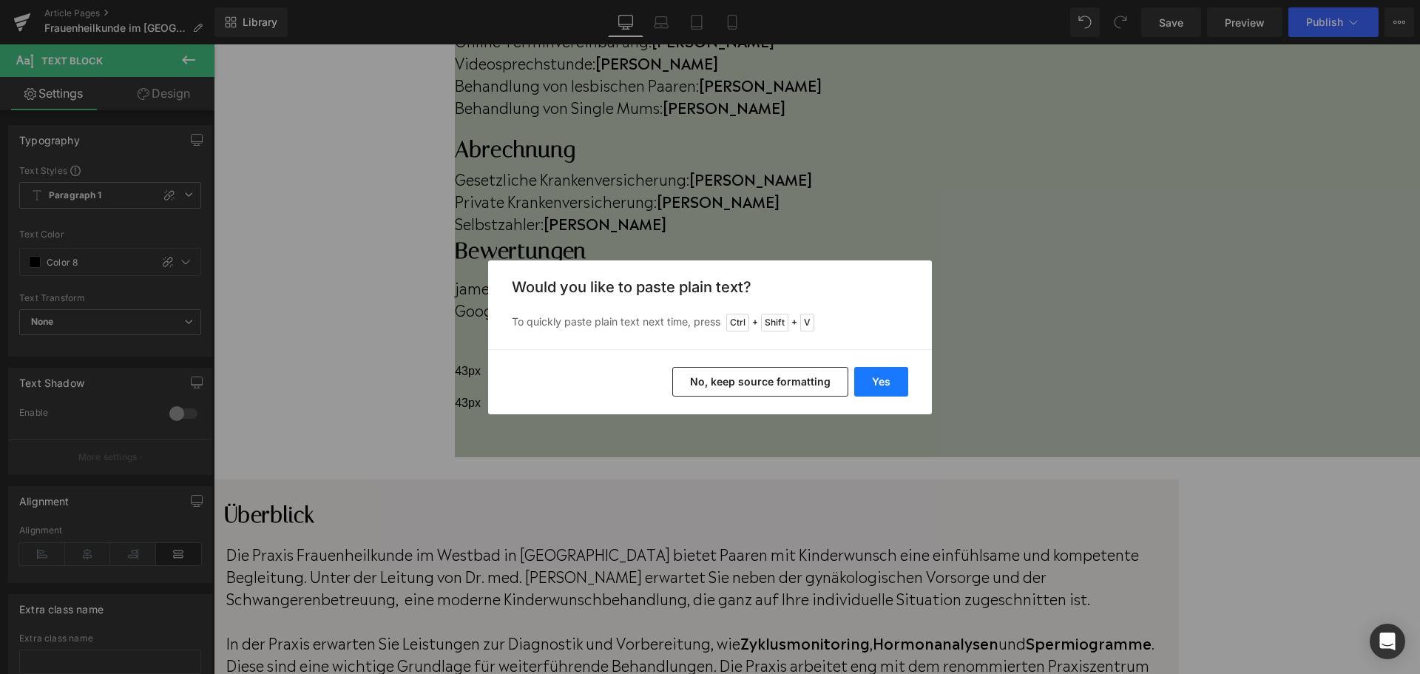
click at [889, 379] on button "Yes" at bounding box center [881, 382] width 54 height 30
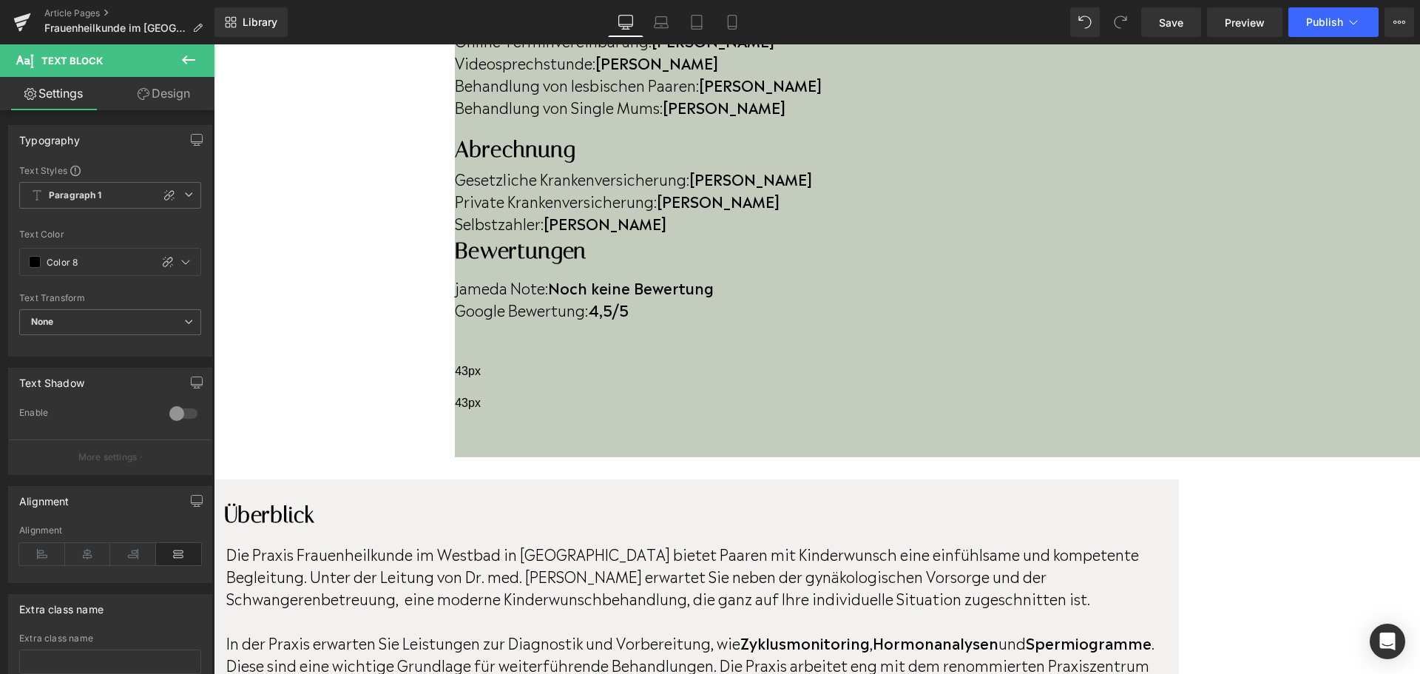
drag, startPoint x: 1116, startPoint y: 336, endPoint x: 958, endPoint y: 417, distance: 177.9
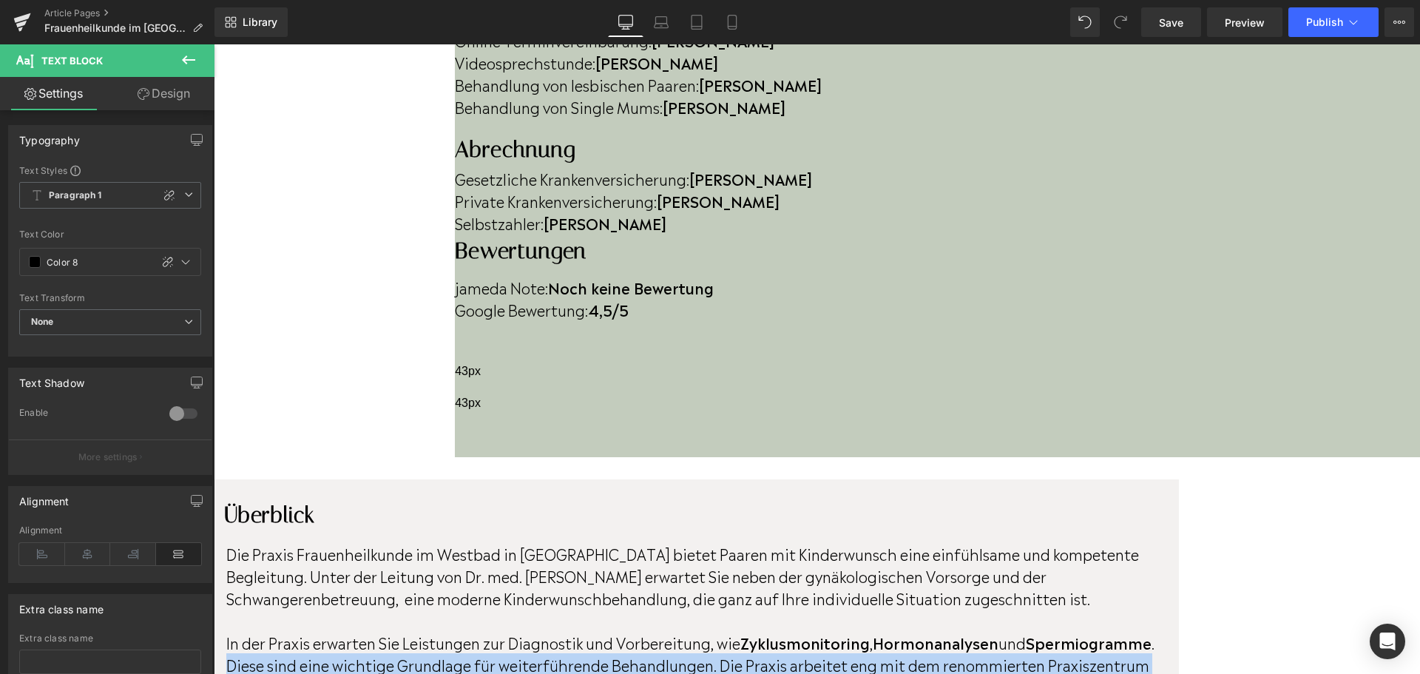
drag, startPoint x: 494, startPoint y: 225, endPoint x: 1246, endPoint y: 295, distance: 755.1
click at [1163, 631] on p "In der Praxis erwarten Sie Leistungen zur Diagnostik und Vorbereitung, wie Zykl…" at bounding box center [694, 686] width 937 height 111
drag, startPoint x: 1252, startPoint y: 297, endPoint x: 494, endPoint y: 231, distance: 761.5
click at [494, 631] on p "In der Praxis erwarten Sie Leistungen zur Diagnostik und Vorbereitung, wie Zykl…" at bounding box center [694, 686] width 937 height 111
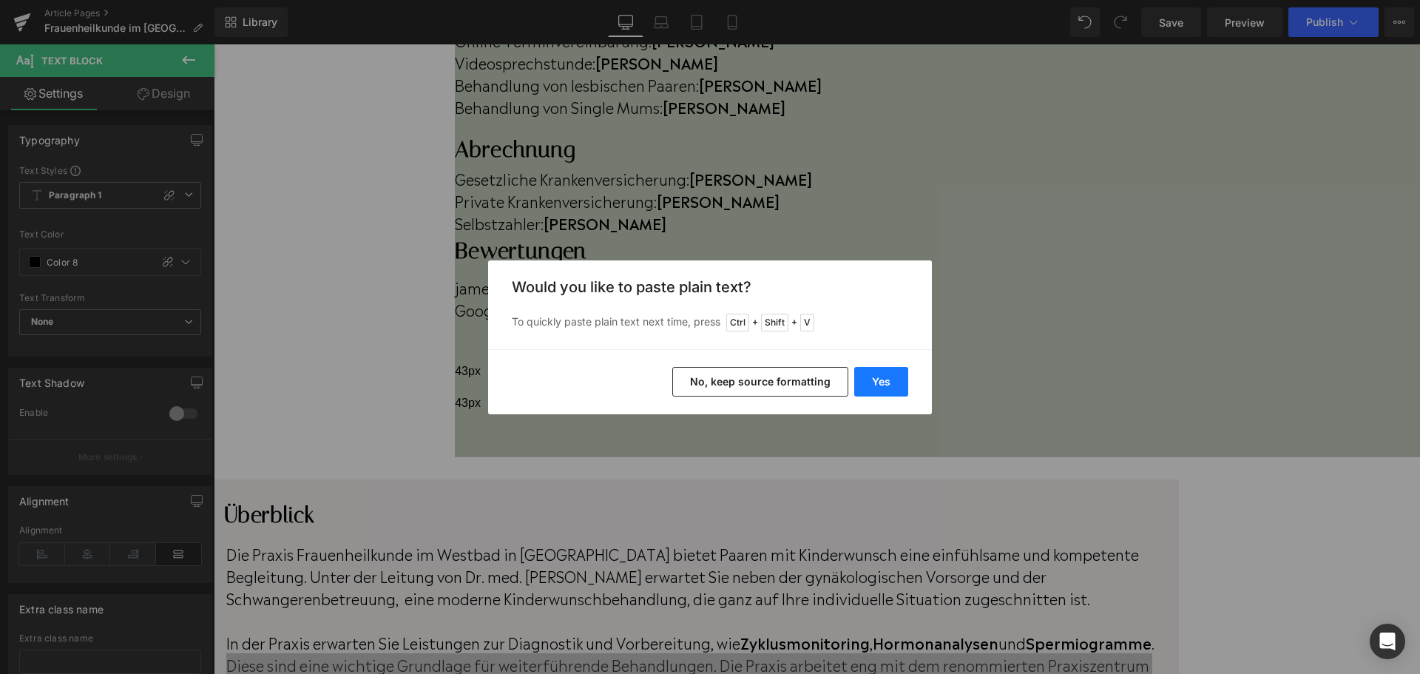
click at [867, 373] on button "Yes" at bounding box center [881, 382] width 54 height 30
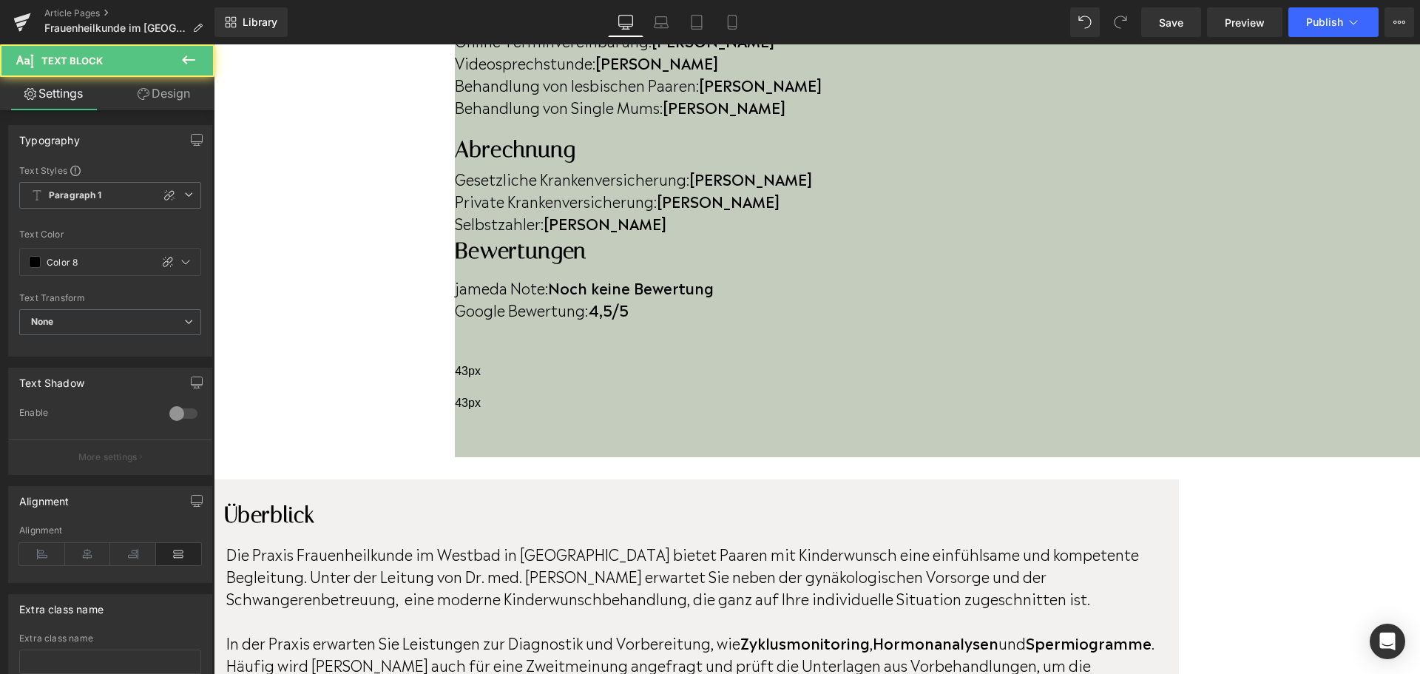
drag, startPoint x: 1096, startPoint y: 345, endPoint x: 890, endPoint y: 344, distance: 205.5
drag, startPoint x: 719, startPoint y: 405, endPoint x: 355, endPoint y: 325, distance: 373.3
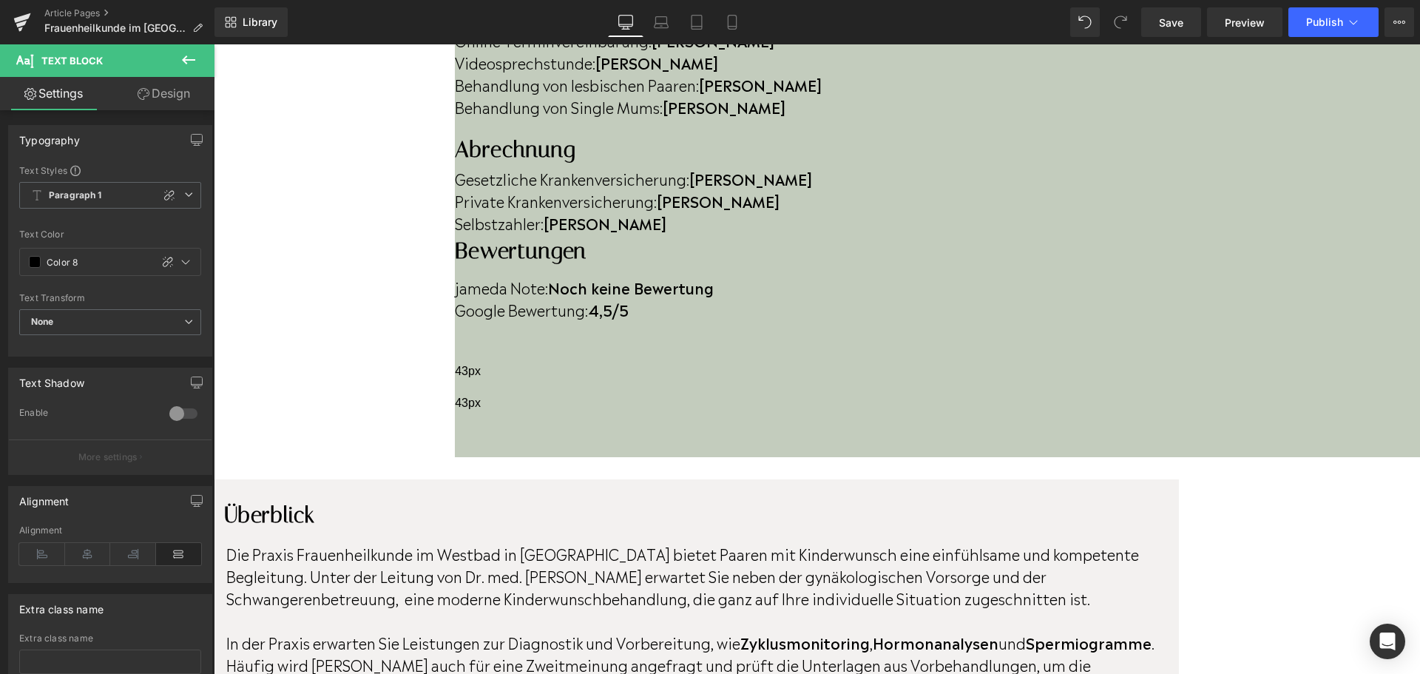
drag, startPoint x: 359, startPoint y: 341, endPoint x: 713, endPoint y: 373, distance: 355.6
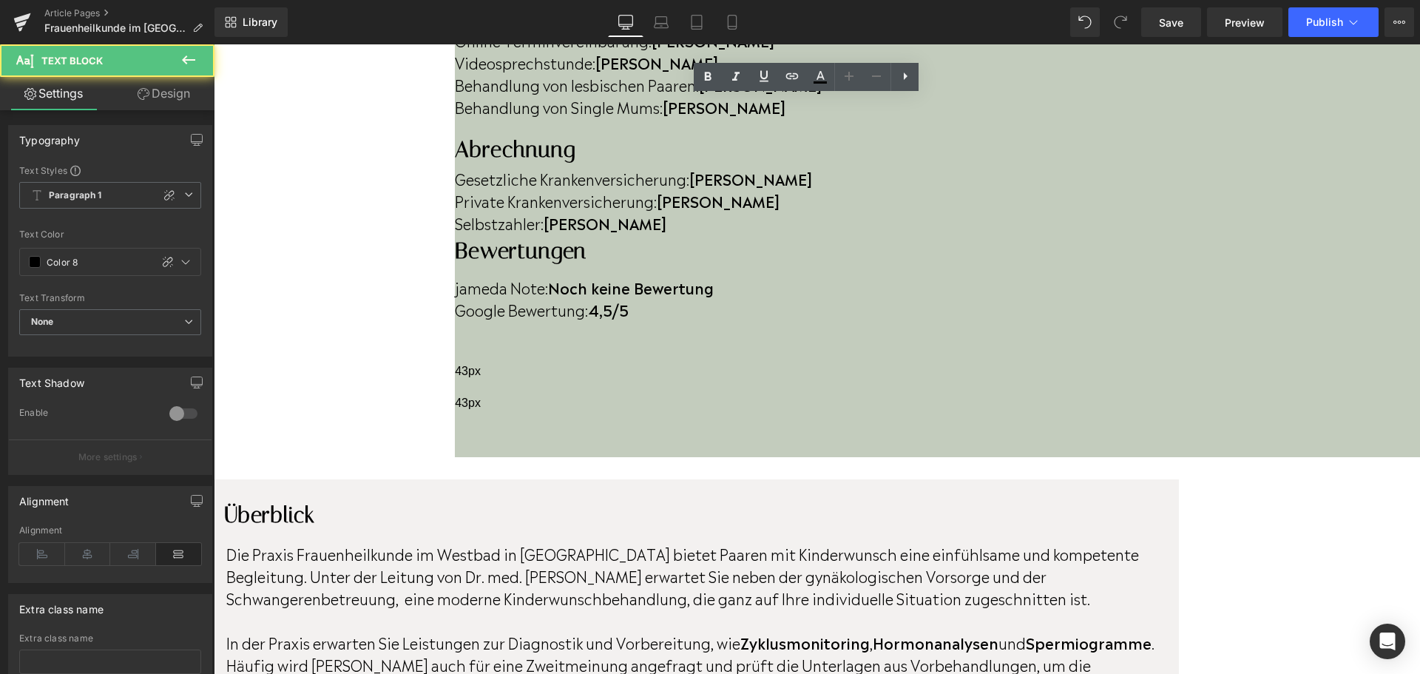
drag, startPoint x: 355, startPoint y: 339, endPoint x: 702, endPoint y: 379, distance: 349.9
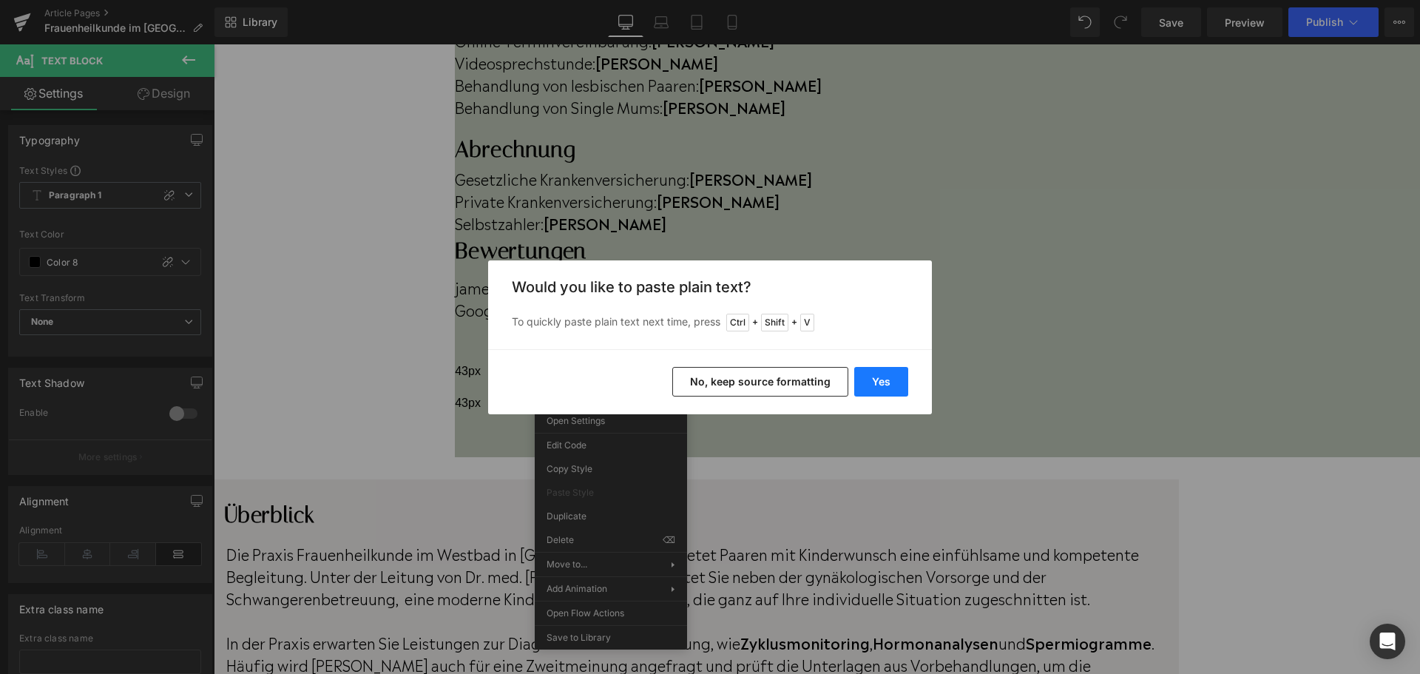
click at [896, 387] on button "Yes" at bounding box center [881, 382] width 54 height 30
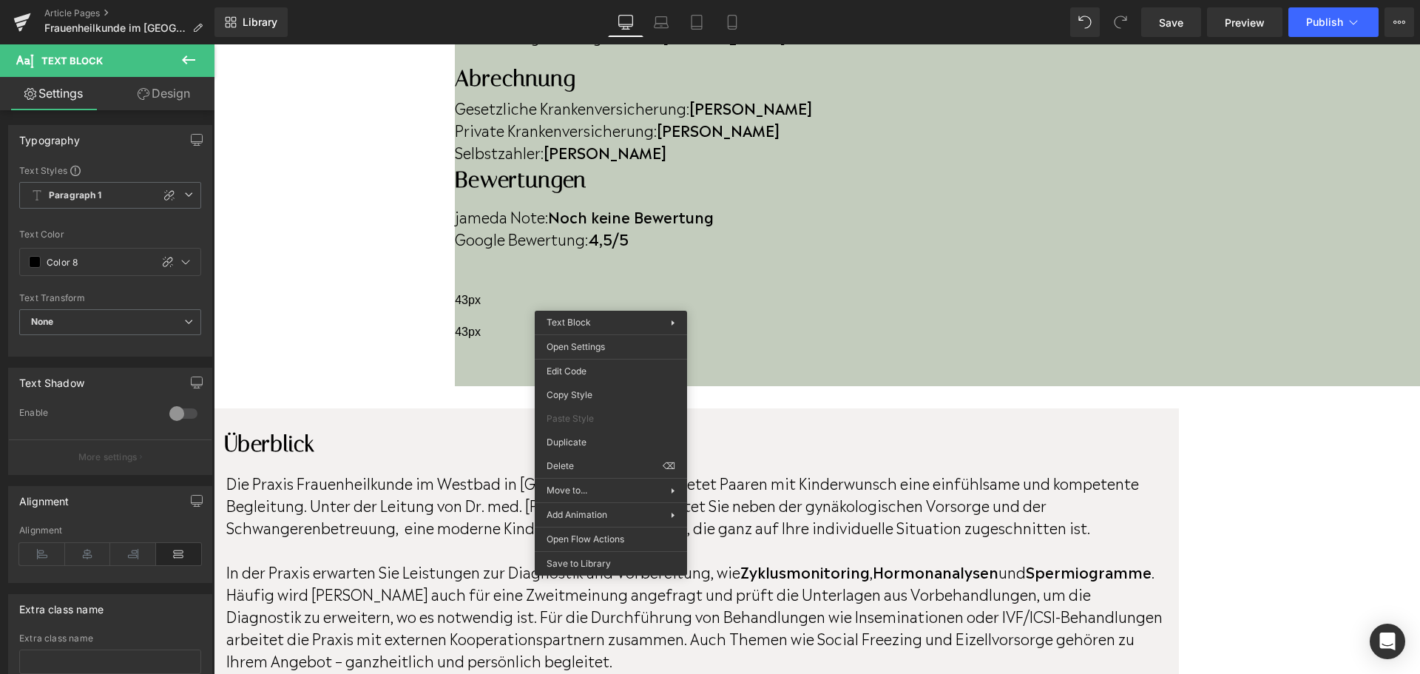
scroll to position [887, 0]
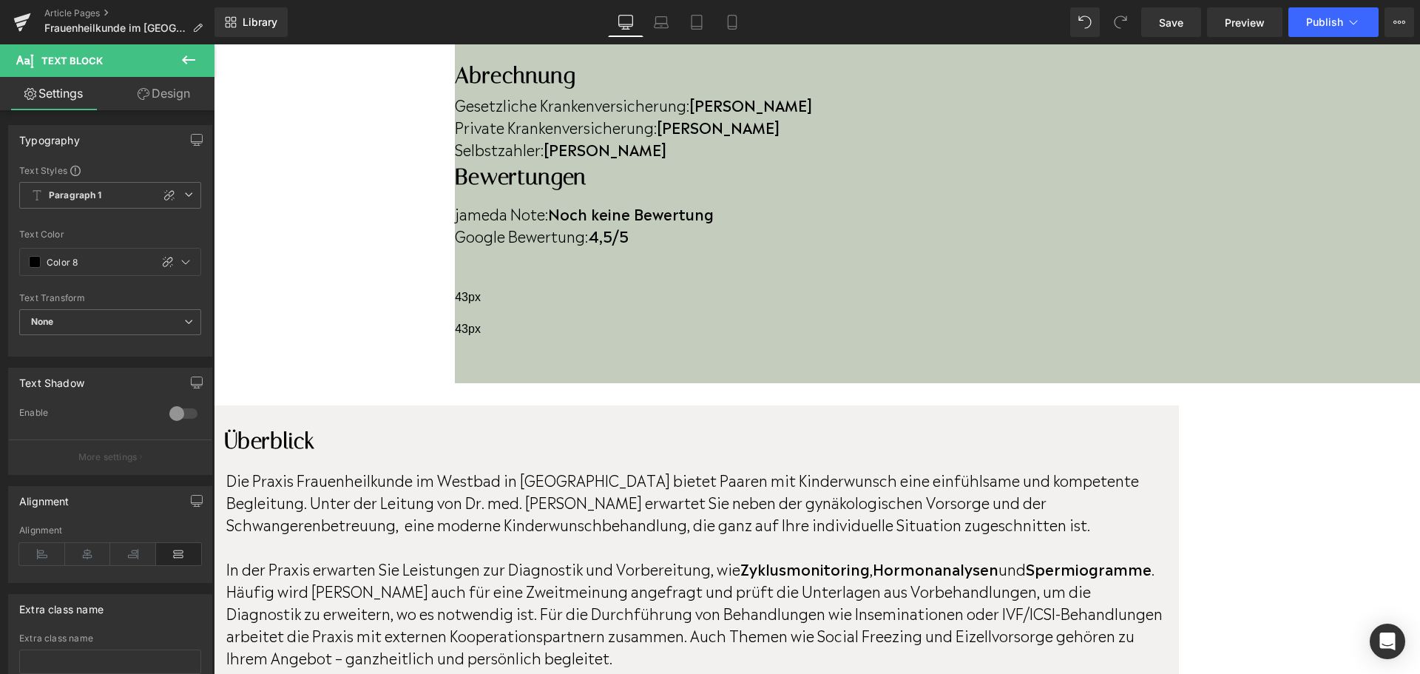
drag, startPoint x: 466, startPoint y: 263, endPoint x: 498, endPoint y: 264, distance: 32.5
click at [710, 103] on icon at bounding box center [708, 96] width 18 height 18
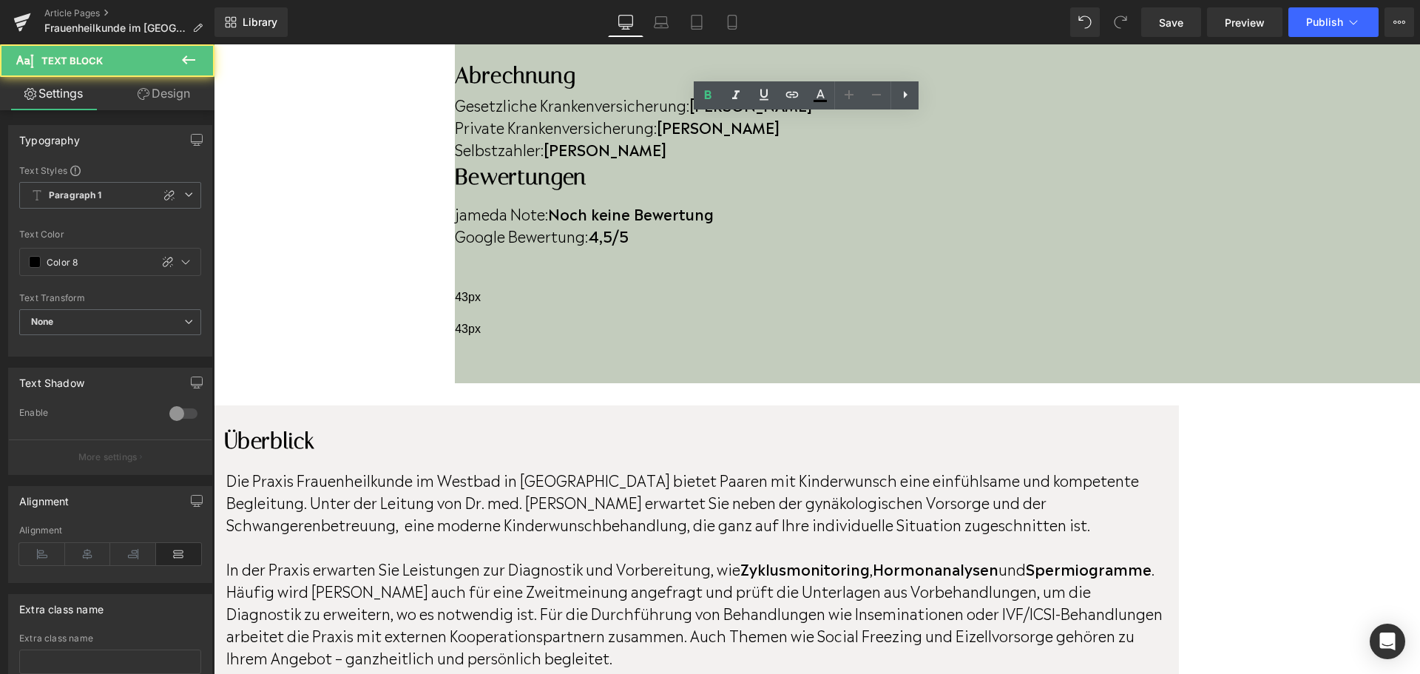
drag, startPoint x: 508, startPoint y: 265, endPoint x: 598, endPoint y: 268, distance: 90.2
click at [708, 99] on icon at bounding box center [708, 94] width 7 height 9
drag, startPoint x: 698, startPoint y: 265, endPoint x: 841, endPoint y: 270, distance: 142.8
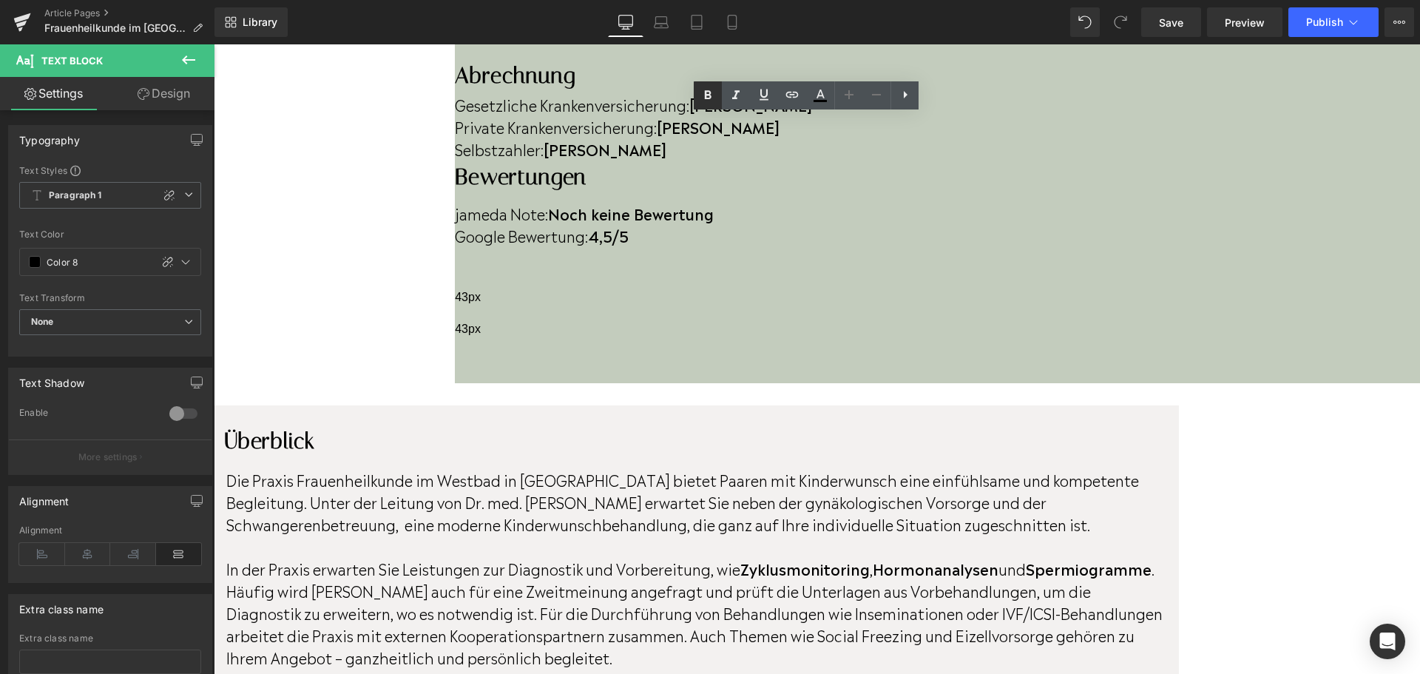
click at [702, 100] on icon at bounding box center [708, 96] width 18 height 18
drag, startPoint x: 833, startPoint y: 330, endPoint x: 850, endPoint y: 341, distance: 20.3
click at [716, 104] on icon at bounding box center [708, 96] width 18 height 18
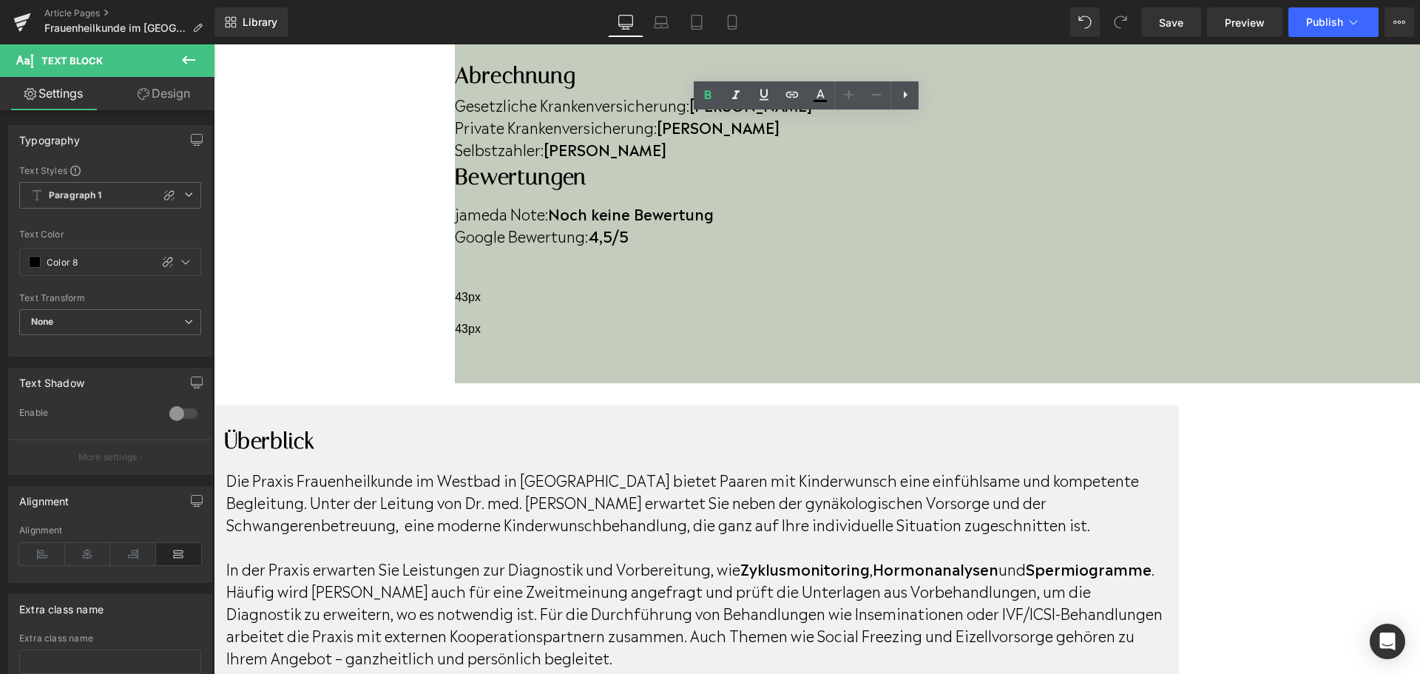
click at [904, 557] on p "In der Praxis erwarten Sie Leistungen zur Diagnostik und Vorbereitung, wie Zykl…" at bounding box center [694, 612] width 937 height 111
drag, startPoint x: 831, startPoint y: 330, endPoint x: 847, endPoint y: 343, distance: 20.6
click at [708, 96] on icon at bounding box center [708, 96] width 18 height 18
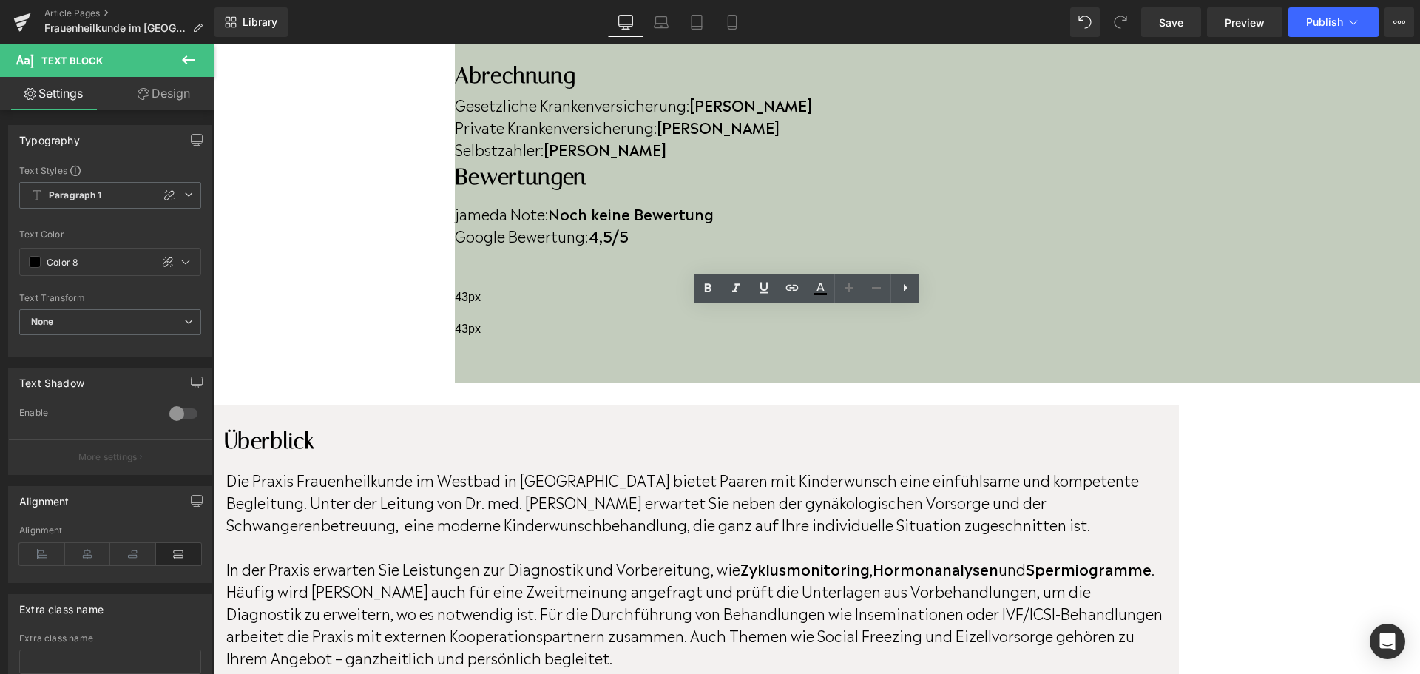
scroll to position [222, 0]
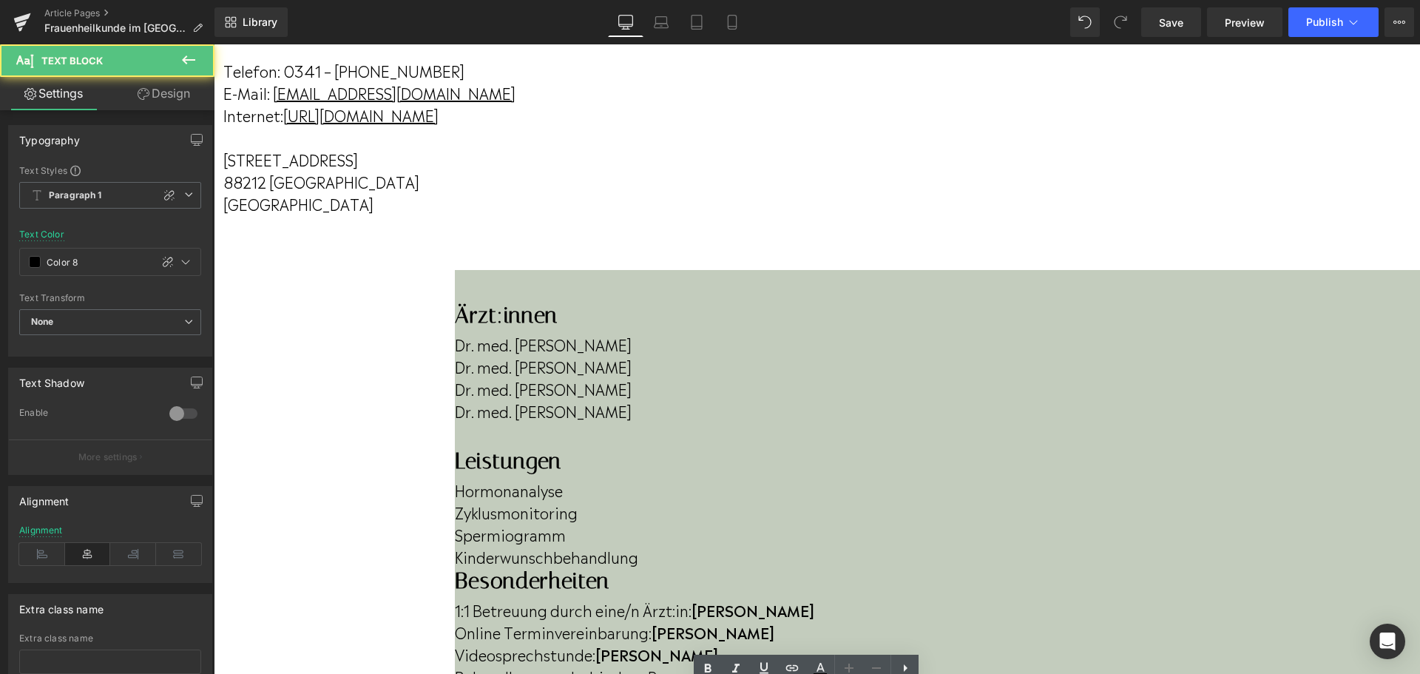
drag, startPoint x: 798, startPoint y: 174, endPoint x: 862, endPoint y: 174, distance: 63.6
click at [776, 170] on p "[STREET_ADDRESS]" at bounding box center [499, 159] width 552 height 22
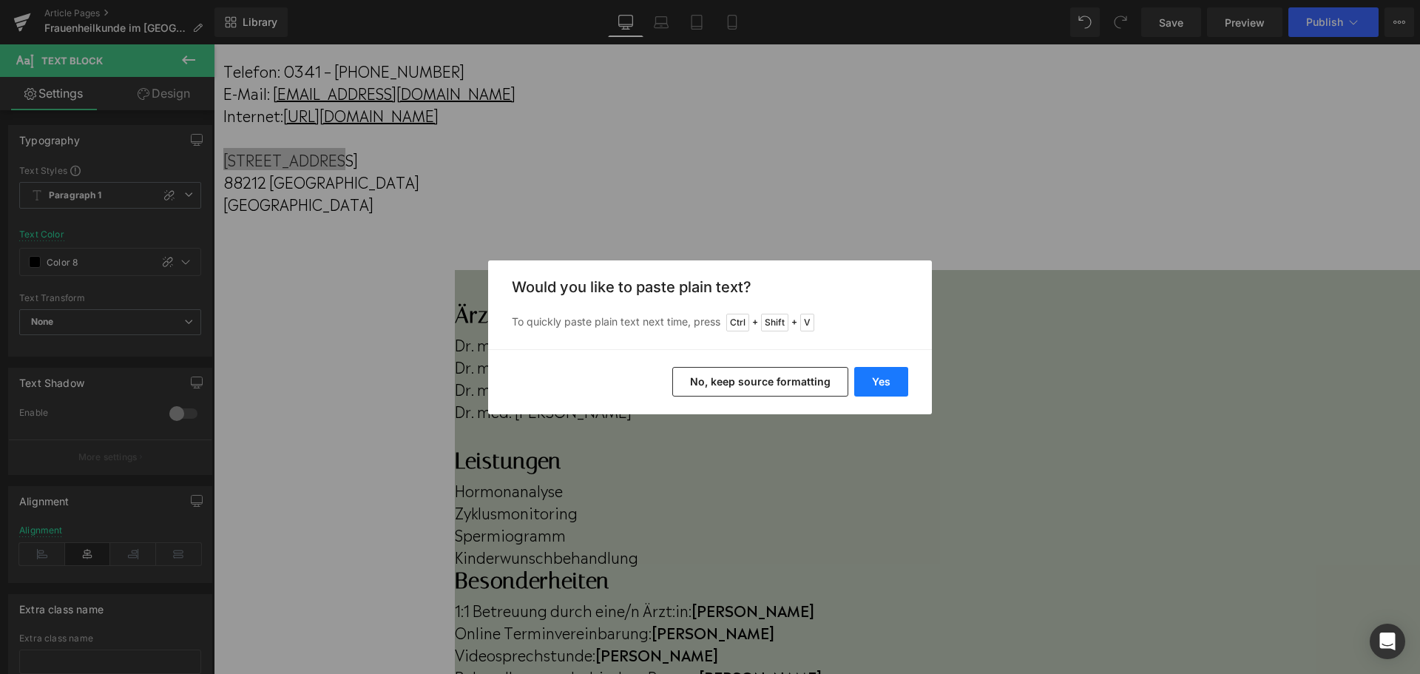
click at [874, 374] on button "Yes" at bounding box center [881, 382] width 54 height 30
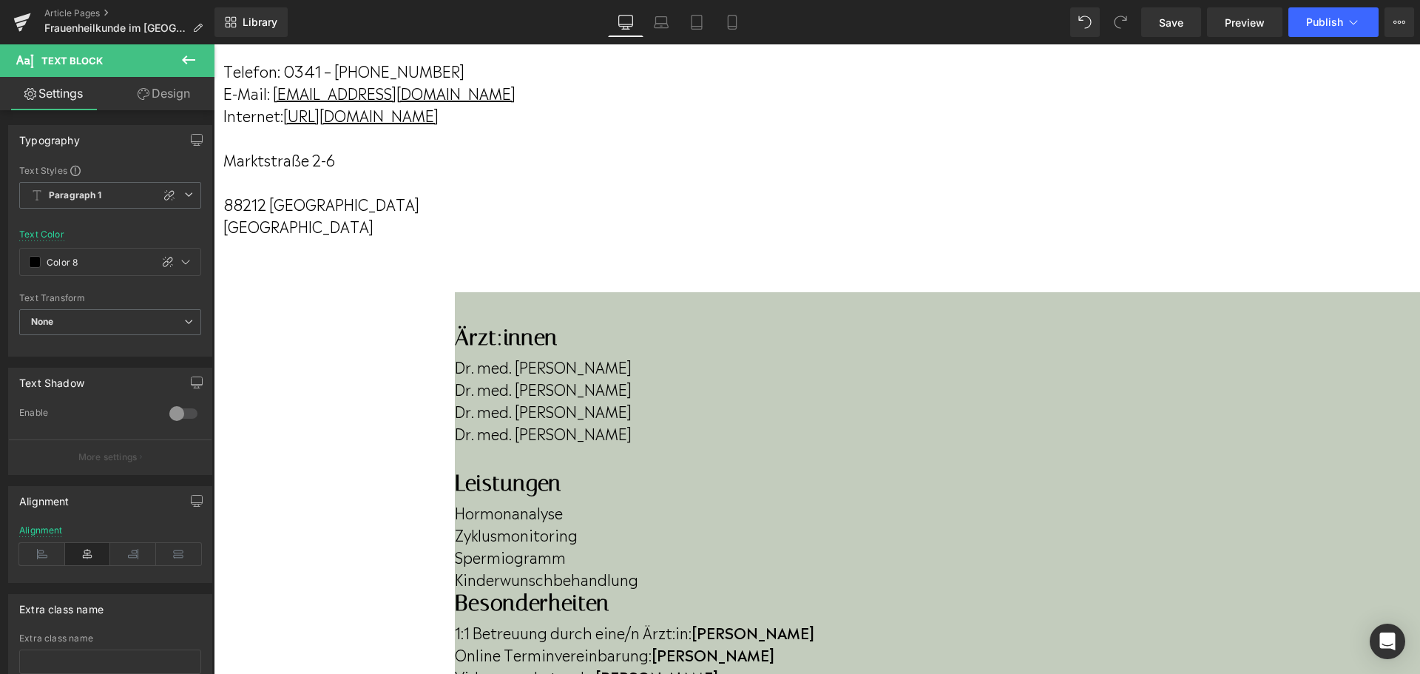
click at [776, 192] on p at bounding box center [499, 181] width 552 height 22
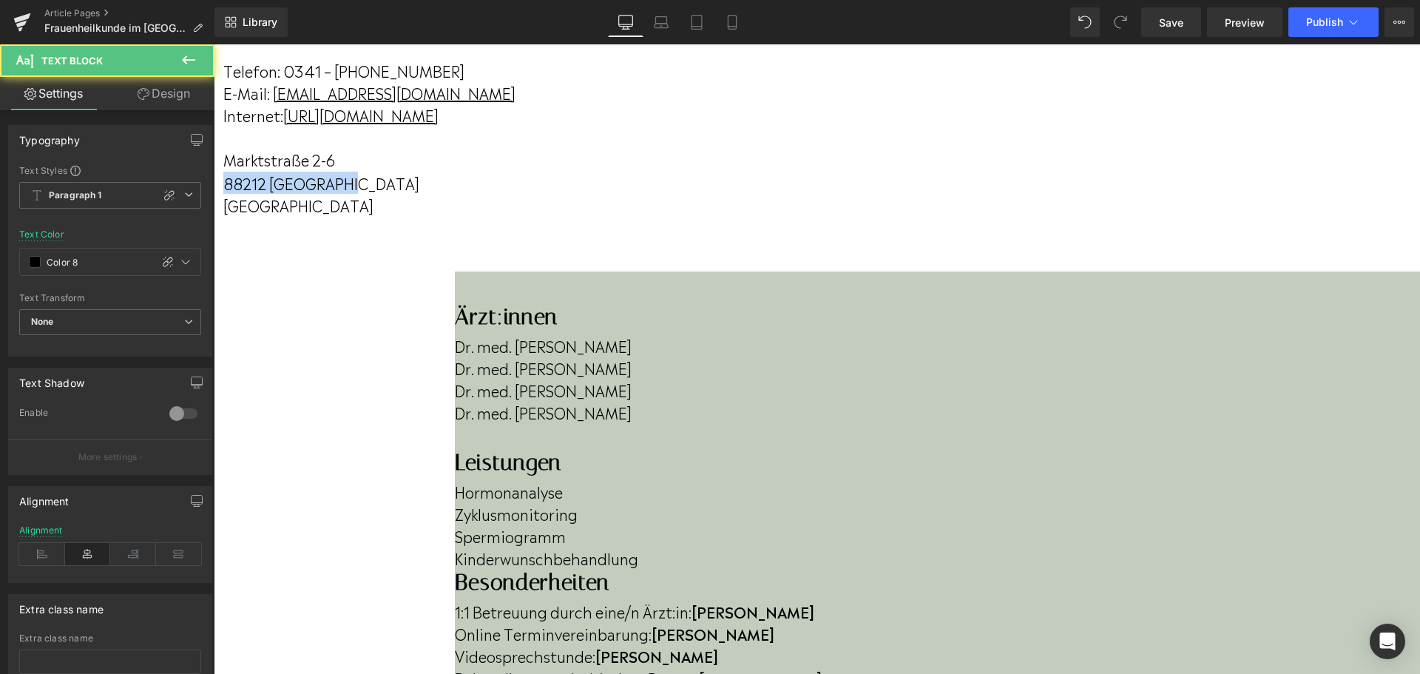
drag, startPoint x: 747, startPoint y: 194, endPoint x: 880, endPoint y: 201, distance: 133.3
click at [776, 194] on p "88212 [GEOGRAPHIC_DATA]" at bounding box center [499, 183] width 552 height 22
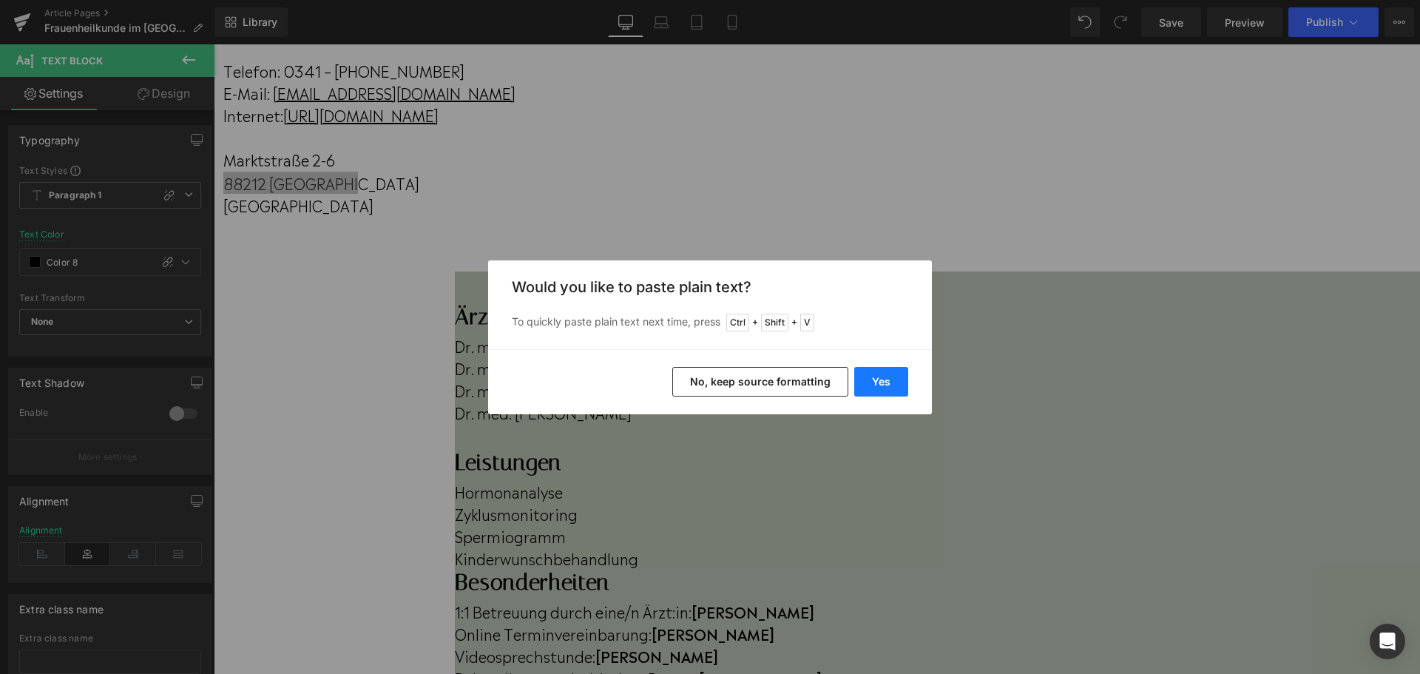
click at [883, 376] on button "Yes" at bounding box center [881, 382] width 54 height 30
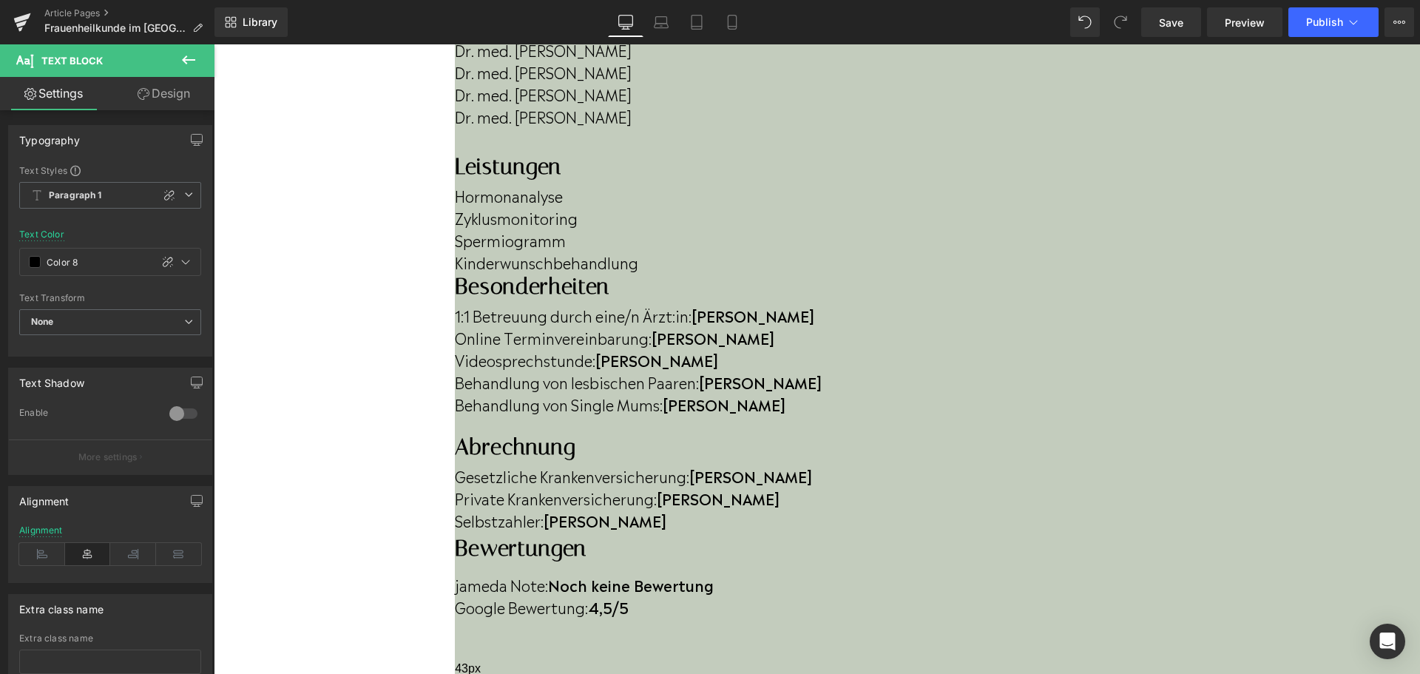
scroll to position [813, 0]
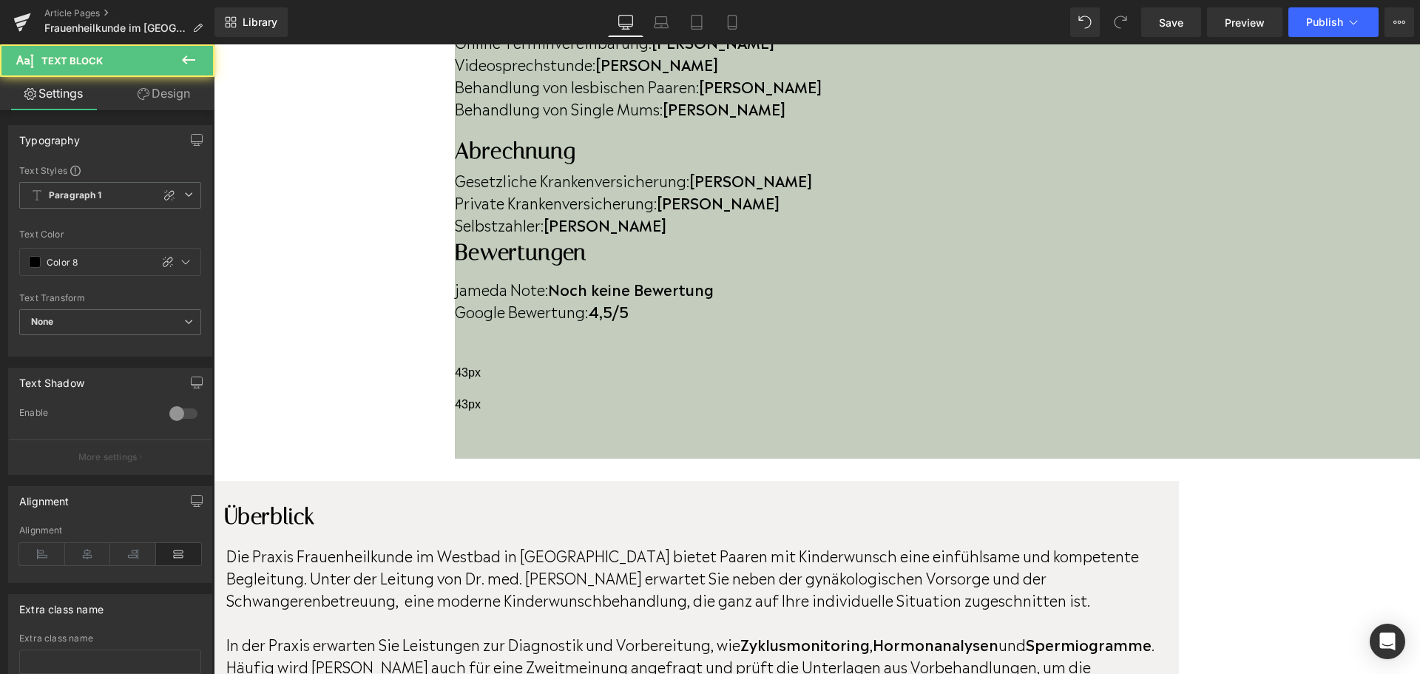
drag, startPoint x: 696, startPoint y: 405, endPoint x: 705, endPoint y: 405, distance: 8.9
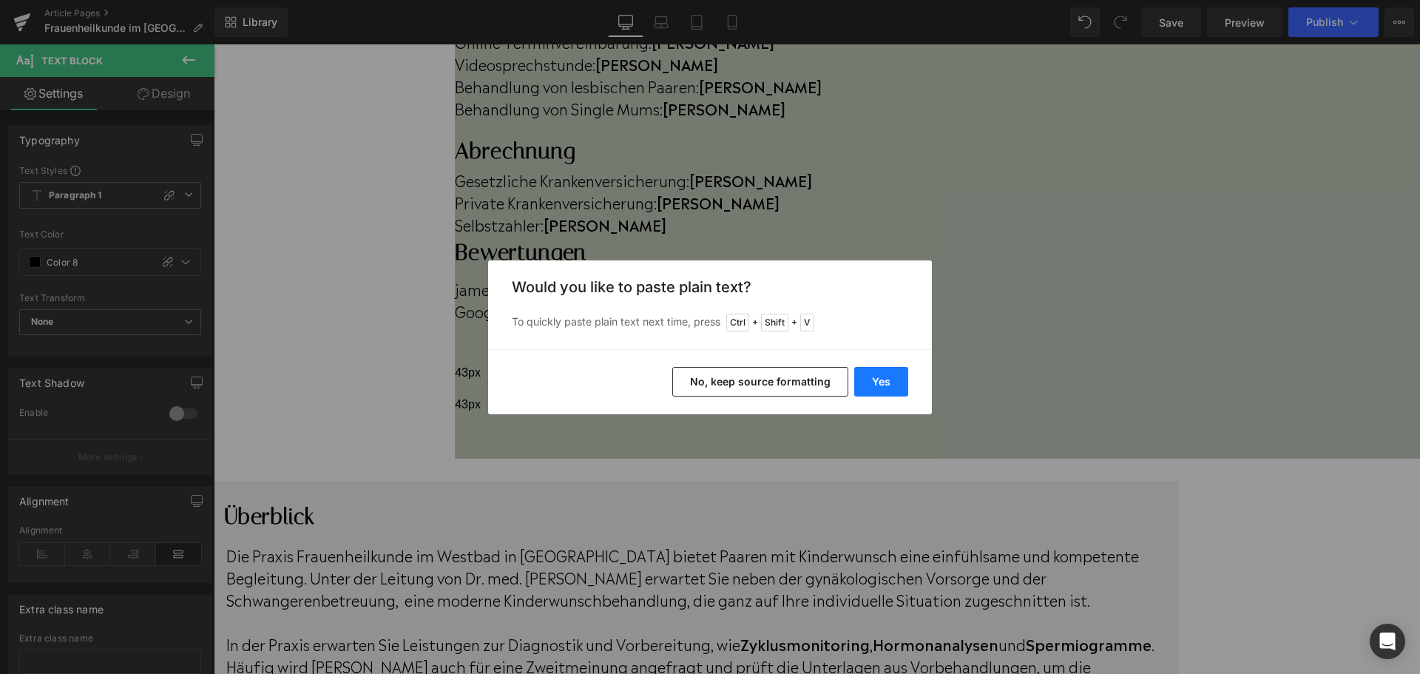
click at [875, 379] on button "Yes" at bounding box center [881, 382] width 54 height 30
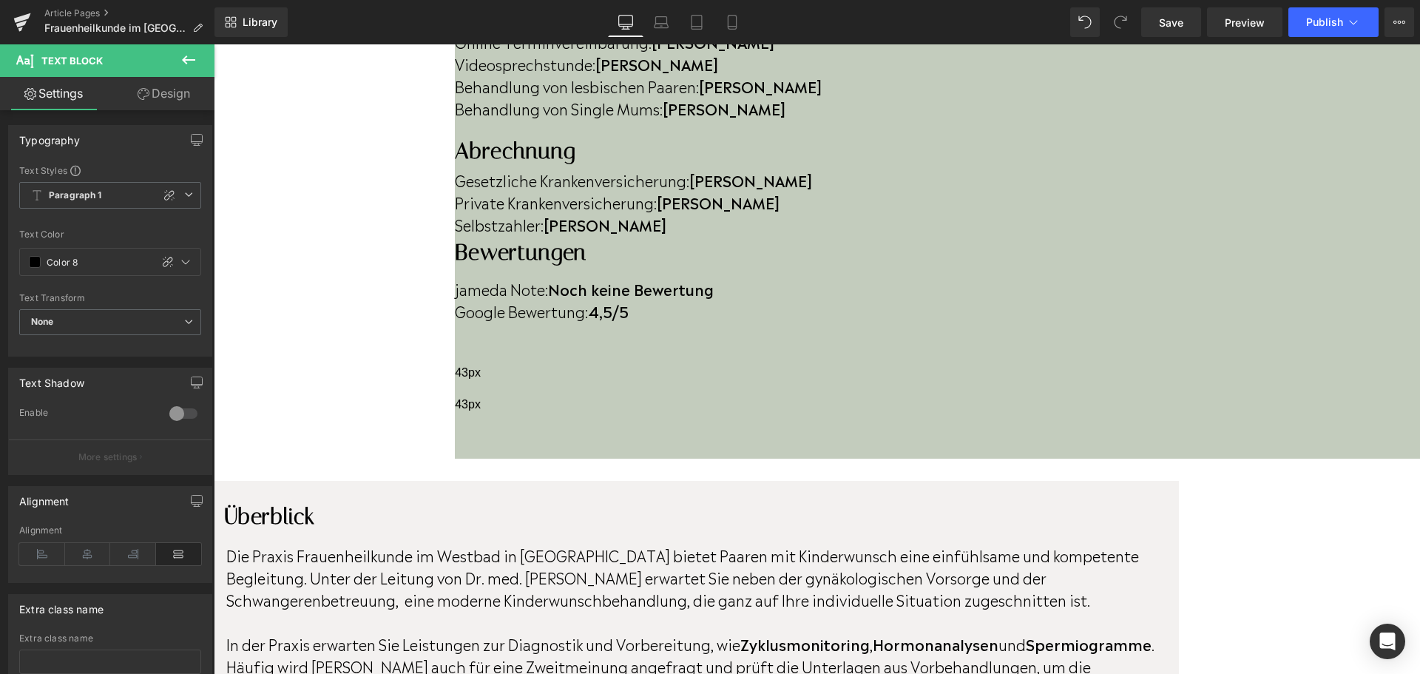
drag, startPoint x: 773, startPoint y: 404, endPoint x: 781, endPoint y: 404, distance: 8.1
click at [708, 84] on icon at bounding box center [708, 78] width 18 height 18
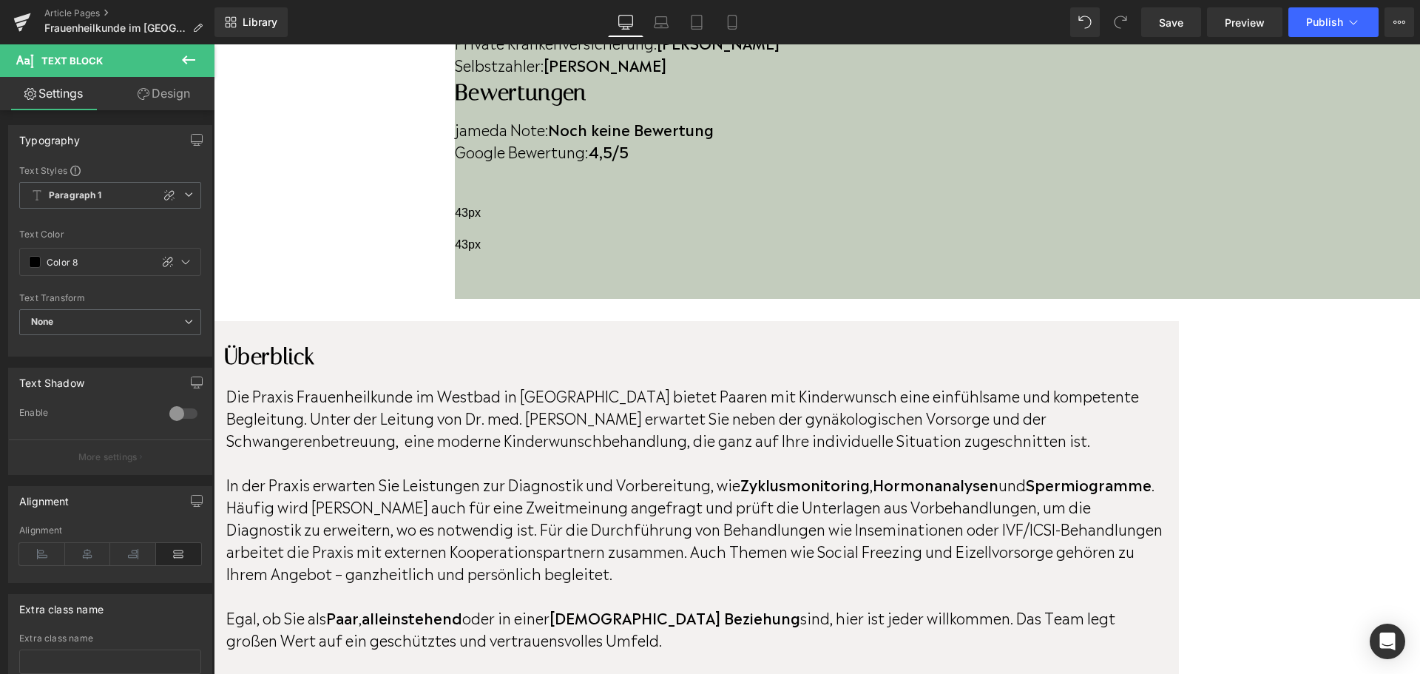
scroll to position [1109, 0]
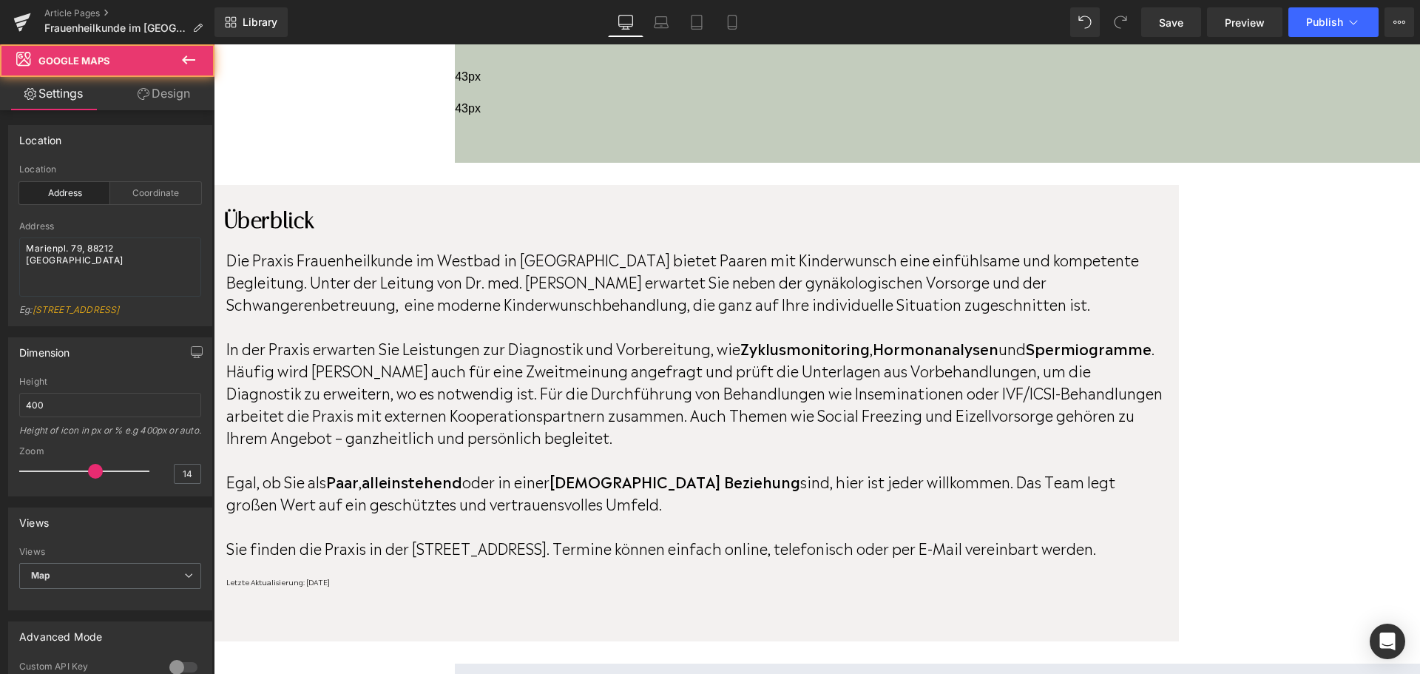
drag, startPoint x: 176, startPoint y: 255, endPoint x: 18, endPoint y: 253, distance: 157.5
click at [18, 253] on div "address Location Address Coordinate Address Marienpl. 79, 88212 [GEOGRAPHIC_DAT…" at bounding box center [110, 244] width 203 height 161
paste textarea "[STREET_ADDRESS]"
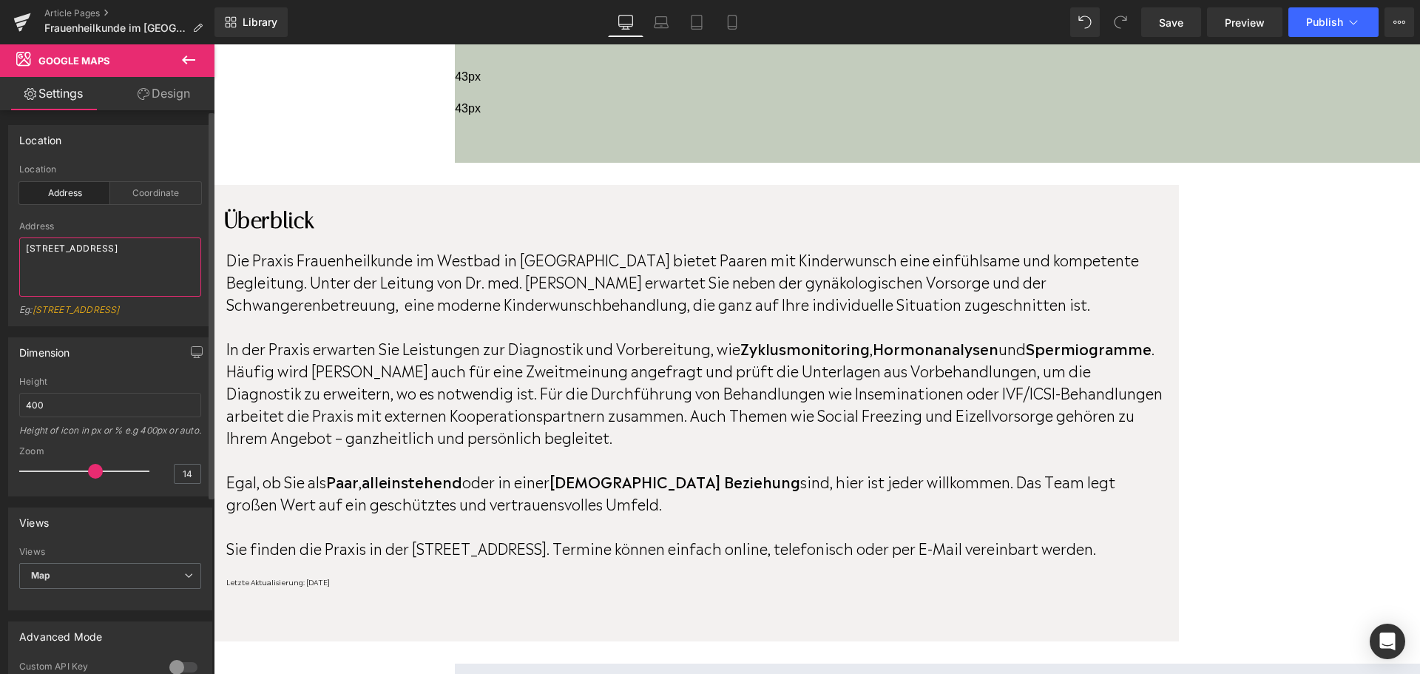
click at [25, 257] on textarea "[STREET_ADDRESS]" at bounding box center [110, 266] width 182 height 59
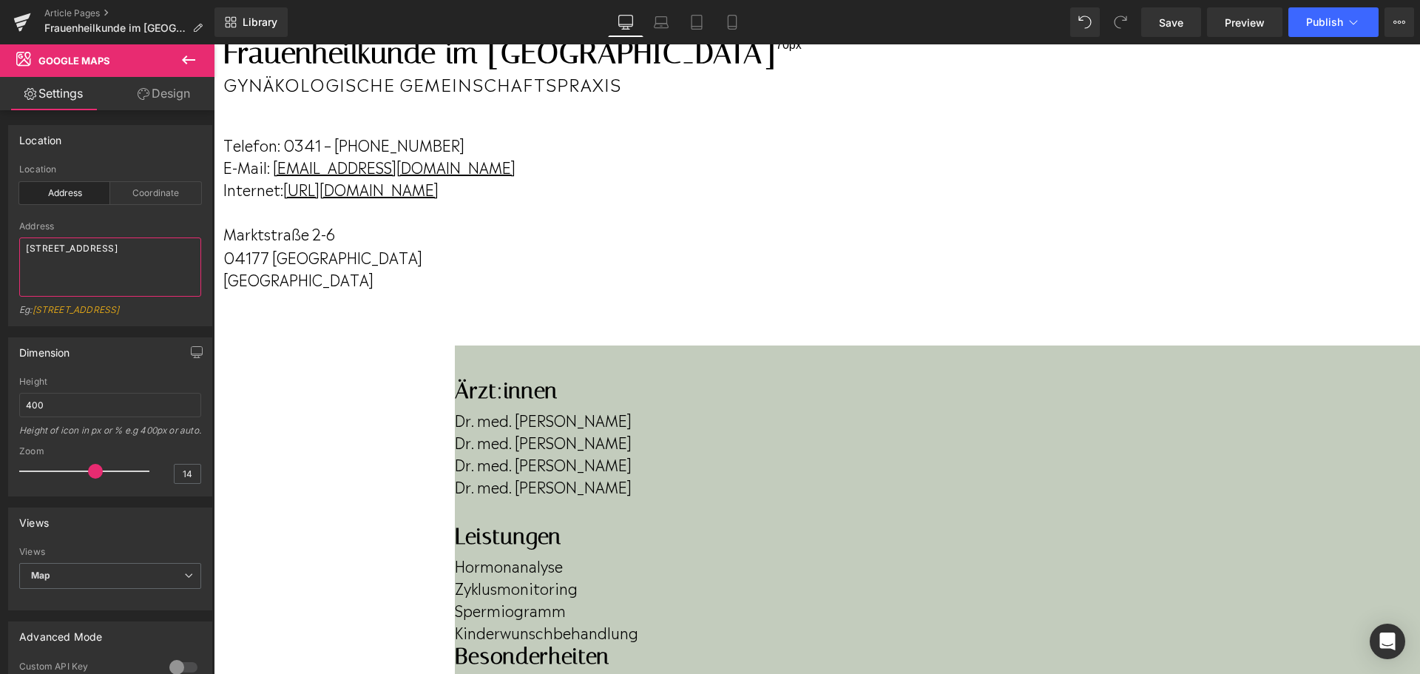
scroll to position [0, 0]
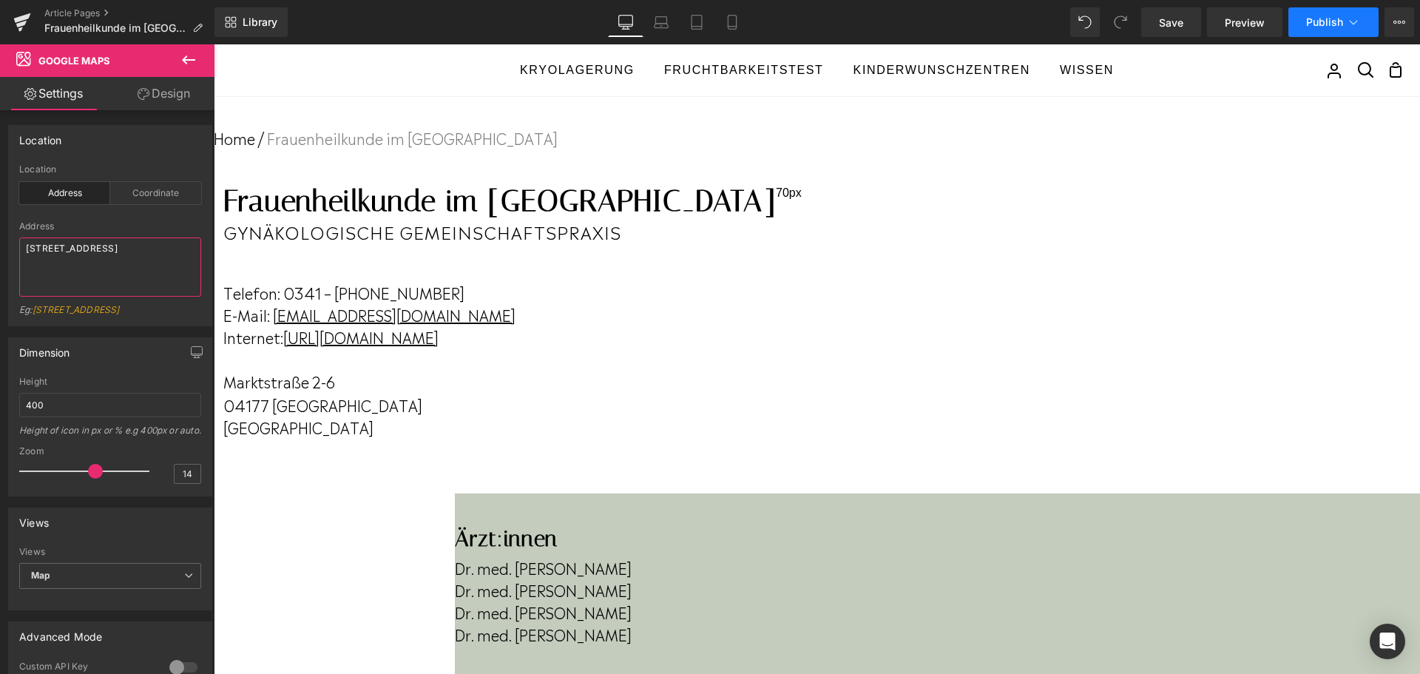
type textarea "[STREET_ADDRESS]"
click at [1342, 23] on span "Publish" at bounding box center [1324, 22] width 37 height 12
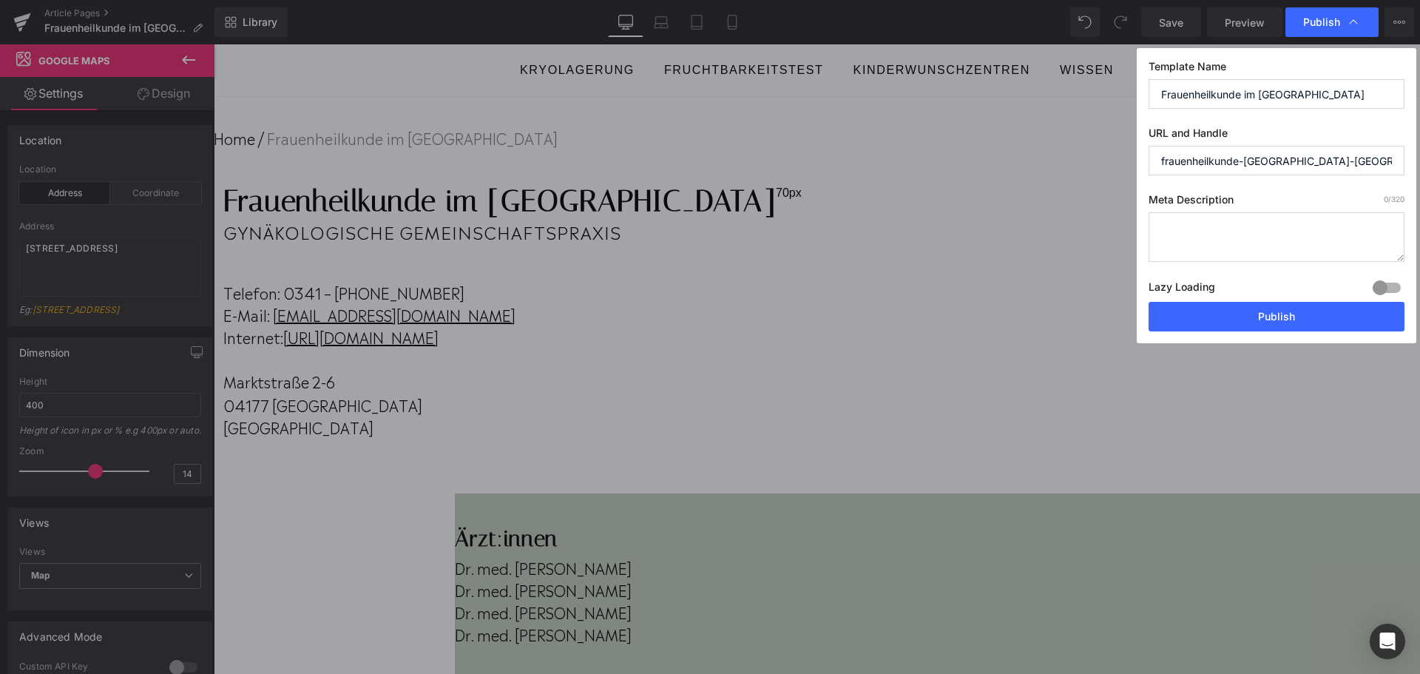
paste textarea "Unerfüllter Kinderwunsch in [GEOGRAPHIC_DATA]? [PERSON_NAME] & Team bieten pers…"
drag, startPoint x: 1340, startPoint y: 226, endPoint x: 1290, endPoint y: 227, distance: 50.3
click at [1290, 227] on textarea "Unerfüllter Kinderwunsch in [GEOGRAPHIC_DATA]? [PERSON_NAME] & Team bieten pers…" at bounding box center [1276, 237] width 256 height 50
click at [1335, 229] on textarea "Unerfüllter Kinderwunsch in [GEOGRAPHIC_DATA]? [PERSON_NAME] & Team bieten pers…" at bounding box center [1276, 237] width 256 height 50
drag, startPoint x: 1335, startPoint y: 228, endPoint x: 1288, endPoint y: 231, distance: 47.4
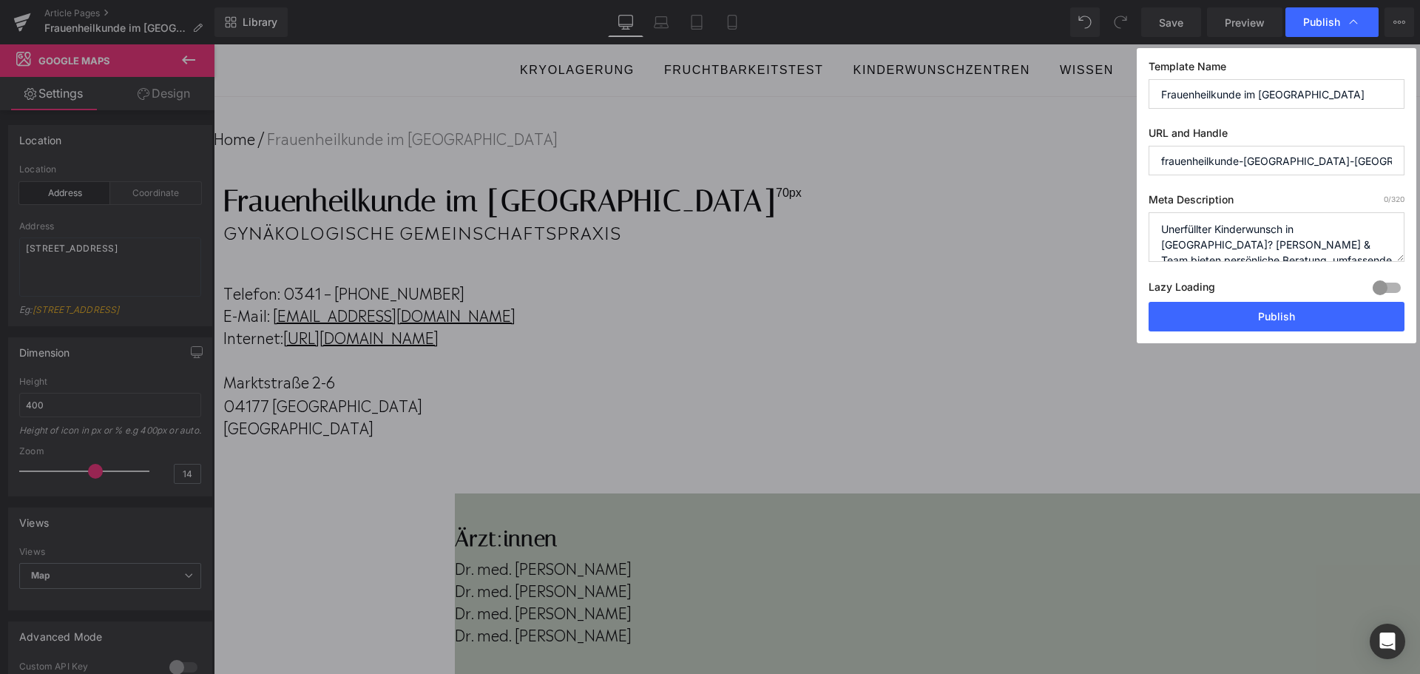
click at [1288, 231] on textarea "Unerfüllter Kinderwunsch in [GEOGRAPHIC_DATA]? [PERSON_NAME] & Team bieten pers…" at bounding box center [1276, 237] width 256 height 50
drag, startPoint x: 1162, startPoint y: 91, endPoint x: 1341, endPoint y: 89, distance: 179.7
click at [1341, 89] on input "Frauenheilkunde im [GEOGRAPHIC_DATA]" at bounding box center [1276, 94] width 256 height 30
click at [1290, 228] on textarea "Unerfüllter Kinderwunsch [PERSON_NAME] & Team bieten persönliche Beratung, umfa…" at bounding box center [1276, 237] width 256 height 50
drag, startPoint x: 1343, startPoint y: 226, endPoint x: 1224, endPoint y: 244, distance: 120.3
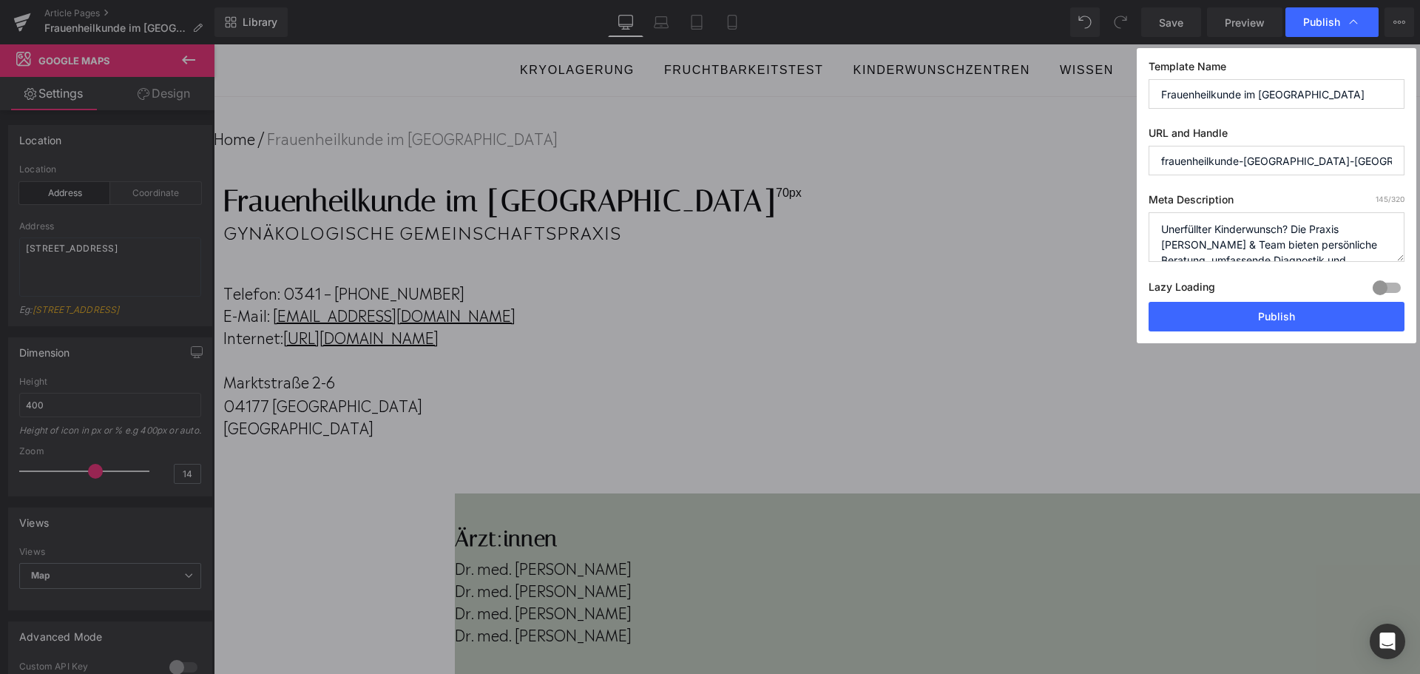
click at [1224, 244] on textarea "Unerfüllter Kinderwunsch? Die Praxis [PERSON_NAME] & Team bieten persönliche Be…" at bounding box center [1276, 237] width 256 height 50
paste textarea "Frauenheilkunde im [GEOGRAPHIC_DATA]"
click at [1337, 243] on textarea "Unerfüllter Kinderwunsch? Die PraxisFrauenheilkunde im [GEOGRAPHIC_DATA] bieten…" at bounding box center [1276, 237] width 256 height 50
type textarea "Unerfüllter Kinderwunsch? Die PraxisFrauenheilkunde im Westbad in [GEOGRAPHIC_D…"
click at [1378, 94] on input "Frauenheilkunde im [GEOGRAPHIC_DATA]" at bounding box center [1276, 94] width 256 height 30
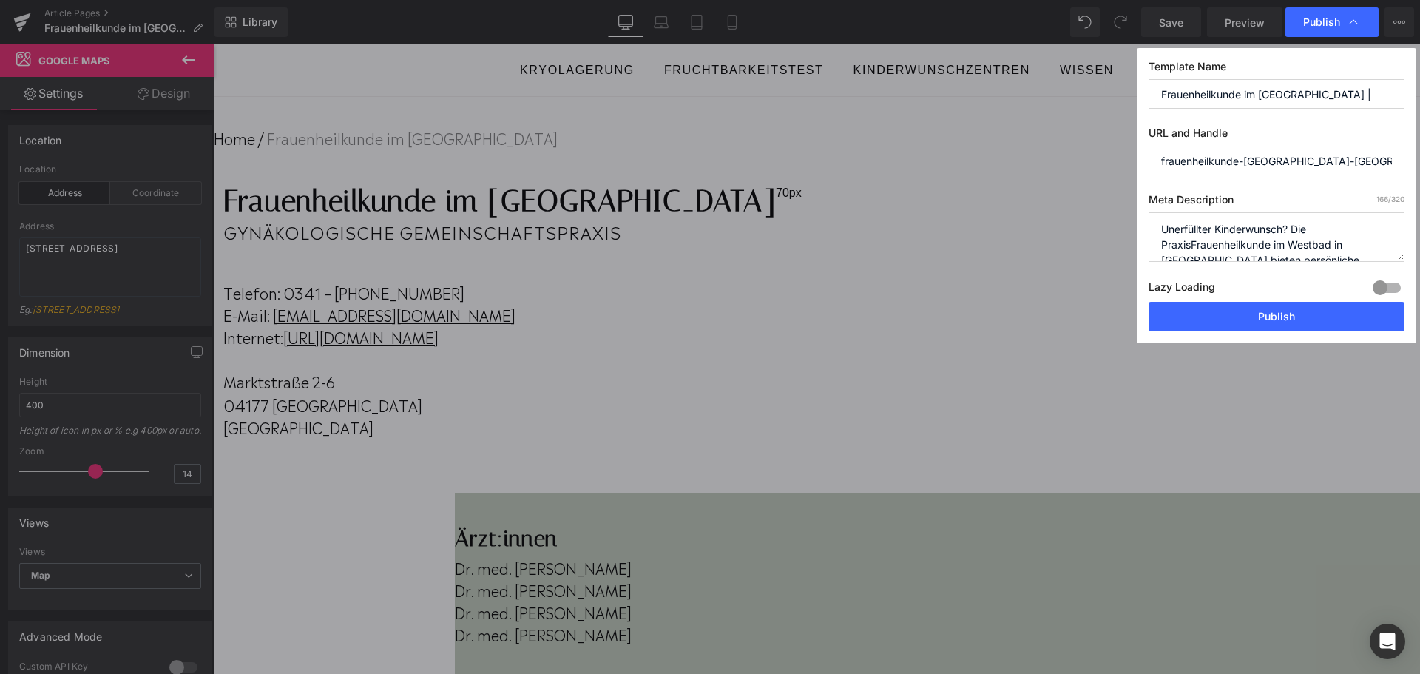
click at [1358, 95] on input "Frauenheilkunde im [GEOGRAPHIC_DATA] |" at bounding box center [1276, 94] width 256 height 30
paste input "Fachärzte für Gynäkologie"
drag, startPoint x: 1263, startPoint y: 92, endPoint x: 1400, endPoint y: 94, distance: 137.5
click at [1400, 94] on input "Frauenheilkunde im [GEOGRAPHIC_DATA] | Fachärzte für Gynäkologie" at bounding box center [1276, 94] width 256 height 30
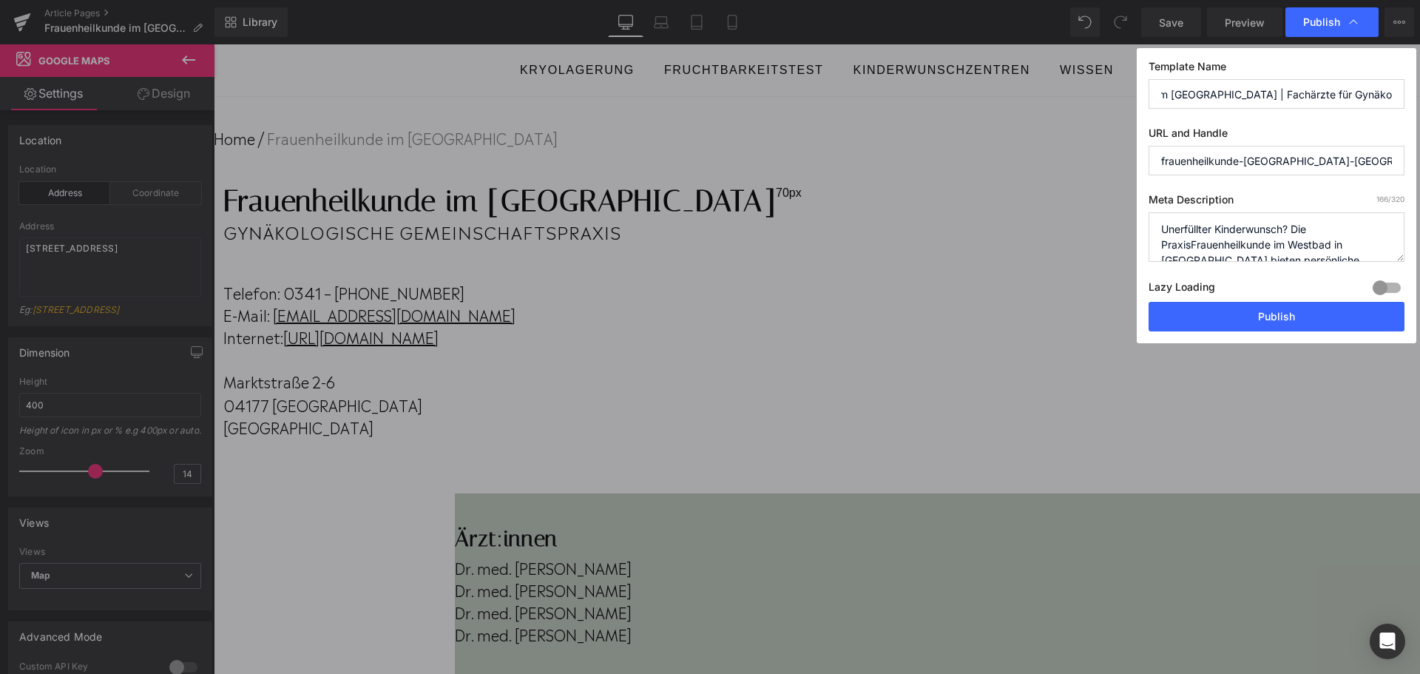
scroll to position [0, 0]
paste input "Gynäkologische Gemeinschaftspraxis"
type input "Frauenheilkunde im [GEOGRAPHIC_DATA] | Gynäkologische Gemeinschaftspraxis"
click at [1193, 248] on textarea "Unerfüllter Kinderwunsch? Die PraxisFrauenheilkunde im Westbad in [GEOGRAPHIC_D…" at bounding box center [1276, 237] width 256 height 50
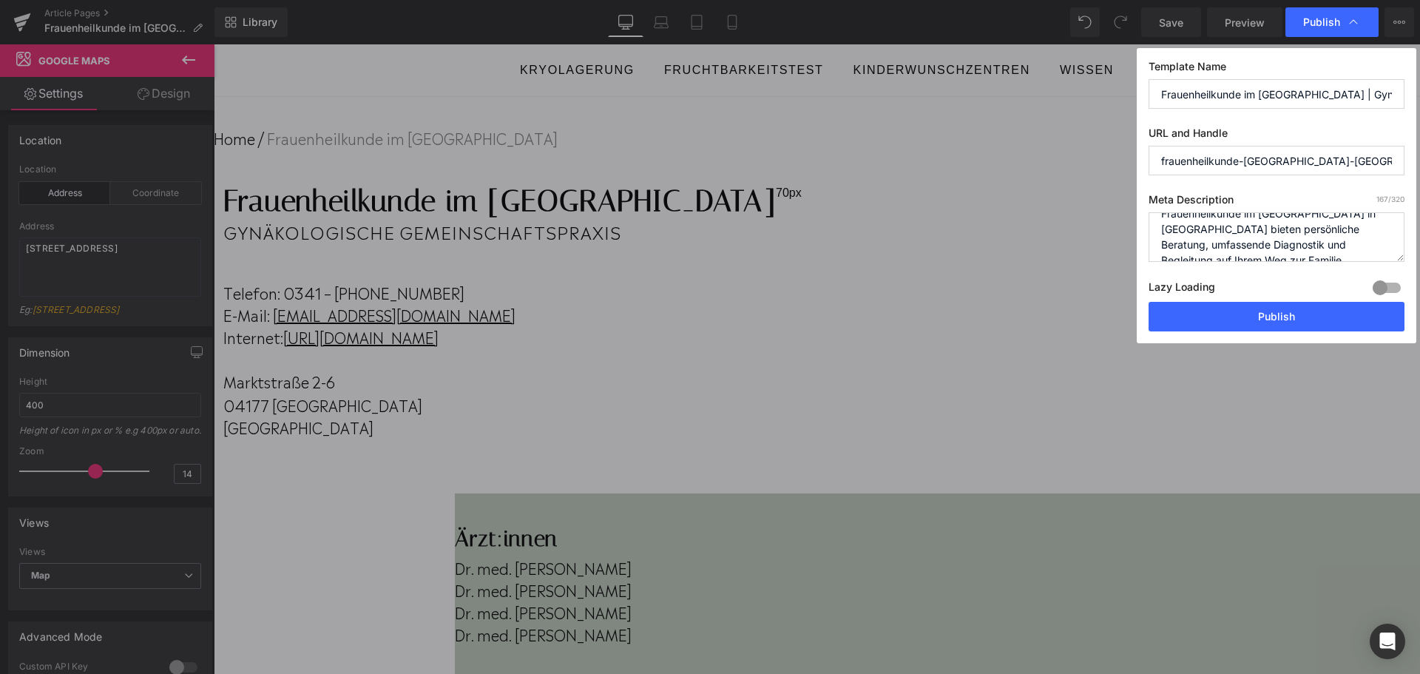
scroll to position [47, 0]
click at [1403, 234] on div "Template Name Frauenheilkunde im [GEOGRAPHIC_DATA] | Gynäkologische Gemeinschaf…" at bounding box center [1275, 195] width 279 height 295
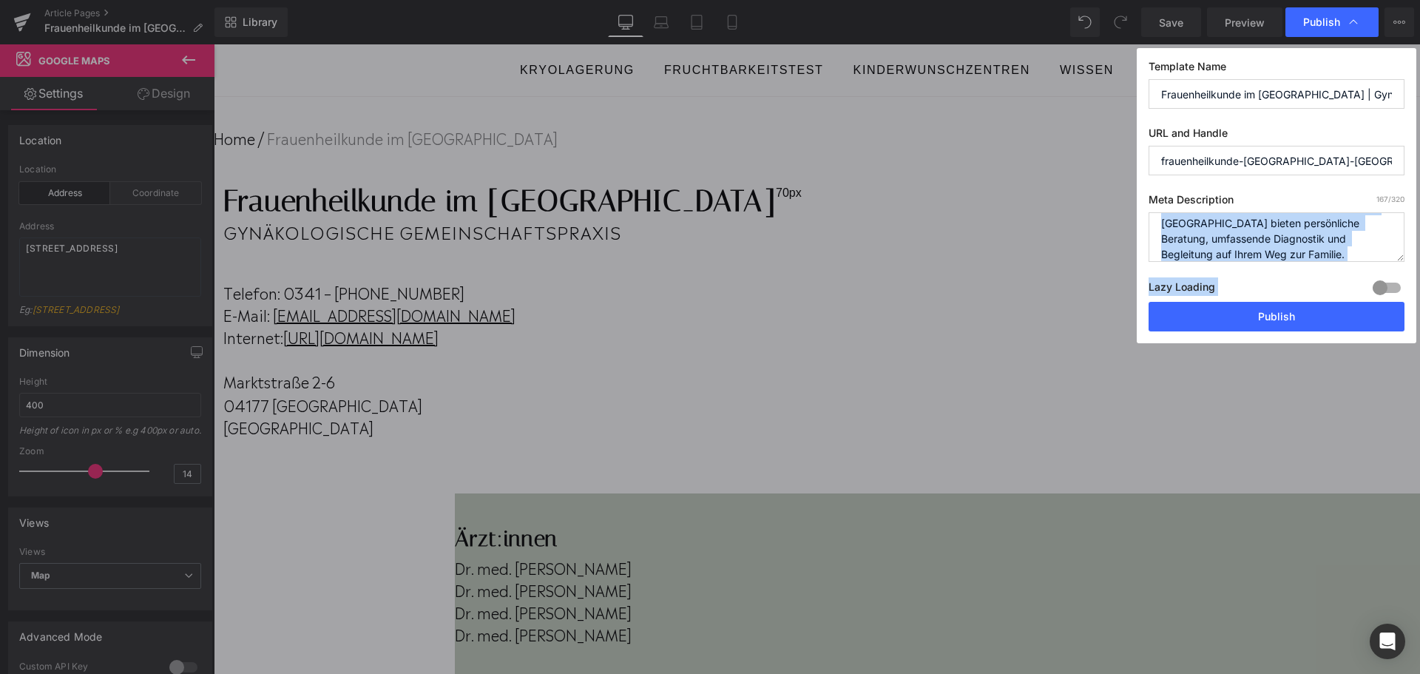
scroll to position [44, 0]
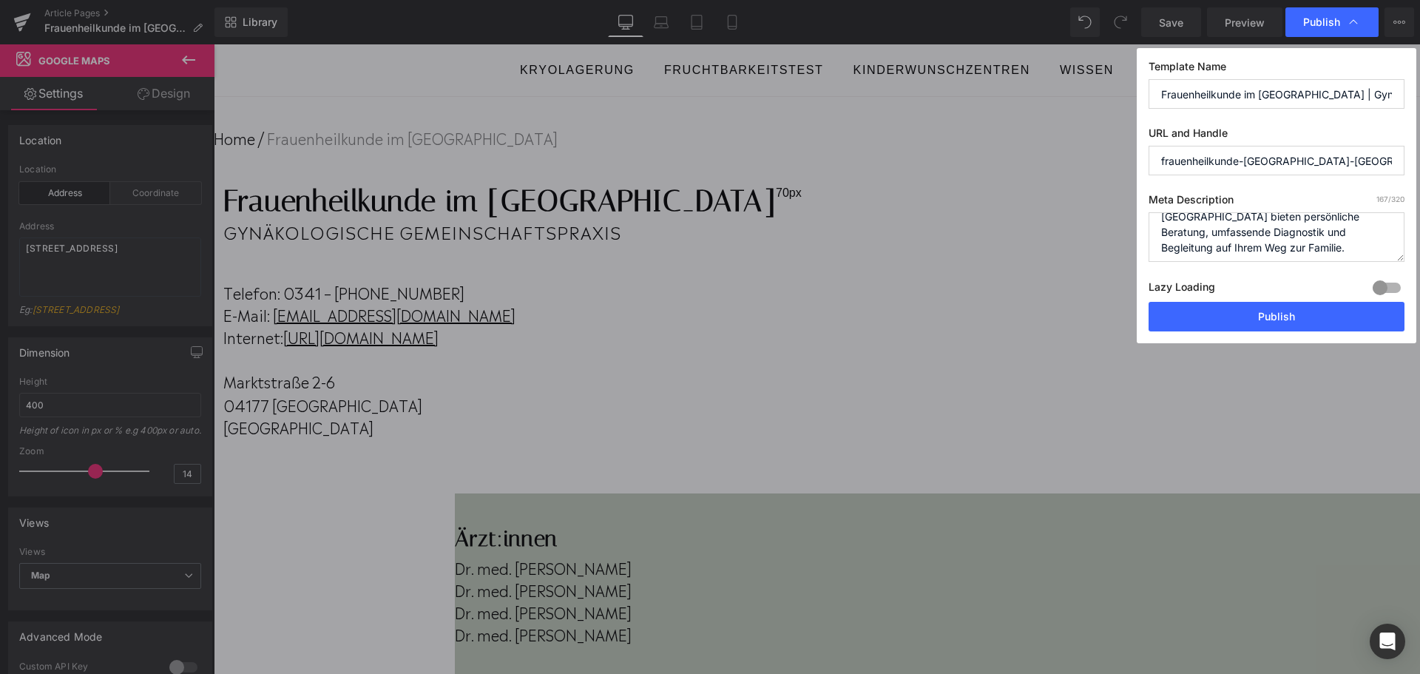
drag, startPoint x: 1270, startPoint y: 248, endPoint x: 1366, endPoint y: 232, distance: 96.8
click at [1366, 232] on textarea "Unerfüllter Kinderwunsch? Die Praxis Frauenheilkunde im [GEOGRAPHIC_DATA] in [G…" at bounding box center [1276, 237] width 256 height 50
type textarea "Unerfüllter Kinderwunsch? Die Praxis Frauenheilkunde im Westbad in [GEOGRAPHIC_…"
click at [1323, 308] on button "Publish" at bounding box center [1276, 317] width 256 height 30
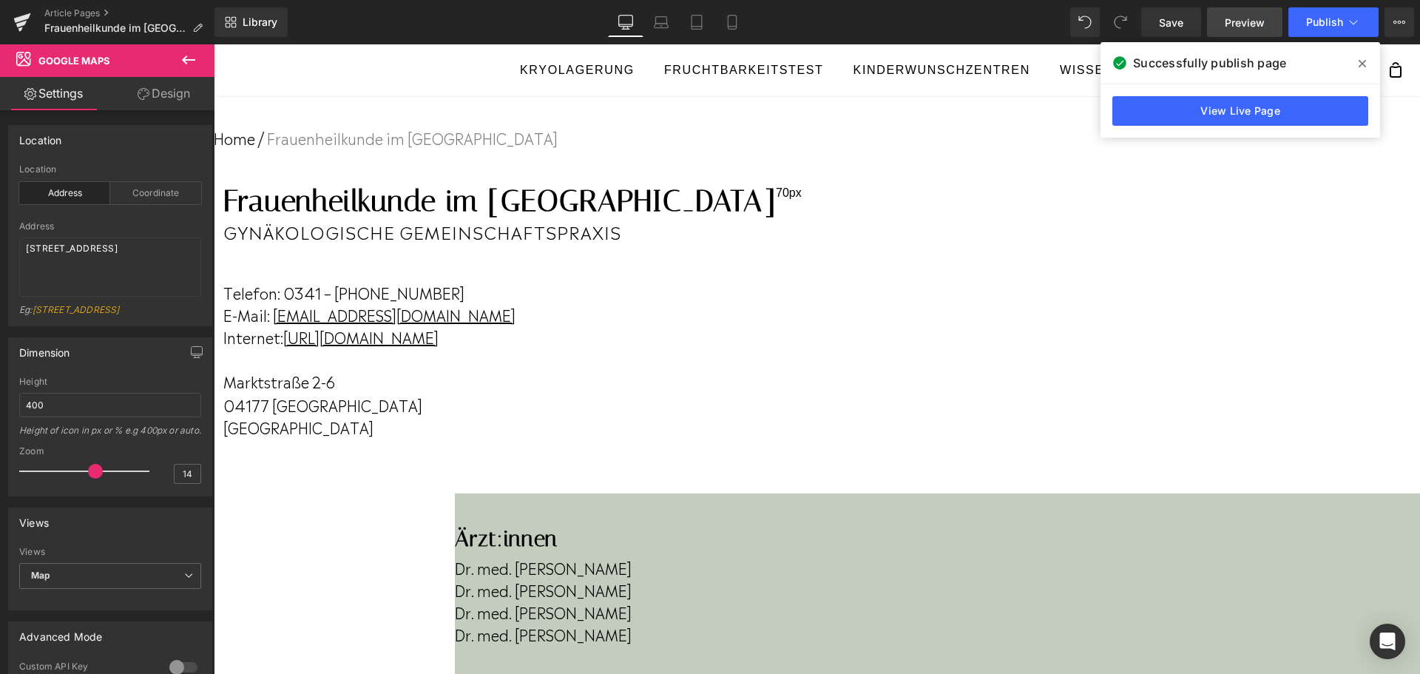
click at [1237, 21] on span "Preview" at bounding box center [1244, 23] width 40 height 16
click at [1374, 61] on div "Successfully publish page" at bounding box center [1239, 62] width 279 height 41
click at [1362, 59] on icon at bounding box center [1361, 64] width 7 height 12
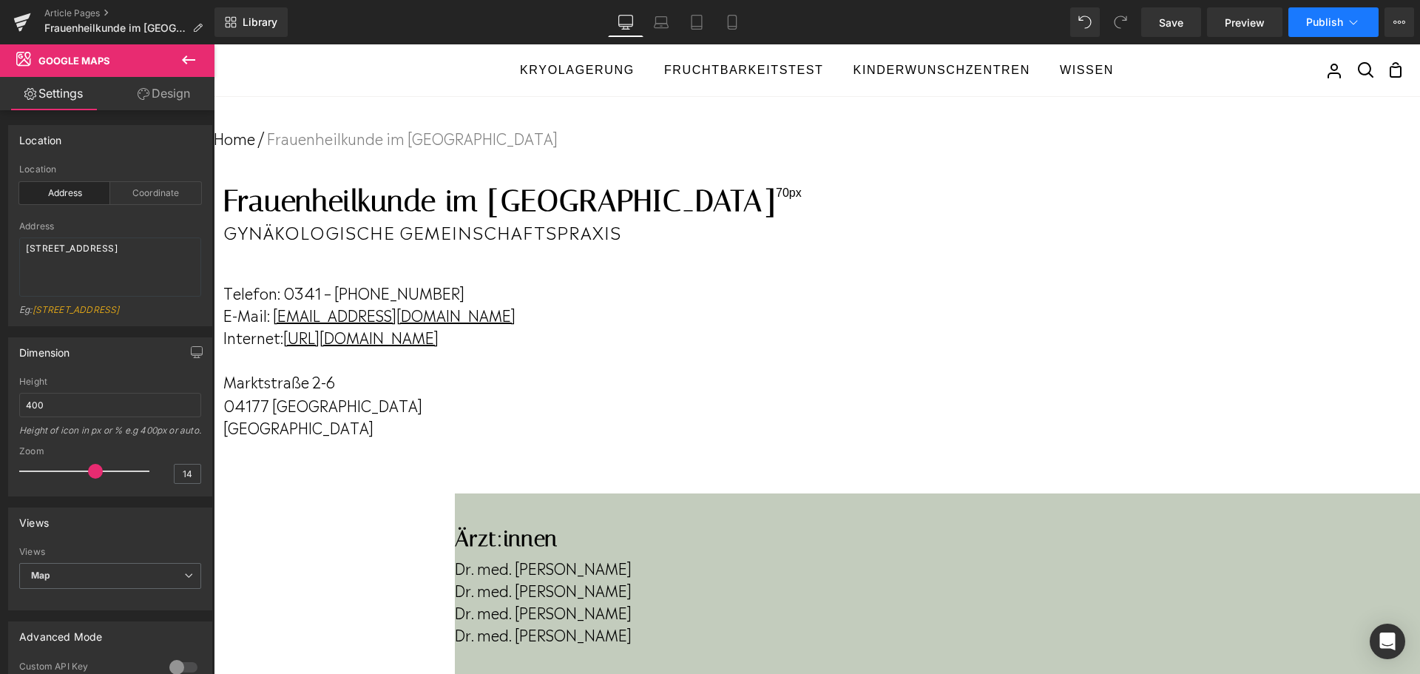
click at [1349, 29] on icon at bounding box center [1353, 22] width 15 height 15
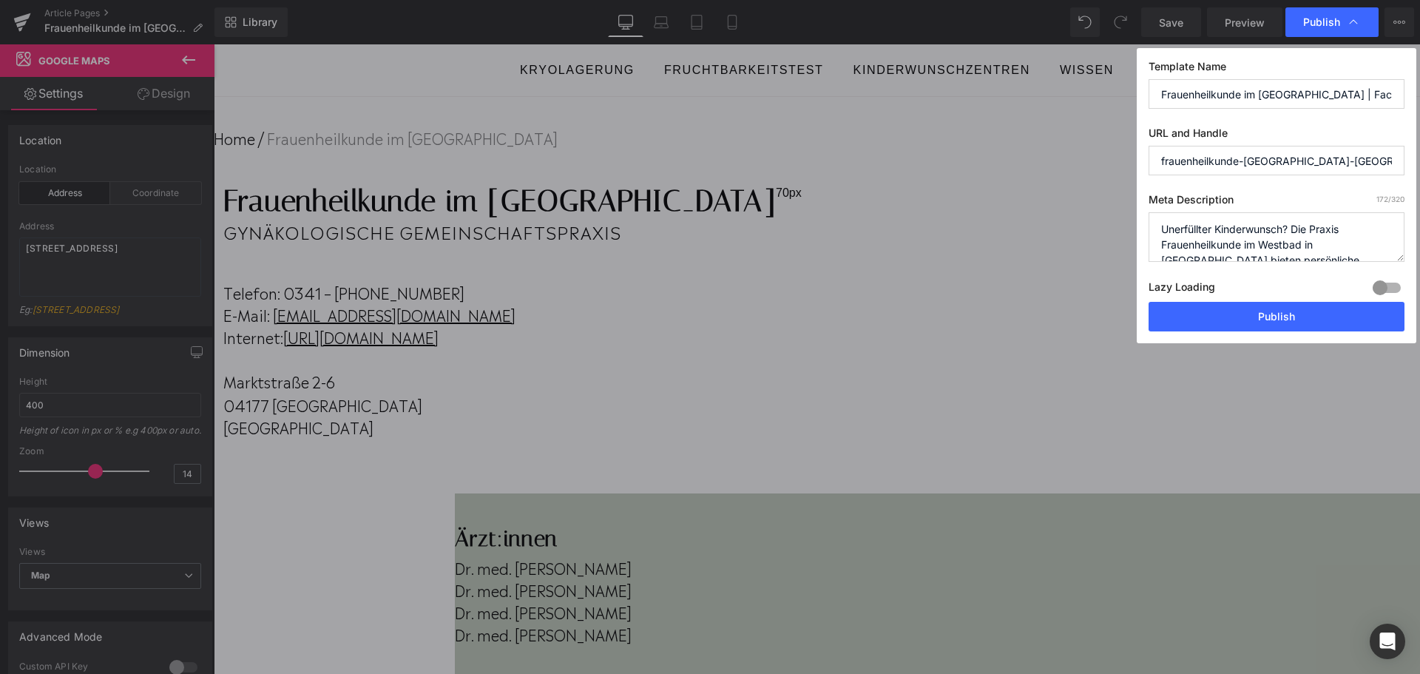
scroll to position [0, 87]
drag, startPoint x: 1342, startPoint y: 94, endPoint x: 1419, endPoint y: 102, distance: 77.3
click at [1419, 102] on div "Publish Template Name Frauenheilkunde im [GEOGRAPHIC_DATA] | Fachärzte für Gynä…" at bounding box center [710, 337] width 1420 height 674
type input "Frauenheilkunde im [GEOGRAPHIC_DATA]"
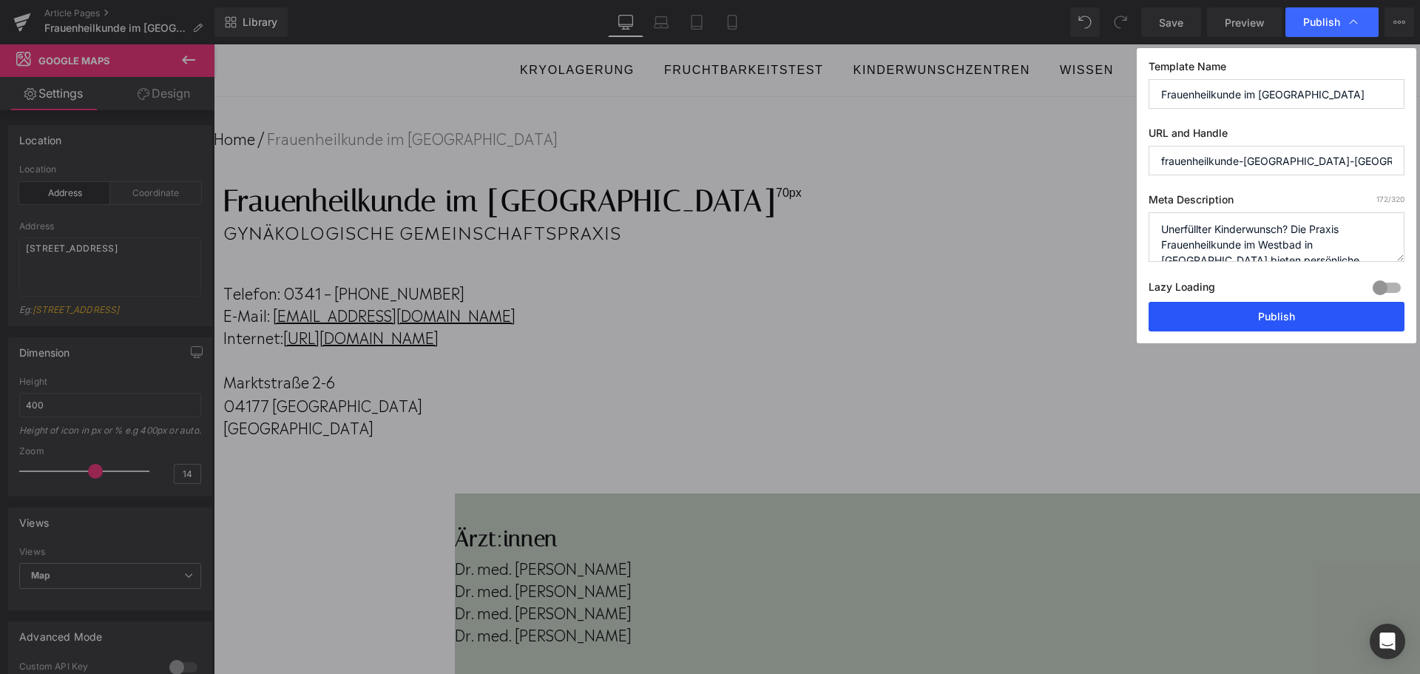
click at [1288, 308] on button "Publish" at bounding box center [1276, 317] width 256 height 30
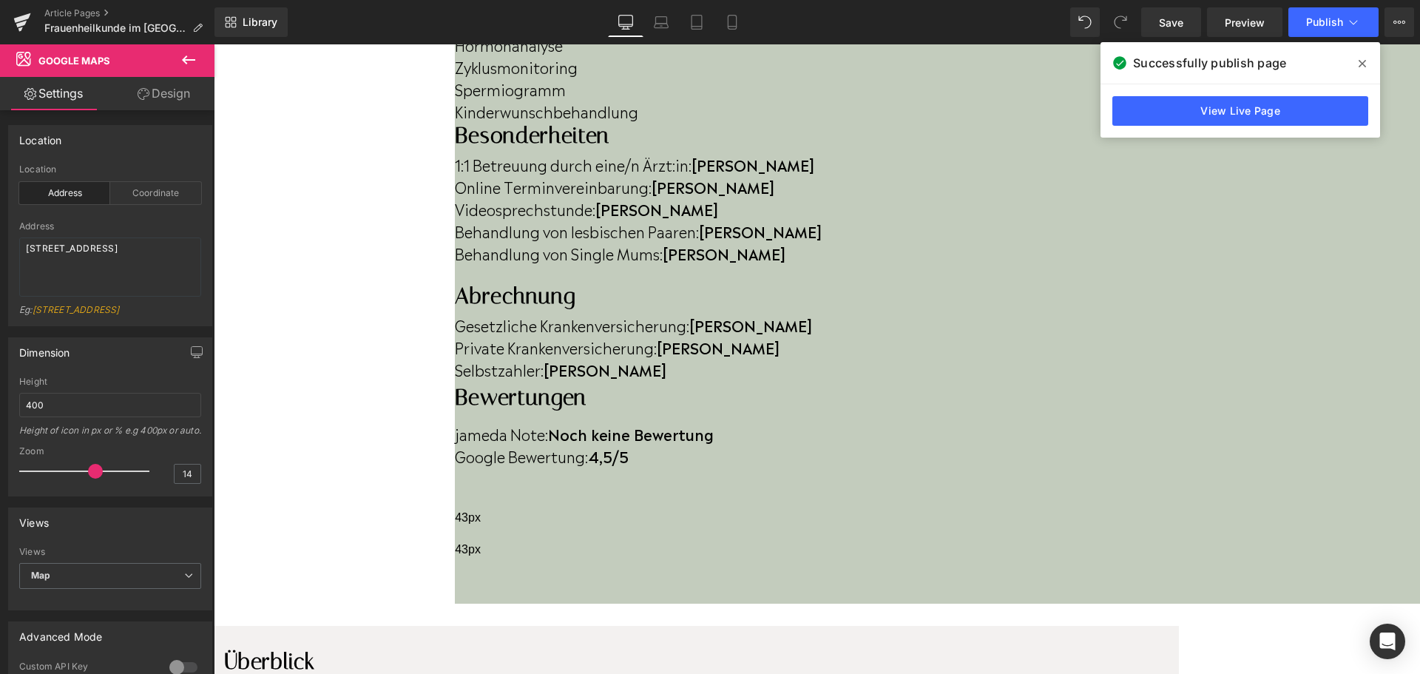
scroll to position [739, 0]
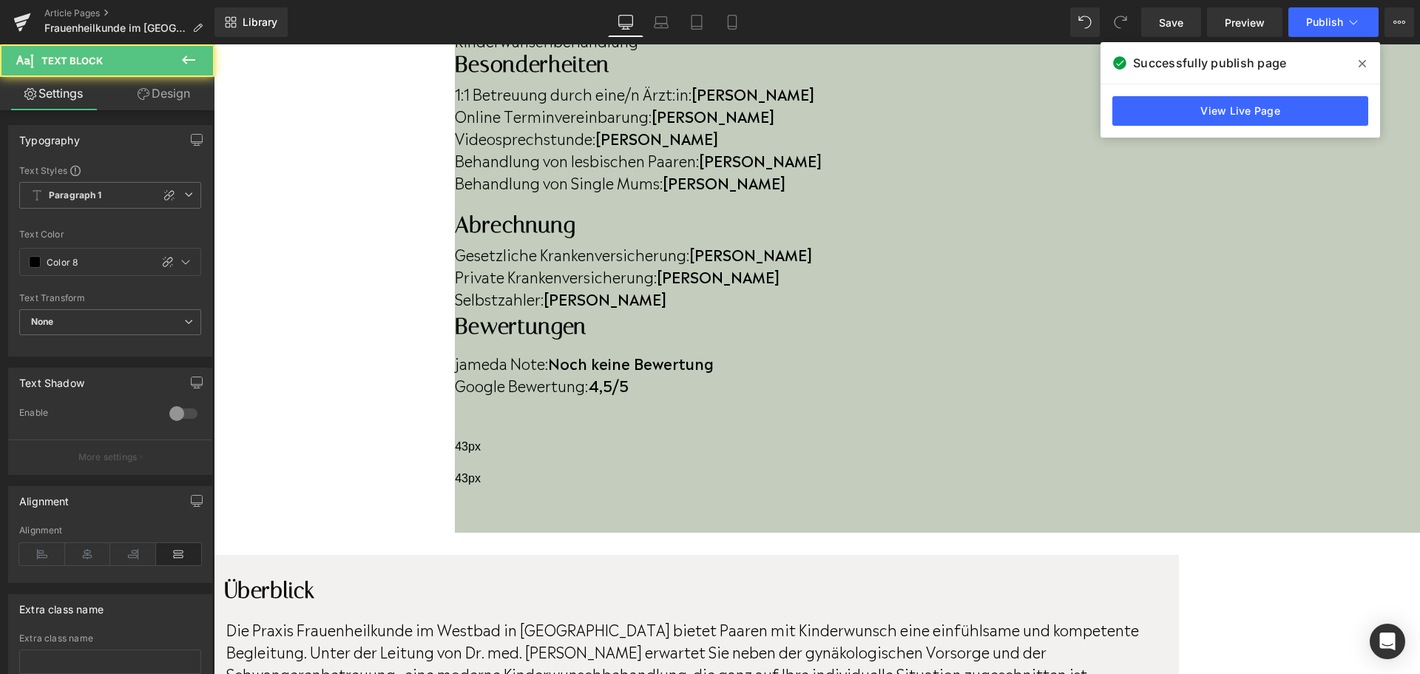
drag, startPoint x: 869, startPoint y: 213, endPoint x: 776, endPoint y: 216, distance: 92.5
click at [776, 617] on p "Die Praxis Frauenheilkunde im Westbad in [GEOGRAPHIC_DATA] bietet Paaren mit Ki…" at bounding box center [694, 650] width 937 height 67
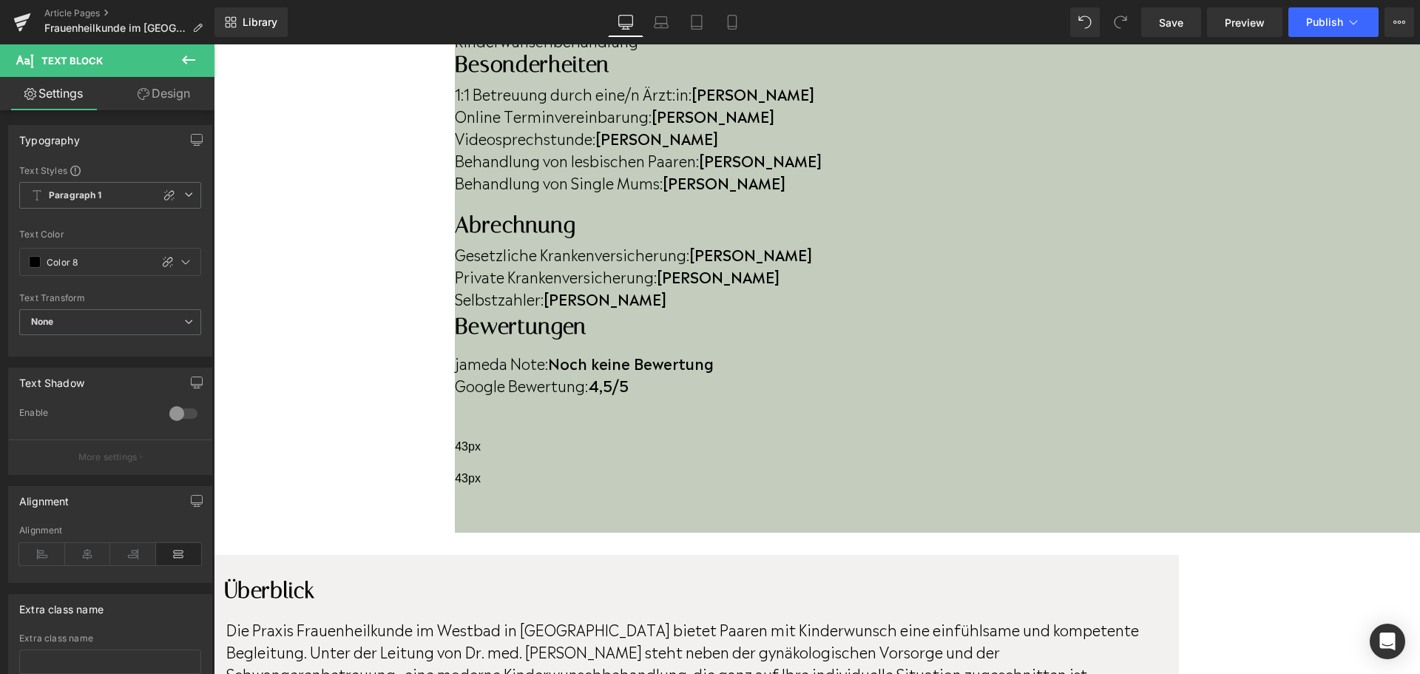
click at [607, 617] on p "Die Praxis Frauenheilkunde im Westbad in [GEOGRAPHIC_DATA] bietet Paaren mit Ki…" at bounding box center [694, 650] width 937 height 67
click at [1335, 33] on button "Publish" at bounding box center [1333, 22] width 90 height 30
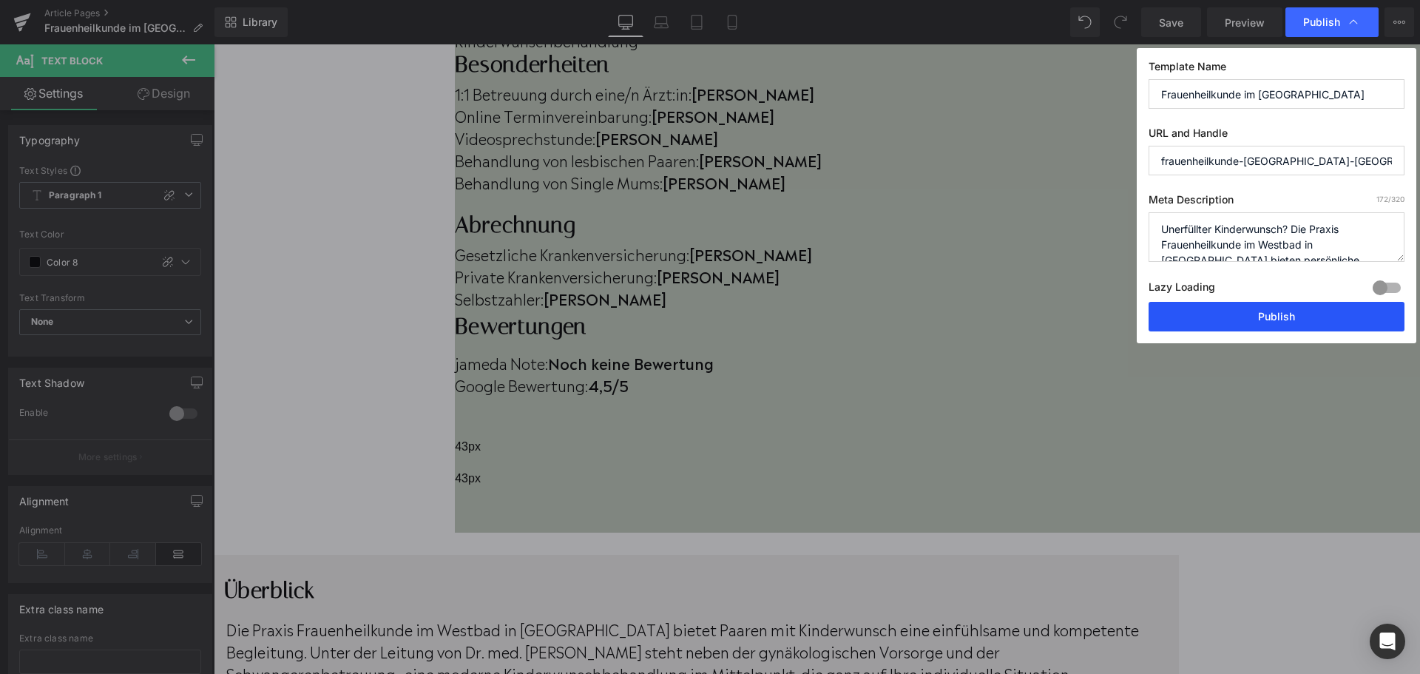
drag, startPoint x: 1282, startPoint y: 326, endPoint x: 690, endPoint y: 81, distance: 641.1
click at [1282, 326] on button "Publish" at bounding box center [1276, 317] width 256 height 30
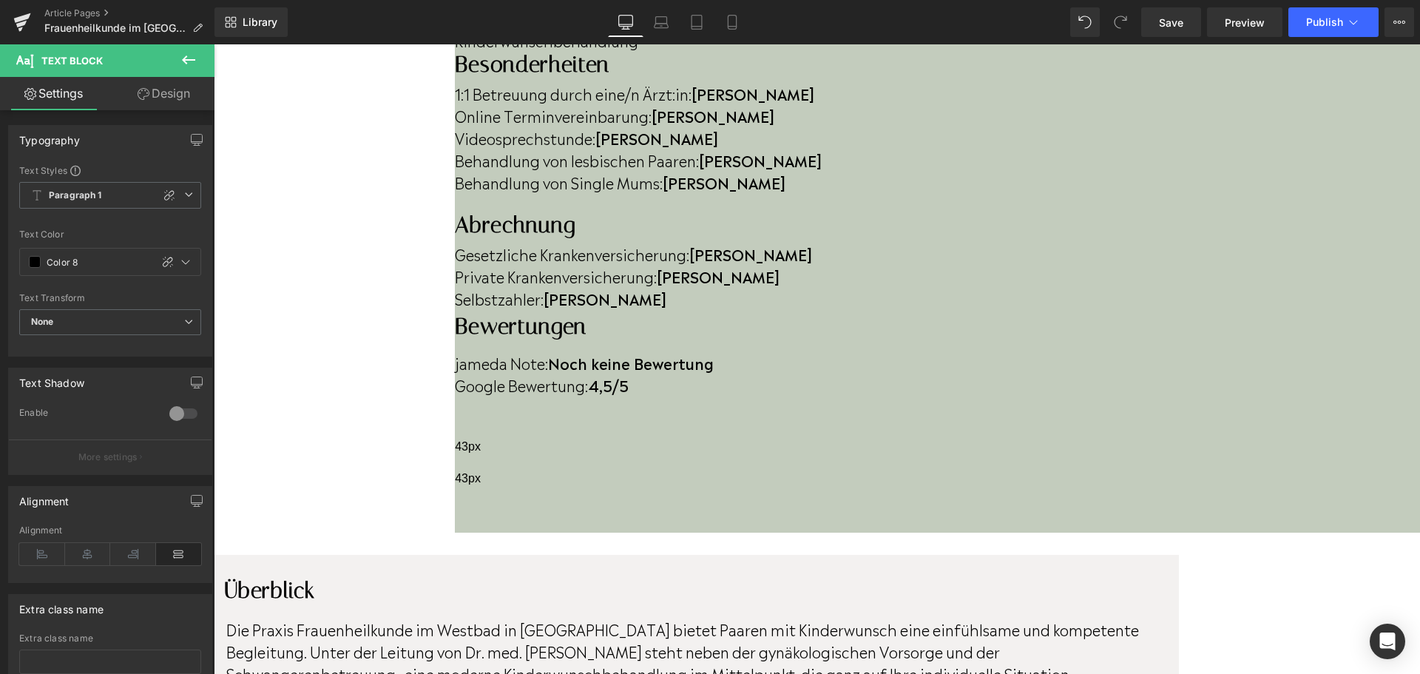
scroll to position [887, 0]
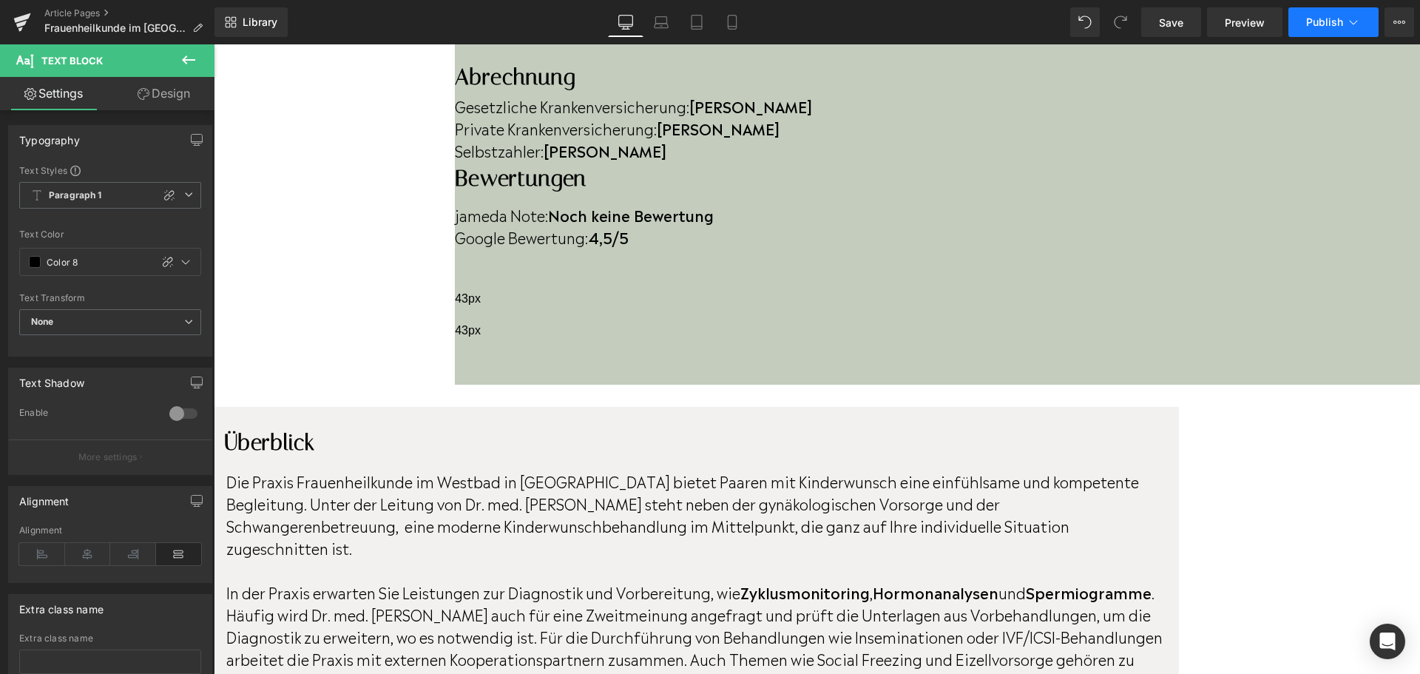
click at [1329, 19] on span "Publish" at bounding box center [1324, 22] width 37 height 12
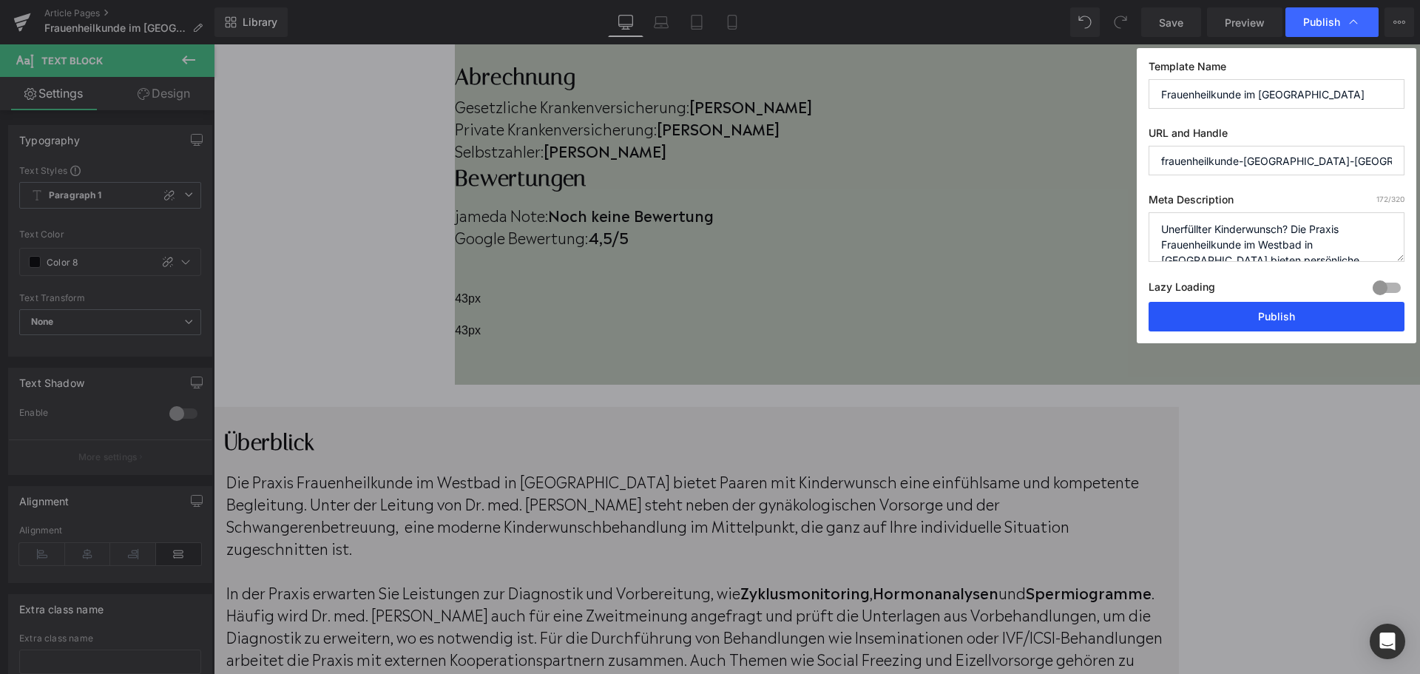
click at [1318, 322] on button "Publish" at bounding box center [1276, 317] width 256 height 30
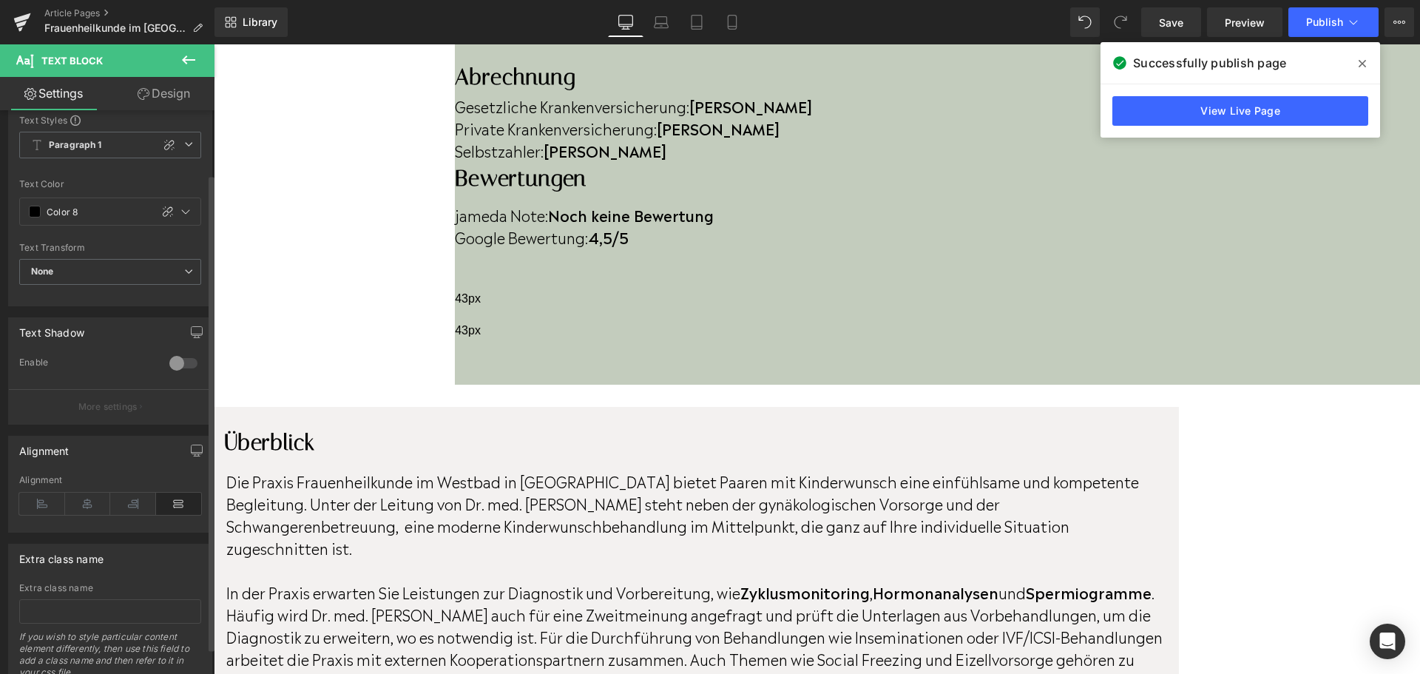
scroll to position [106, 0]
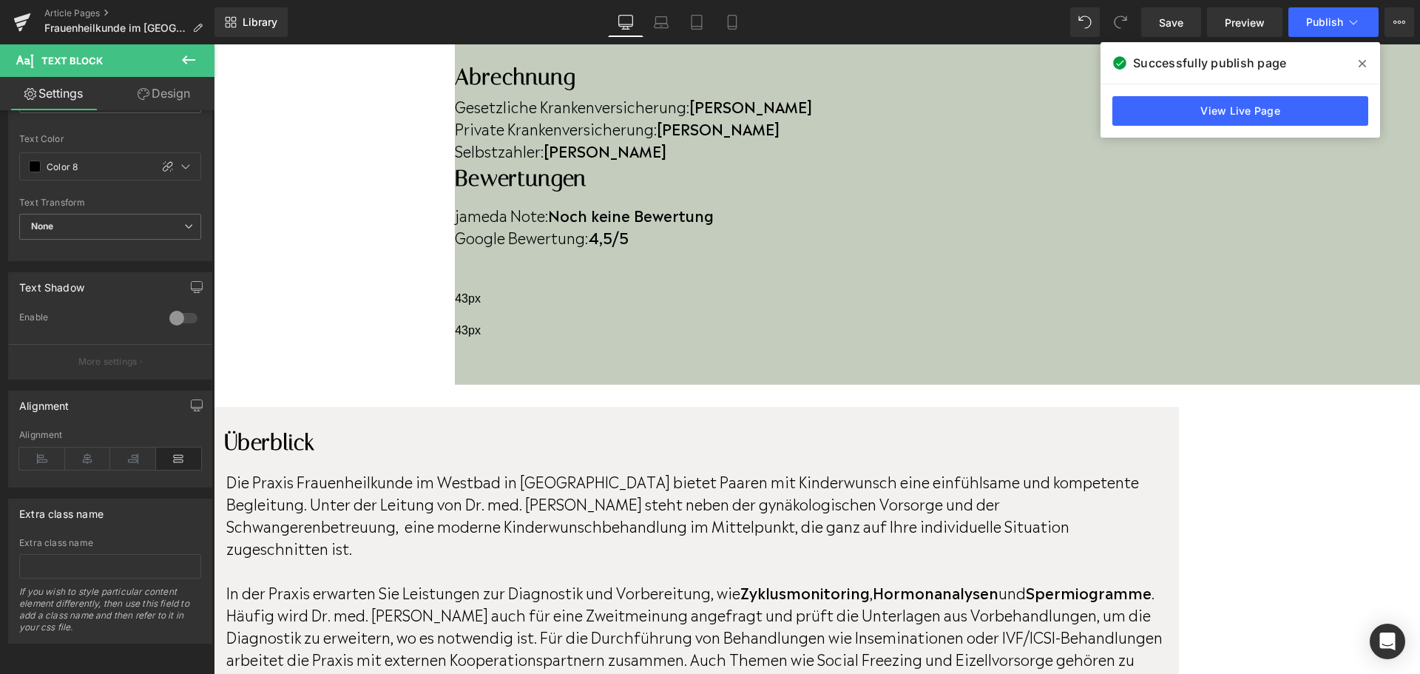
drag, startPoint x: 711, startPoint y: 333, endPoint x: 668, endPoint y: 333, distance: 42.9
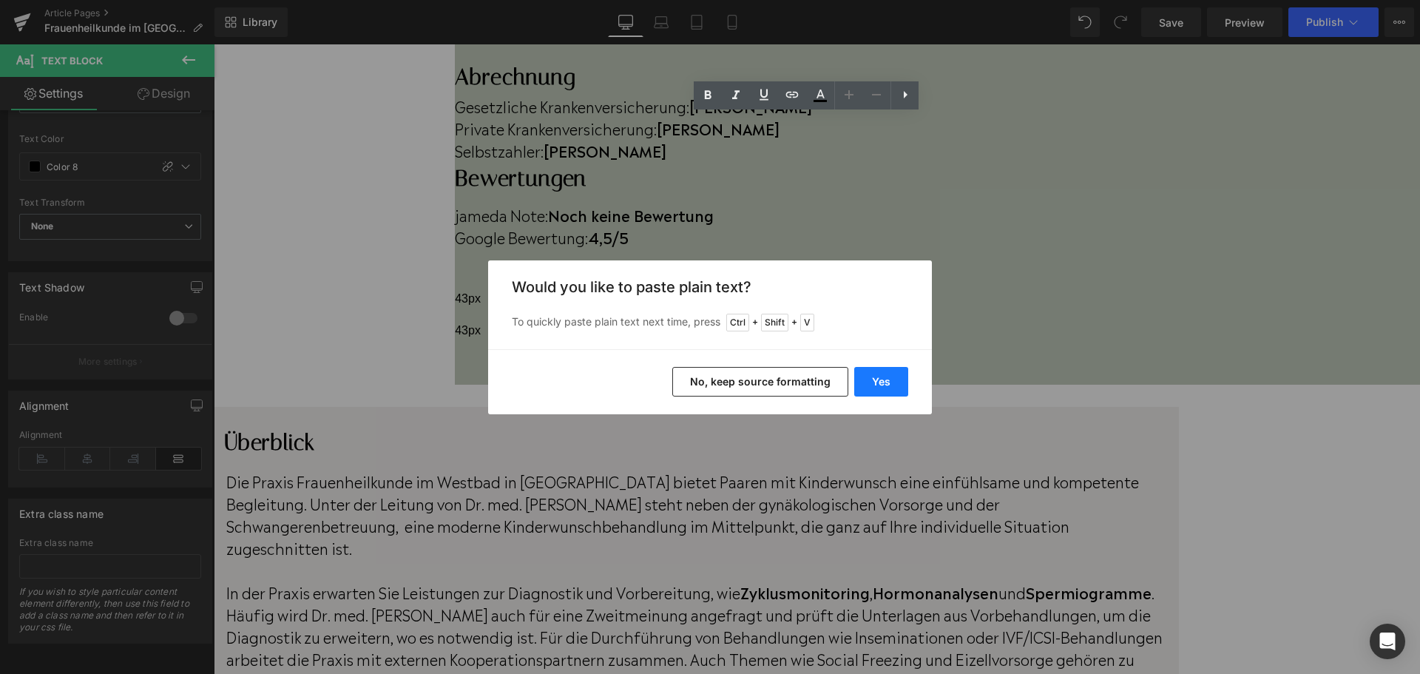
click at [874, 383] on button "Yes" at bounding box center [881, 382] width 54 height 30
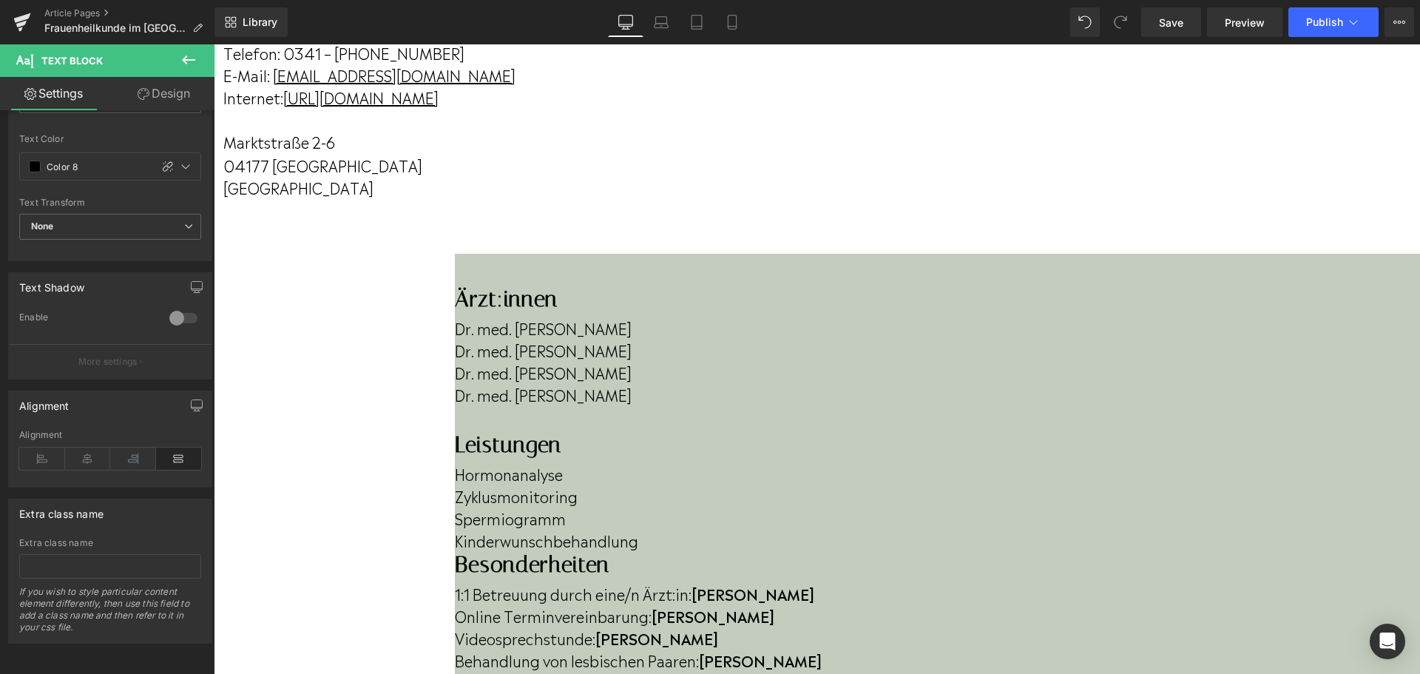
scroll to position [148, 0]
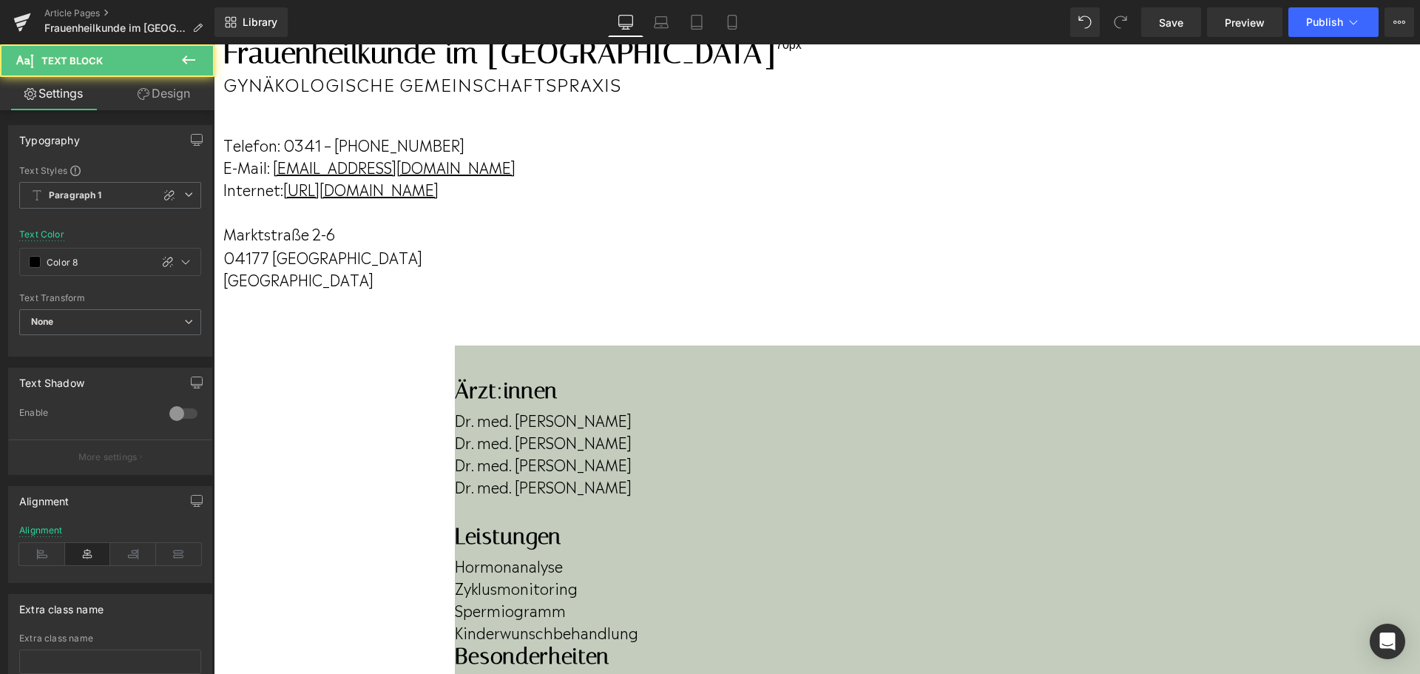
drag, startPoint x: 808, startPoint y: 271, endPoint x: 768, endPoint y: 271, distance: 39.9
click at [768, 268] on p "04177 [GEOGRAPHIC_DATA]" at bounding box center [499, 256] width 552 height 22
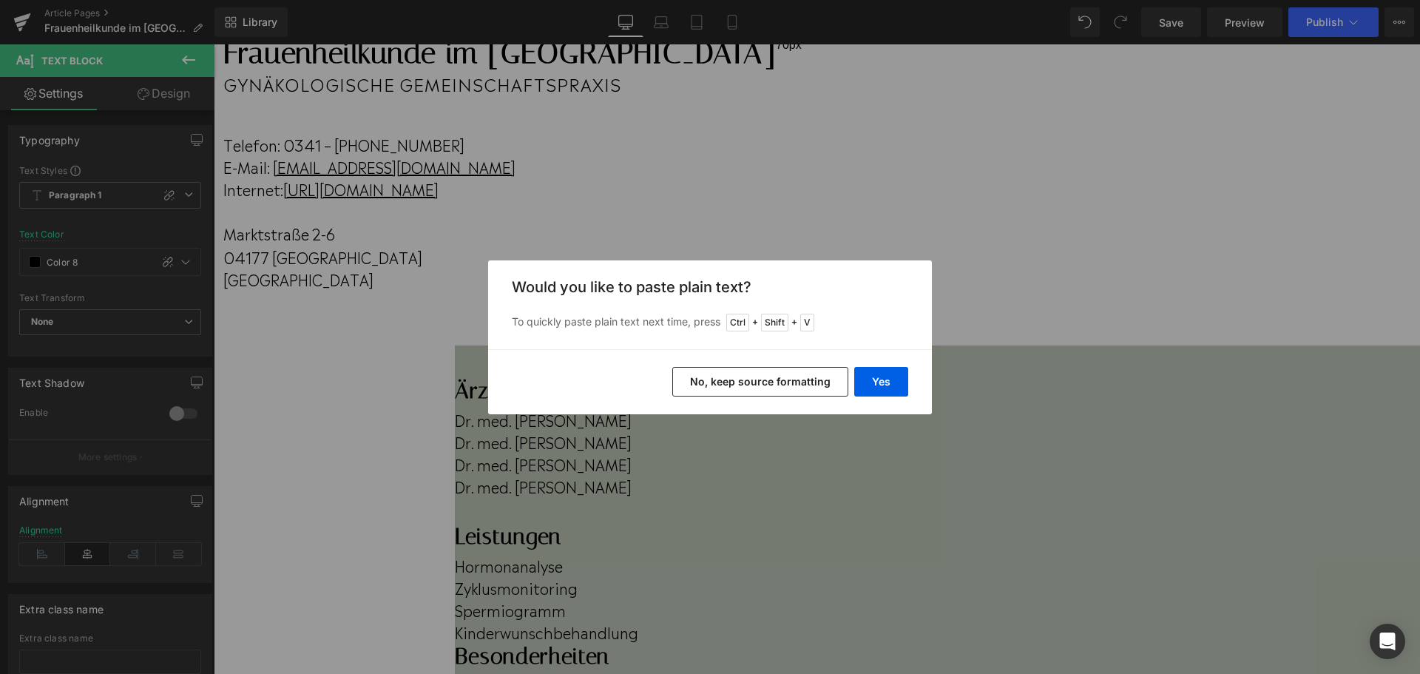
click at [864, 373] on button "Yes" at bounding box center [881, 382] width 54 height 30
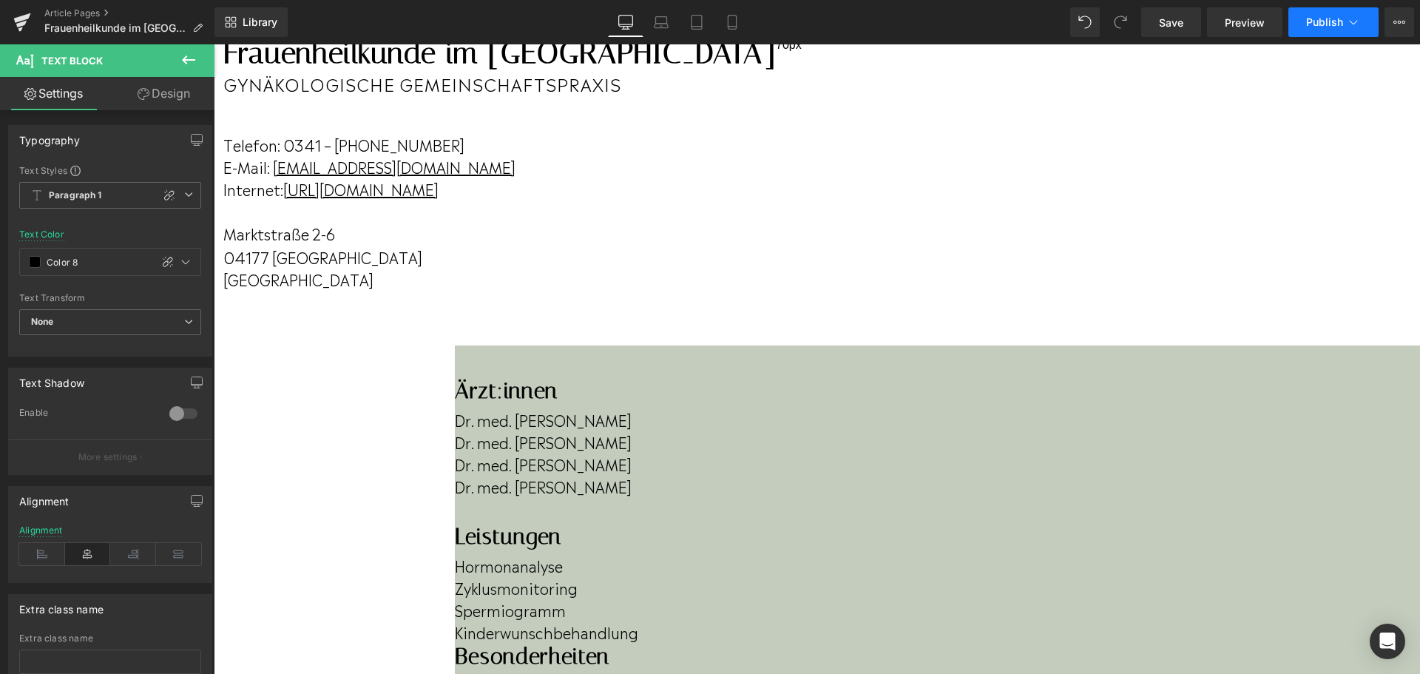
click at [1326, 30] on button "Publish" at bounding box center [1333, 22] width 90 height 30
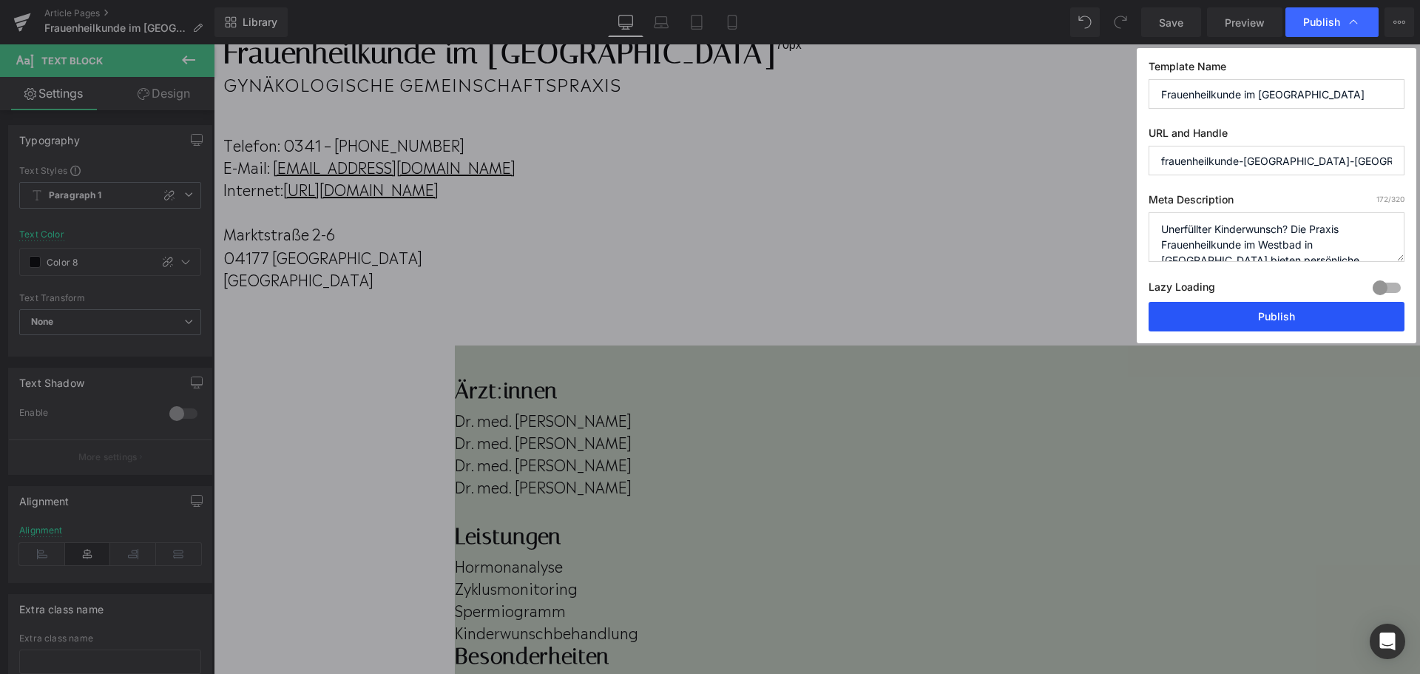
click at [1315, 311] on button "Publish" at bounding box center [1276, 317] width 256 height 30
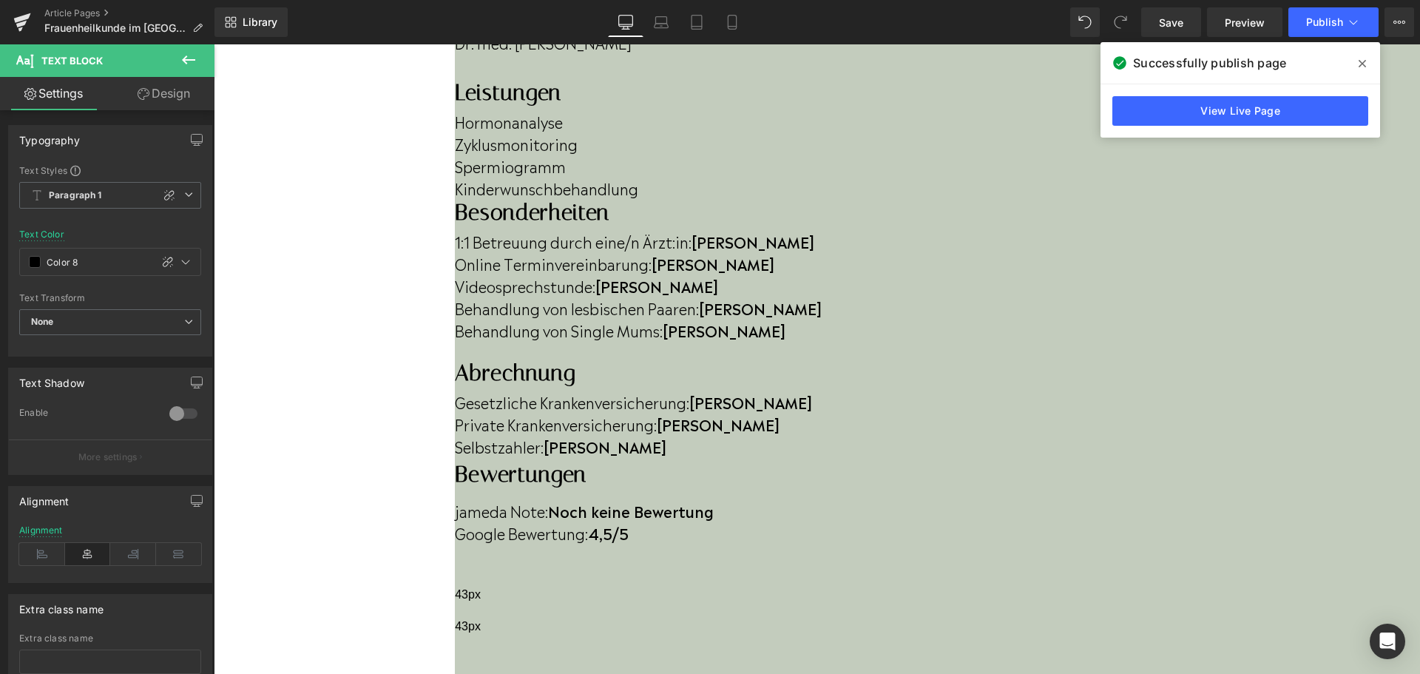
scroll to position [1479, 0]
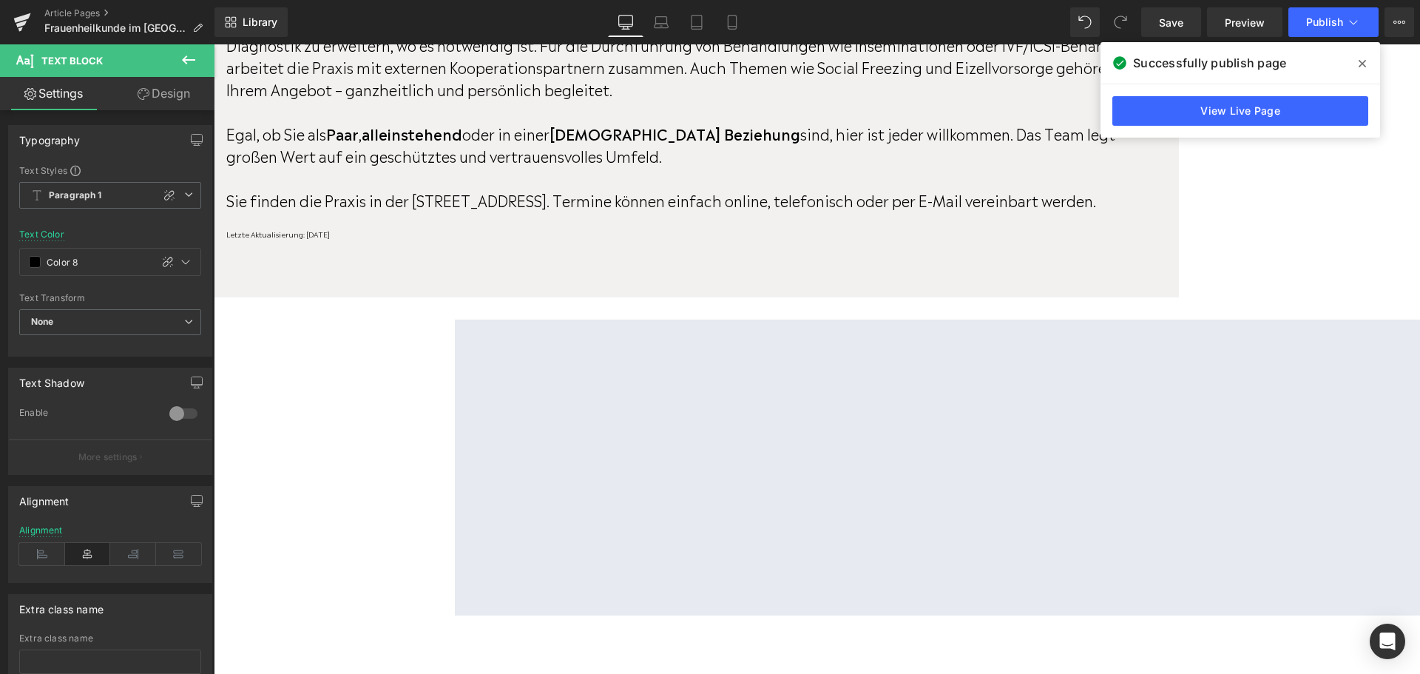
click at [214, 44] on span "Article List" at bounding box center [214, 44] width 0 height 0
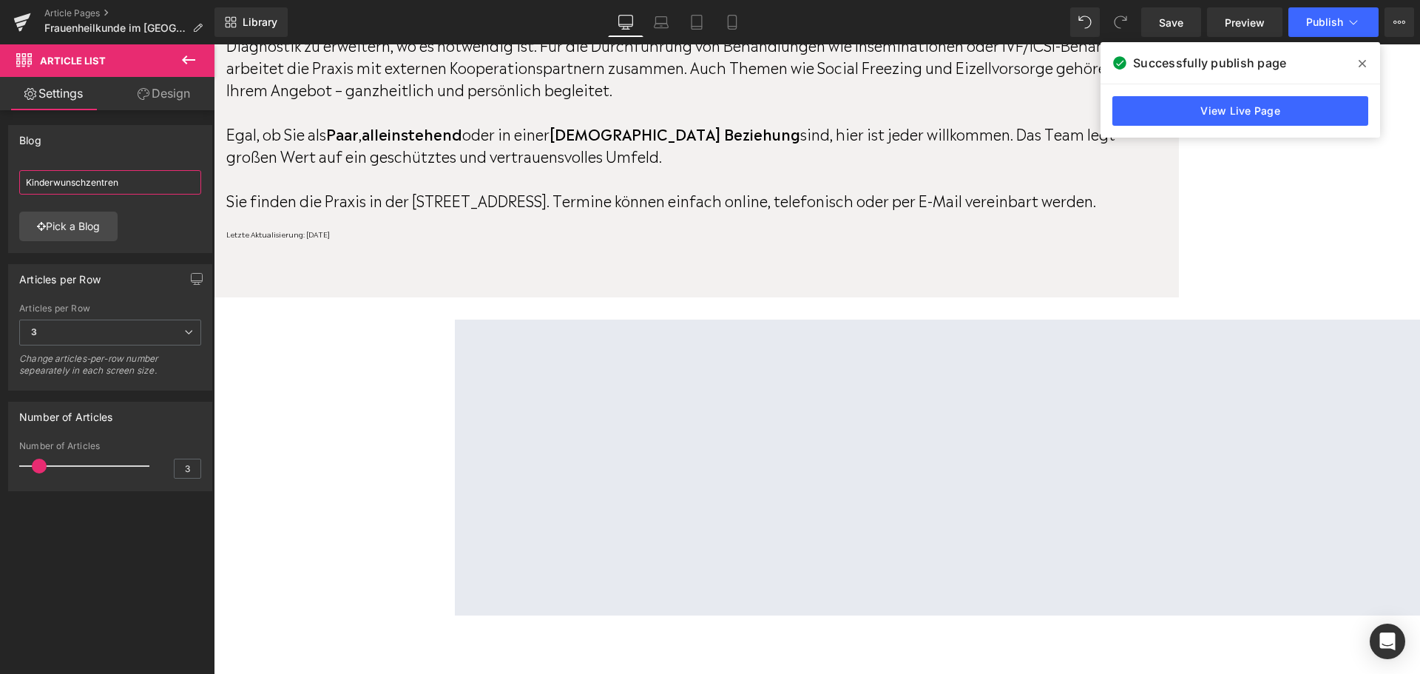
click at [163, 177] on input "Kinderwunschzentren" at bounding box center [110, 182] width 182 height 24
click at [85, 231] on link "Pick a Blog" at bounding box center [68, 226] width 98 height 30
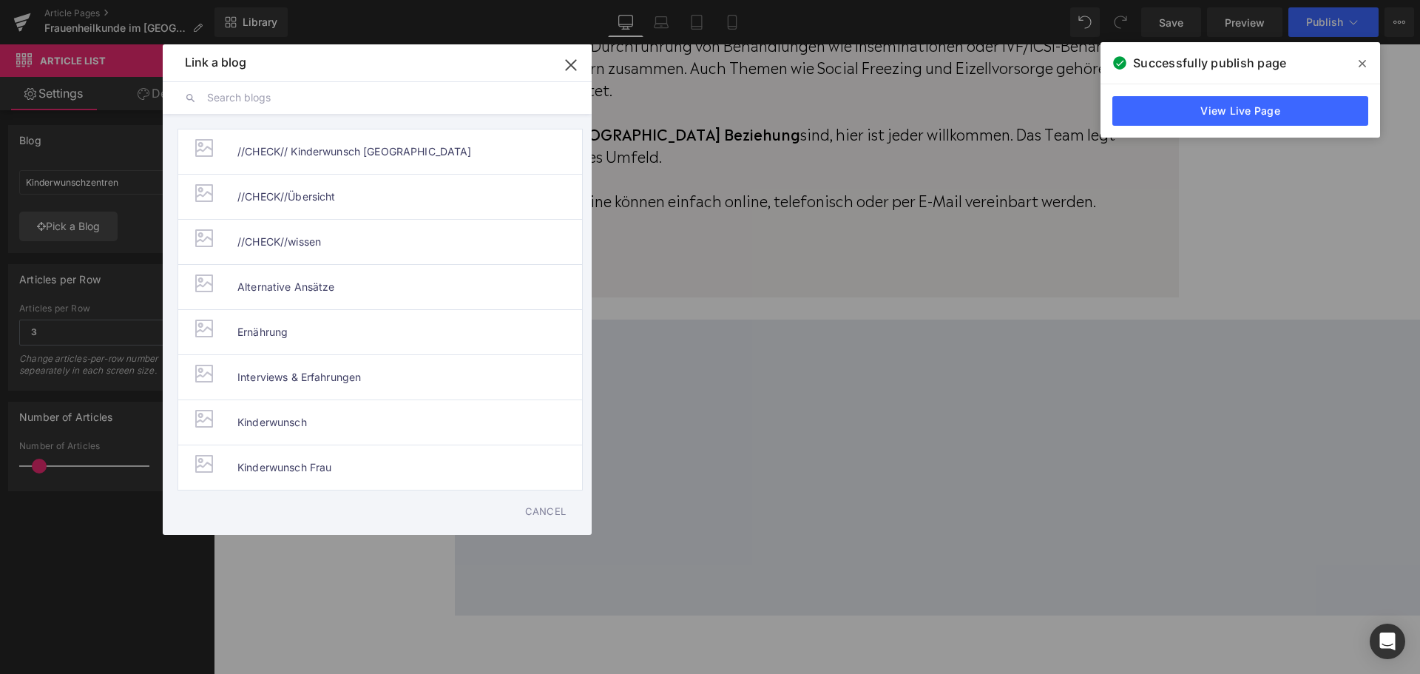
click at [299, 96] on input "text" at bounding box center [388, 97] width 362 height 33
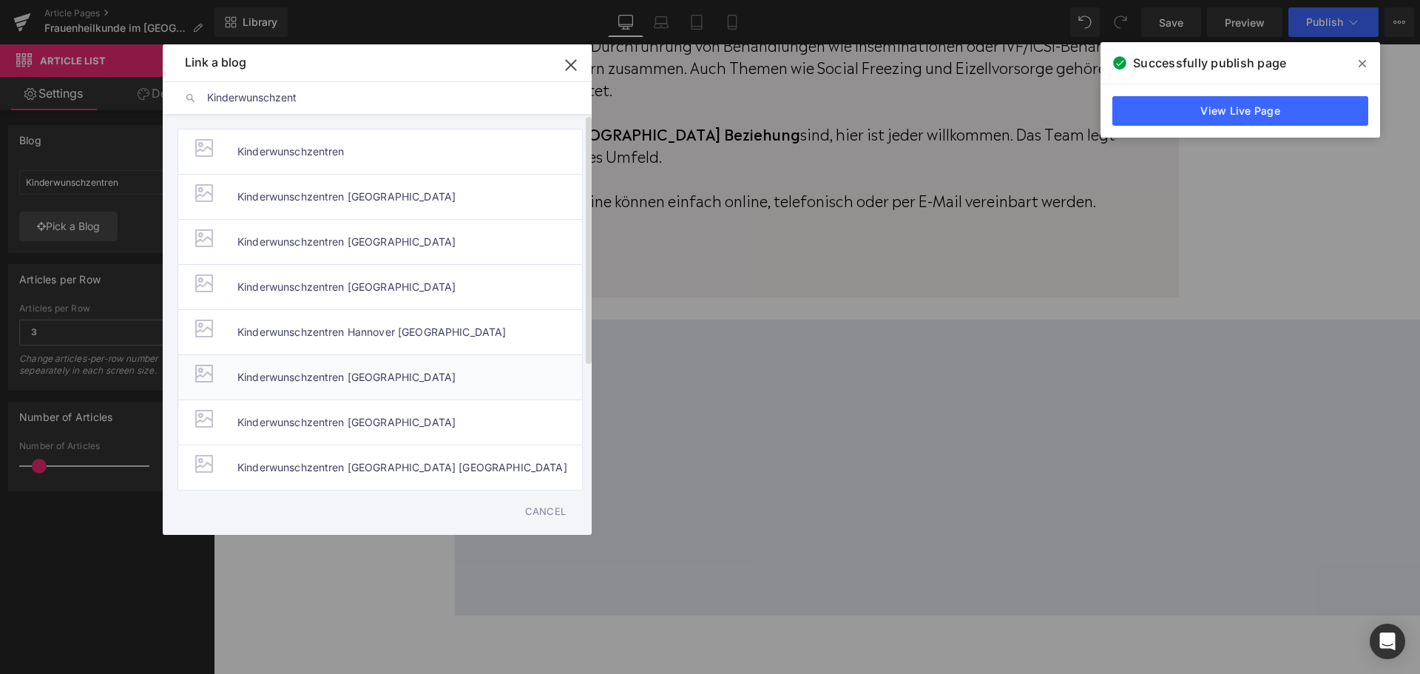
type input "Kinderwunschzent"
click at [429, 378] on li "Kinderwunschzentren [GEOGRAPHIC_DATA]" at bounding box center [379, 376] width 405 height 45
type input "Kinderwunschzentren [GEOGRAPHIC_DATA]"
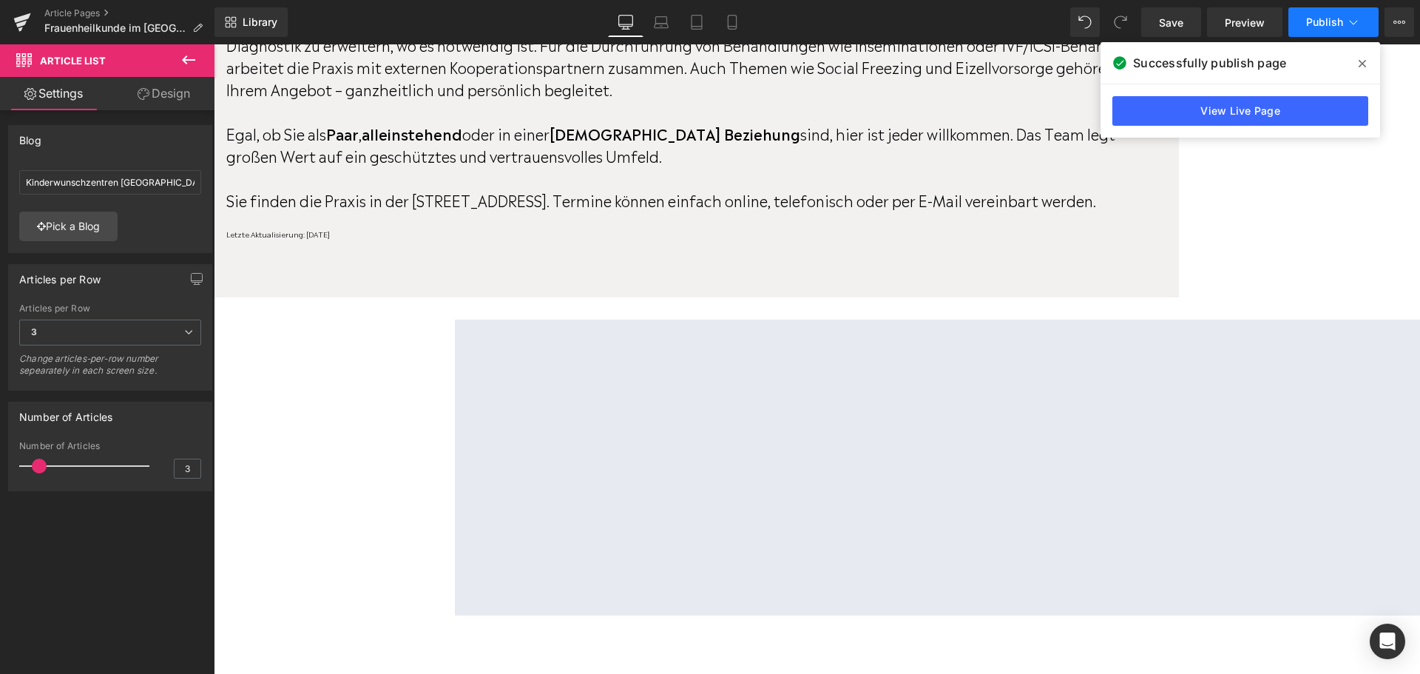
click at [1312, 29] on button "Publish" at bounding box center [1333, 22] width 90 height 30
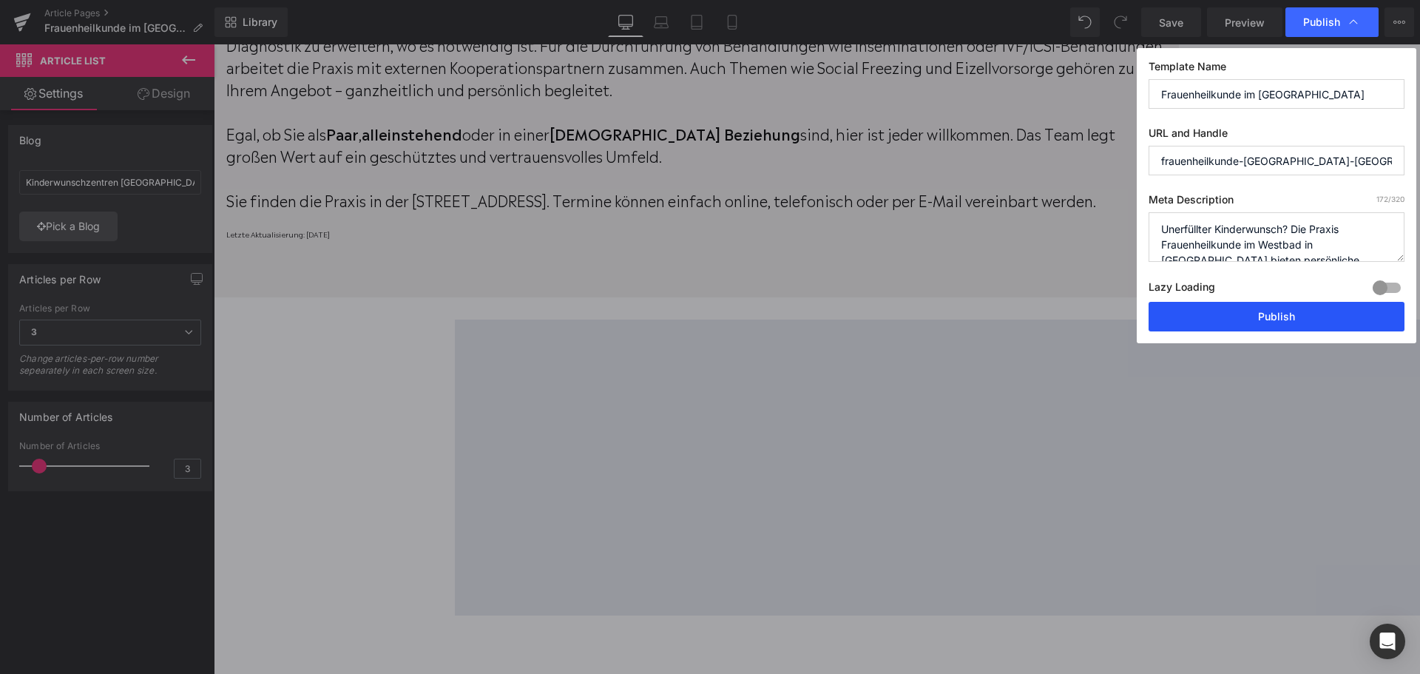
click at [1279, 312] on button "Publish" at bounding box center [1276, 317] width 256 height 30
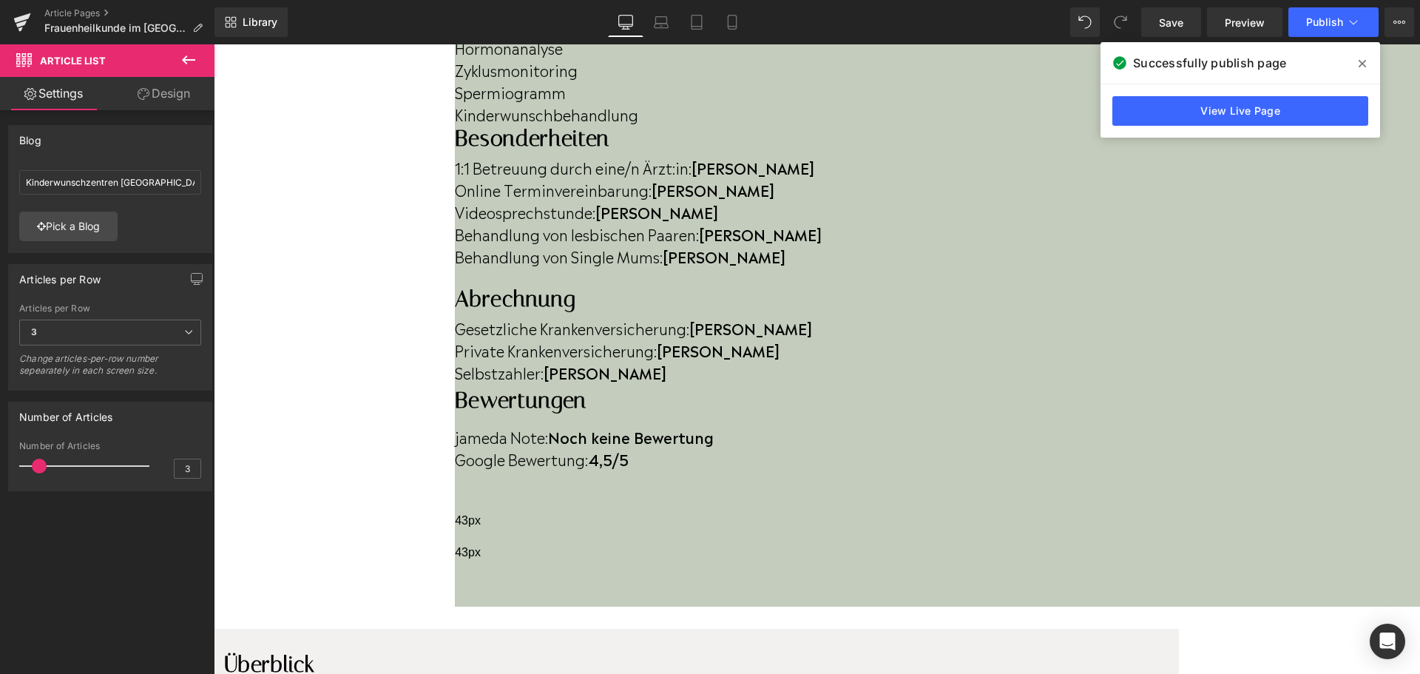
scroll to position [739, 0]
